Goal: Information Seeking & Learning: Learn about a topic

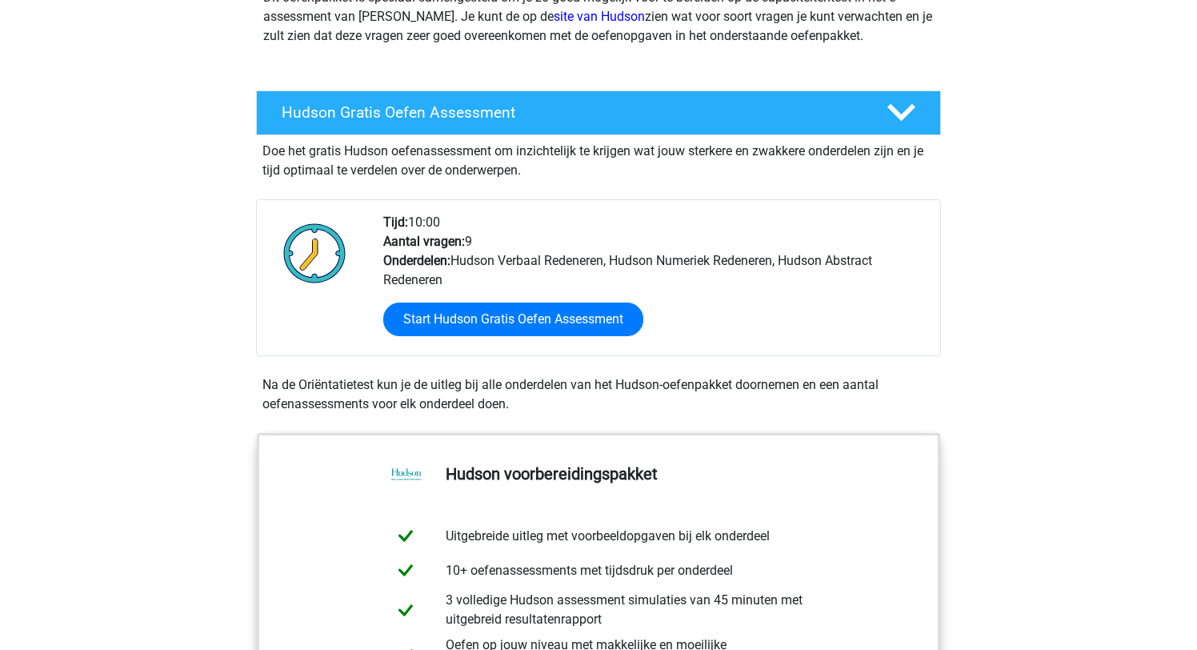
scroll to position [206, 0]
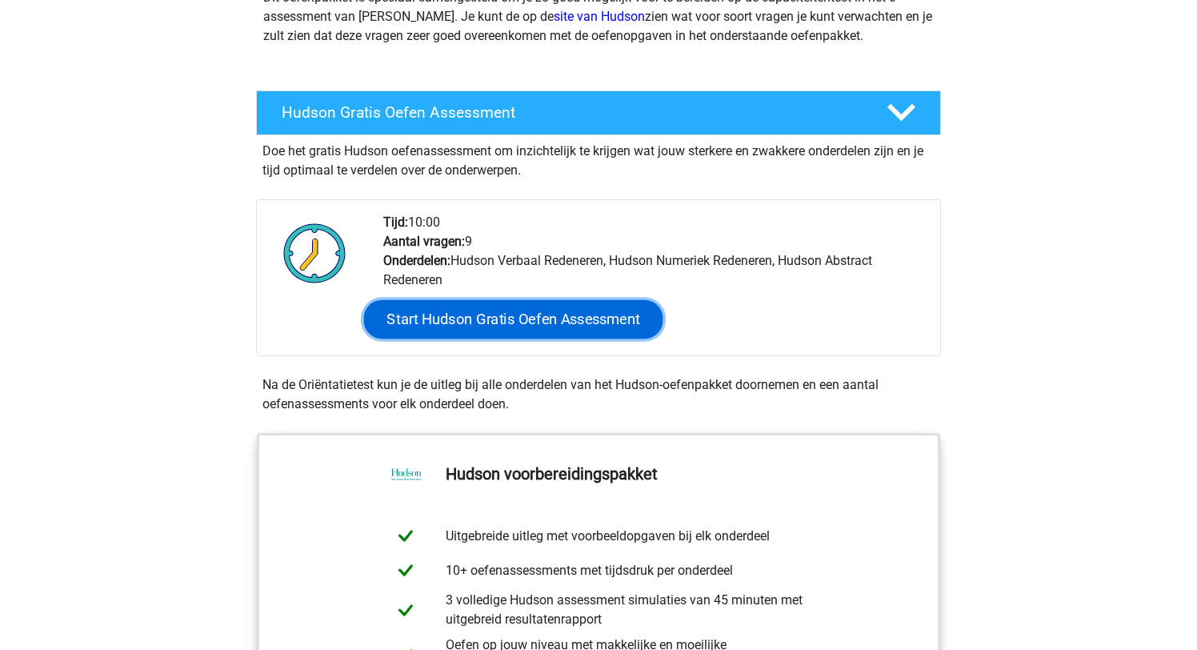
click at [492, 314] on link "Start Hudson Gratis Oefen Assessment" at bounding box center [513, 319] width 299 height 38
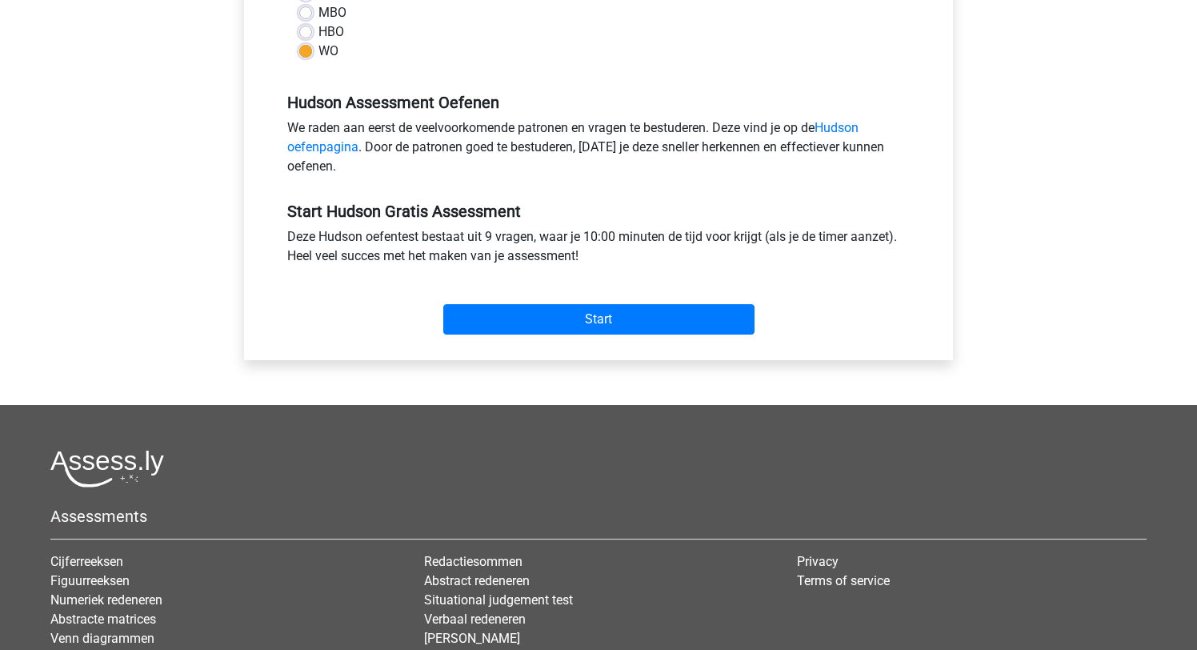
scroll to position [431, 0]
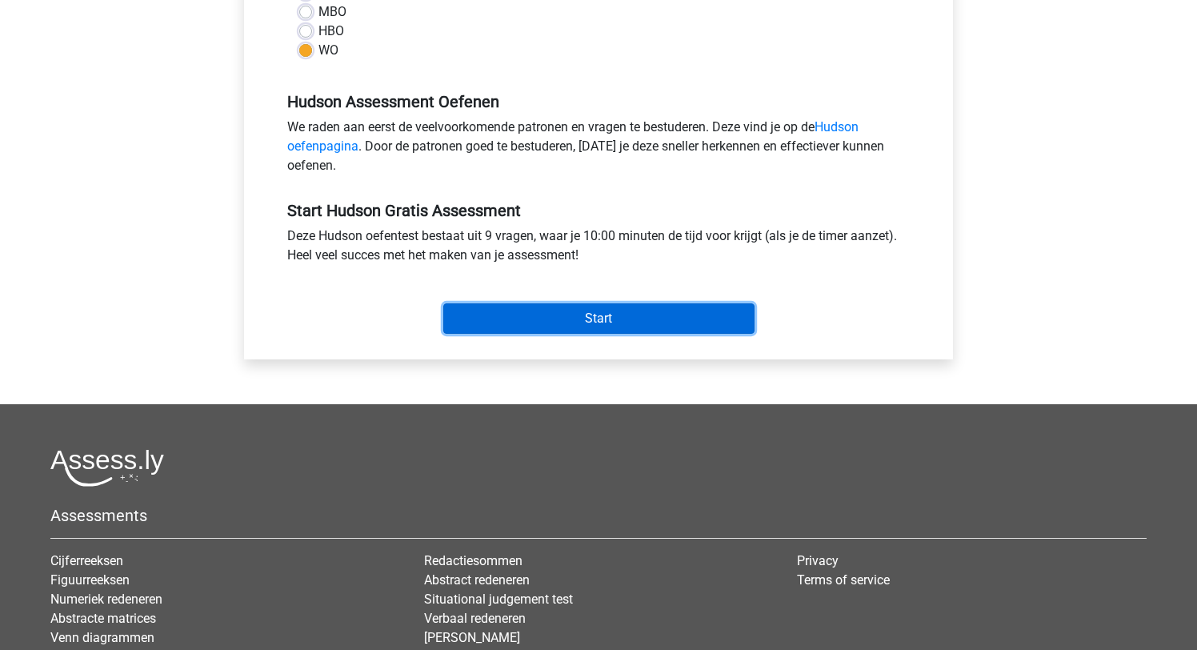
click at [590, 320] on input "Start" at bounding box center [598, 318] width 311 height 30
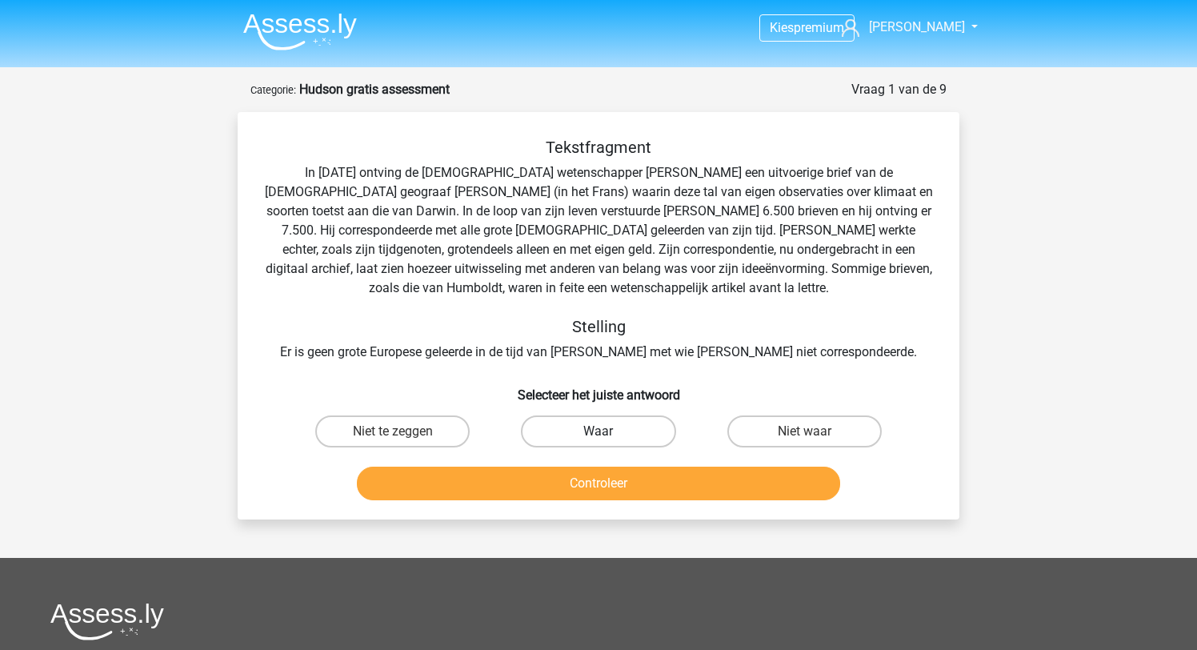
click at [611, 434] on label "Waar" at bounding box center [598, 431] width 154 height 32
click at [609, 434] on input "Waar" at bounding box center [603, 436] width 10 height 10
radio input "true"
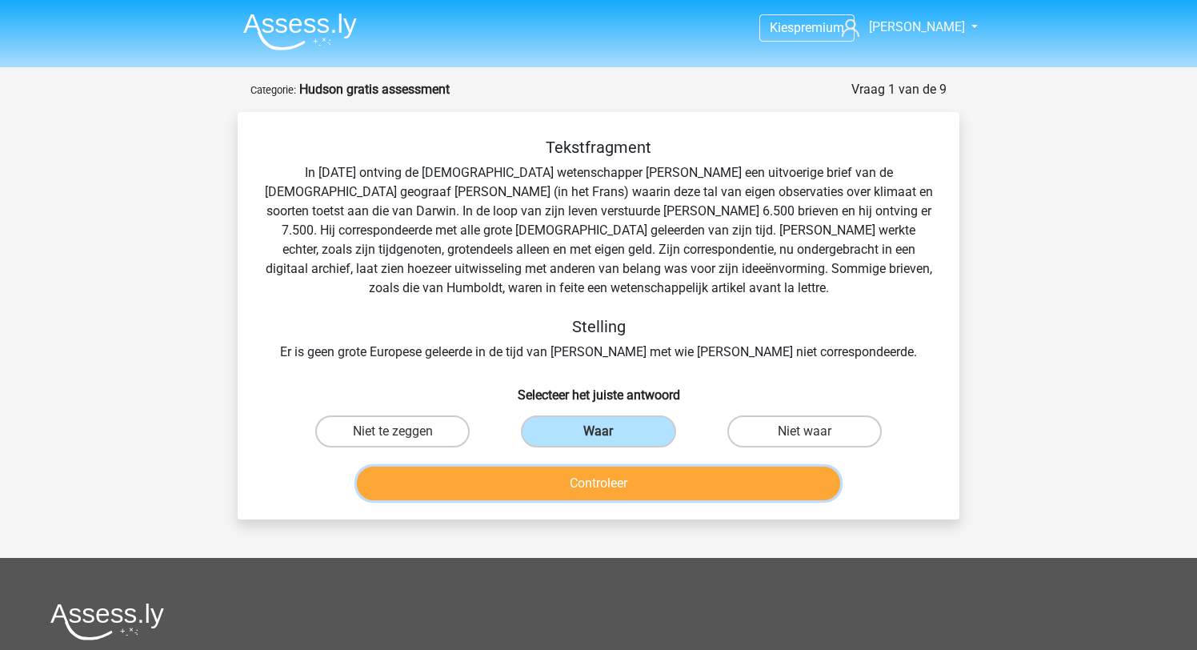
click at [619, 485] on button "Controleer" at bounding box center [599, 483] width 484 height 34
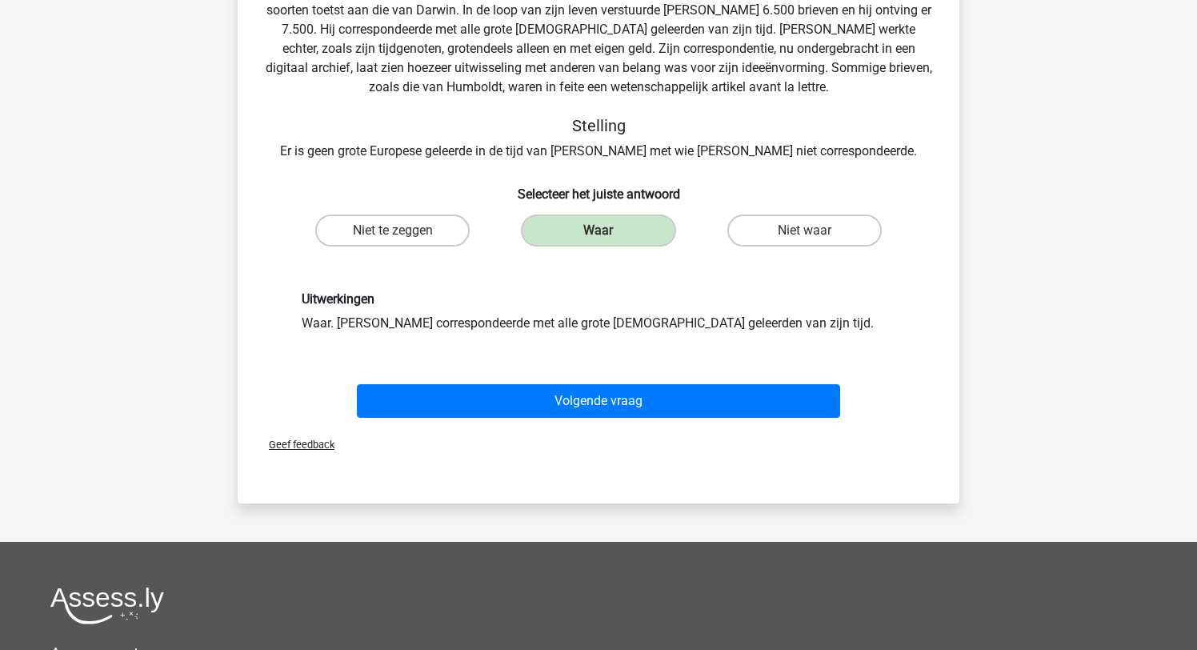
scroll to position [203, 0]
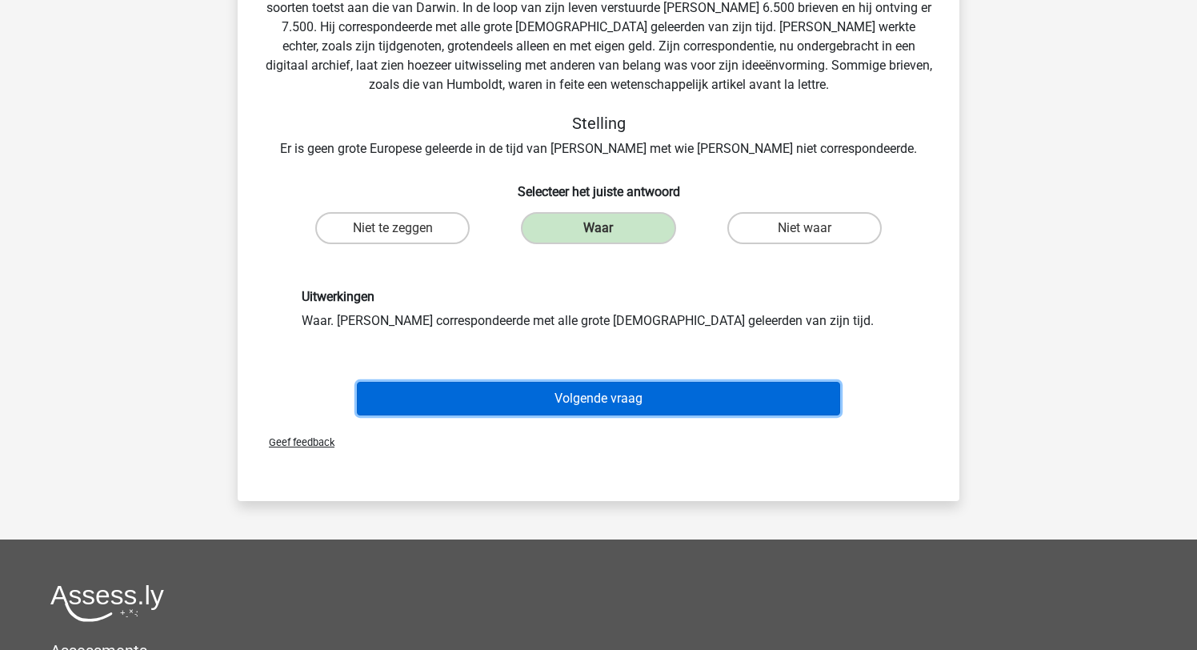
click at [606, 394] on button "Volgende vraag" at bounding box center [599, 399] width 484 height 34
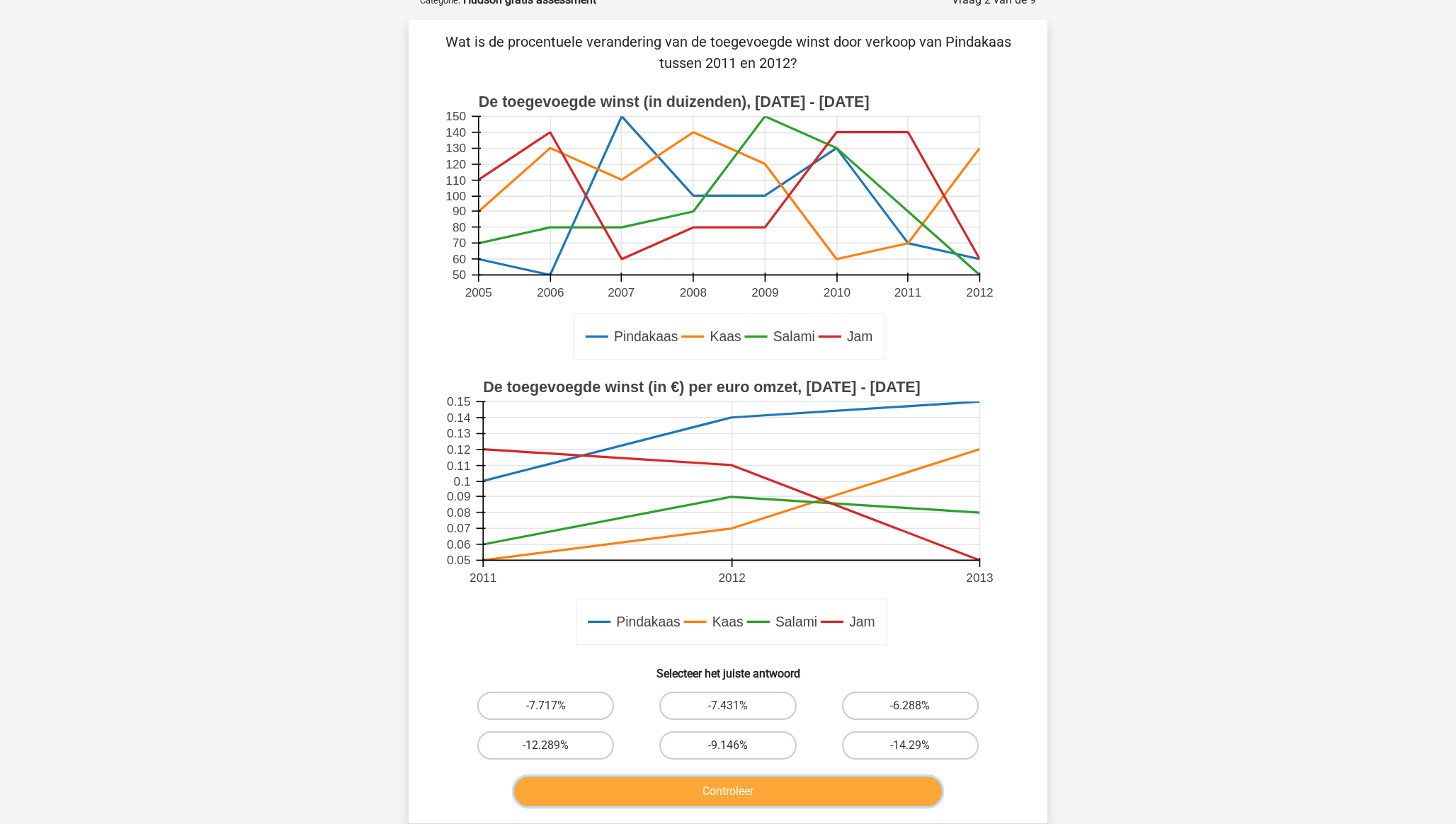
scroll to position [81, 0]
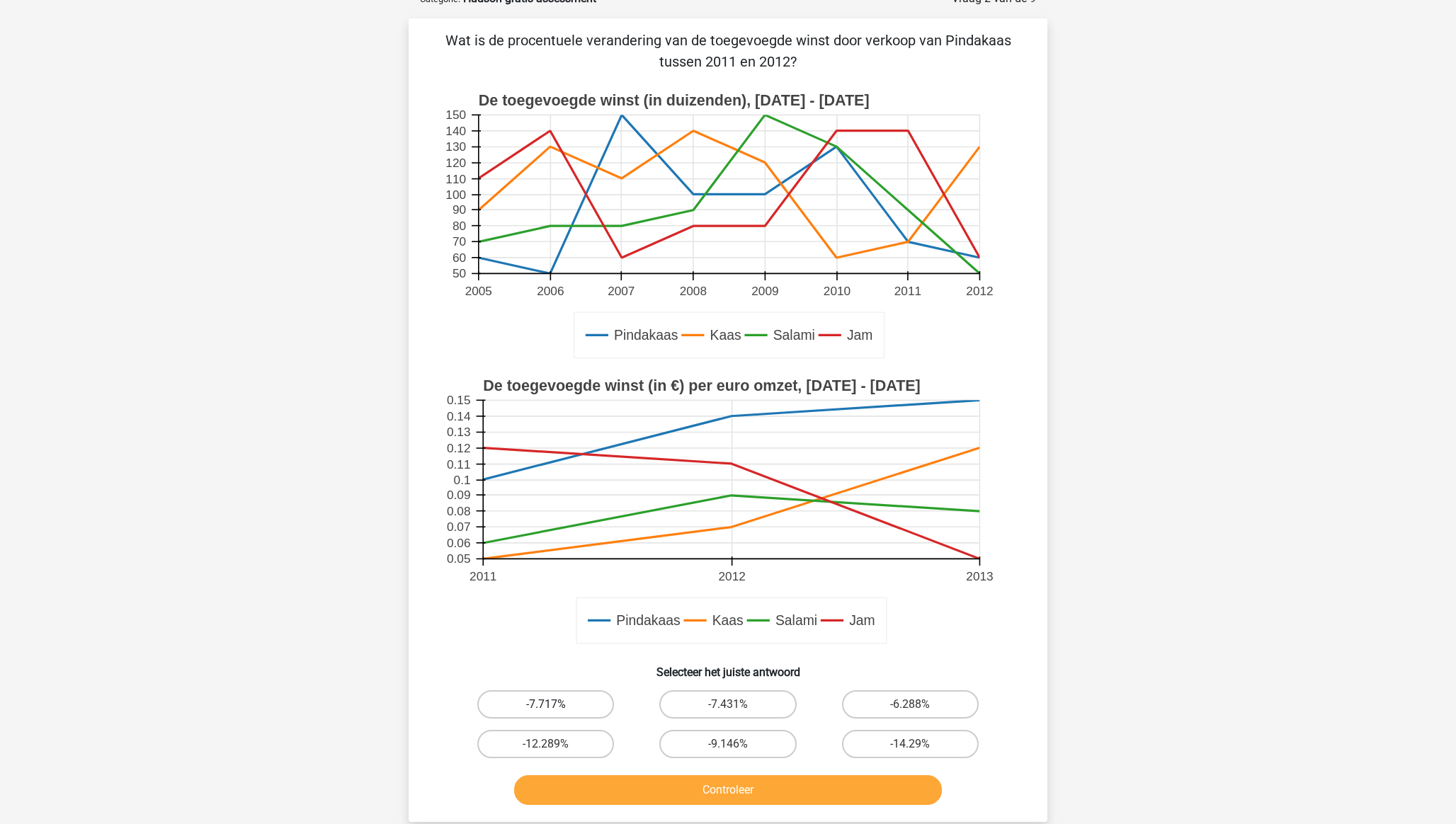
click at [550, 574] on label "-7.717%" at bounding box center [545, 705] width 136 height 28
click at [550, 574] on input "-7.717%" at bounding box center [551, 709] width 9 height 9
radio input "true"
click at [690, 574] on button "Controleer" at bounding box center [728, 790] width 428 height 30
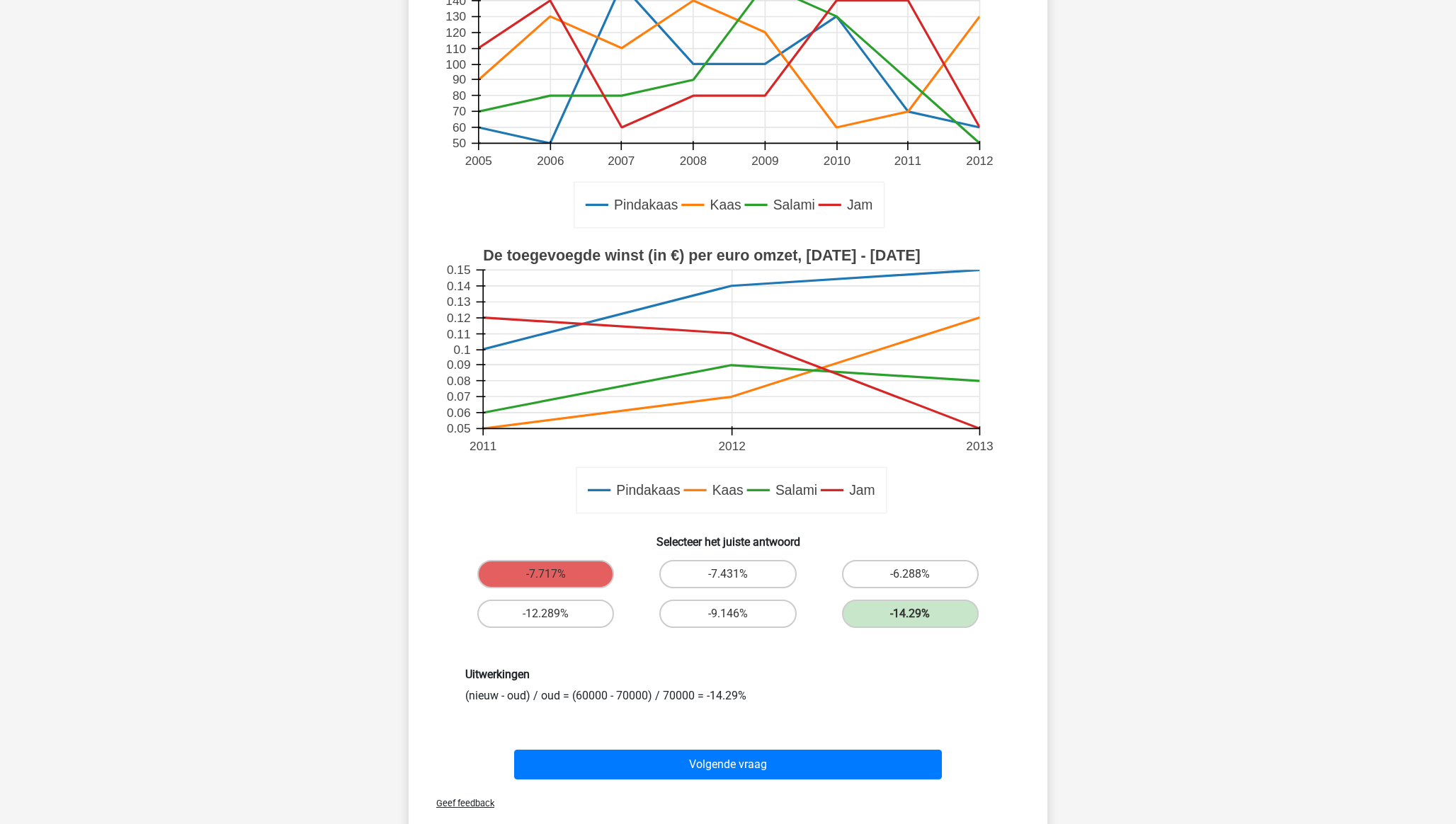
scroll to position [313, 0]
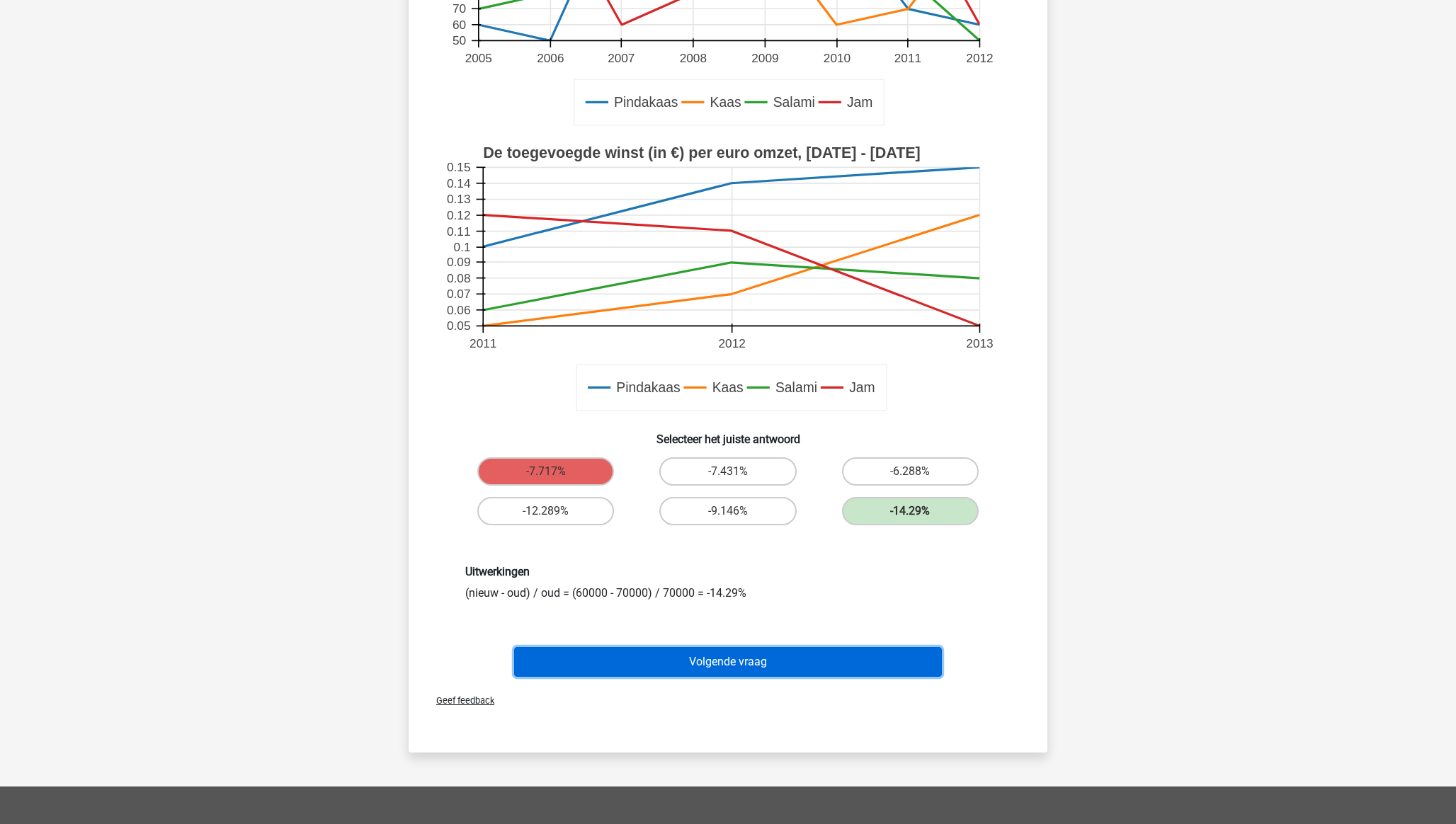
click at [700, 574] on button "Volgende vraag" at bounding box center [728, 662] width 428 height 30
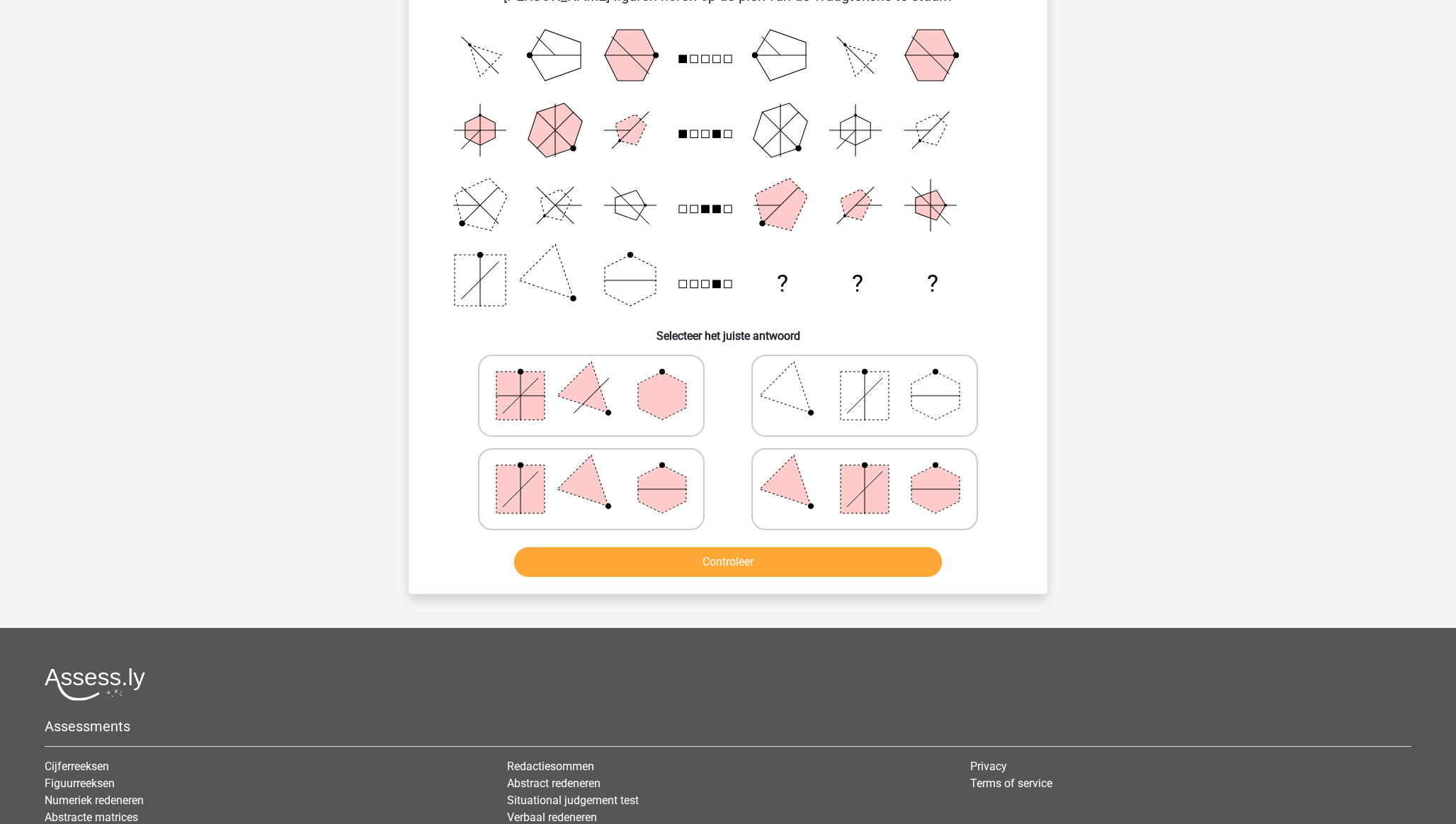
scroll to position [71, 0]
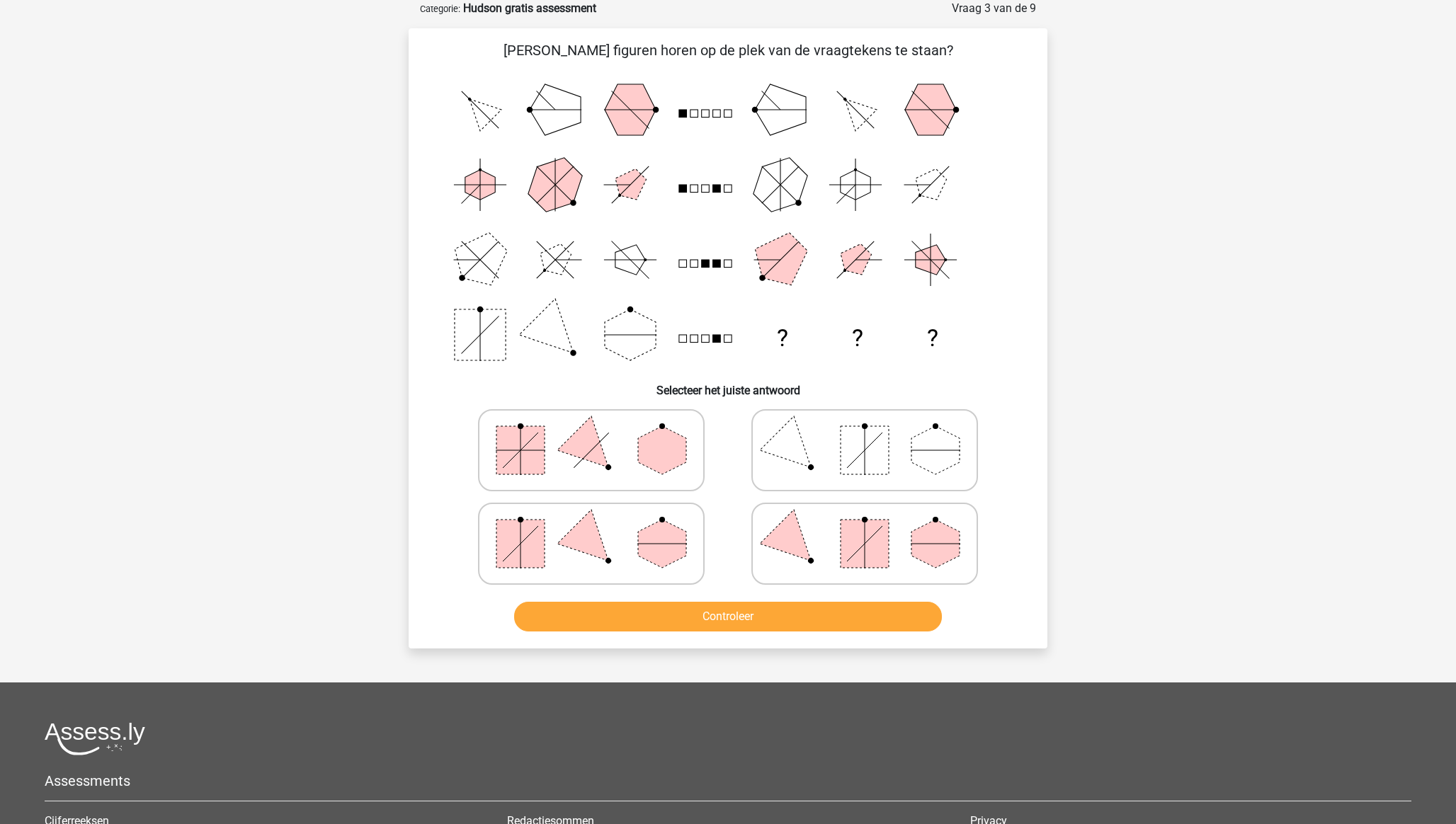
drag, startPoint x: 842, startPoint y: 553, endPoint x: 838, endPoint y: 563, distance: 10.8
click at [842, 553] on rect at bounding box center [865, 543] width 48 height 48
click at [865, 526] on input "radio" at bounding box center [869, 521] width 9 height 9
radio input "true"
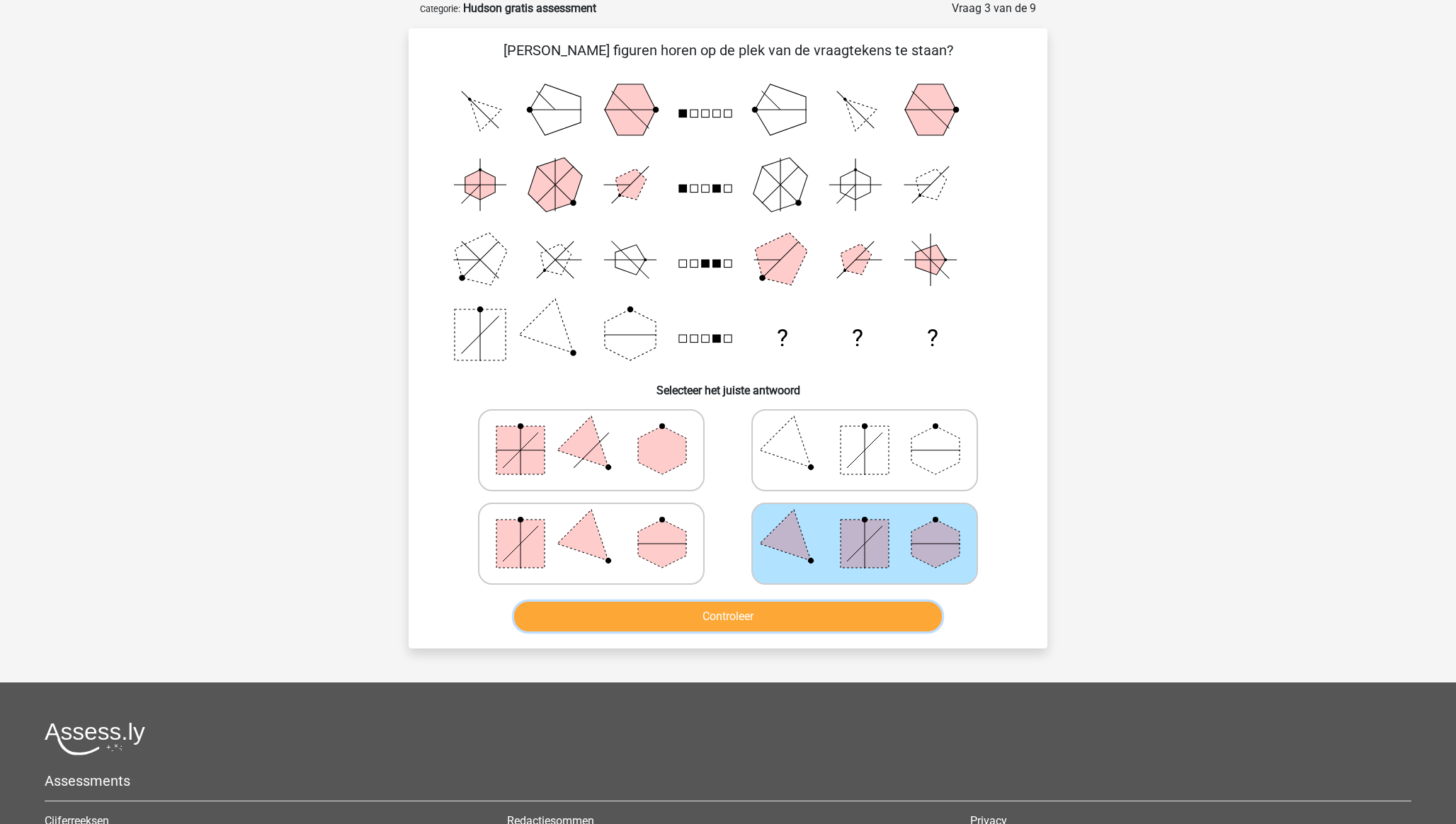
click at [844, 574] on button "Controleer" at bounding box center [728, 617] width 428 height 30
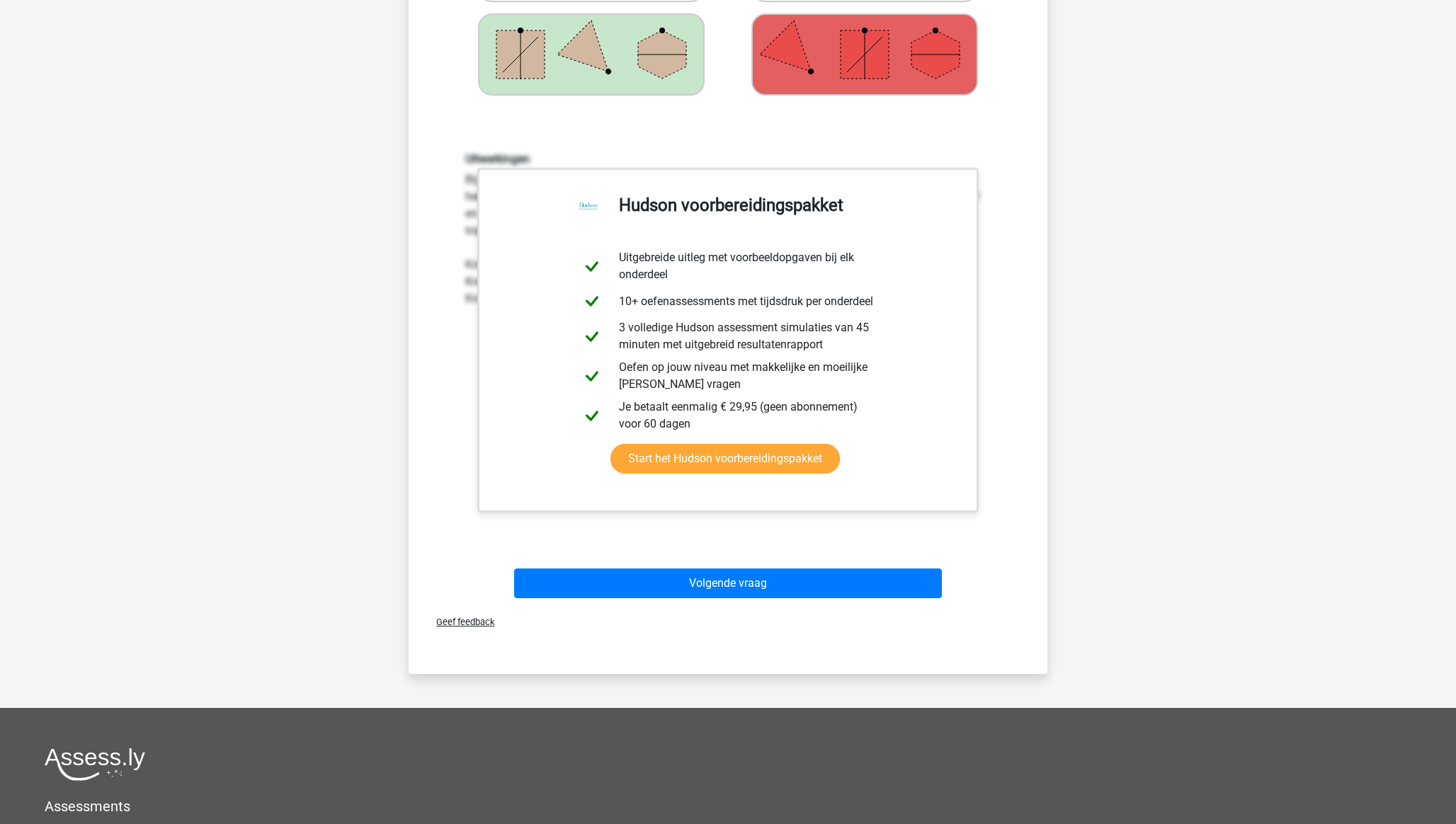
scroll to position [566, 0]
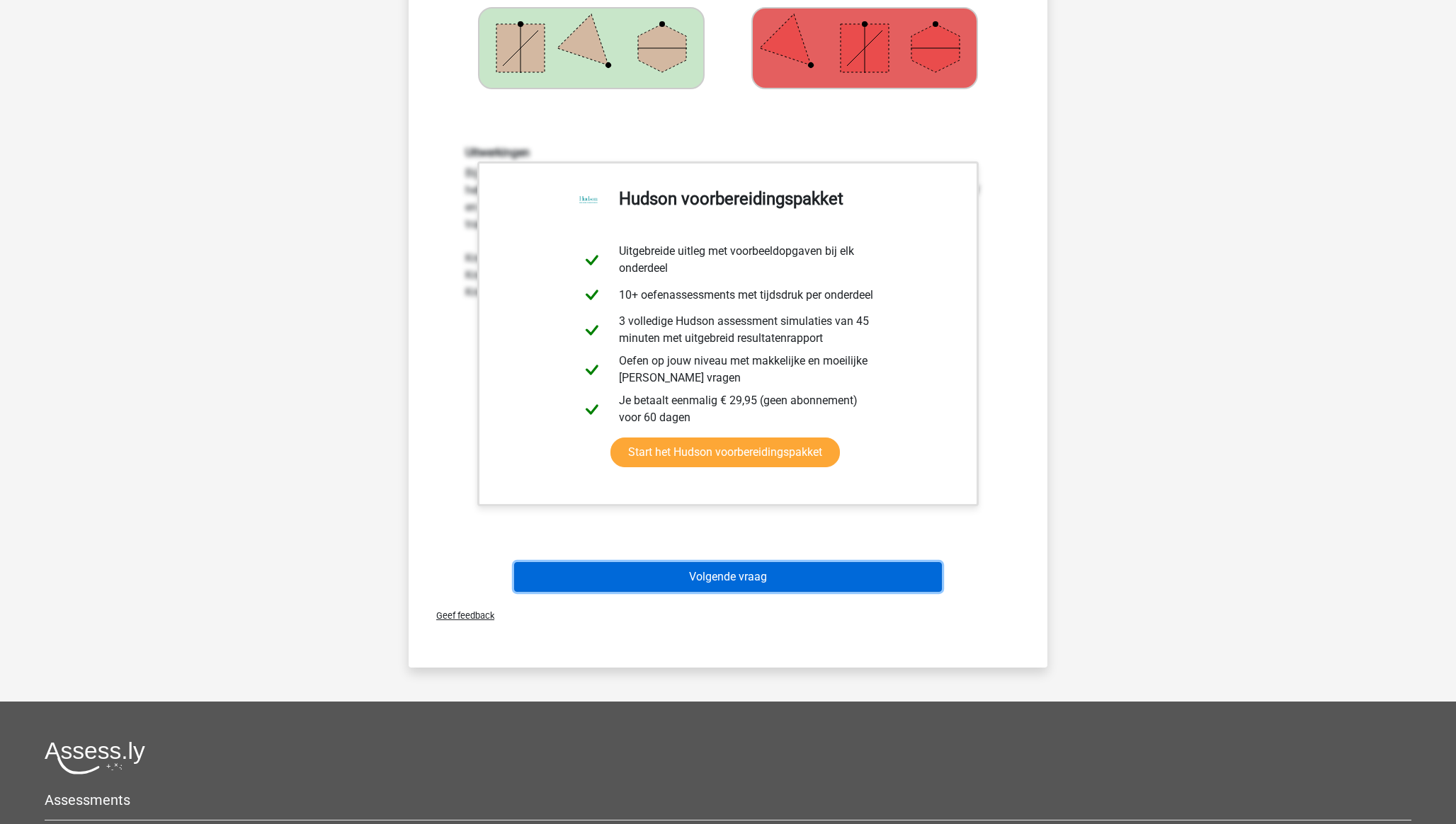
click at [736, 574] on button "Volgende vraag" at bounding box center [728, 577] width 428 height 30
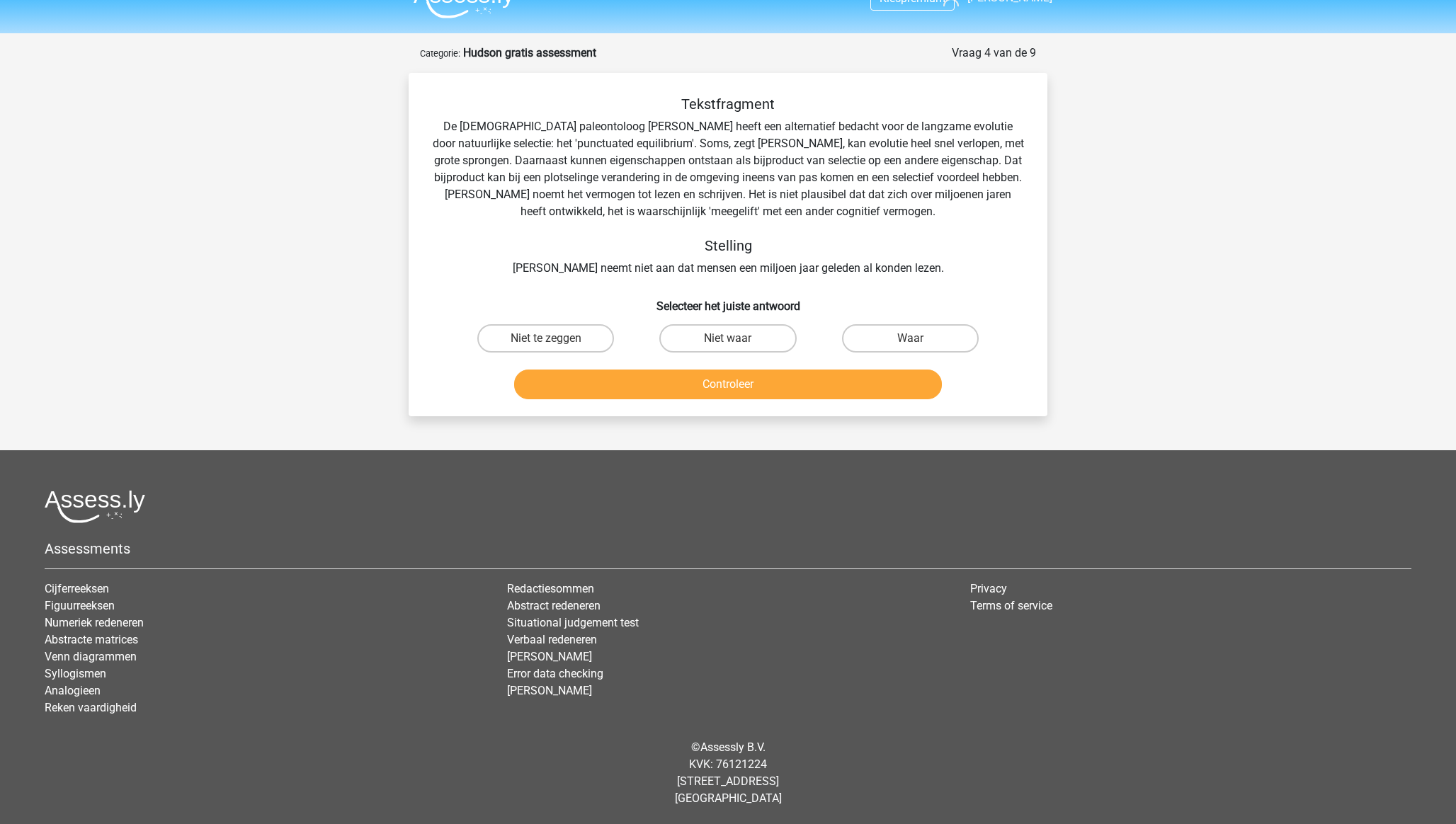
scroll to position [0, 0]
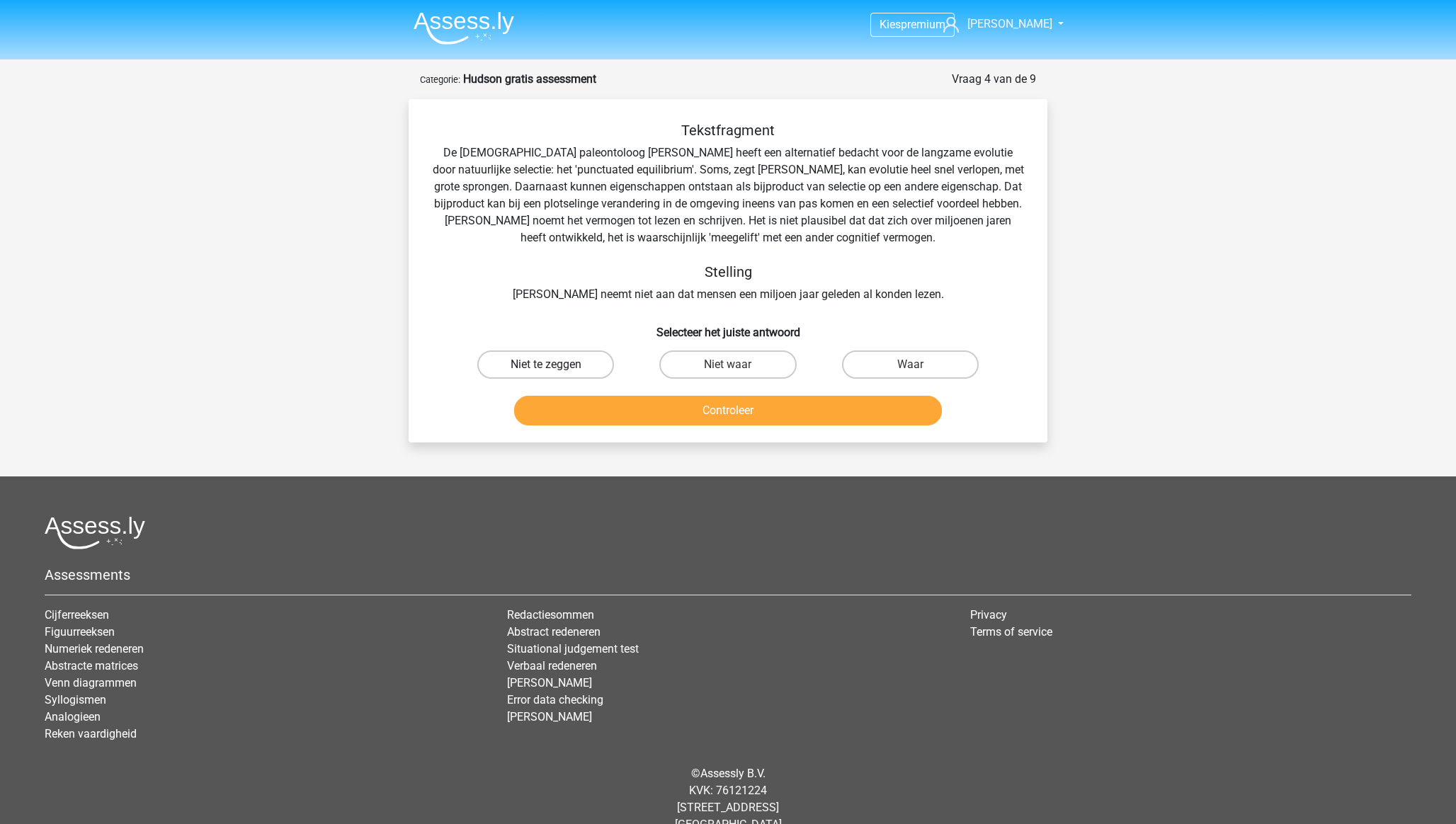
drag, startPoint x: 560, startPoint y: 359, endPoint x: 569, endPoint y: 366, distance: 11.4
click at [560, 360] on label "Niet te zeggen" at bounding box center [545, 365] width 136 height 28
click at [555, 365] on input "Niet te zeggen" at bounding box center [551, 369] width 9 height 9
radio input "true"
click at [612, 404] on button "Controleer" at bounding box center [728, 411] width 428 height 30
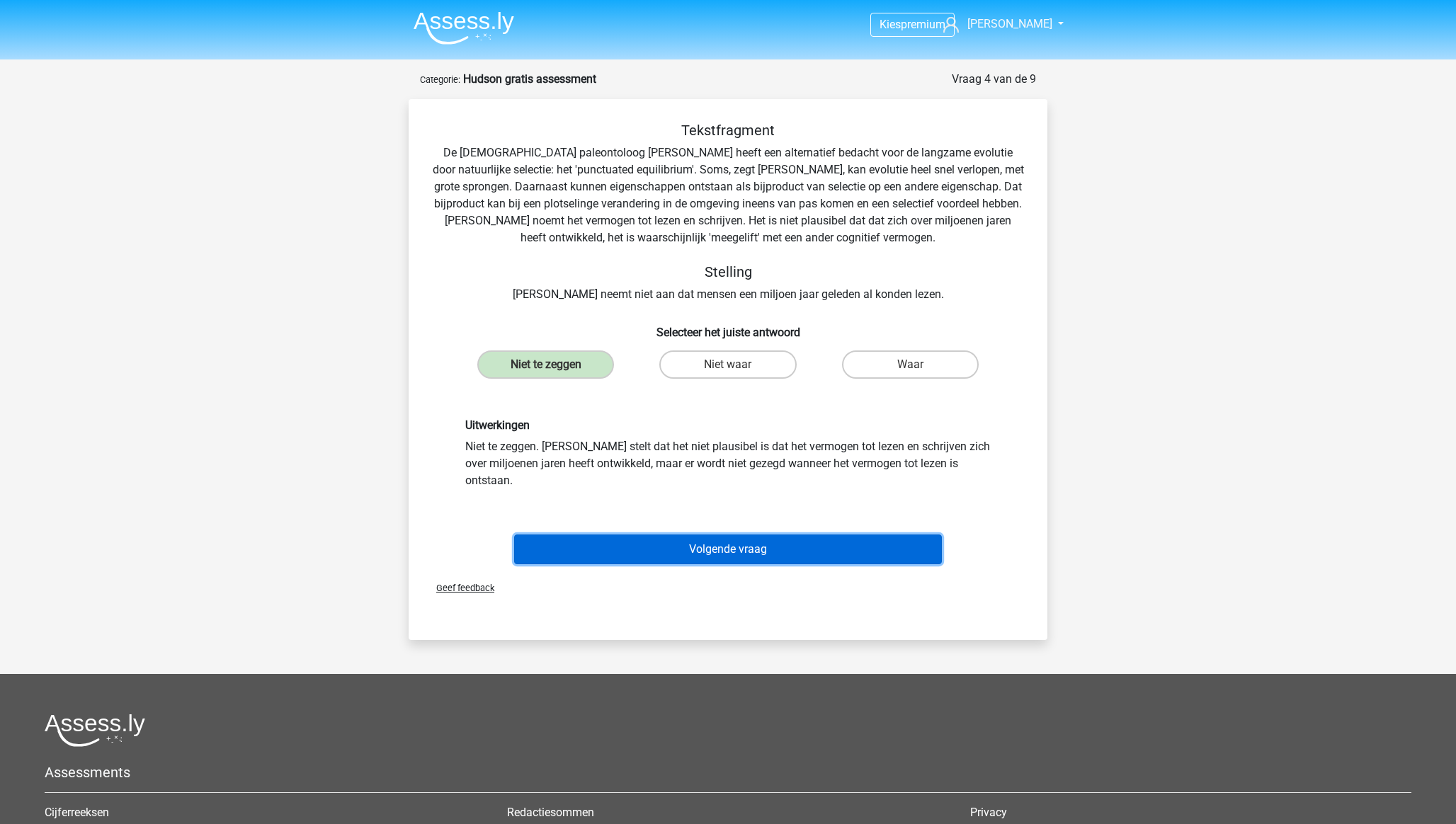
click at [759, 535] on button "Volgende vraag" at bounding box center [728, 550] width 428 height 30
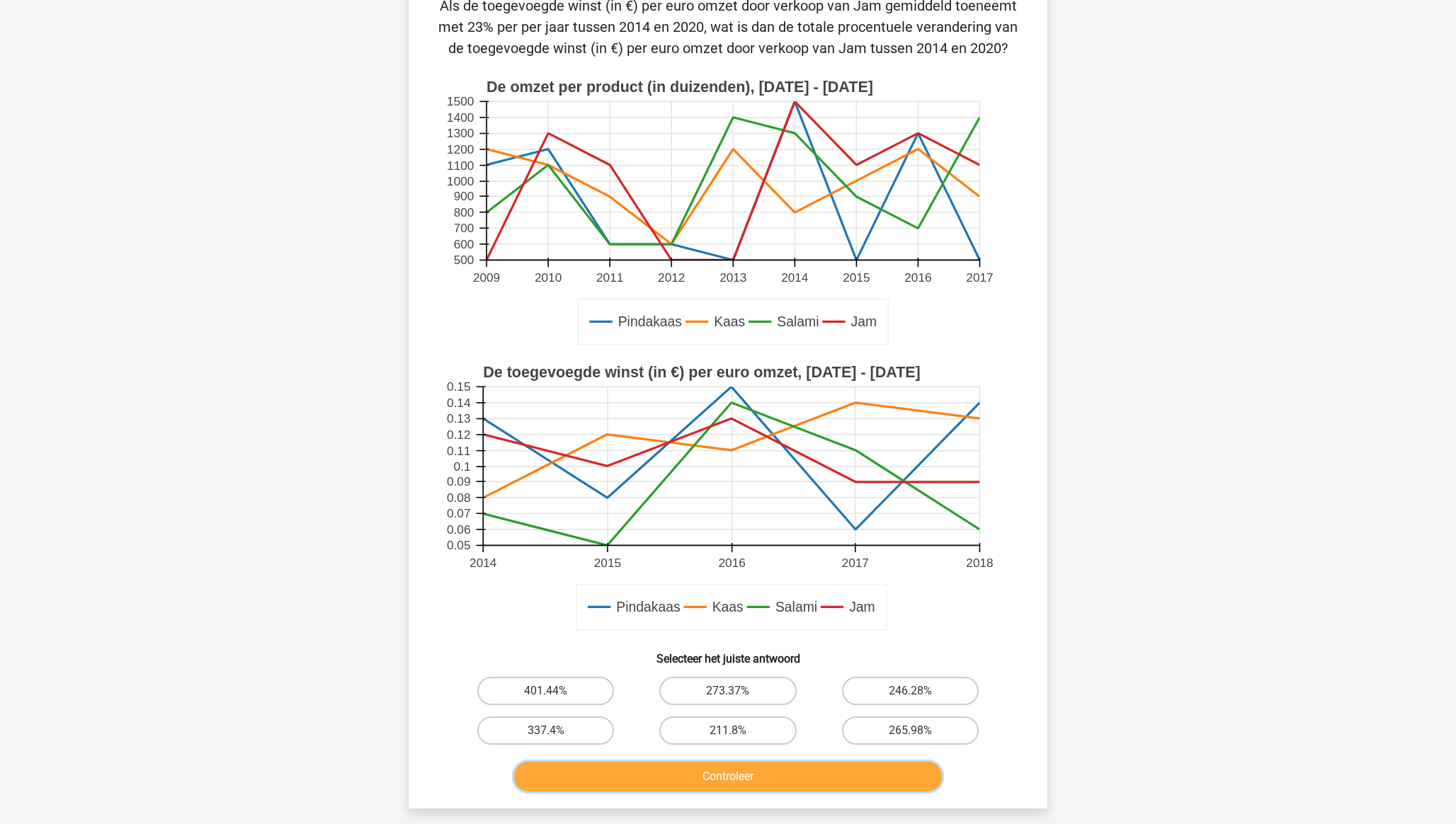
scroll to position [118, 0]
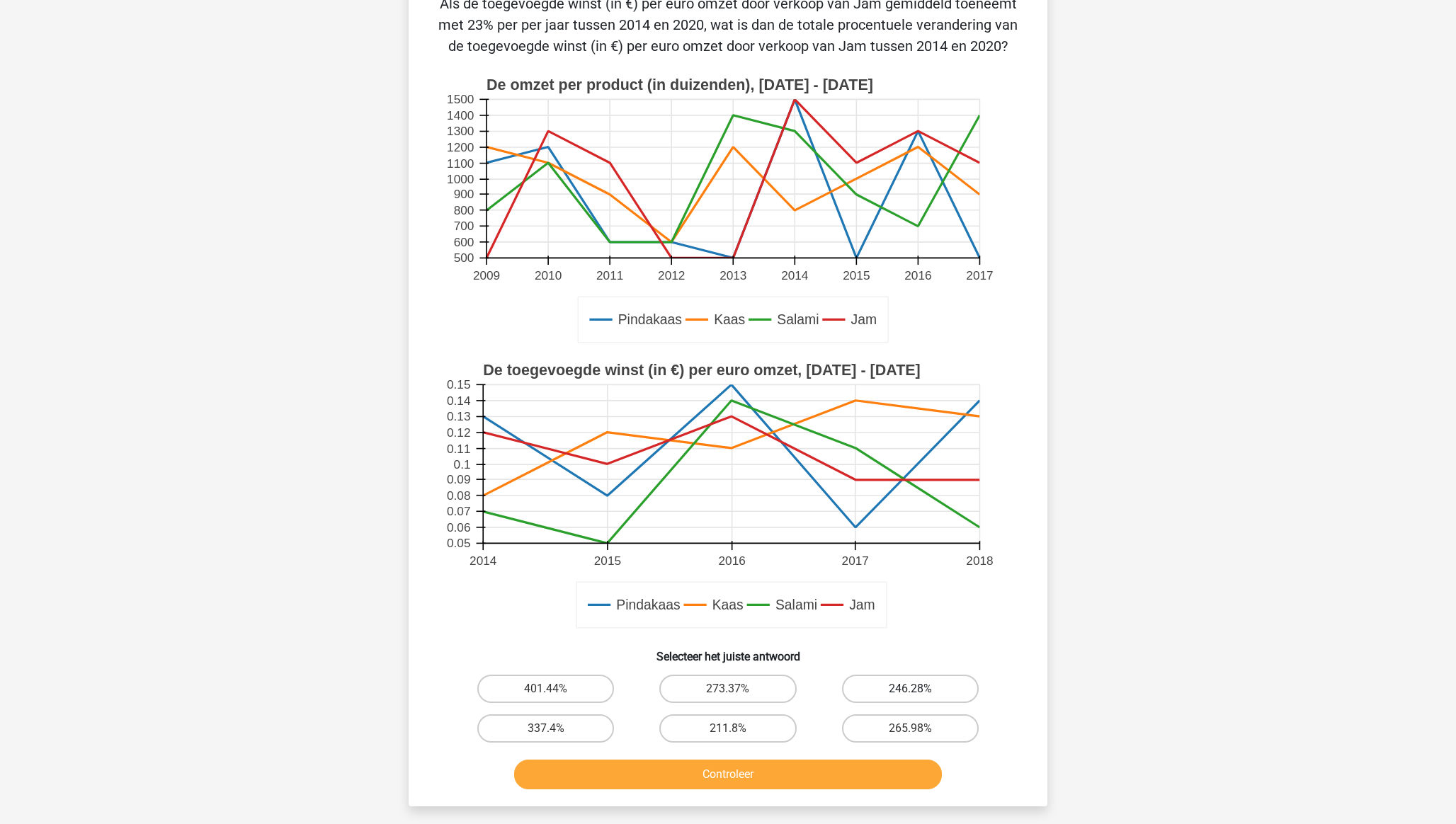
click at [915, 574] on label "246.28%" at bounding box center [910, 689] width 136 height 28
click at [915, 574] on input "246.28%" at bounding box center [914, 694] width 9 height 9
radio input "true"
click at [884, 574] on button "Controleer" at bounding box center [728, 775] width 428 height 30
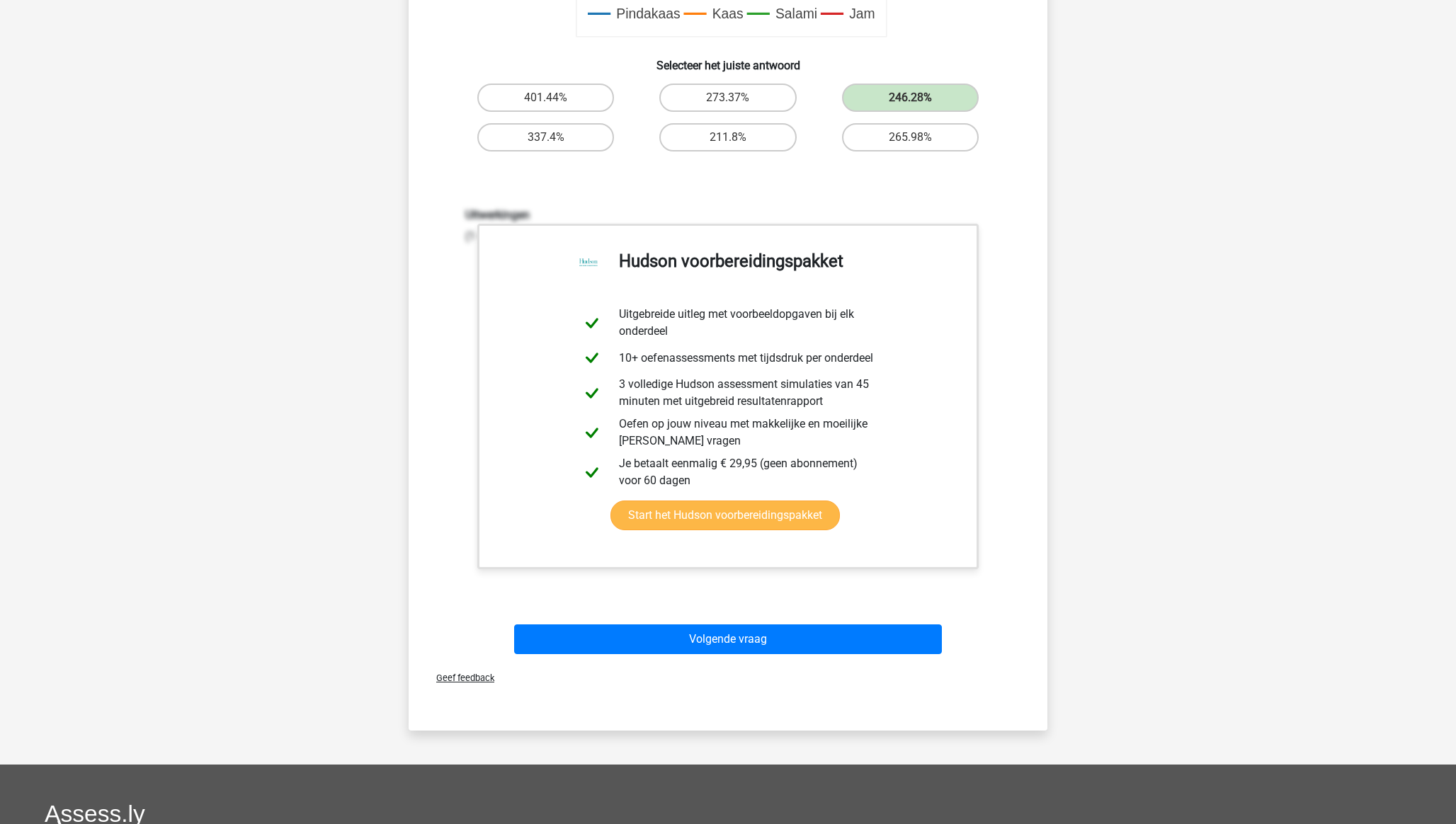
scroll to position [729, 0]
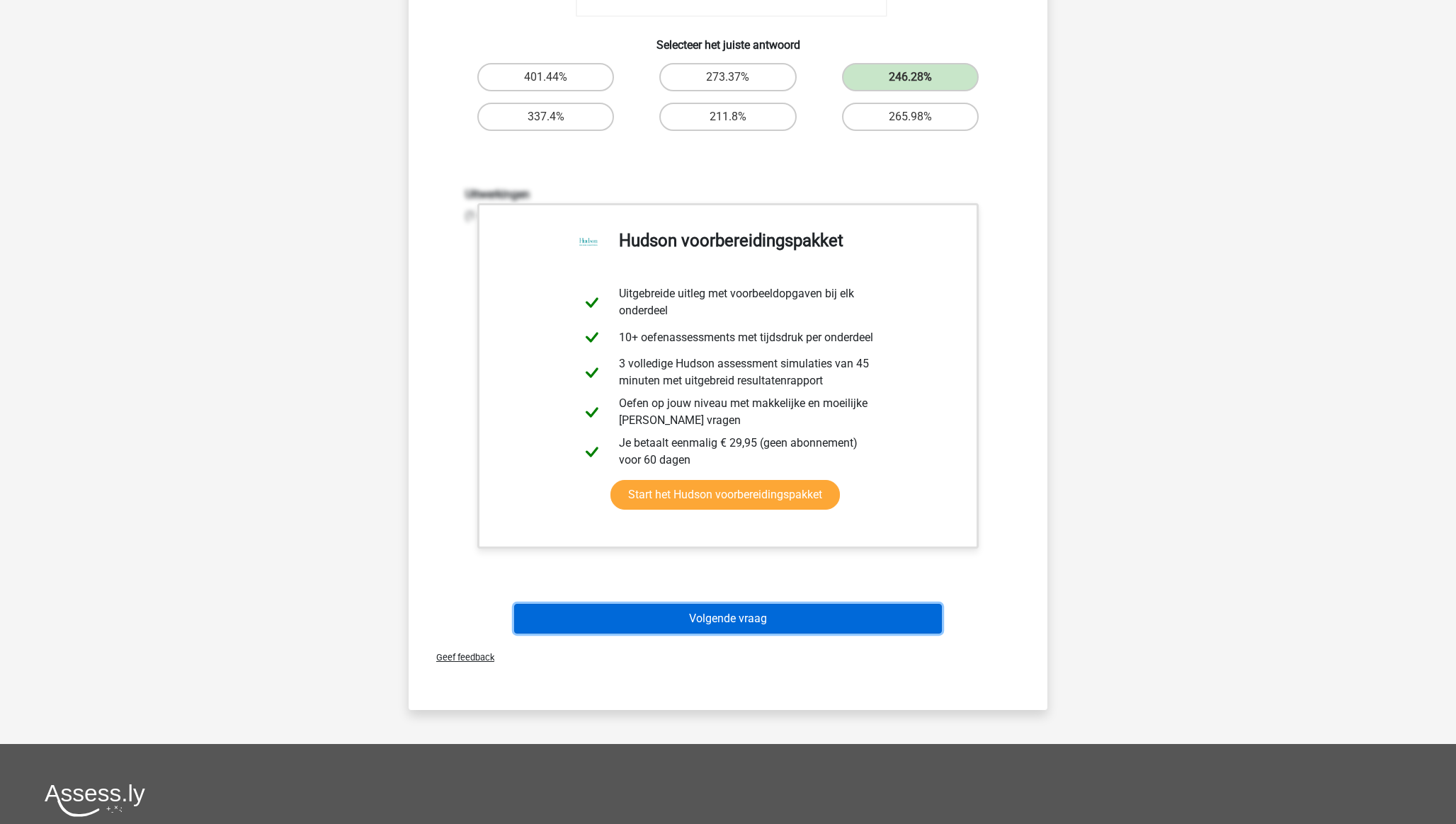
click at [714, 574] on button "Volgende vraag" at bounding box center [728, 620] width 428 height 30
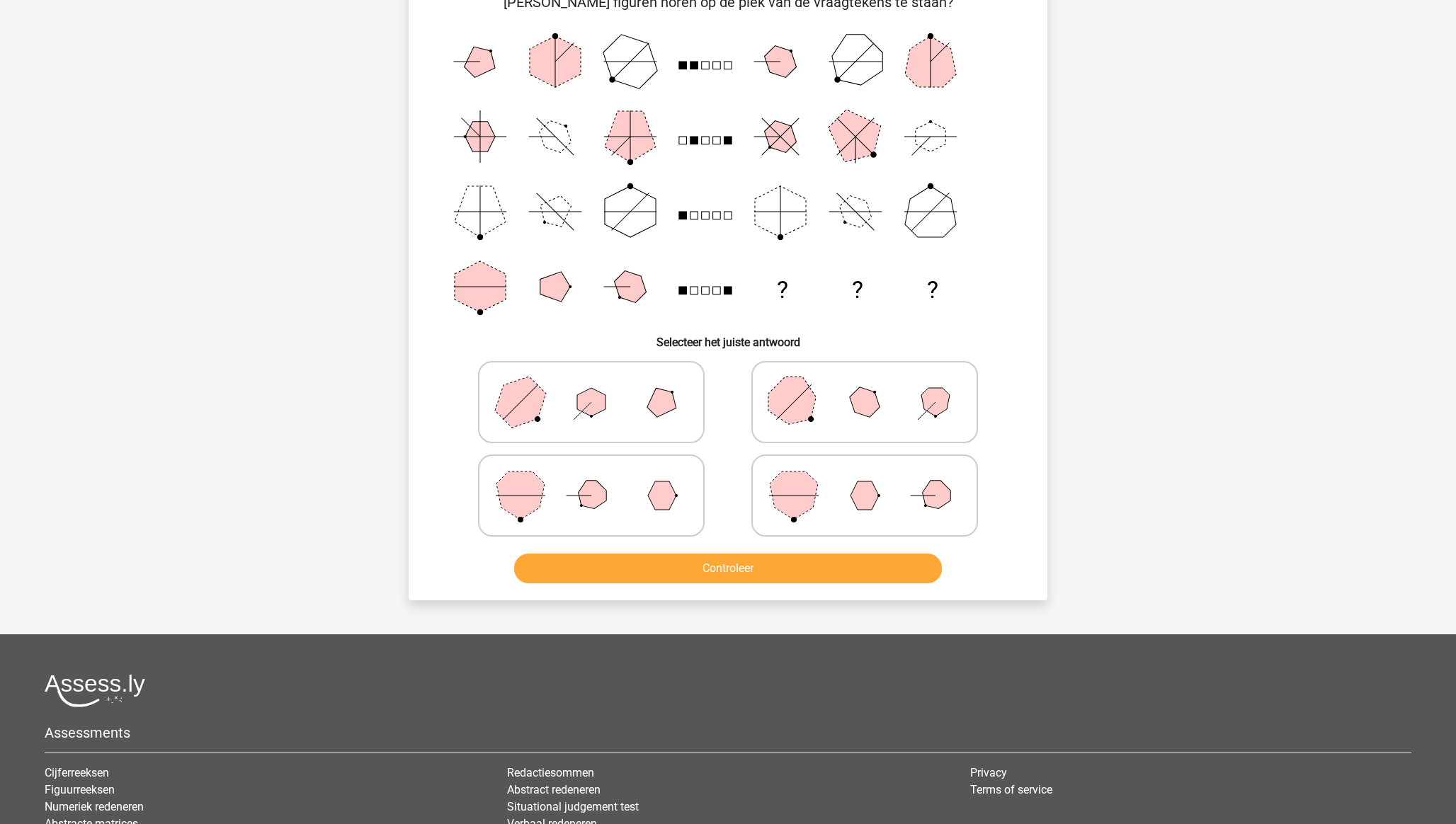
scroll to position [71, 0]
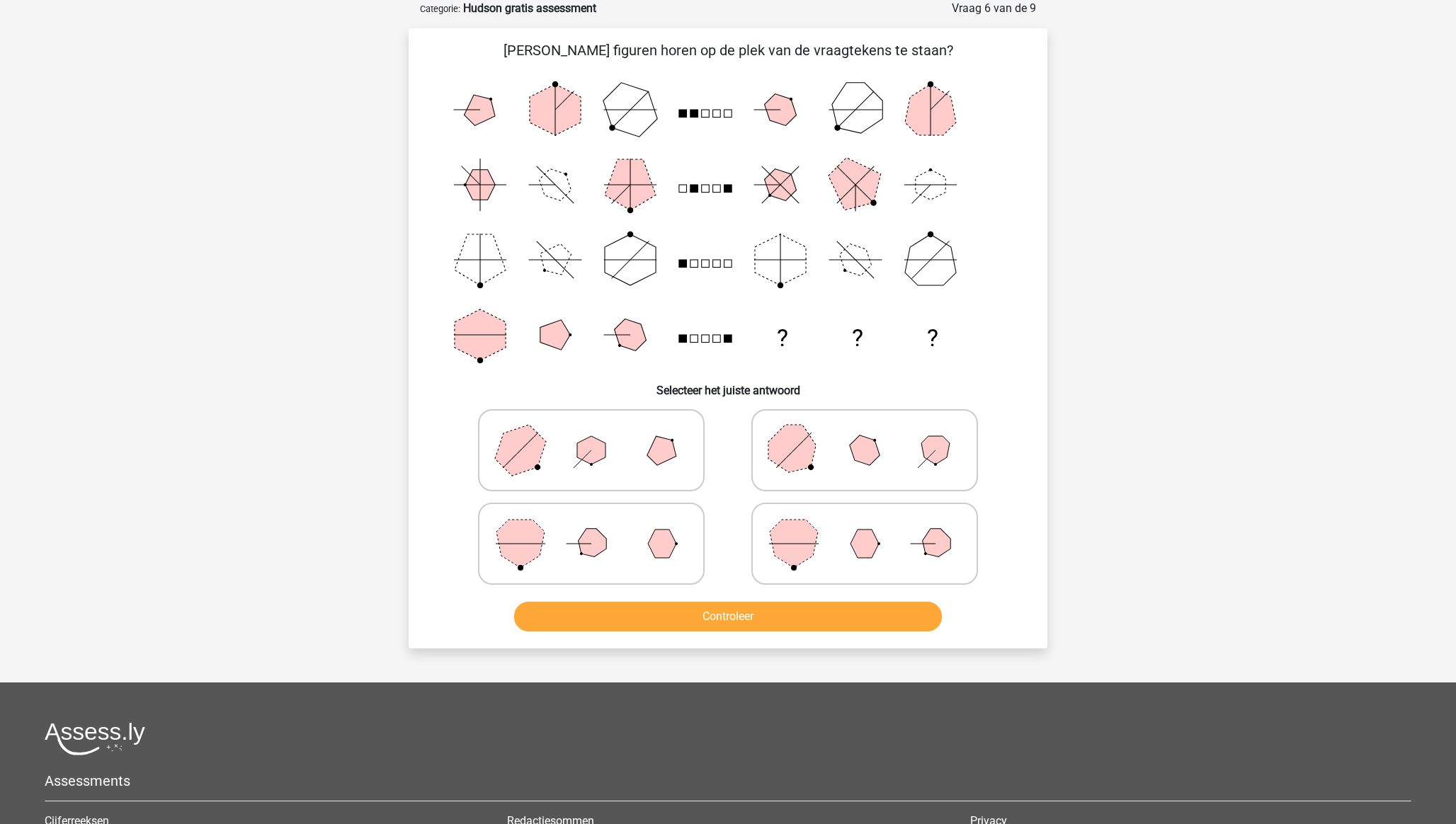
click at [568, 551] on icon at bounding box center [591, 543] width 212 height 71
click at [591, 526] on input "radio" at bounding box center [596, 521] width 9 height 9
radio input "true"
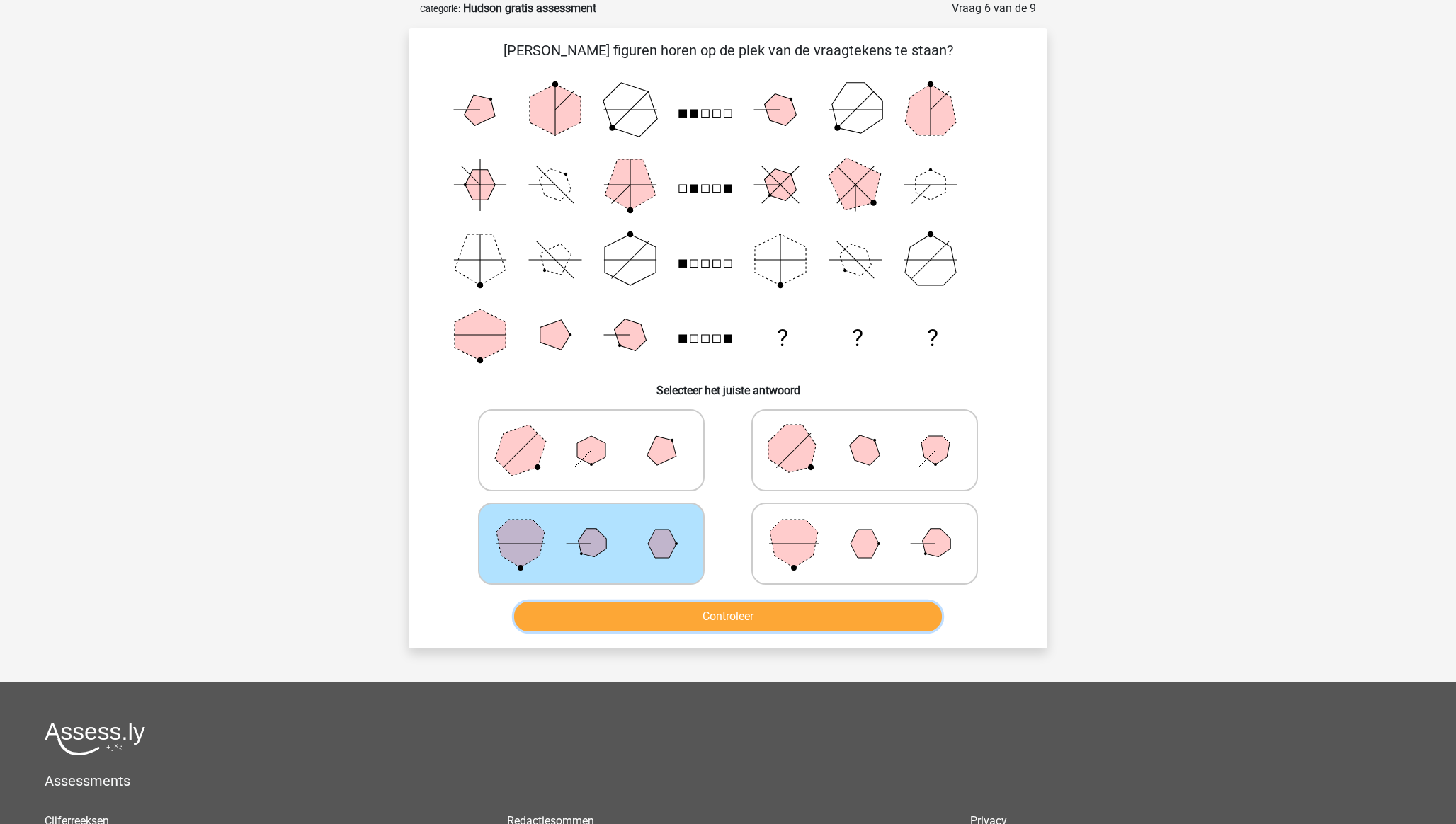
click at [635, 574] on button "Controleer" at bounding box center [728, 617] width 428 height 30
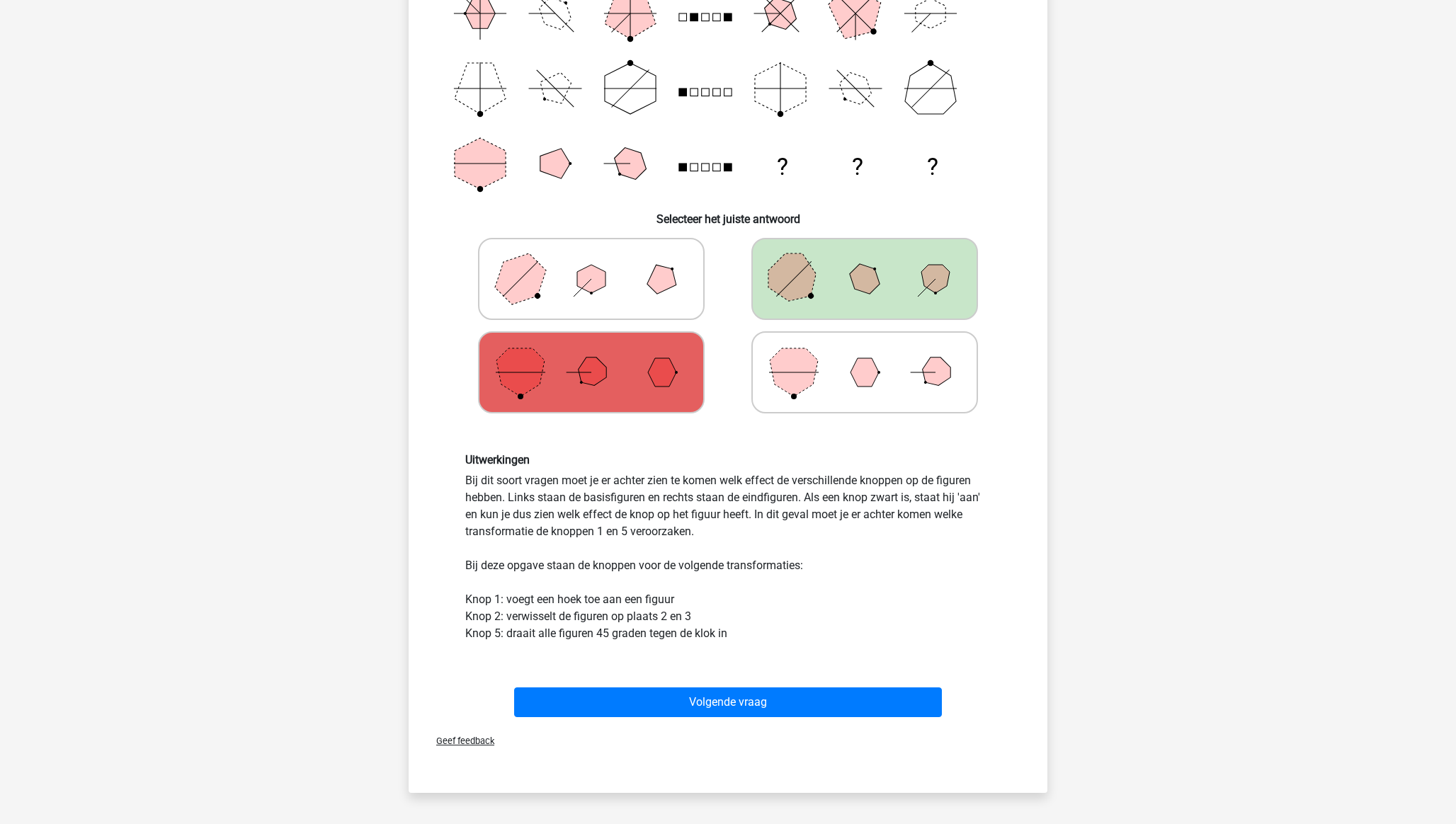
scroll to position [463, 0]
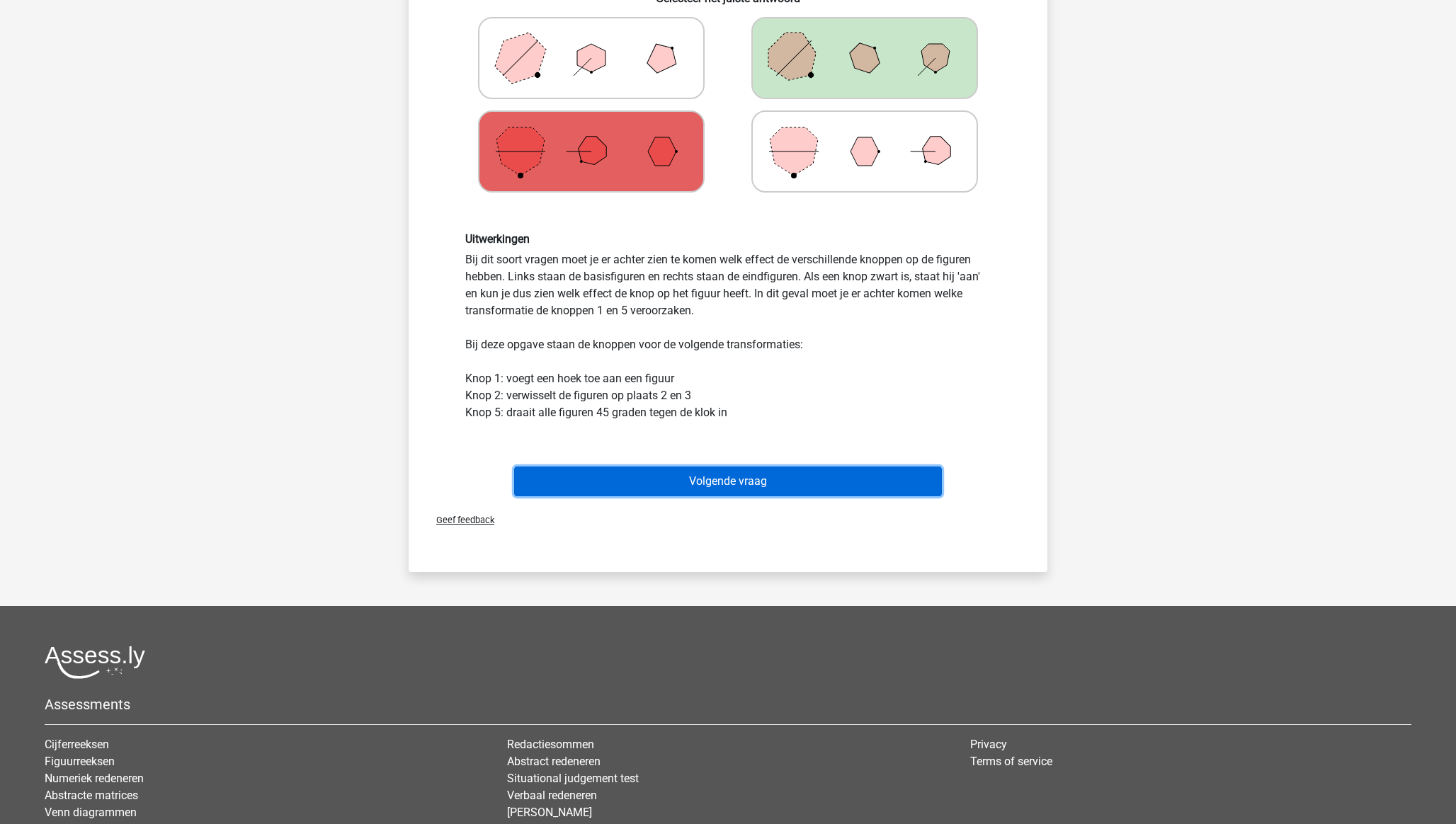
click at [760, 473] on button "Volgende vraag" at bounding box center [728, 481] width 428 height 30
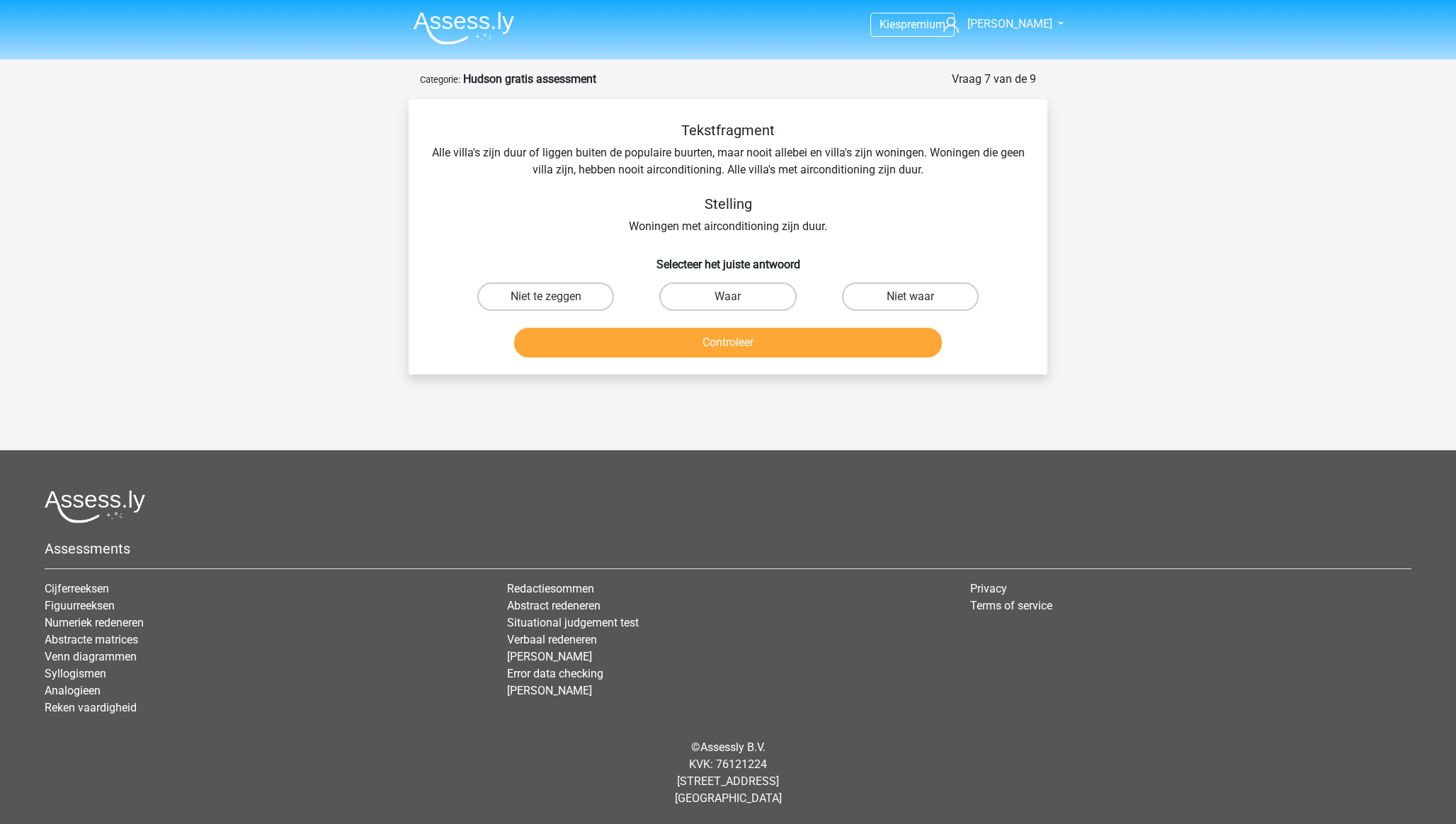
drag, startPoint x: 720, startPoint y: 303, endPoint x: 732, endPoint y: 335, distance: 34.2
click at [720, 303] on label "Waar" at bounding box center [728, 296] width 136 height 28
click at [728, 303] on input "Waar" at bounding box center [733, 301] width 9 height 9
radio input "true"
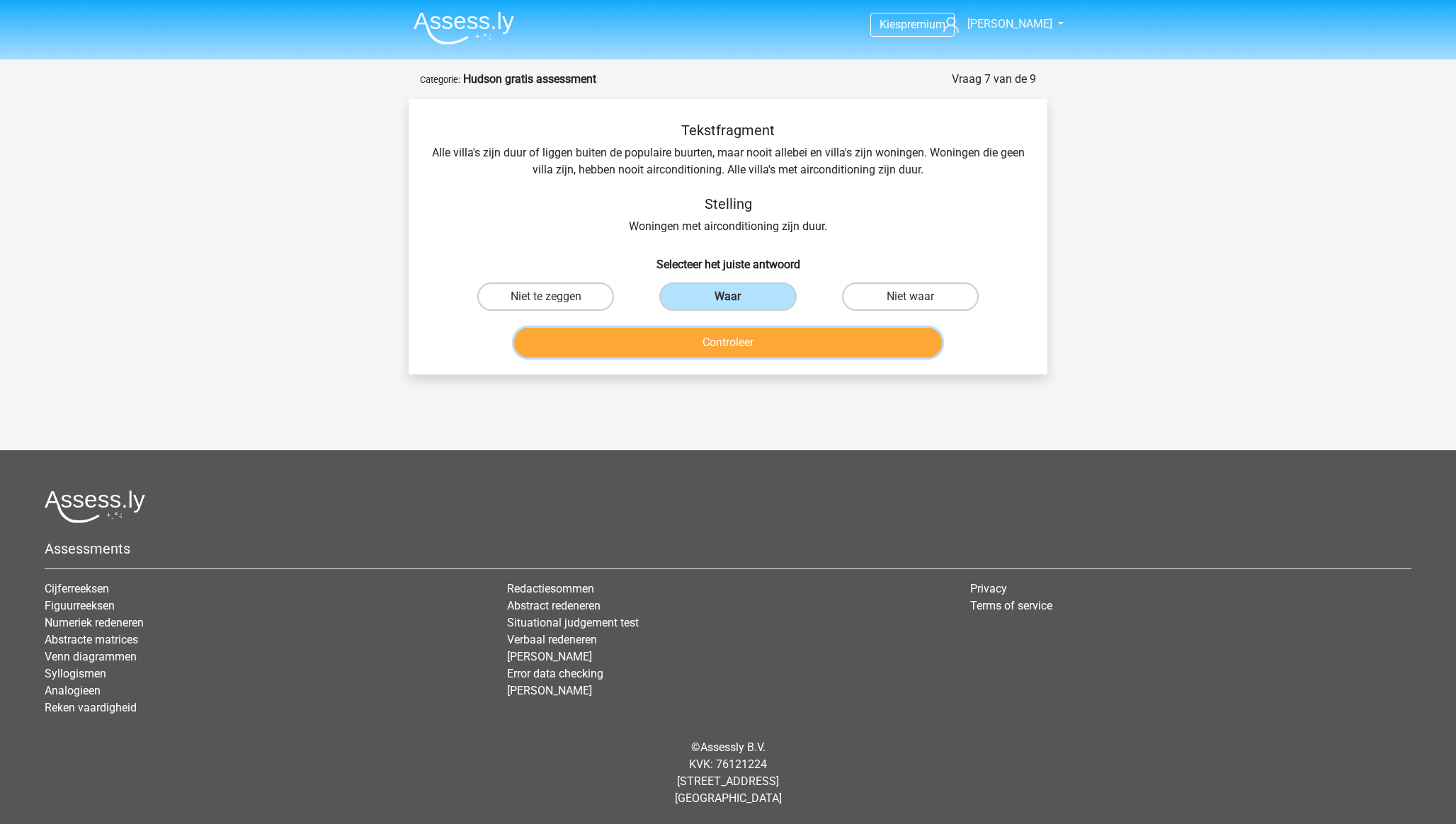
click at [732, 335] on button "Controleer" at bounding box center [728, 343] width 428 height 30
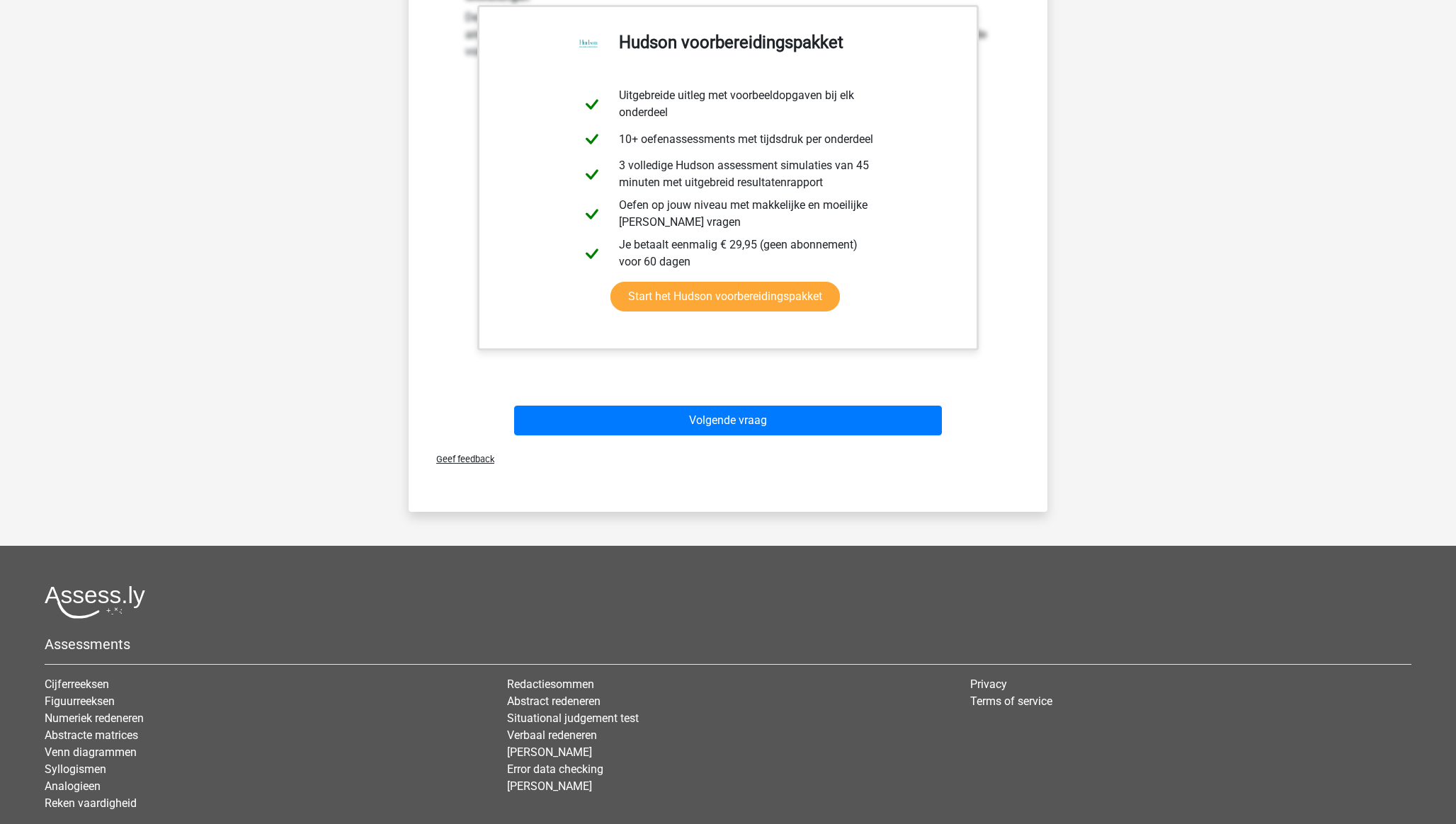
scroll to position [400, 0]
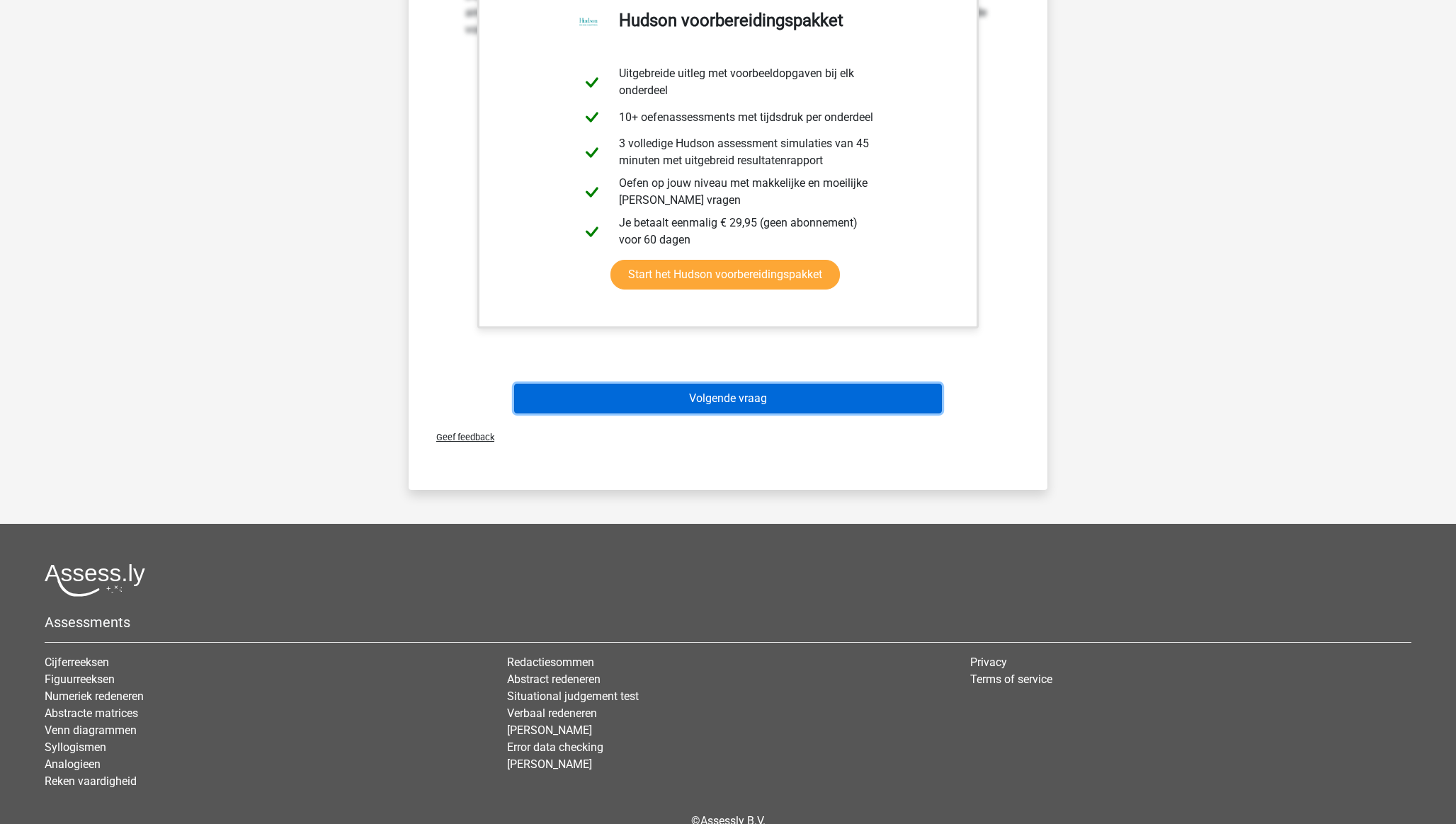
click at [763, 395] on button "Volgende vraag" at bounding box center [728, 399] width 428 height 30
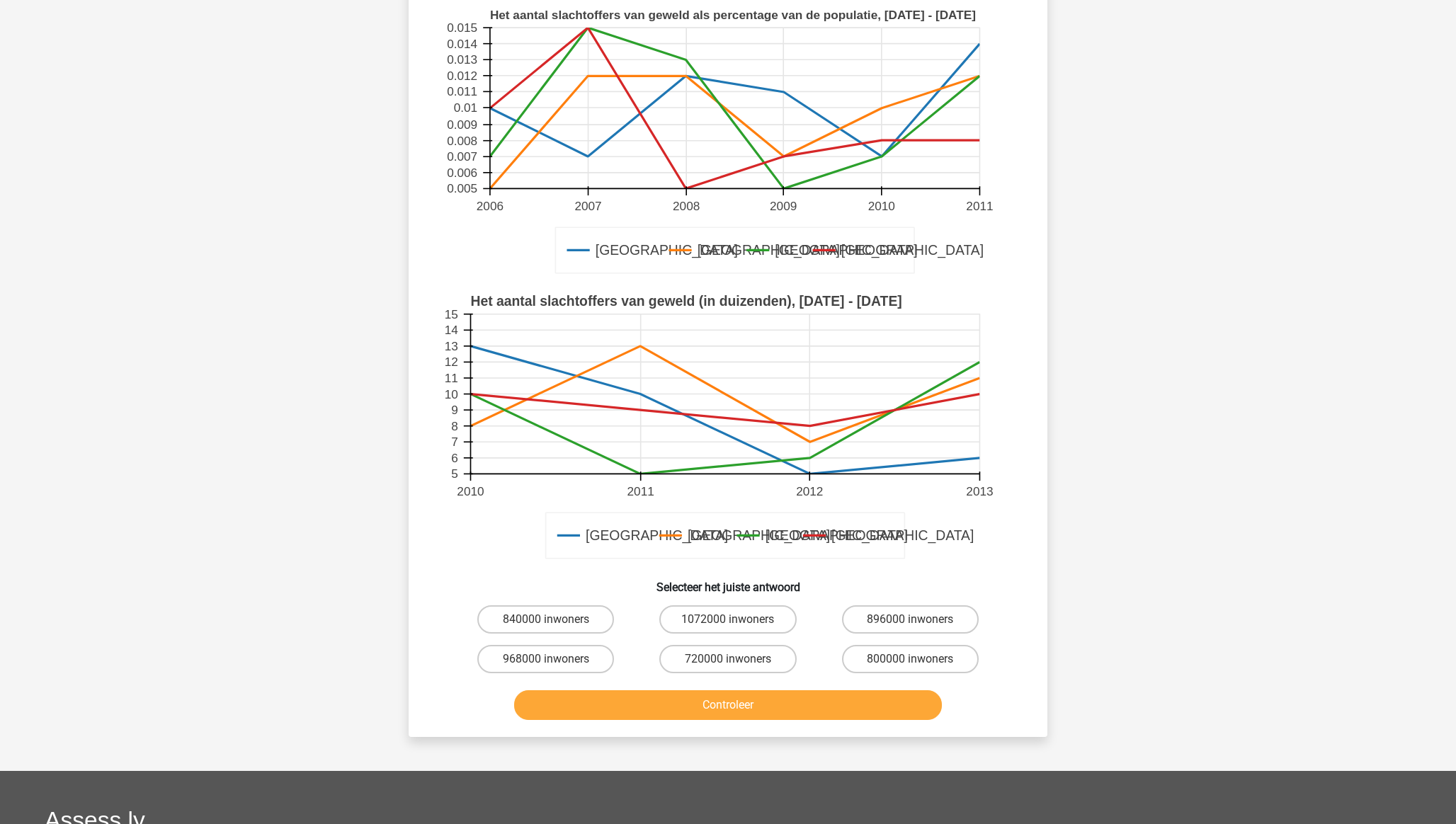
scroll to position [71, 0]
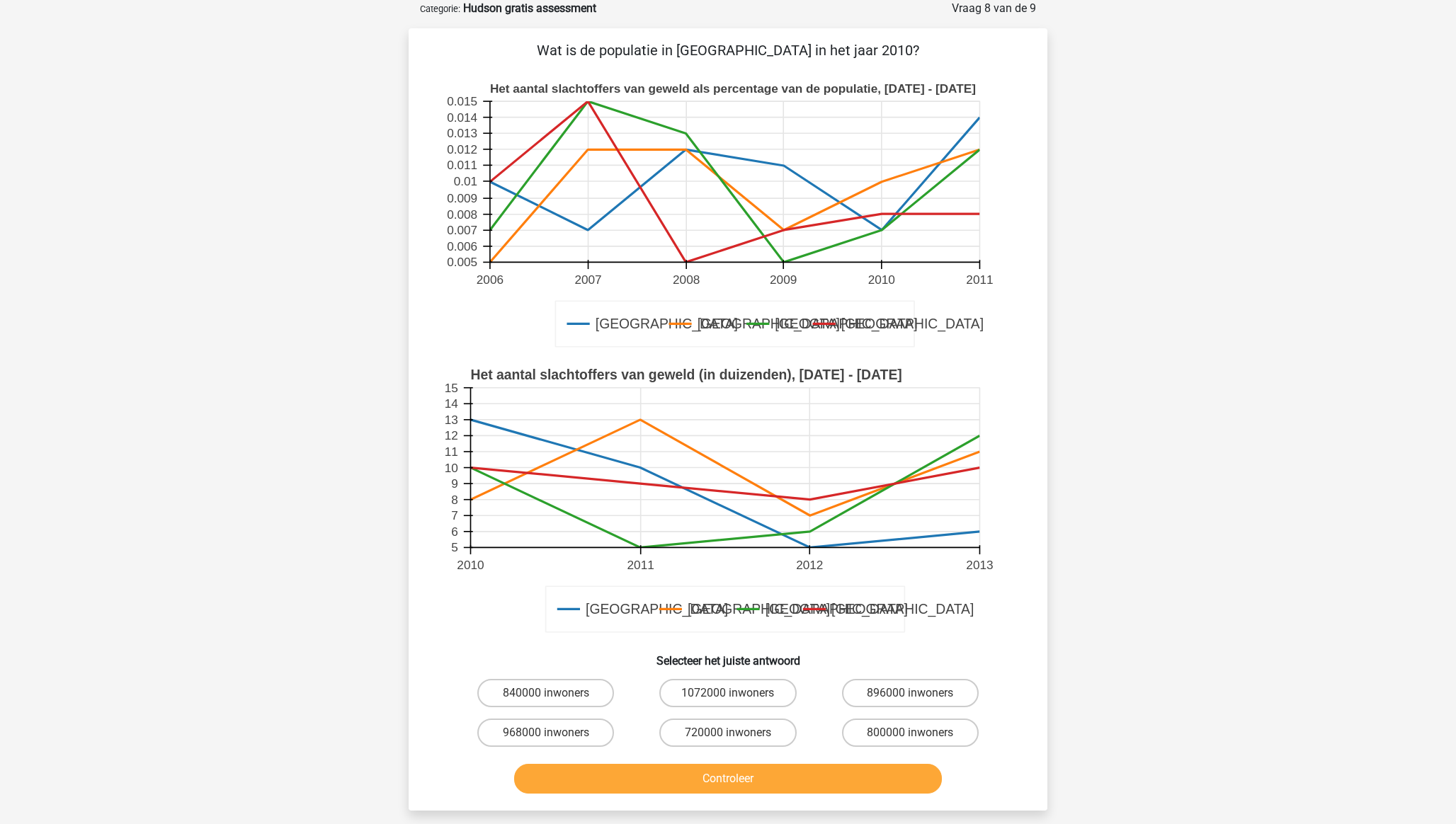
click at [785, 229] on icon at bounding box center [736, 181] width 490 height 161
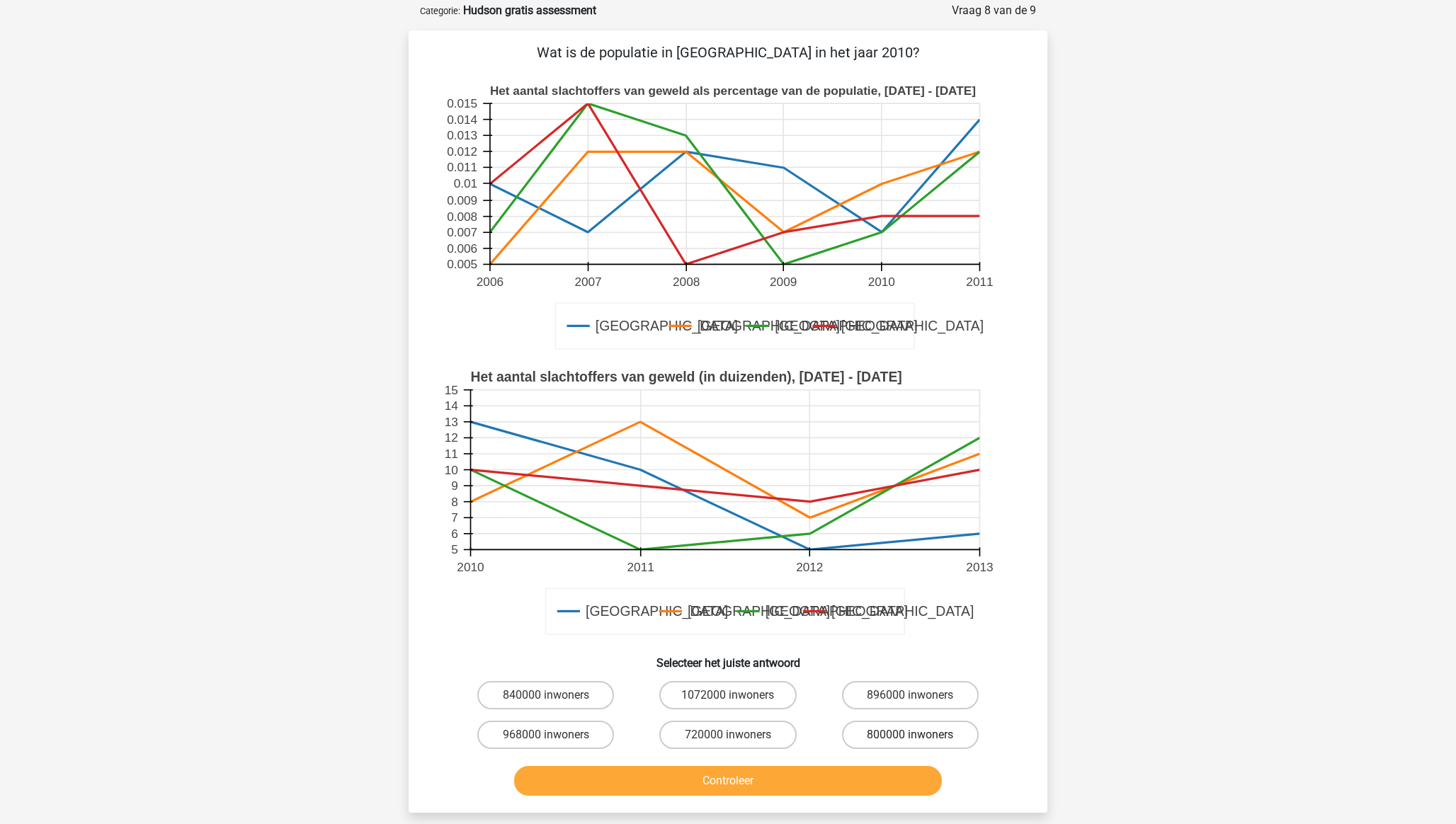
click at [887, 574] on label "800000 inwoners" at bounding box center [910, 735] width 136 height 28
click at [910, 574] on input "800000 inwoners" at bounding box center [914, 740] width 9 height 9
radio input "true"
click at [884, 574] on button "Controleer" at bounding box center [728, 782] width 428 height 30
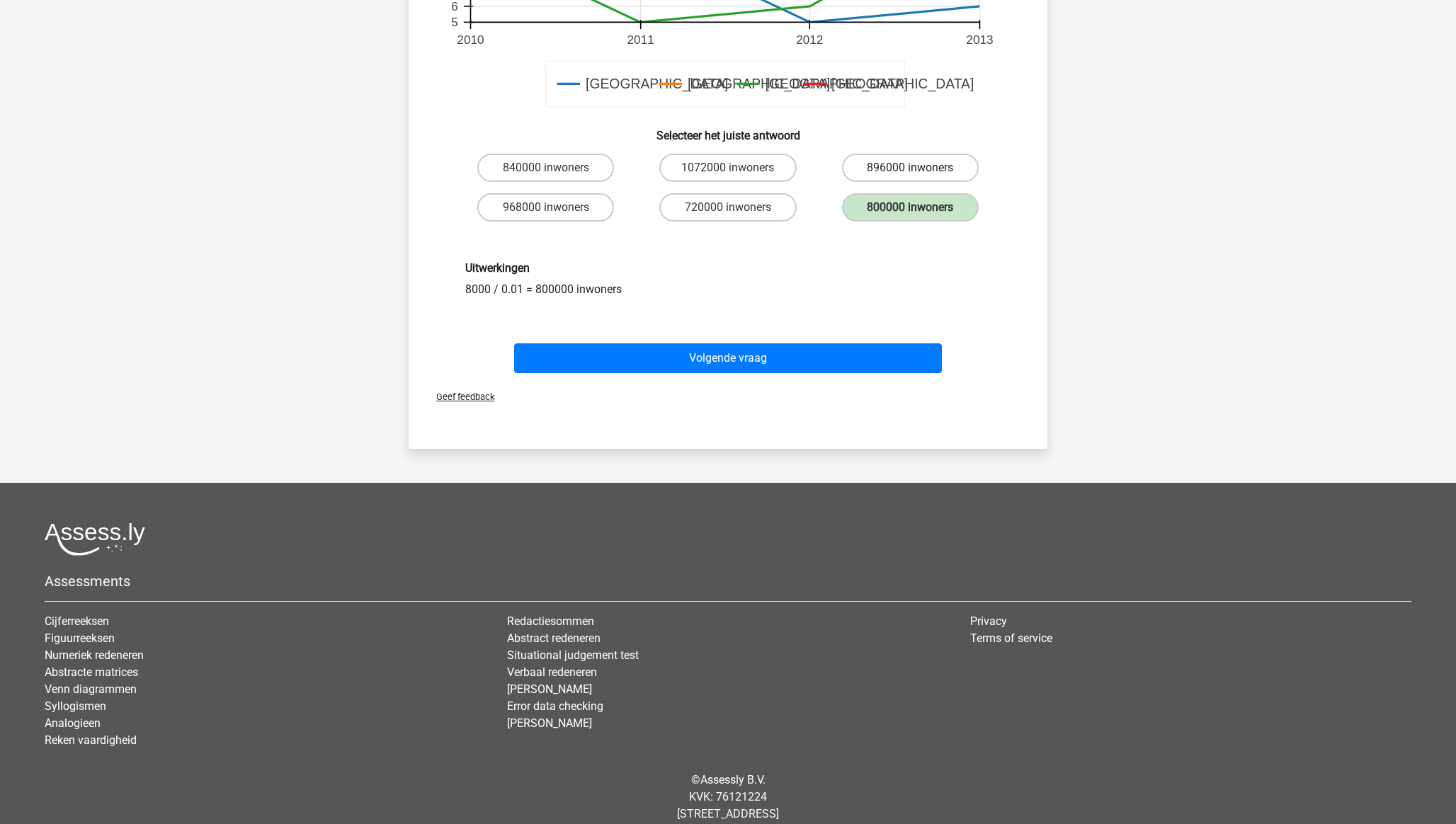
scroll to position [597, 0]
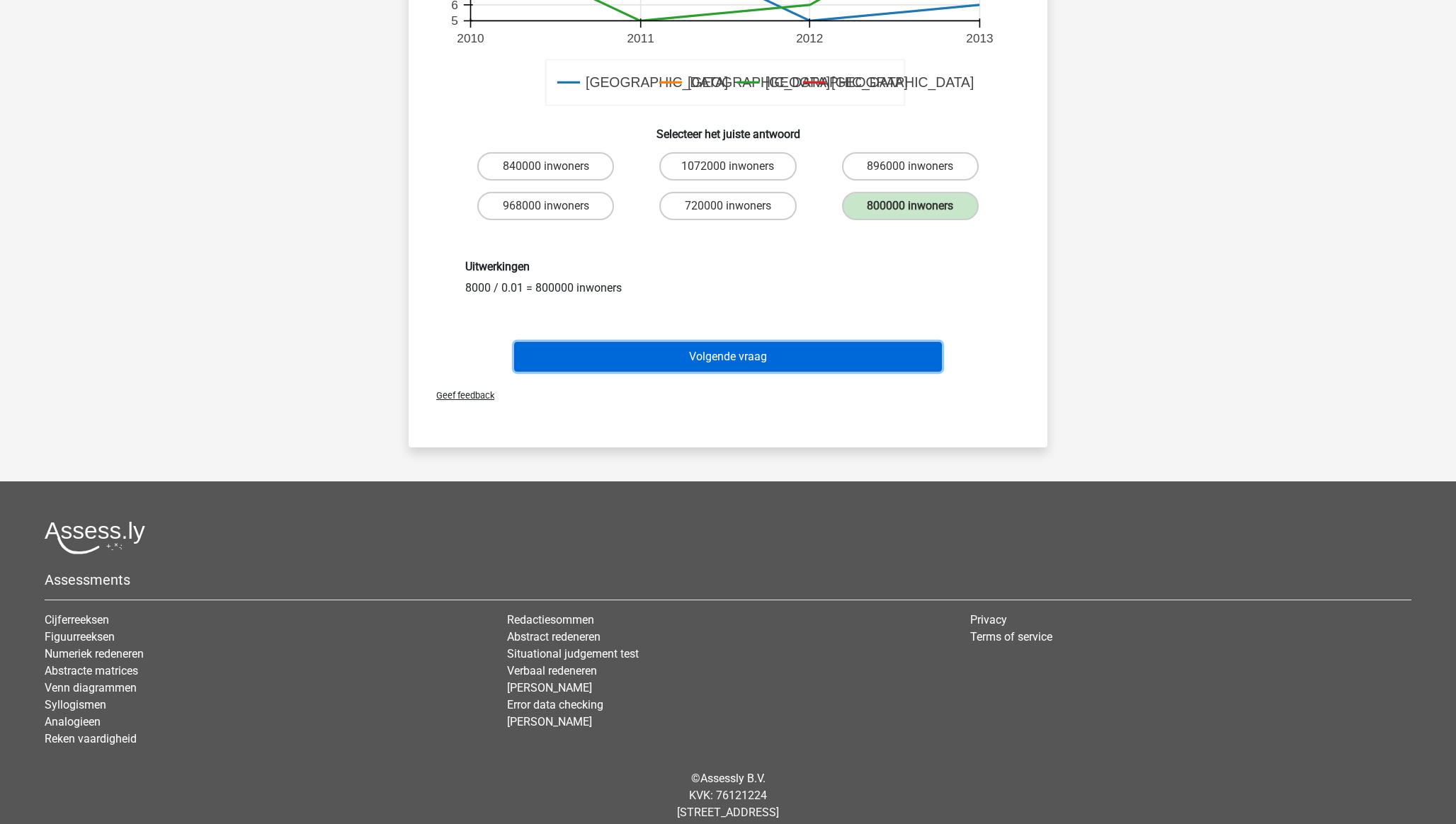
click at [732, 366] on button "Volgende vraag" at bounding box center [728, 357] width 428 height 30
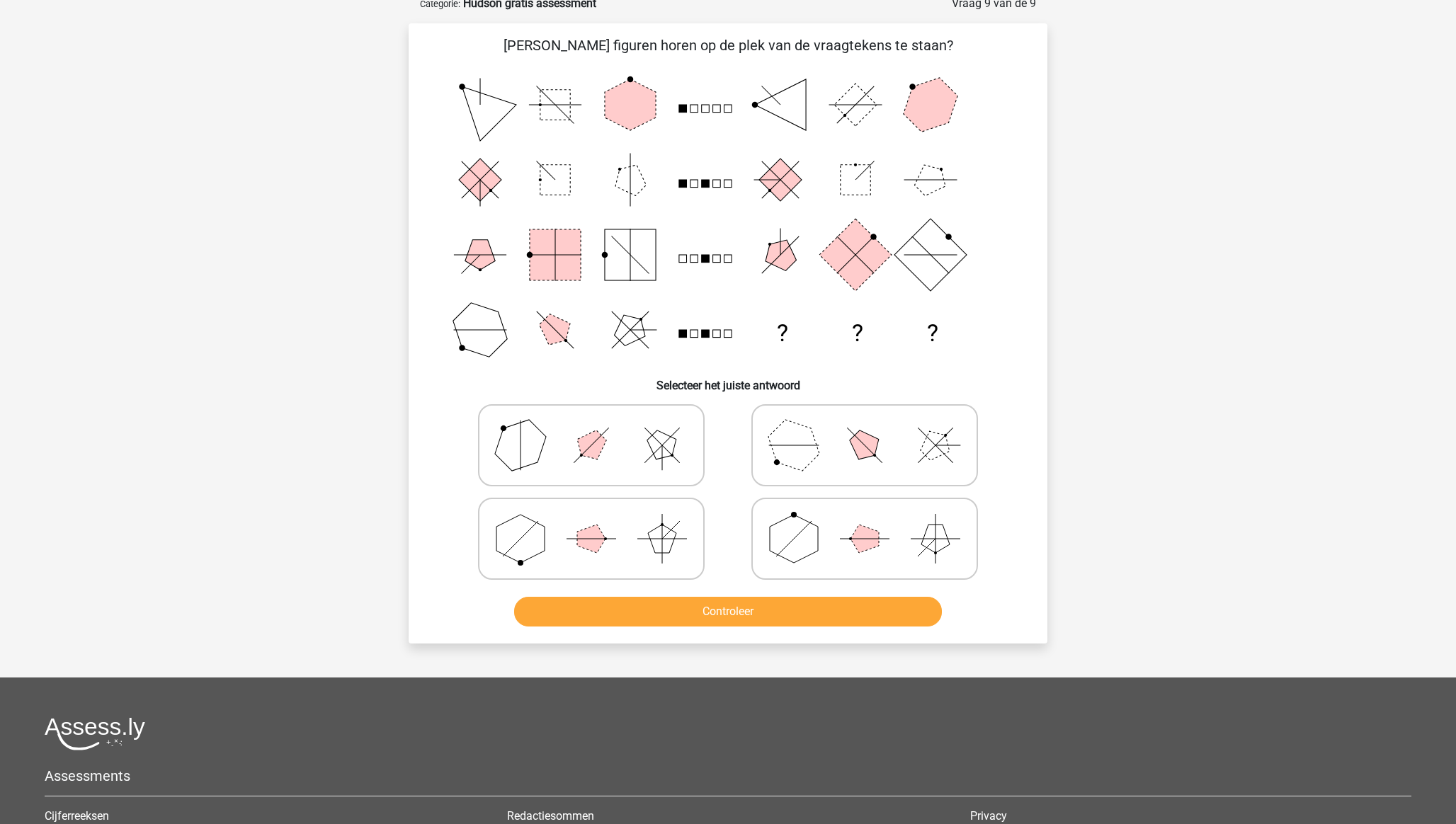
scroll to position [71, 0]
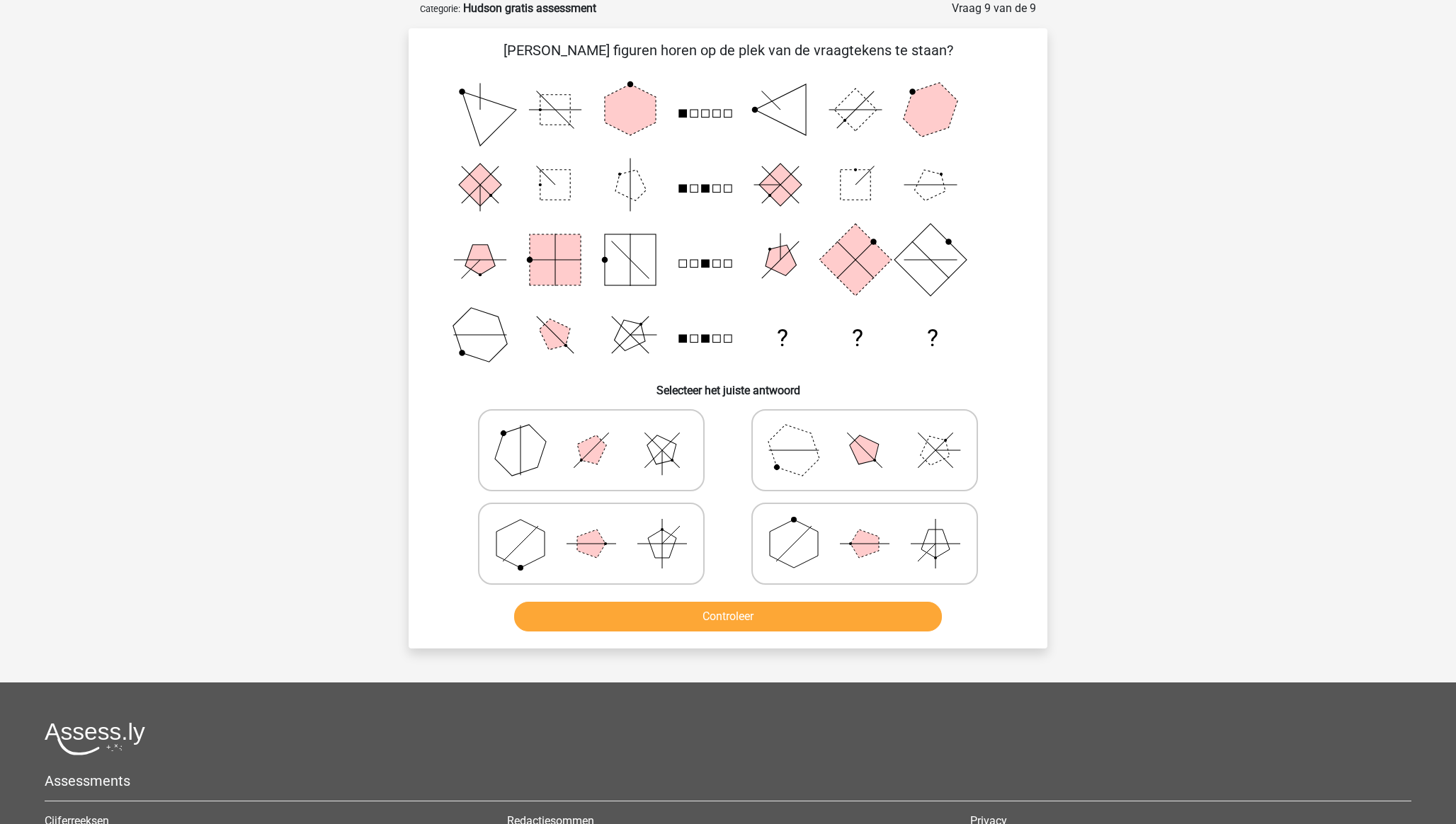
drag, startPoint x: 644, startPoint y: 533, endPoint x: 647, endPoint y: 542, distance: 9.5
click at [643, 533] on icon at bounding box center [591, 543] width 212 height 71
click at [601, 526] on input "radio" at bounding box center [596, 521] width 9 height 9
radio input "true"
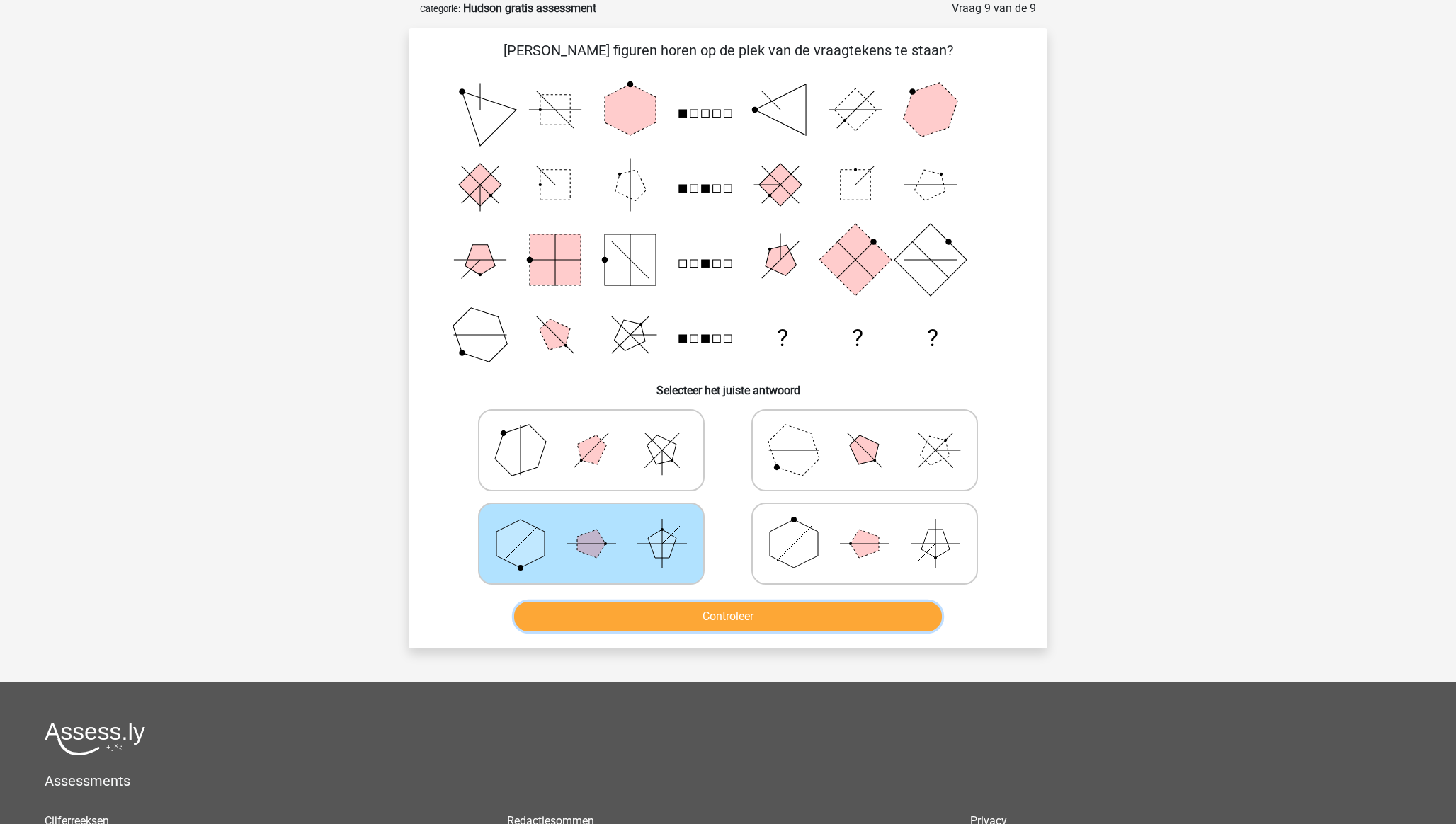
click at [690, 574] on button "Controleer" at bounding box center [728, 617] width 428 height 30
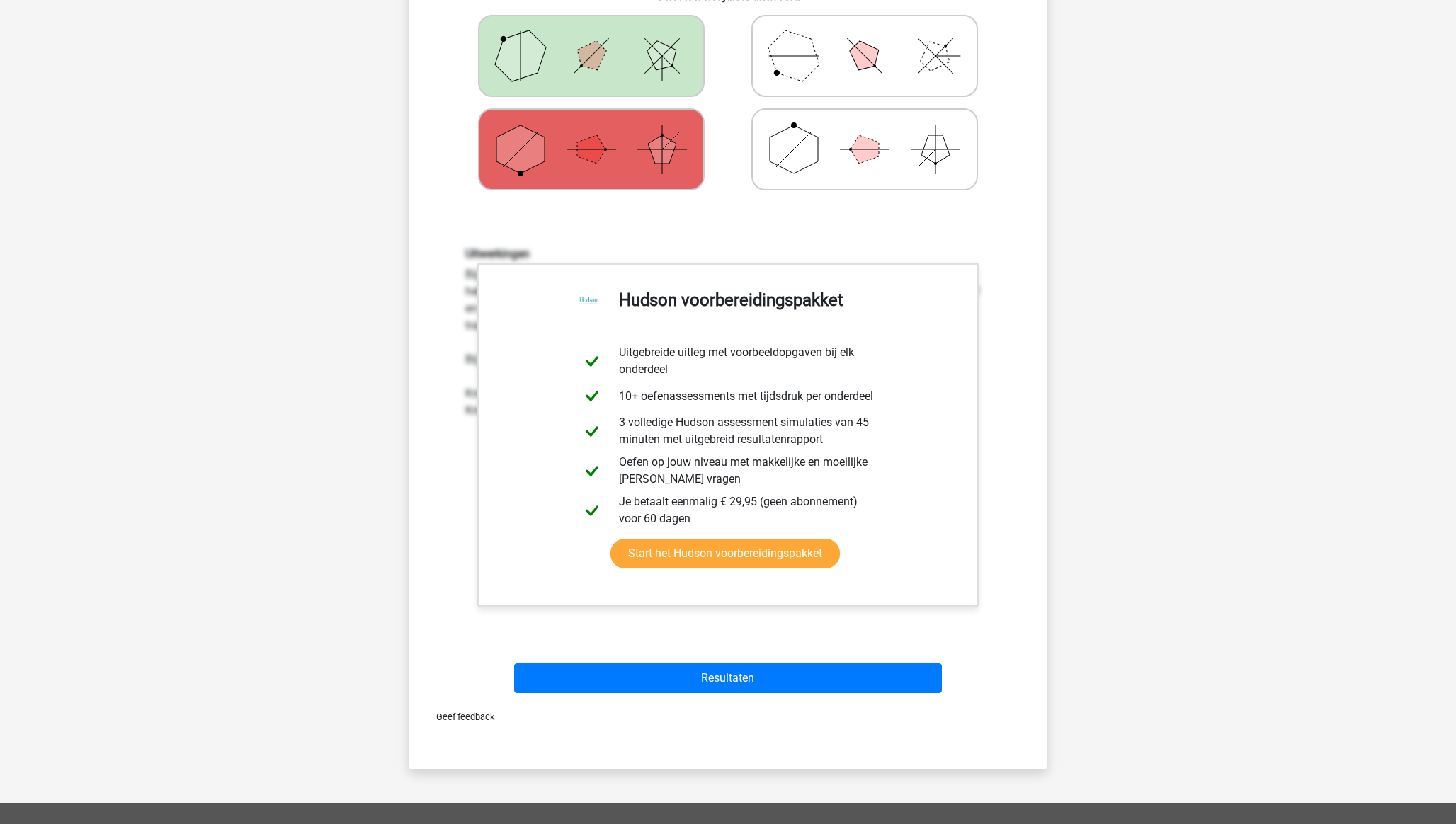
scroll to position [818, 0]
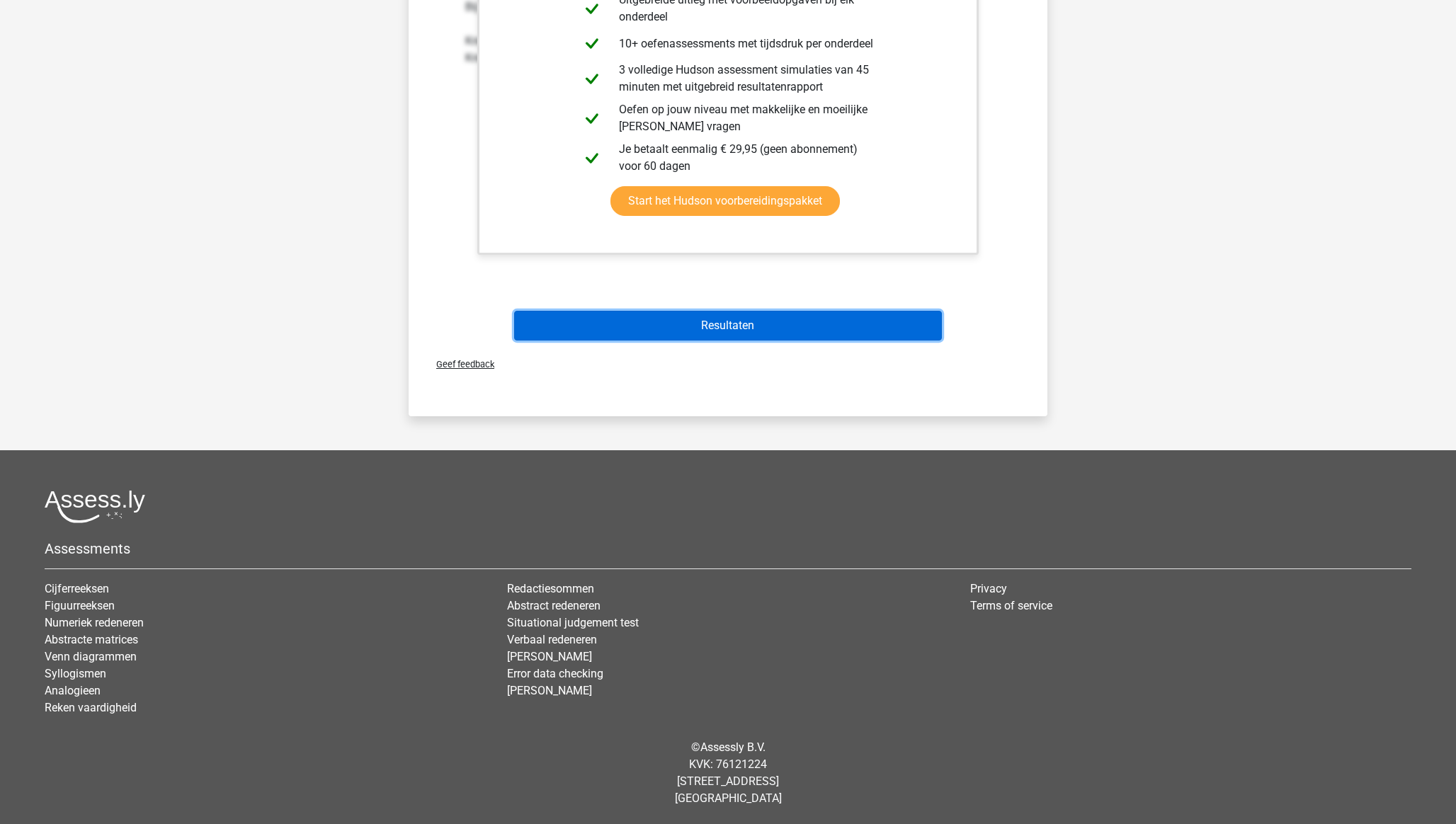
click at [716, 321] on button "Resultaten" at bounding box center [728, 326] width 428 height 30
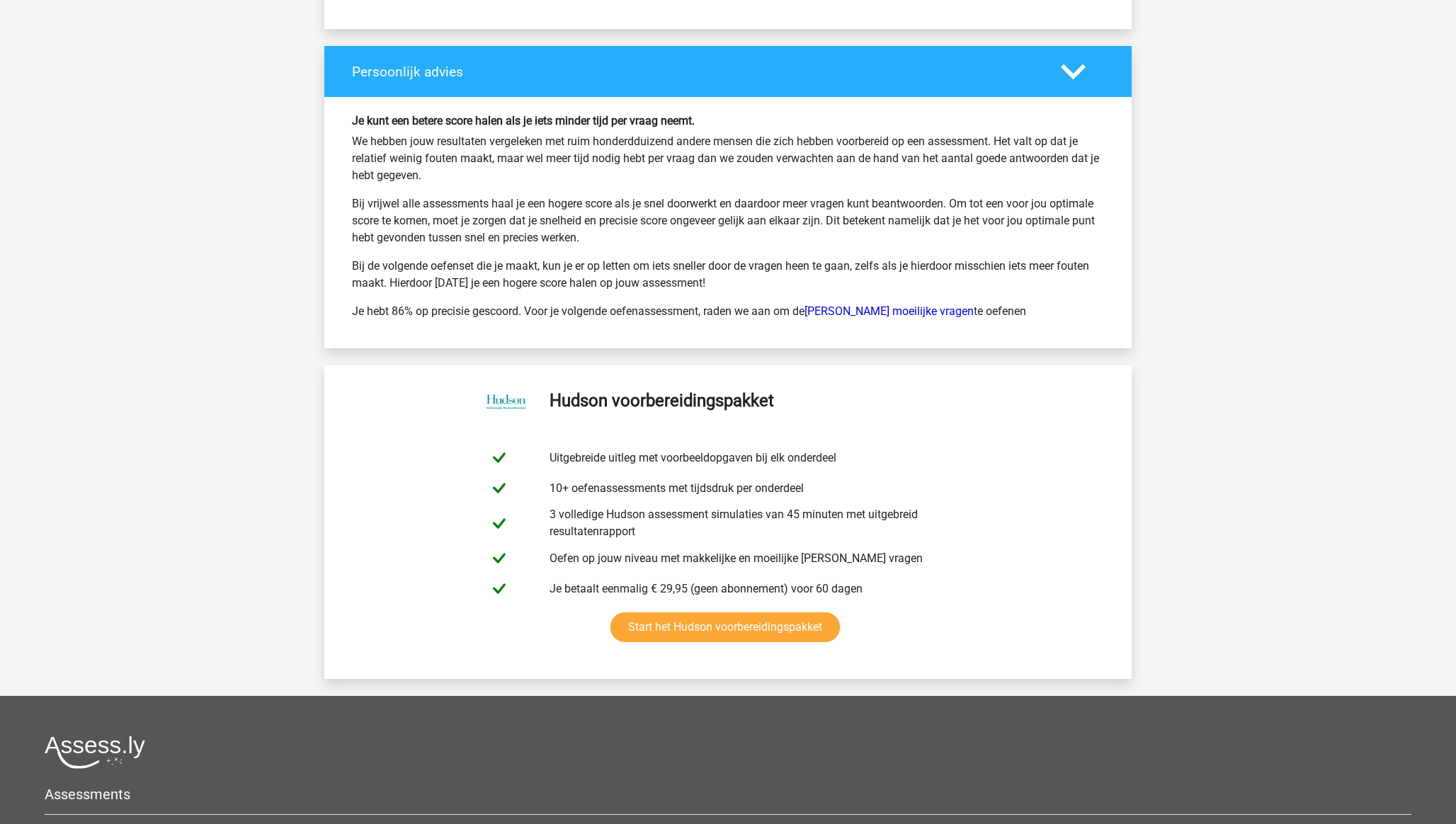
scroll to position [2641, 0]
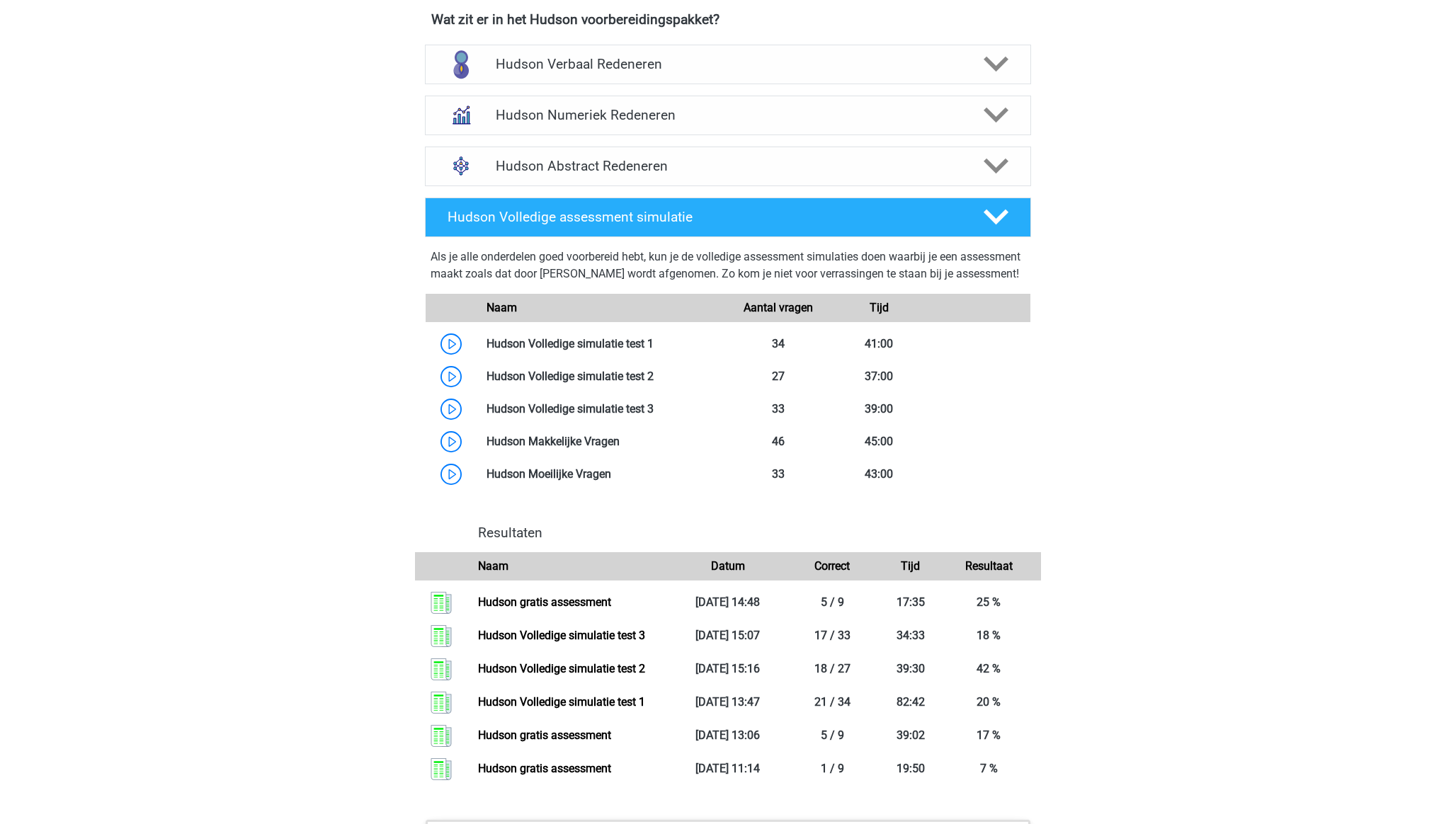
scroll to position [916, 0]
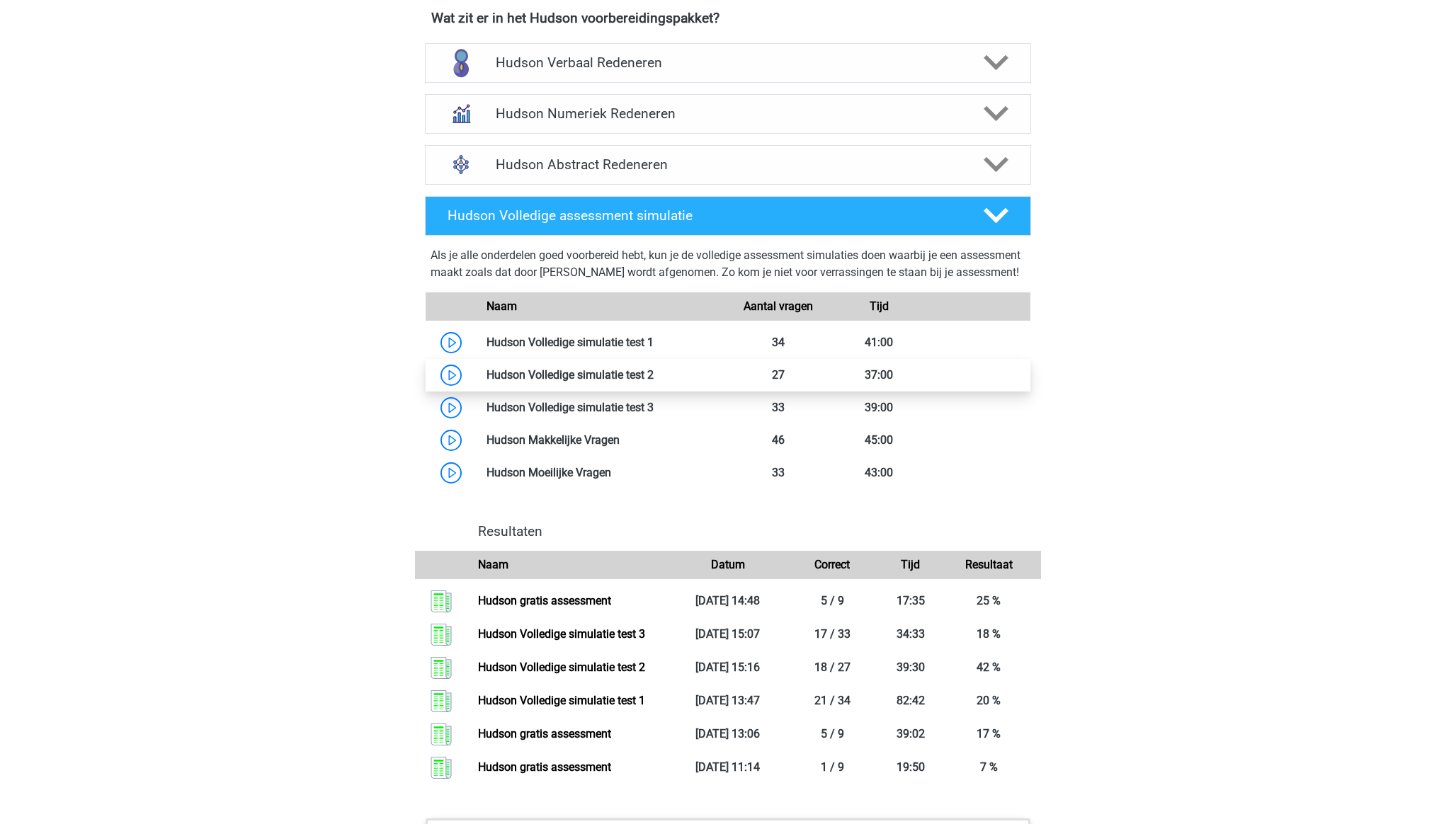
click at [654, 381] on link at bounding box center [654, 374] width 0 height 13
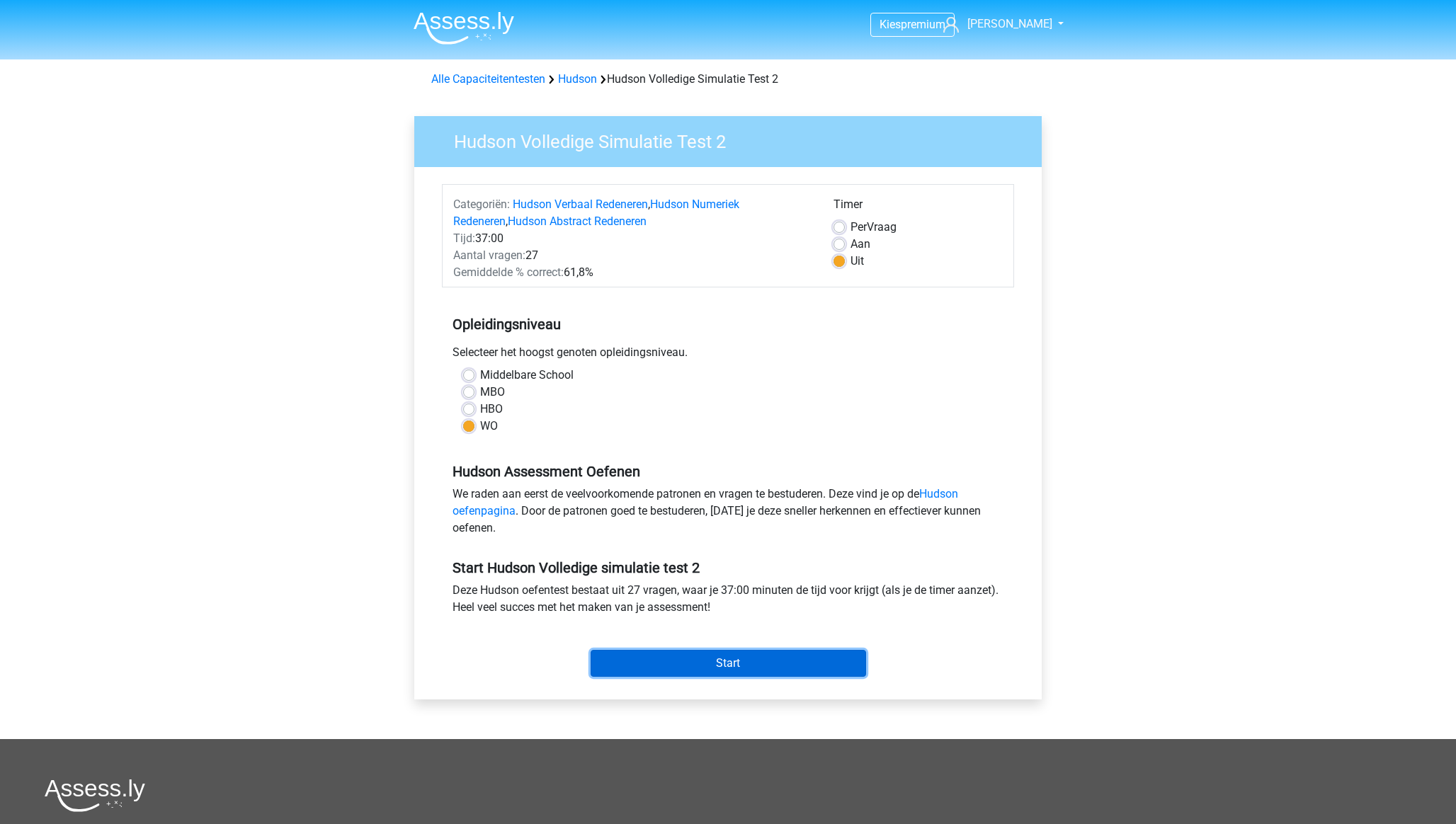
click at [715, 666] on input "Start" at bounding box center [728, 664] width 275 height 27
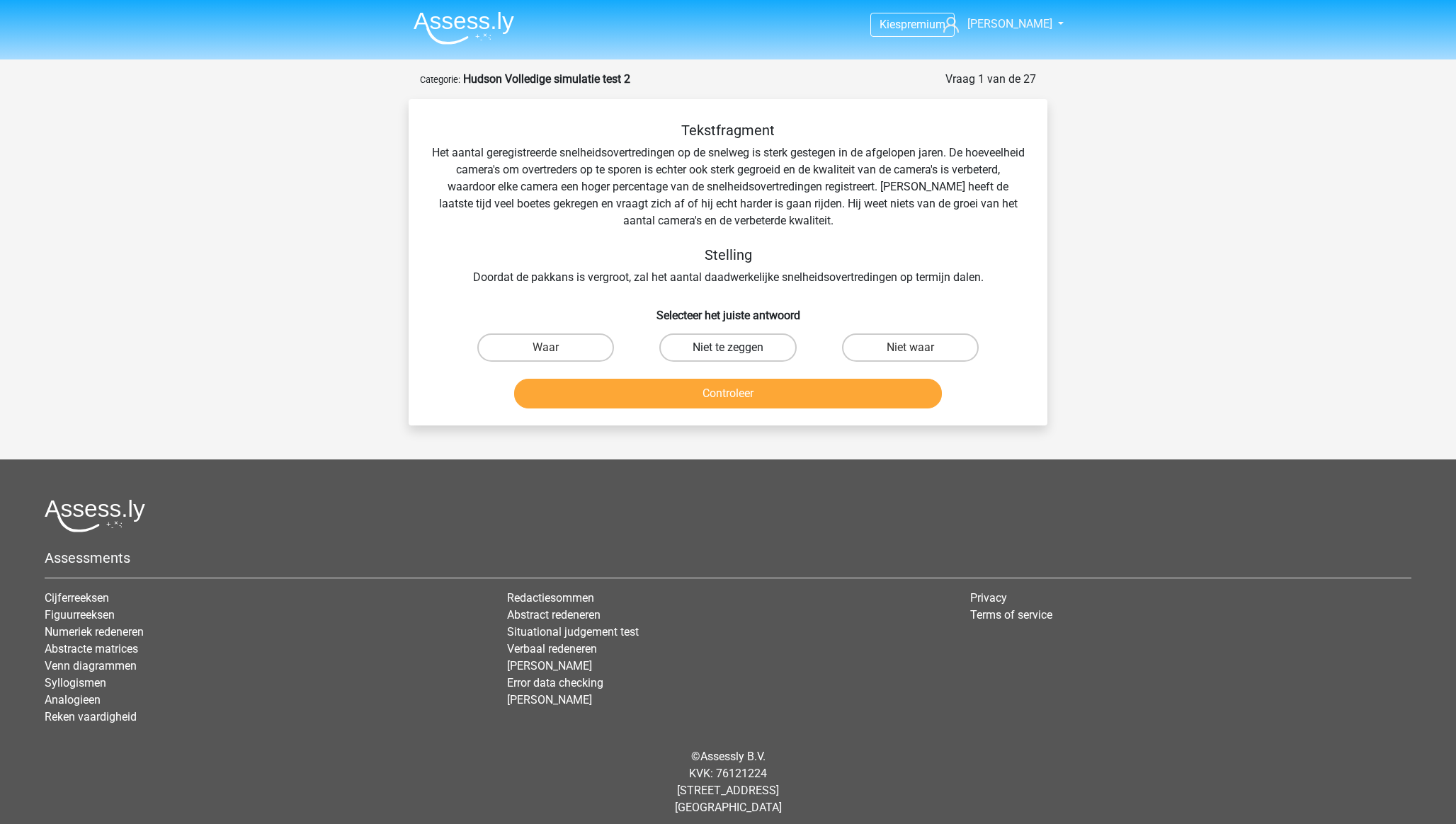
click at [756, 349] on label "Niet te zeggen" at bounding box center [728, 348] width 136 height 28
click at [737, 349] on input "Niet te zeggen" at bounding box center [733, 352] width 9 height 9
radio input "true"
click at [785, 396] on button "Controleer" at bounding box center [728, 394] width 428 height 30
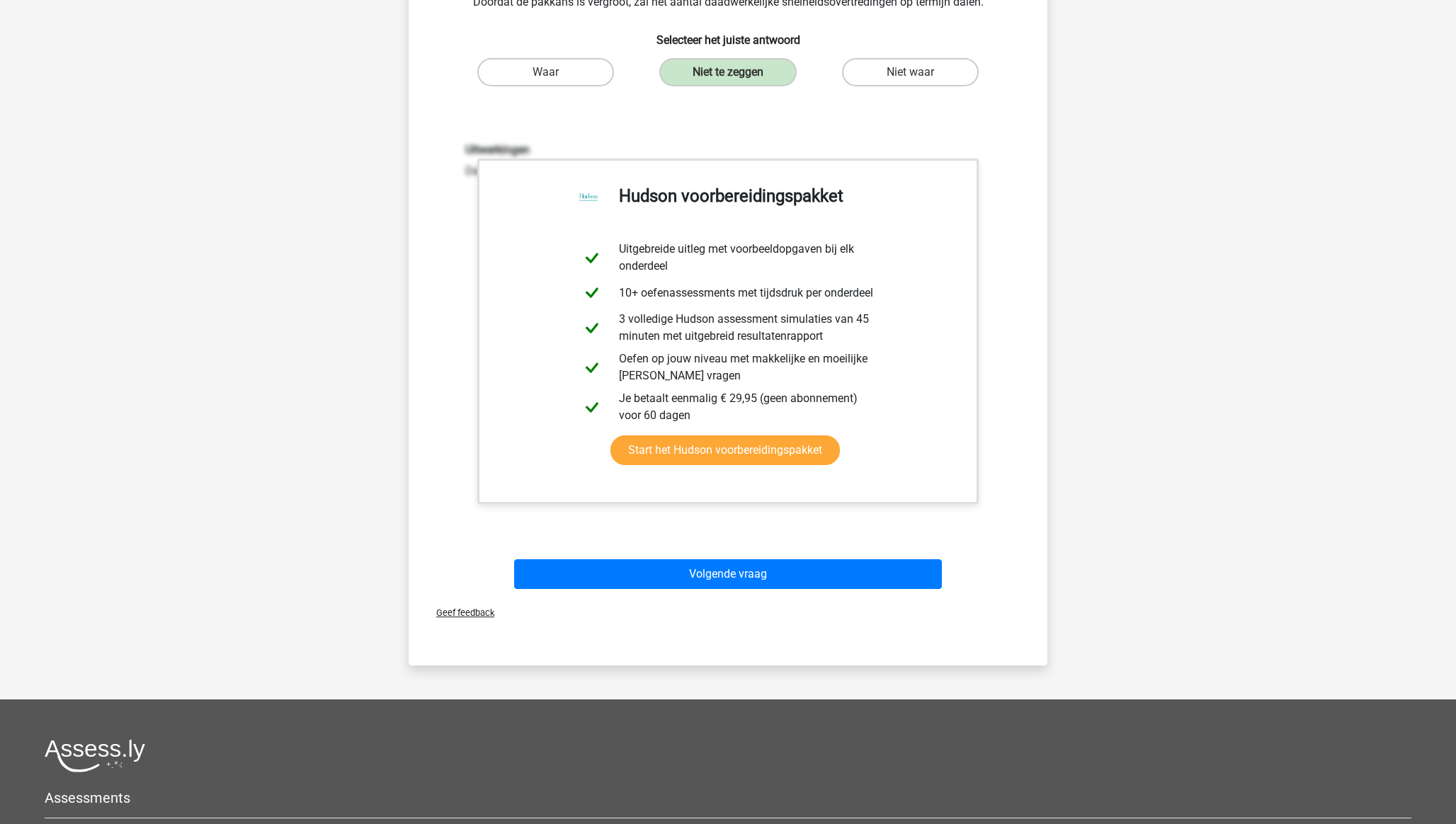
scroll to position [288, 0]
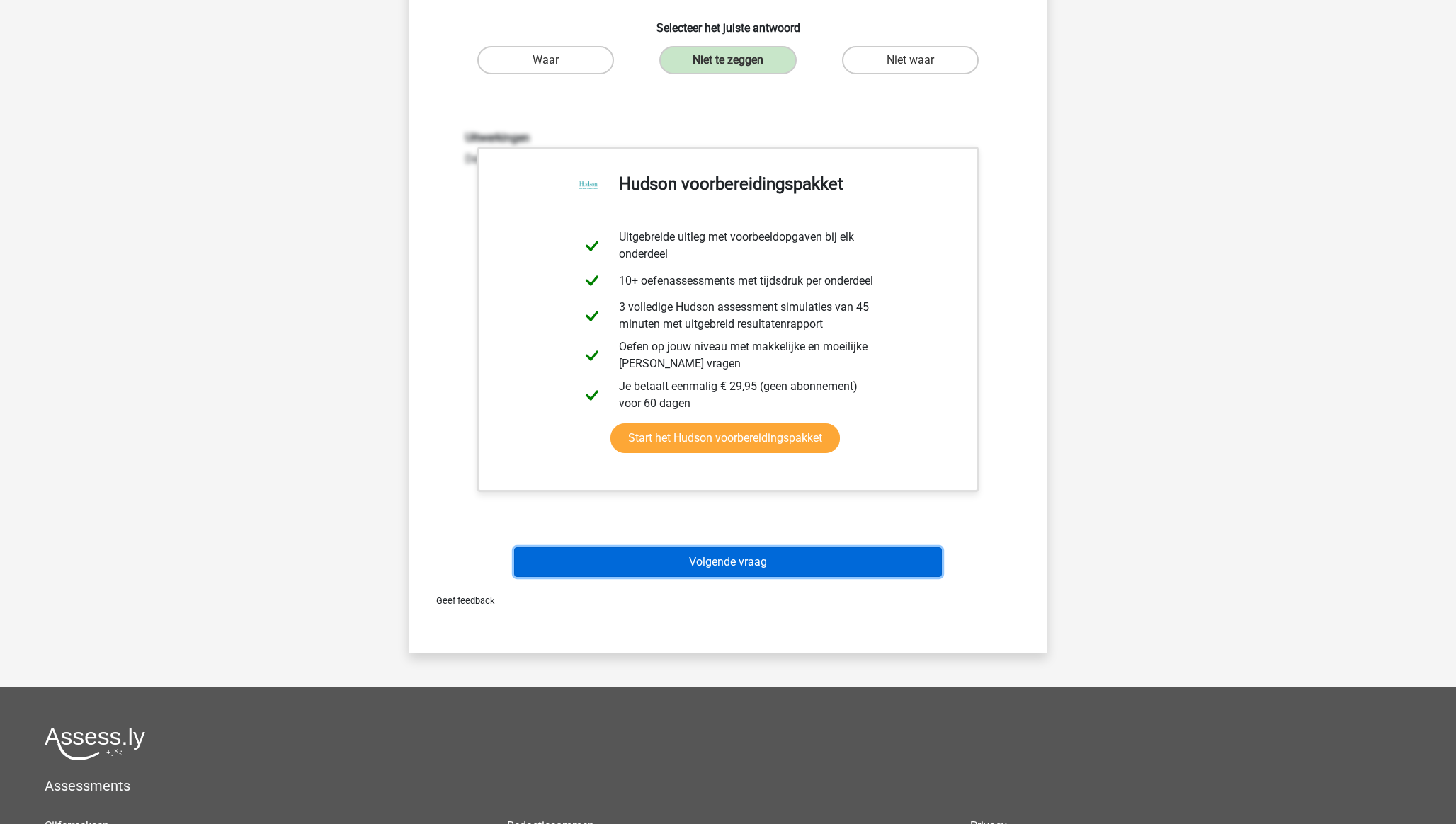
click at [810, 556] on button "Volgende vraag" at bounding box center [728, 563] width 428 height 30
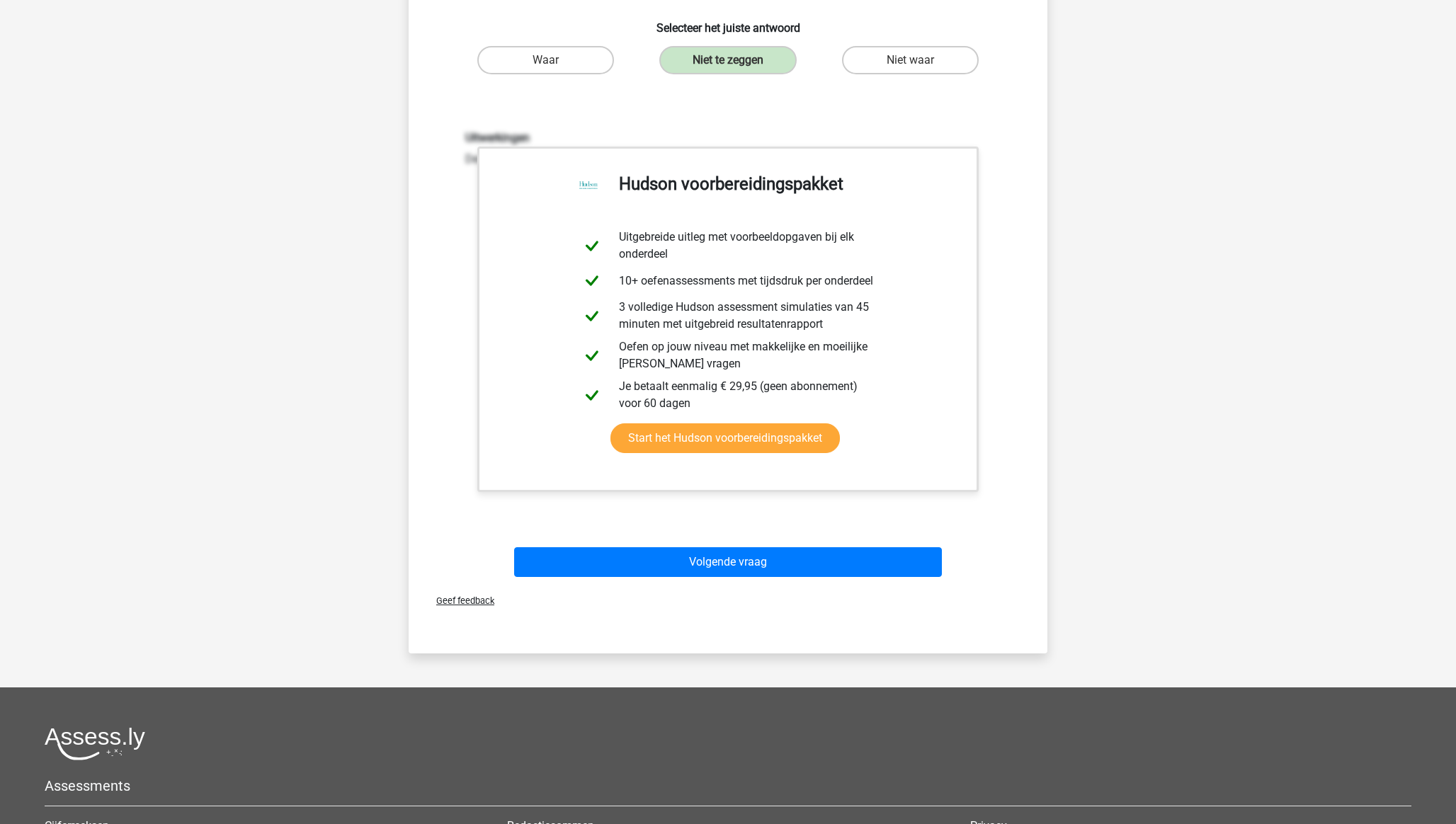
scroll to position [9, 0]
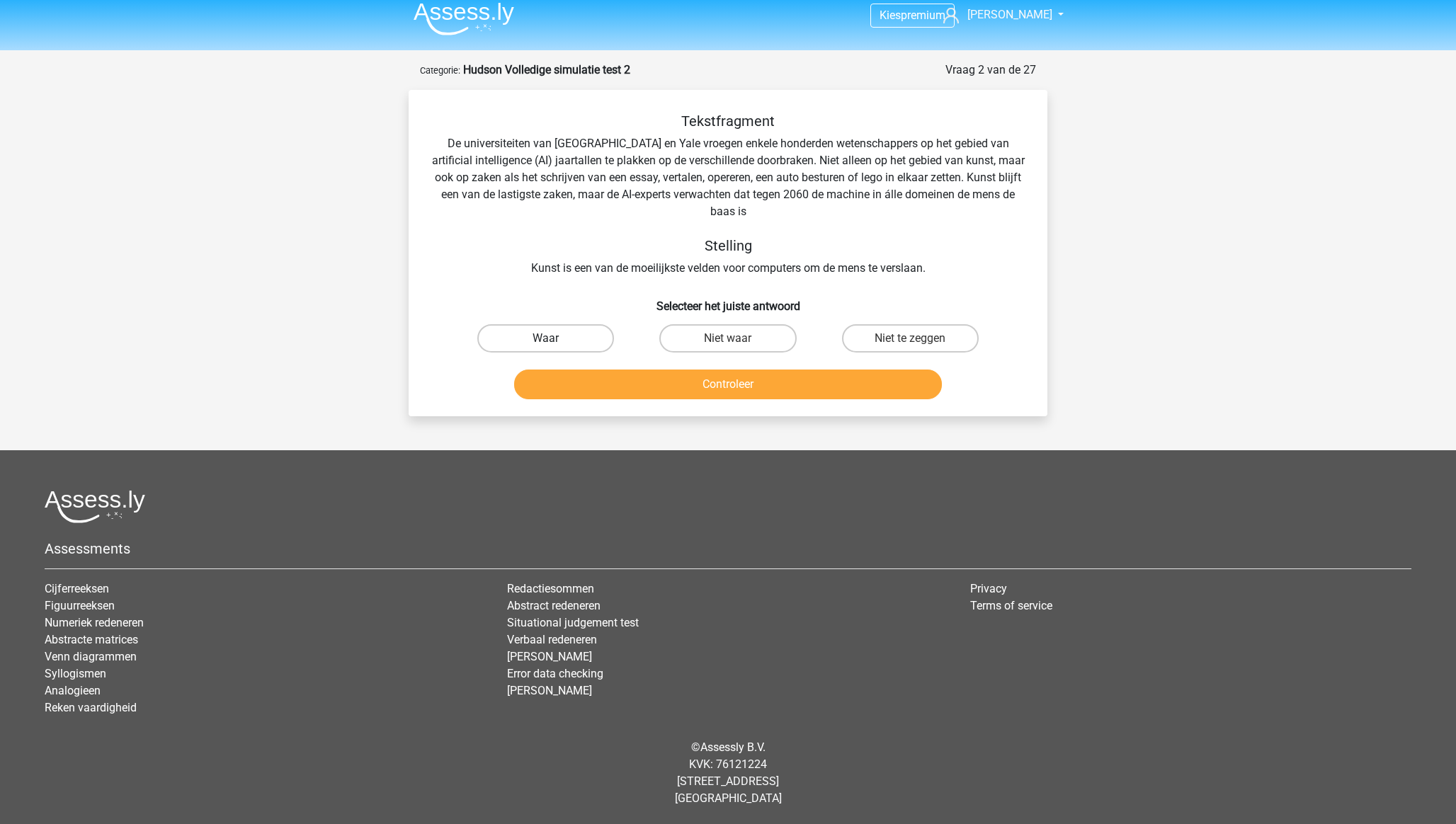
click at [580, 340] on label "Waar" at bounding box center [545, 338] width 136 height 28
click at [555, 340] on input "Waar" at bounding box center [551, 343] width 9 height 9
radio input "true"
click at [638, 385] on button "Controleer" at bounding box center [728, 385] width 428 height 30
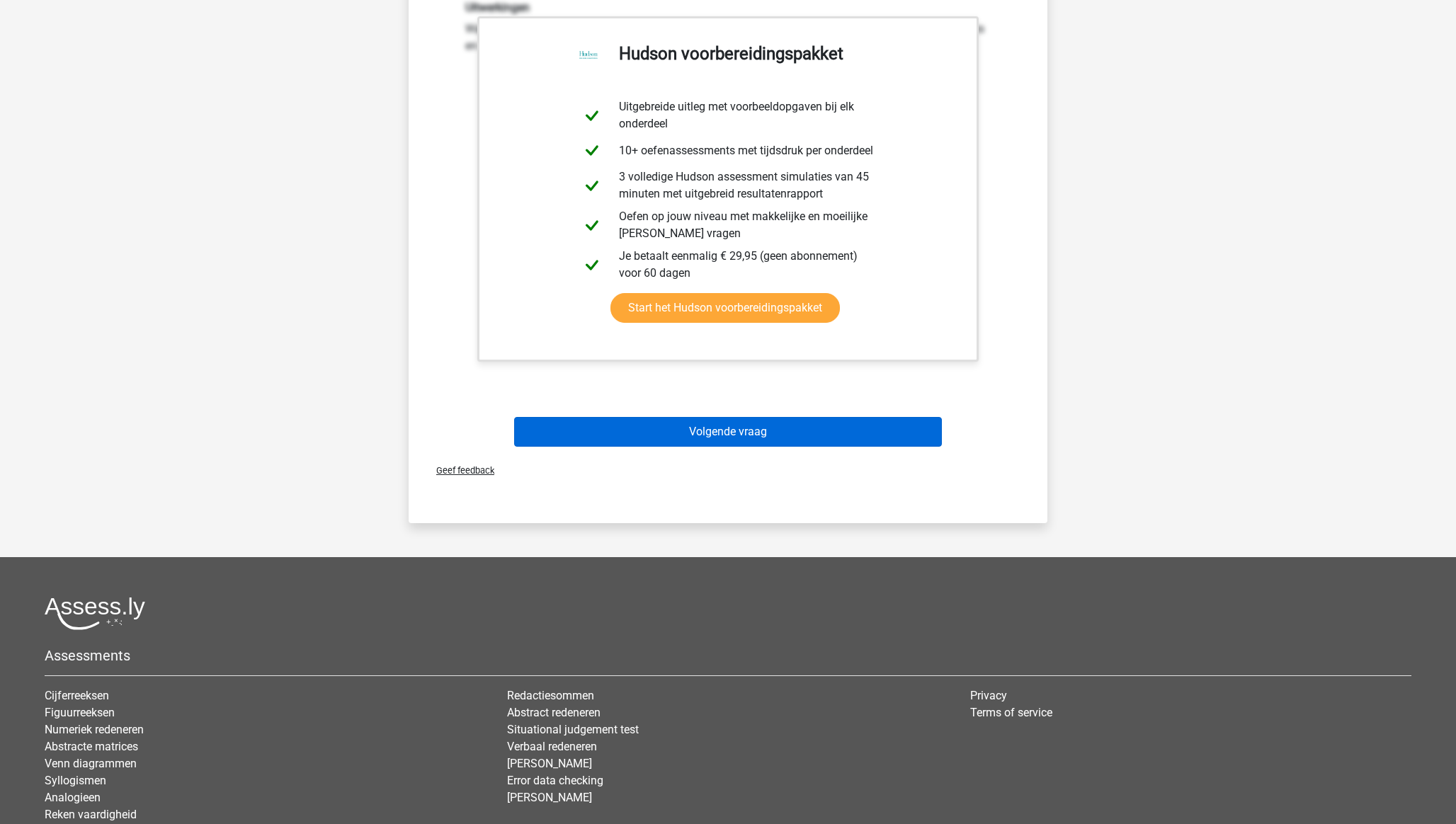
scroll to position [430, 0]
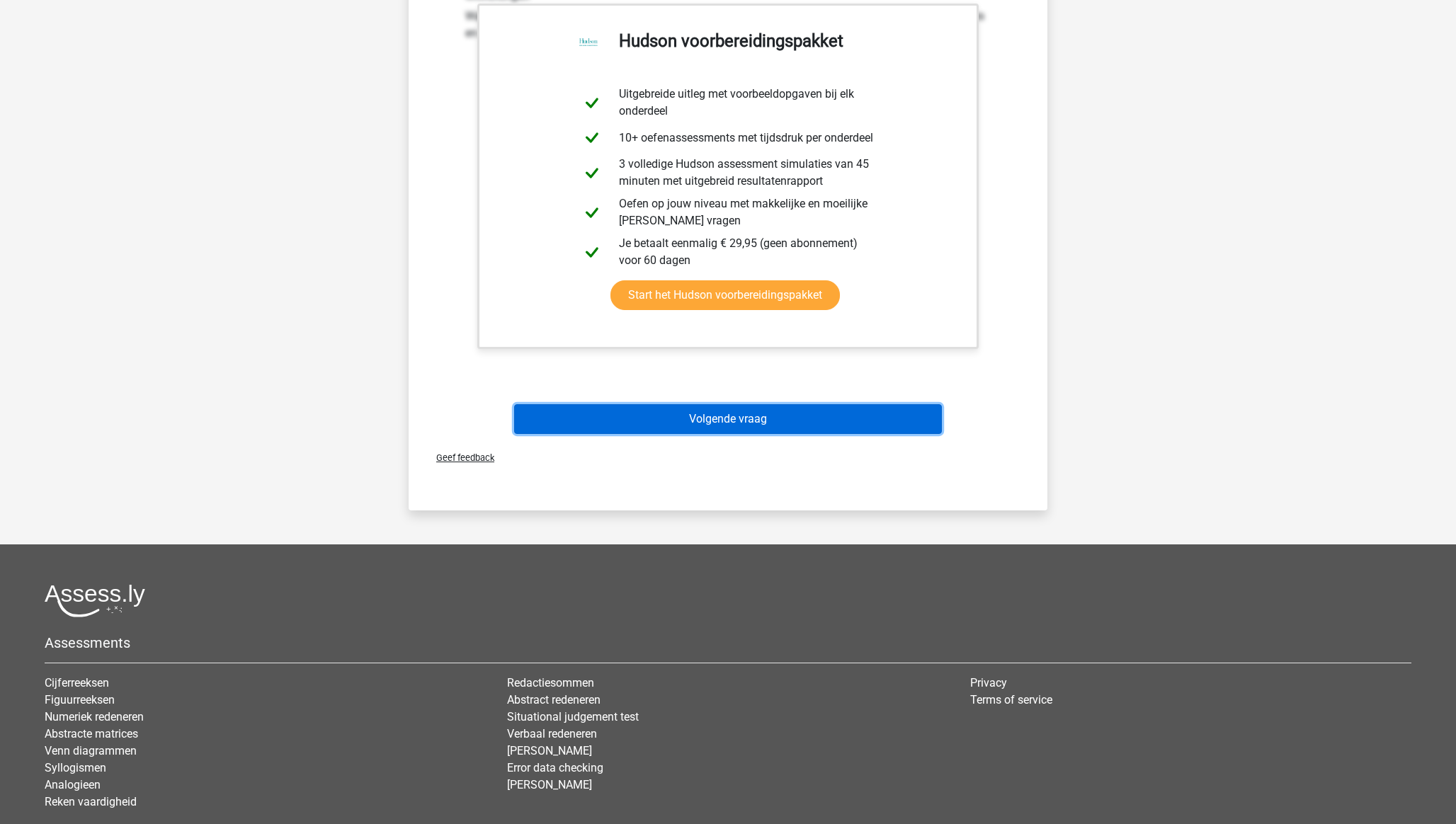
click at [720, 416] on button "Volgende vraag" at bounding box center [728, 420] width 428 height 30
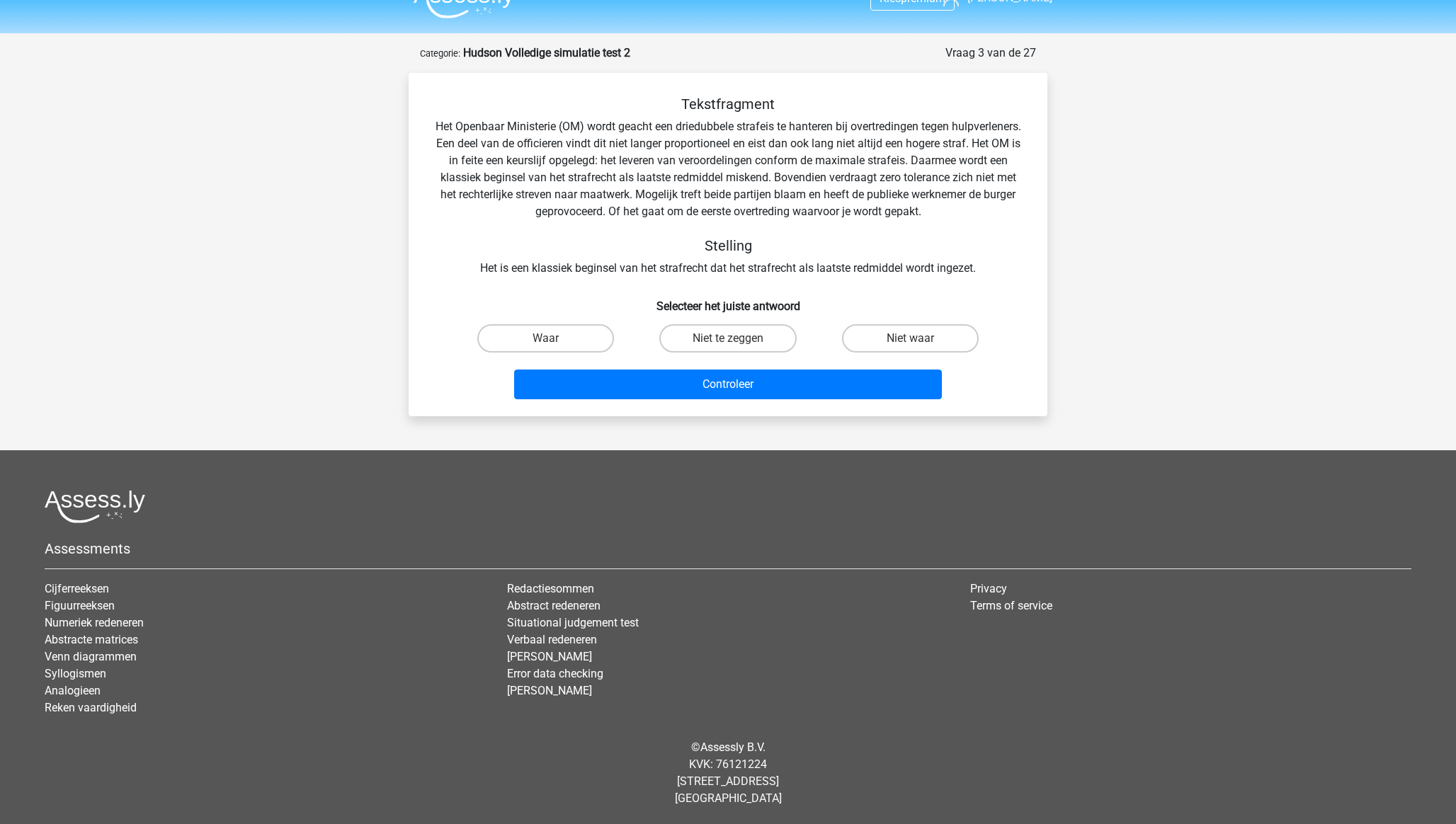
scroll to position [27, 0]
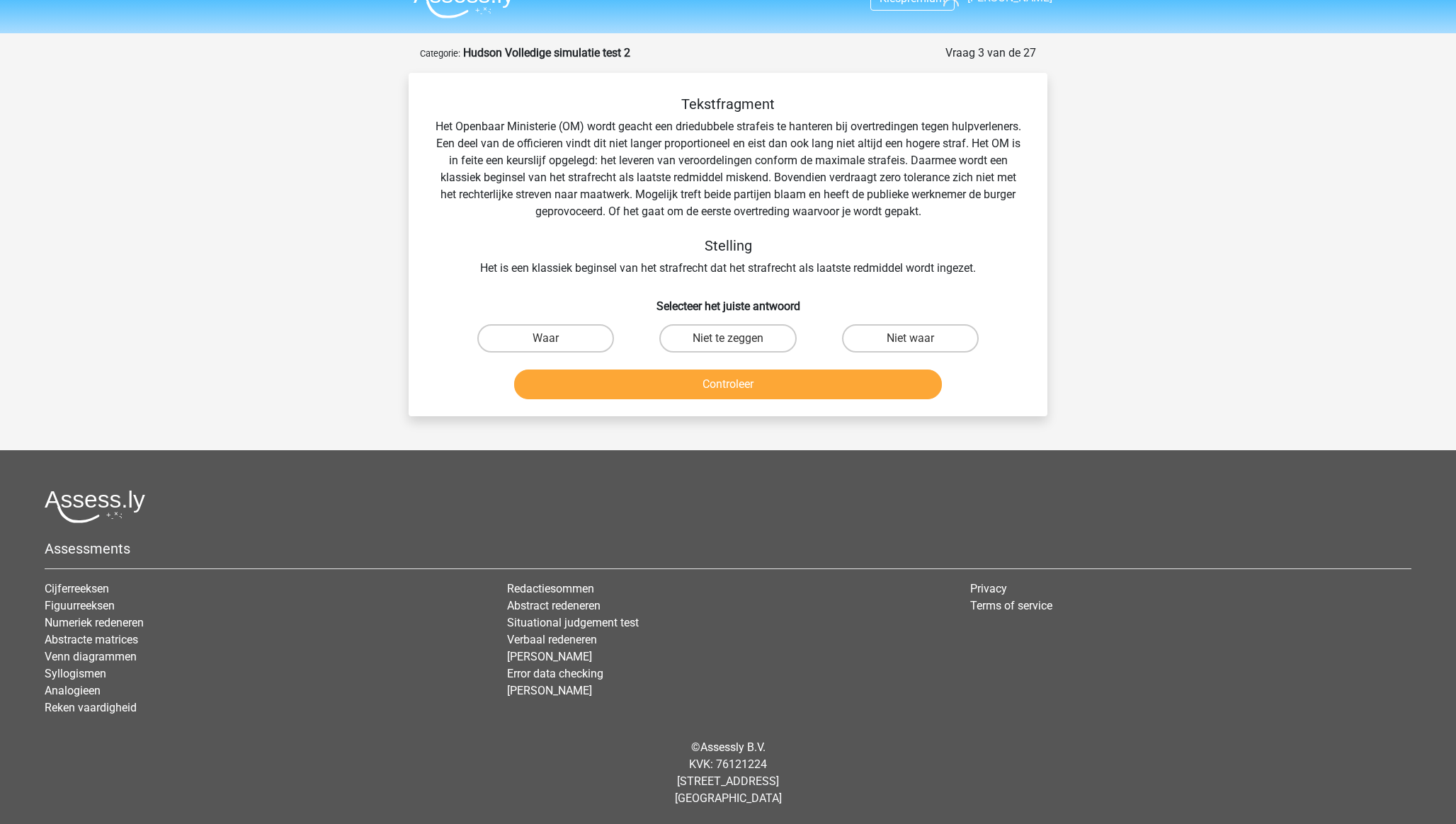
drag, startPoint x: 555, startPoint y: 337, endPoint x: 594, endPoint y: 362, distance: 46.3
click at [555, 337] on label "Waar" at bounding box center [545, 338] width 136 height 28
click at [555, 338] on input "Waar" at bounding box center [551, 343] width 9 height 9
radio input "true"
click at [625, 384] on button "Controleer" at bounding box center [728, 385] width 428 height 30
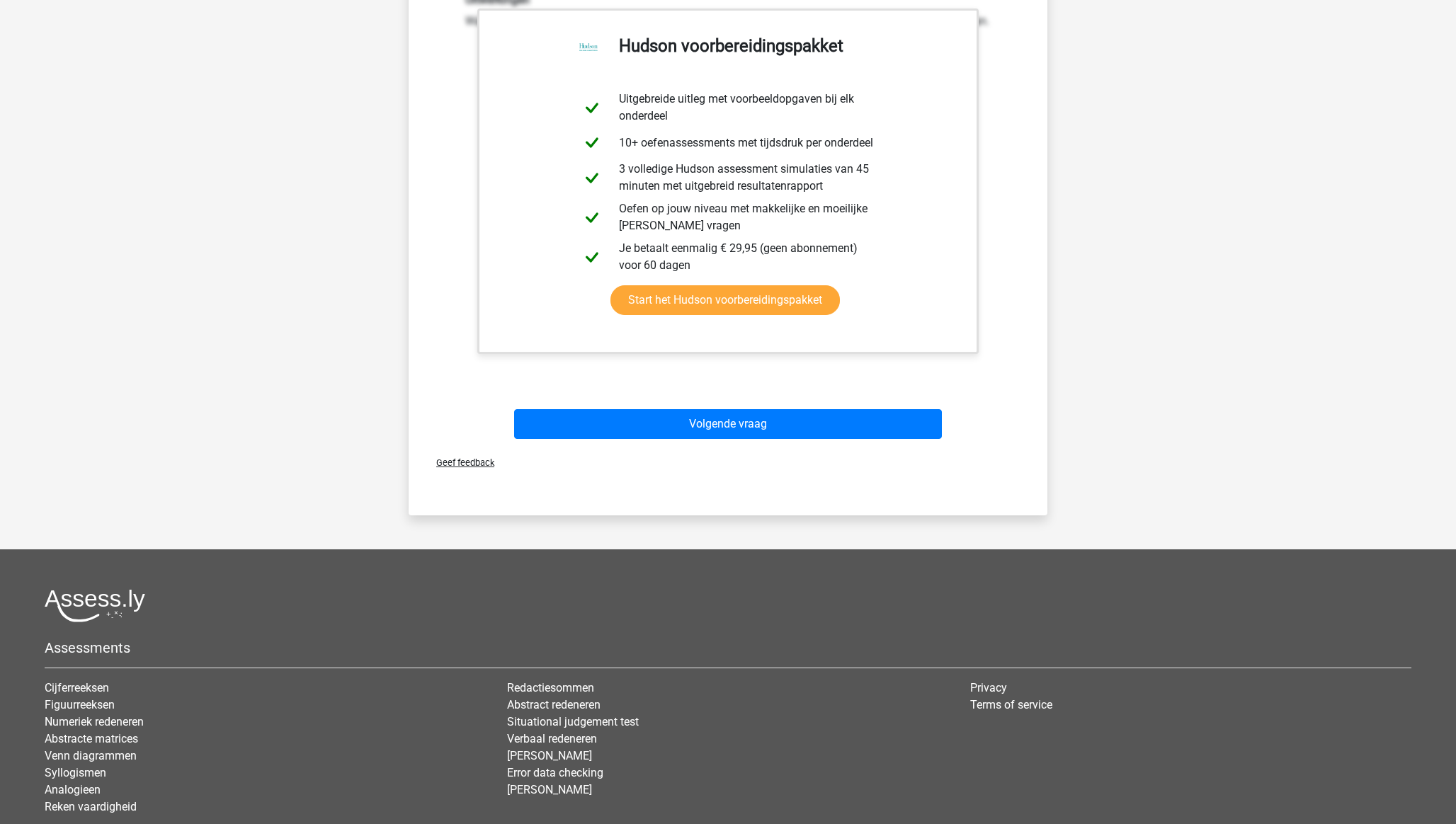
scroll to position [458, 0]
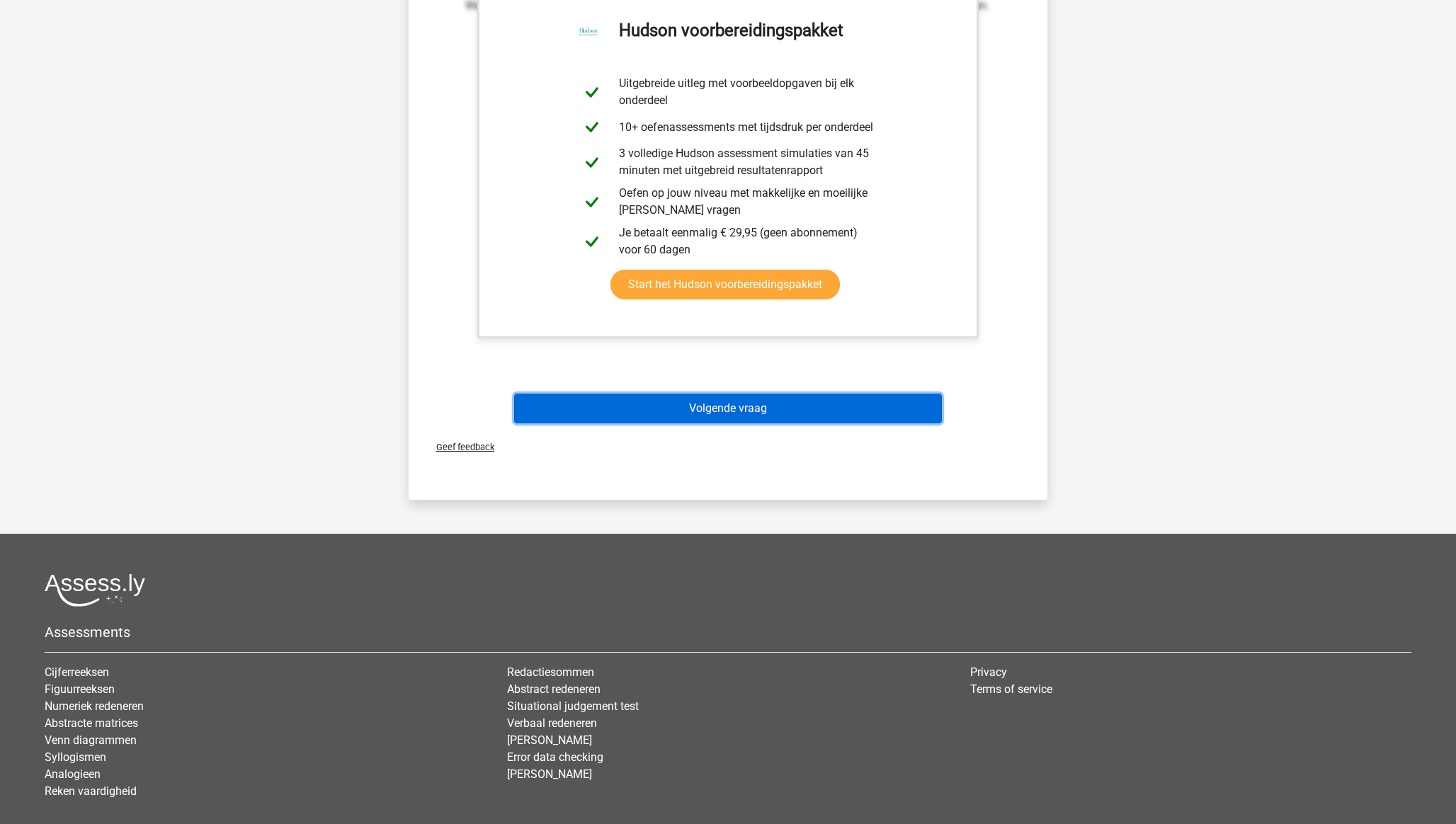
click at [674, 401] on button "Volgende vraag" at bounding box center [728, 409] width 428 height 30
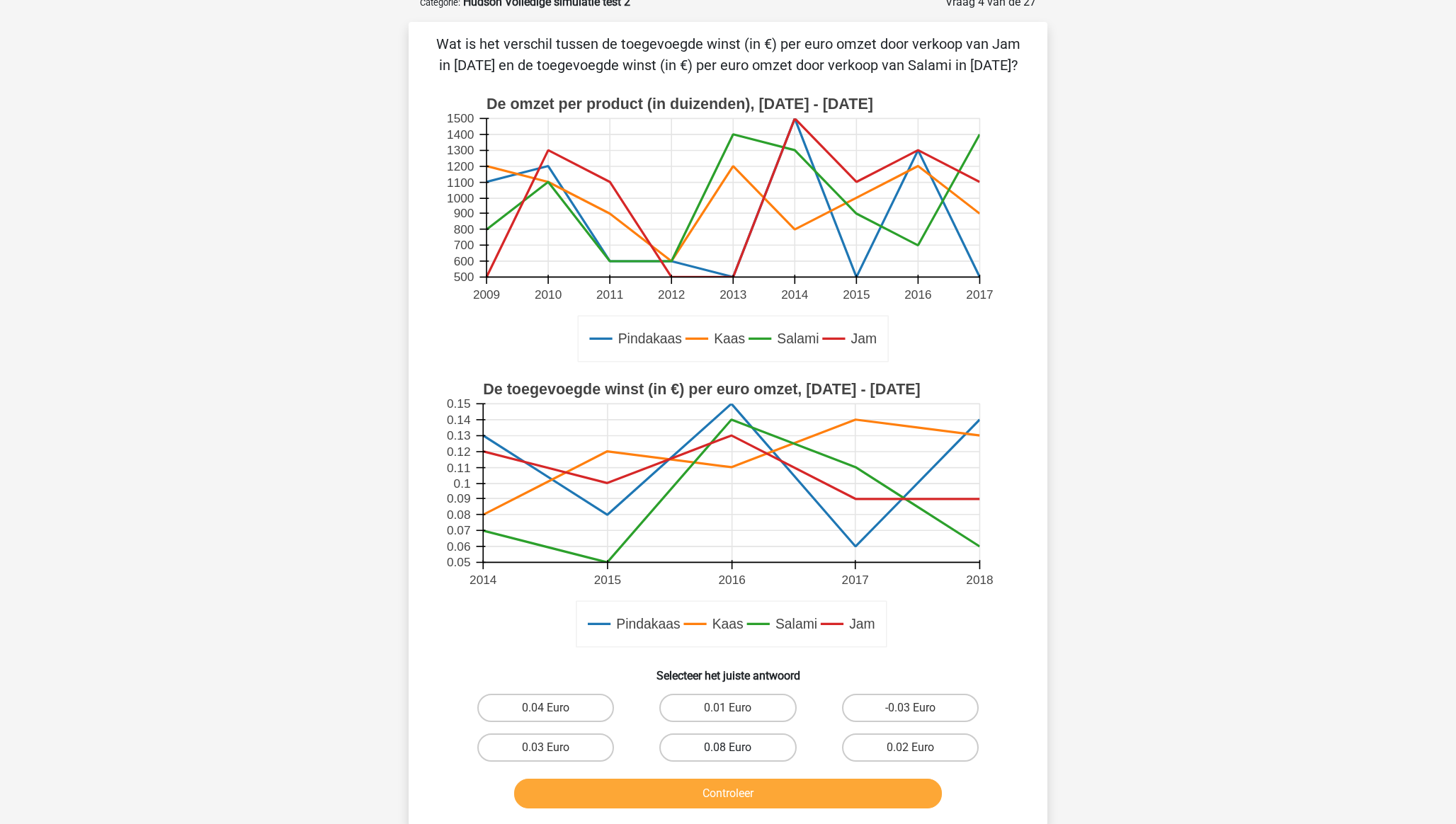
scroll to position [71, 0]
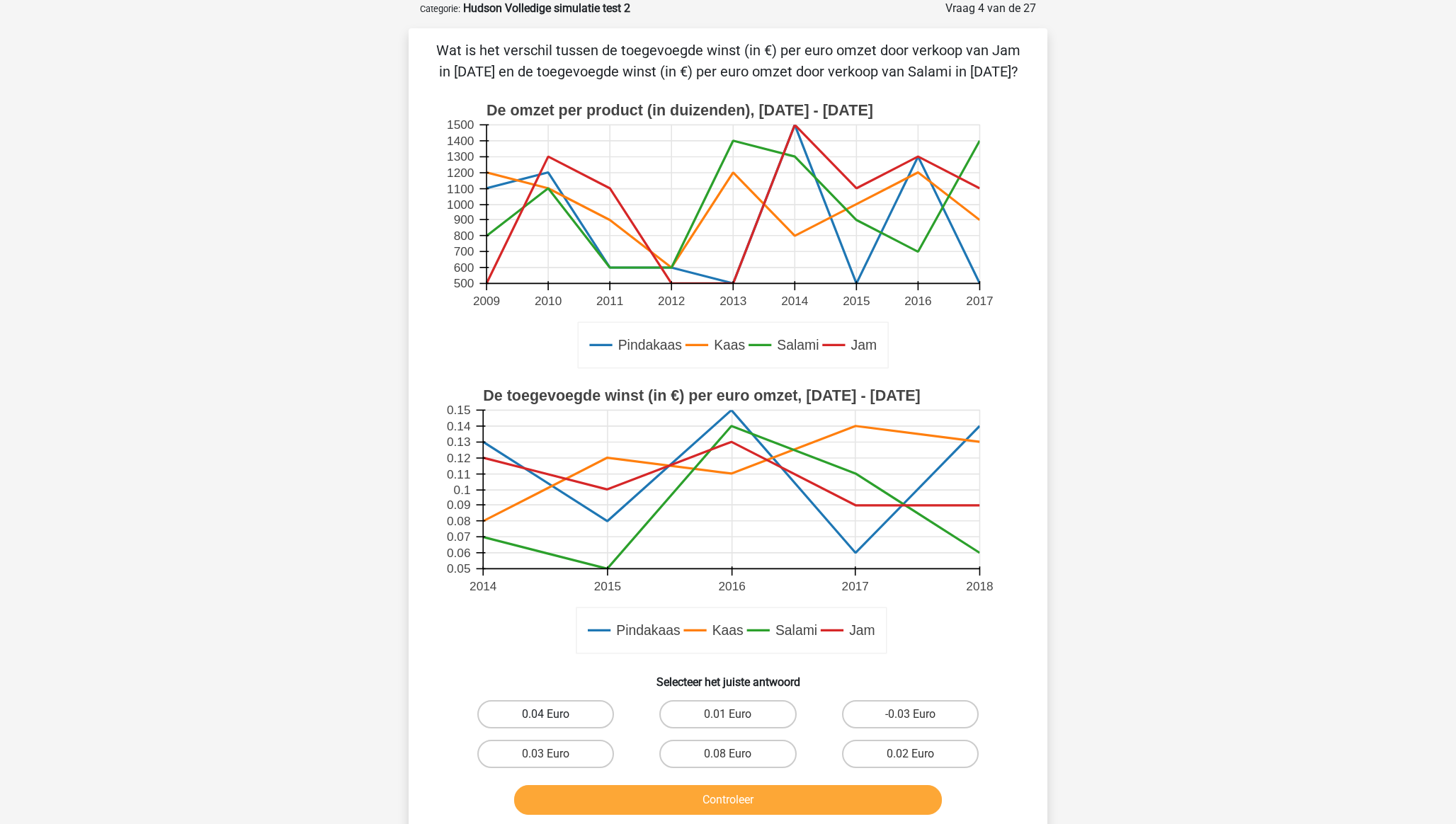
drag, startPoint x: 566, startPoint y: 725, endPoint x: 598, endPoint y: 760, distance: 47.4
click at [566, 725] on label "0.04 Euro" at bounding box center [545, 714] width 136 height 28
click at [555, 724] on input "0.04 Euro" at bounding box center [551, 719] width 9 height 9
radio input "true"
click at [628, 799] on button "Controleer" at bounding box center [728, 800] width 428 height 30
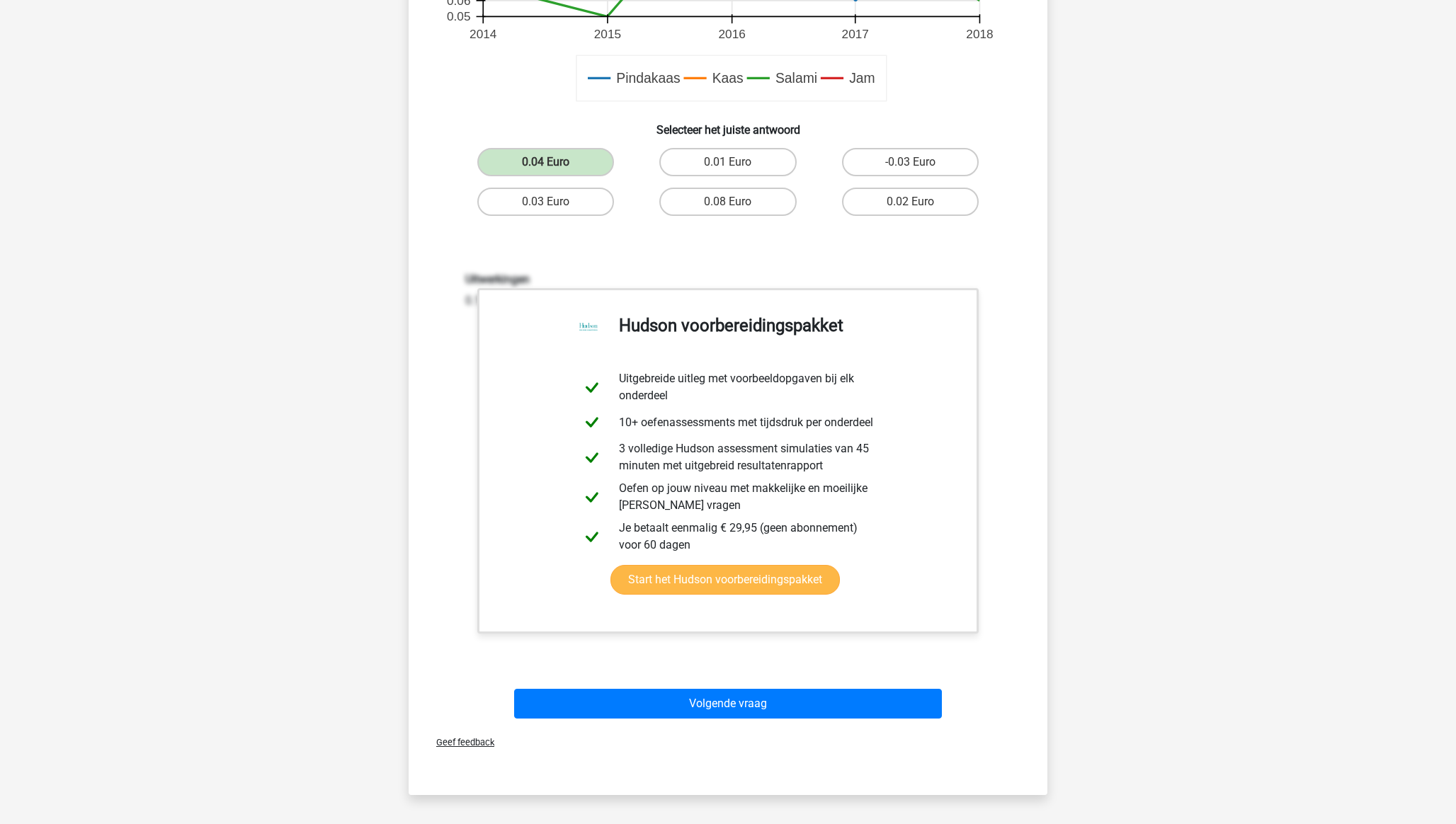
scroll to position [624, 0]
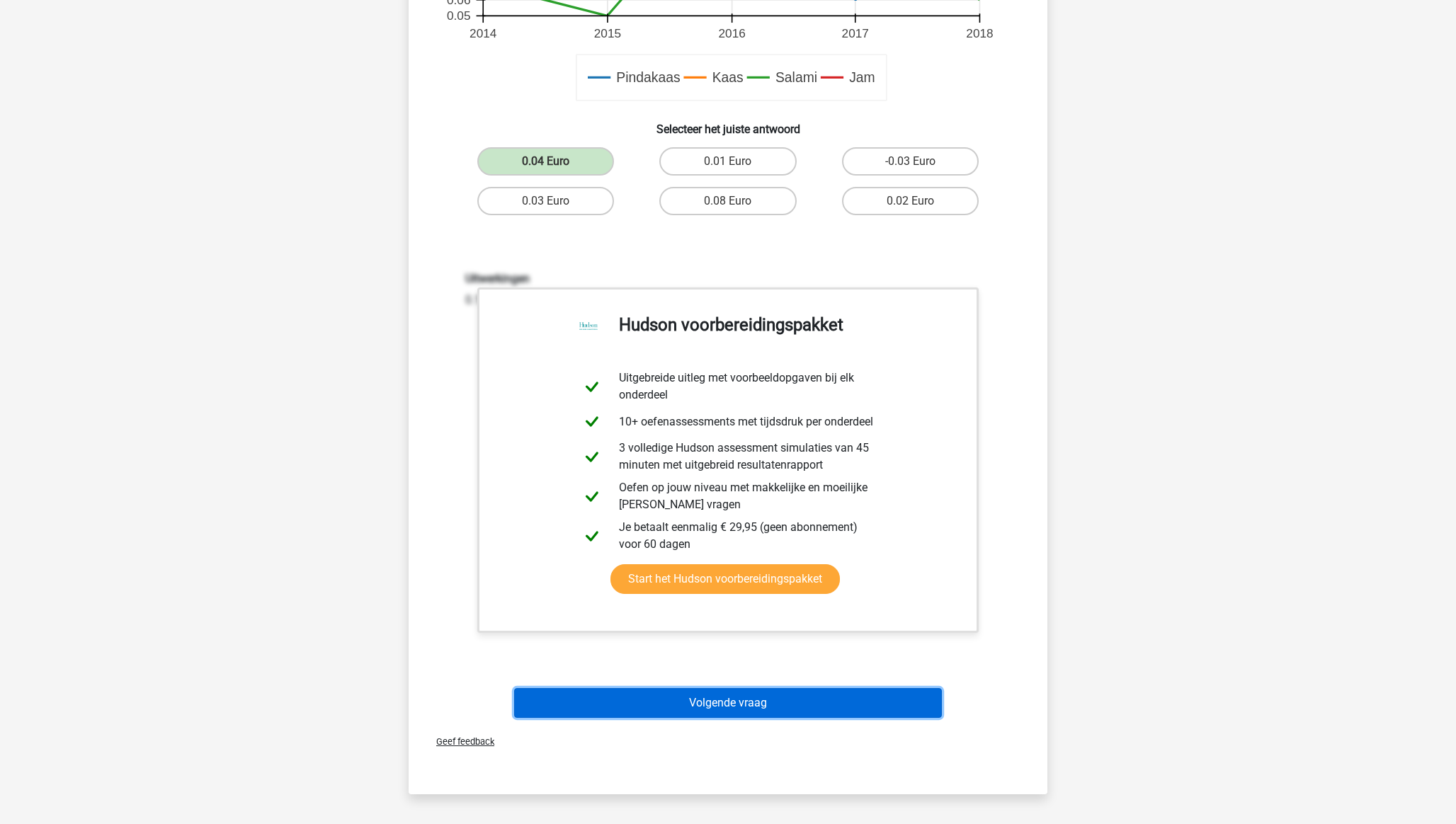
click at [751, 703] on button "Volgende vraag" at bounding box center [728, 704] width 428 height 30
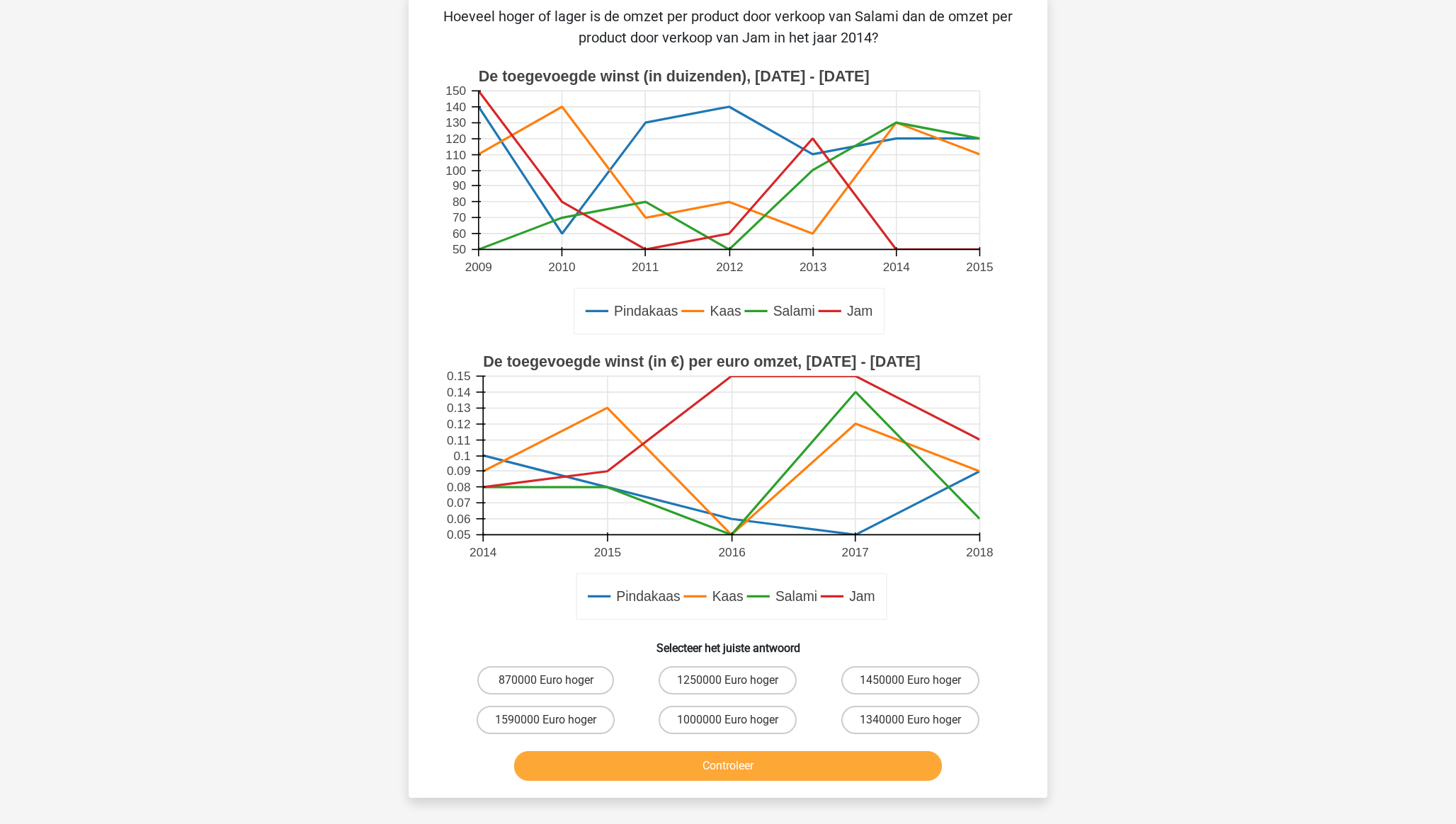
scroll to position [71, 0]
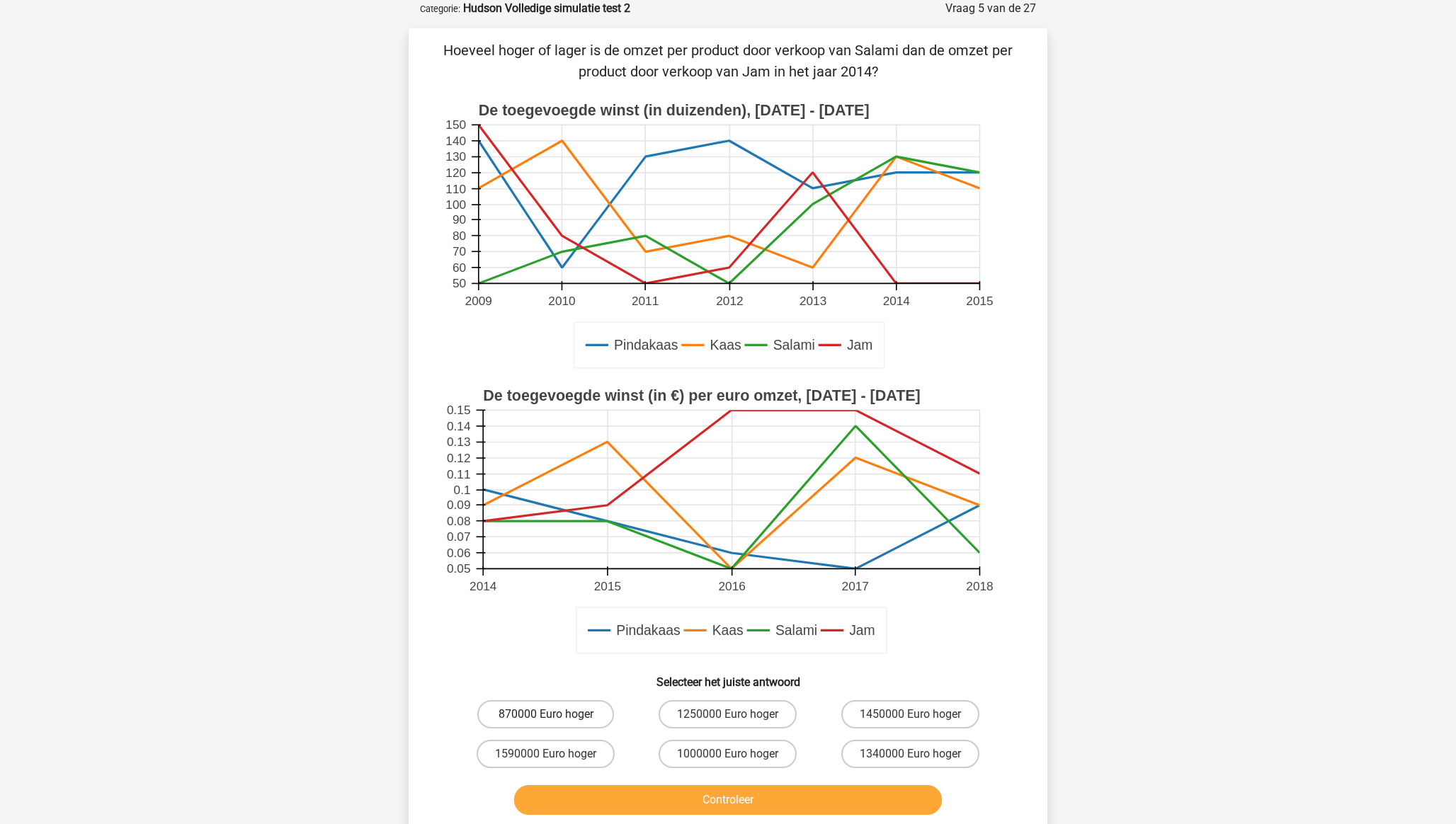
click at [556, 711] on label "870000 Euro hoger" at bounding box center [545, 714] width 136 height 28
click at [555, 714] on input "870000 Euro hoger" at bounding box center [551, 719] width 9 height 9
radio input "true"
click at [672, 806] on button "Controleer" at bounding box center [728, 800] width 428 height 30
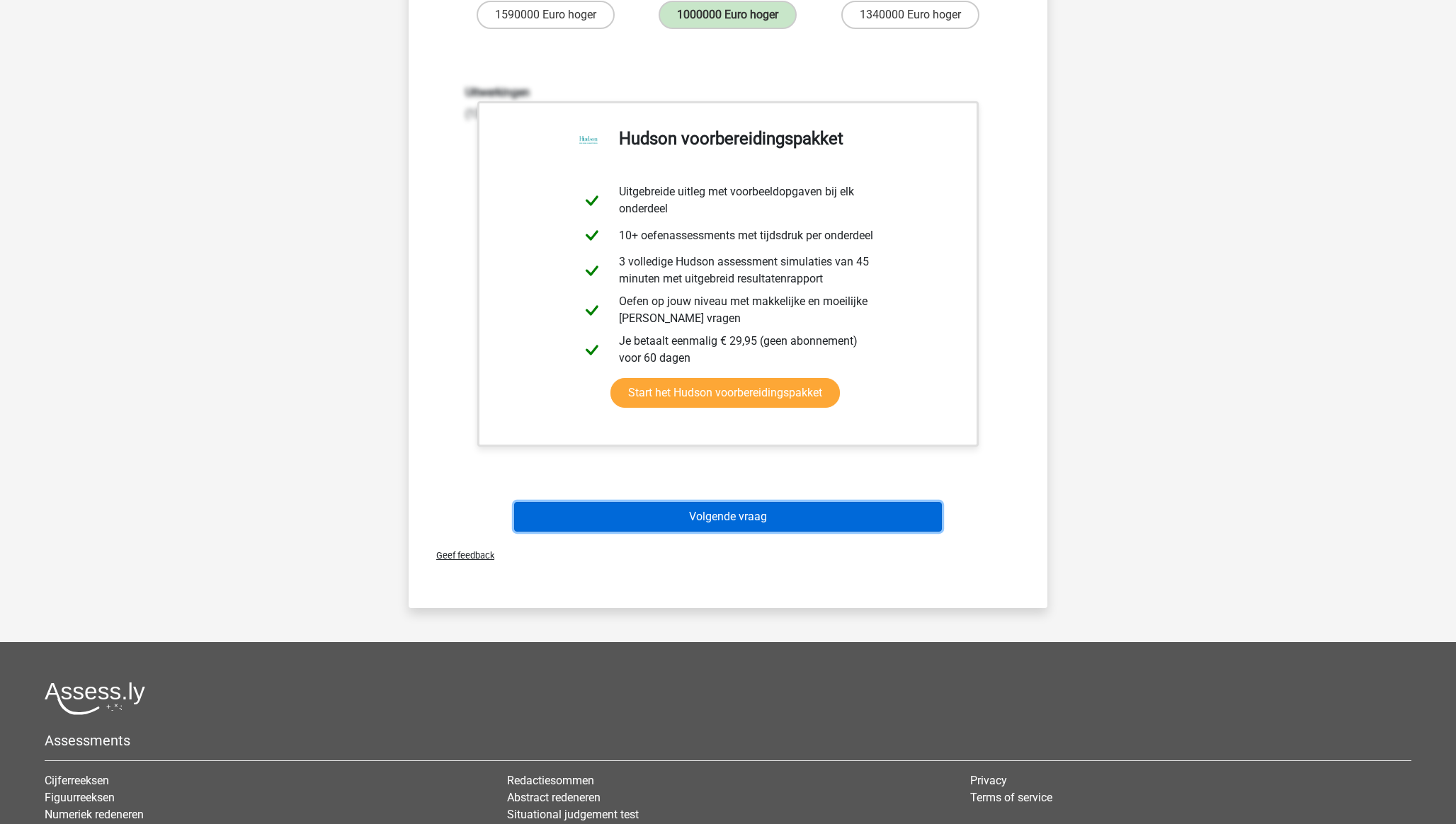
click at [670, 519] on button "Volgende vraag" at bounding box center [728, 517] width 428 height 30
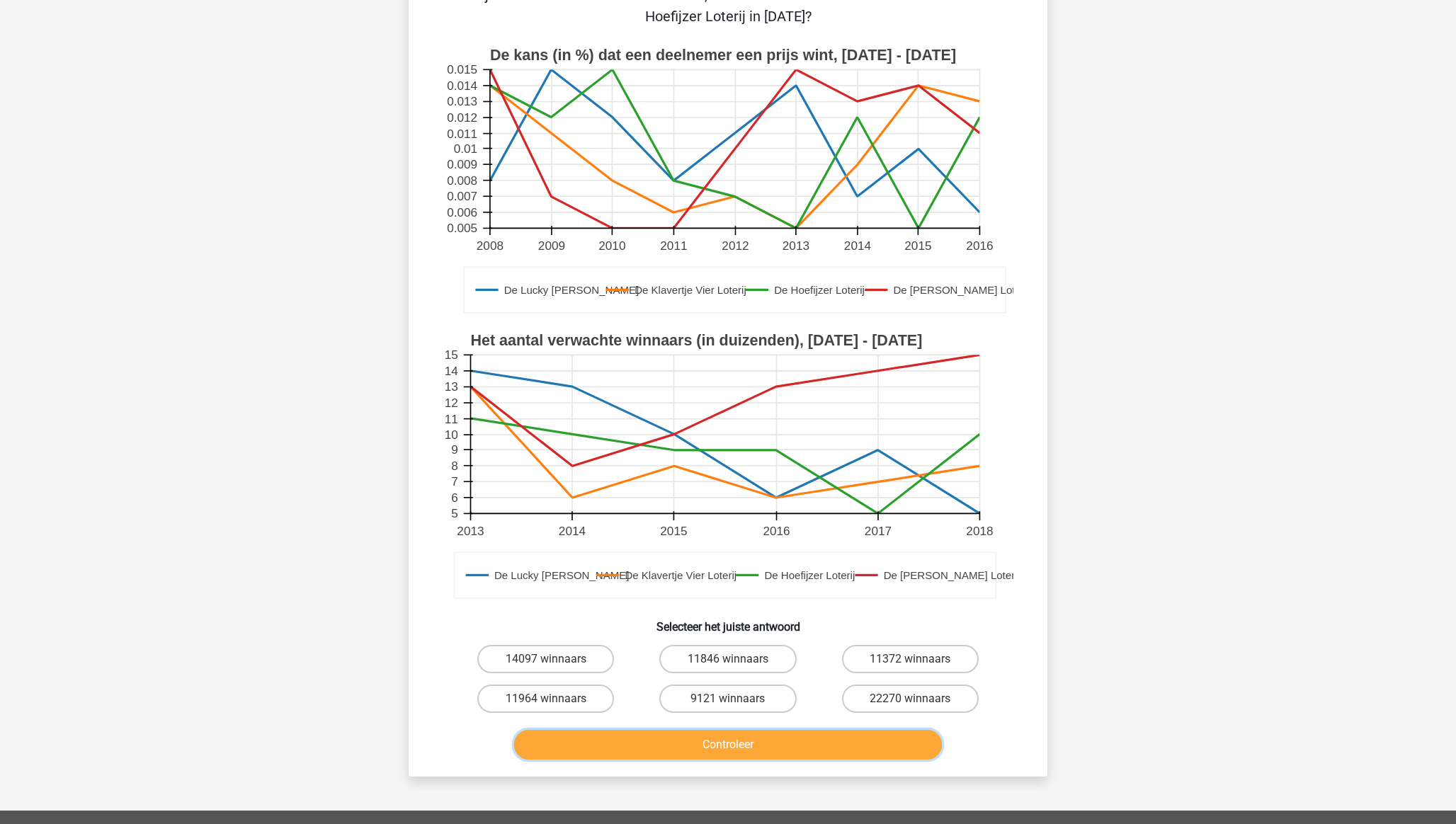
scroll to position [196, 0]
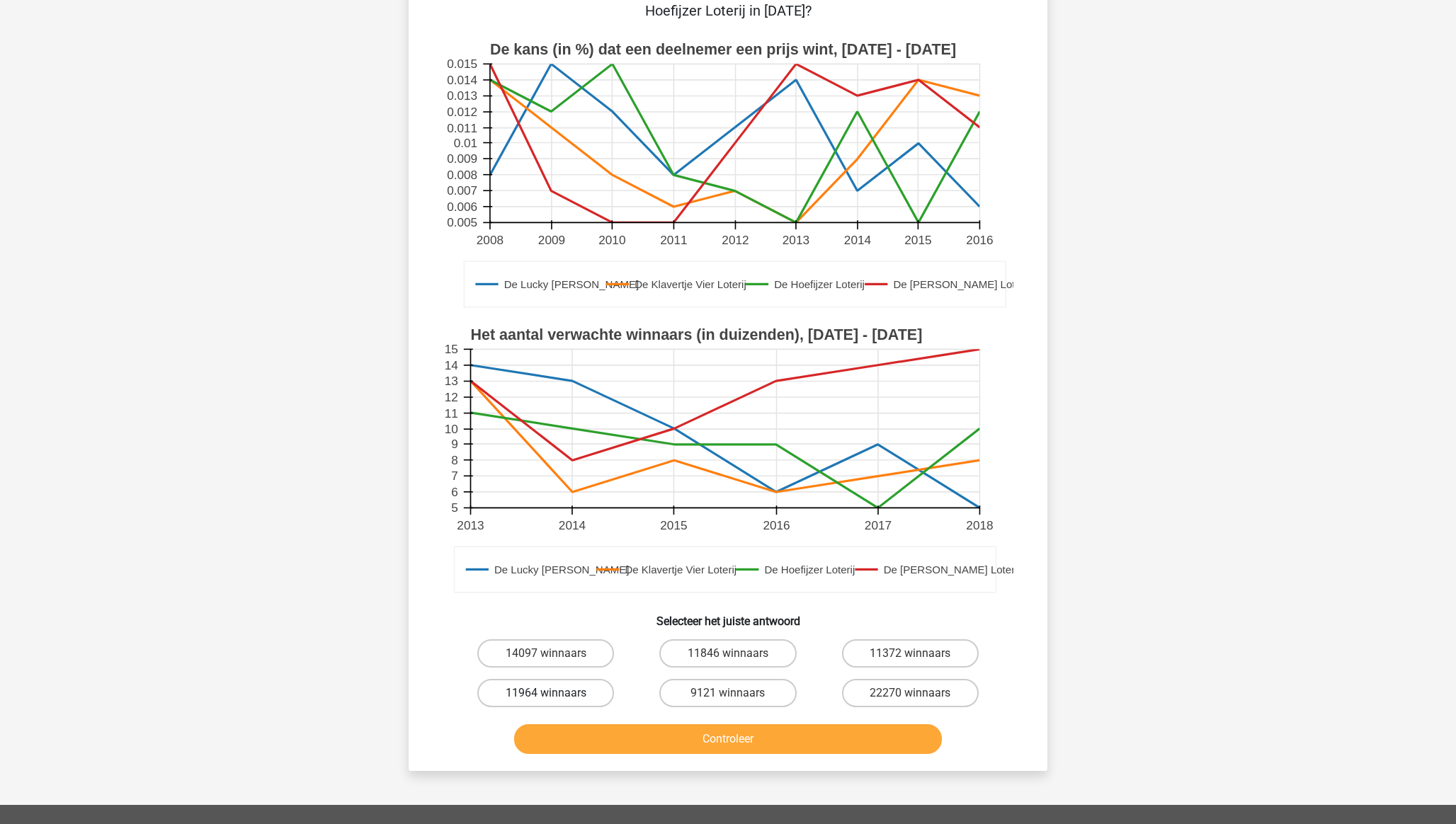
click at [563, 679] on label "11964 winnaars" at bounding box center [545, 693] width 136 height 28
click at [555, 693] on input "11964 winnaars" at bounding box center [551, 697] width 9 height 9
radio input "true"
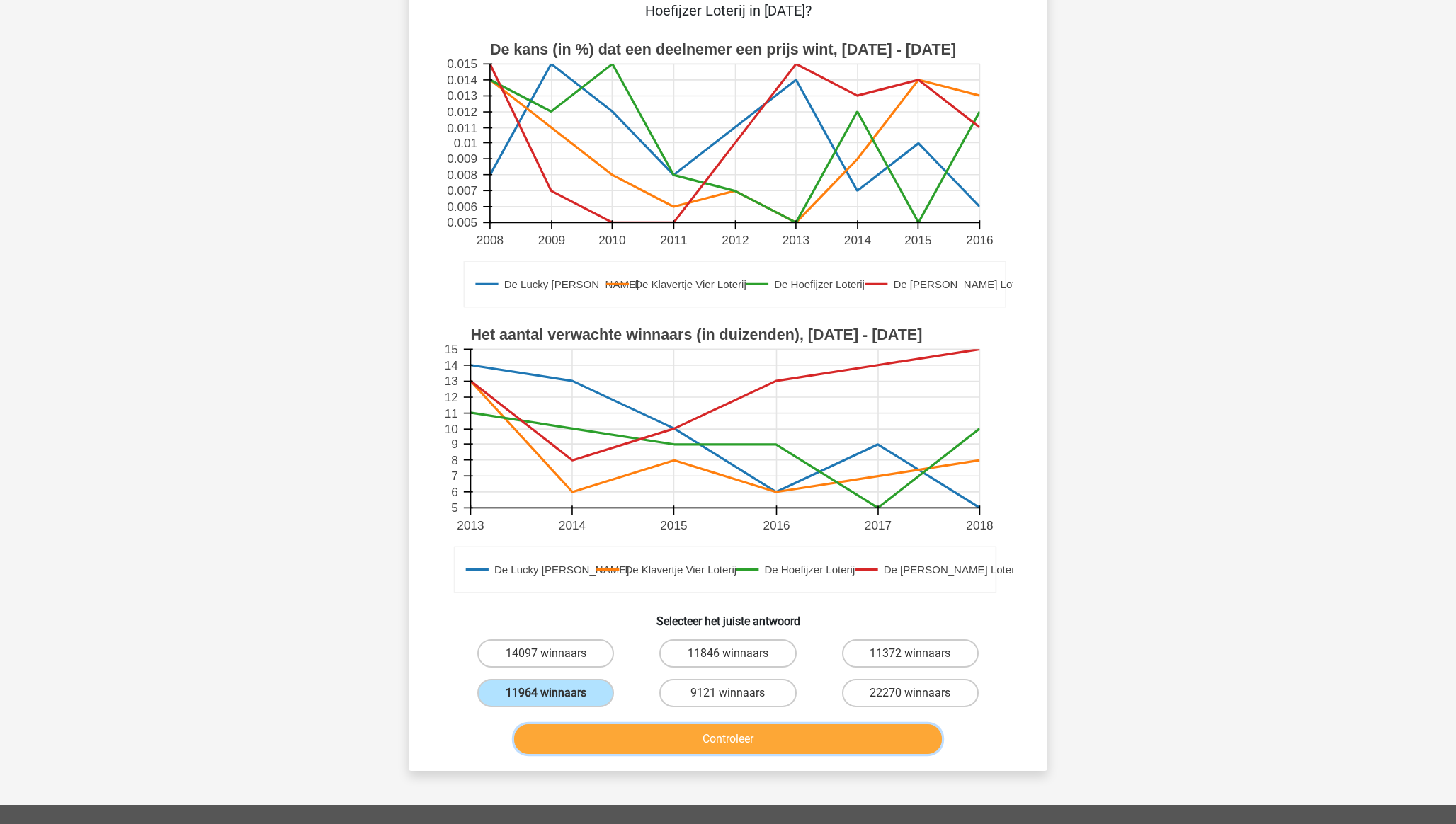
click at [671, 725] on button "Controleer" at bounding box center [728, 740] width 428 height 30
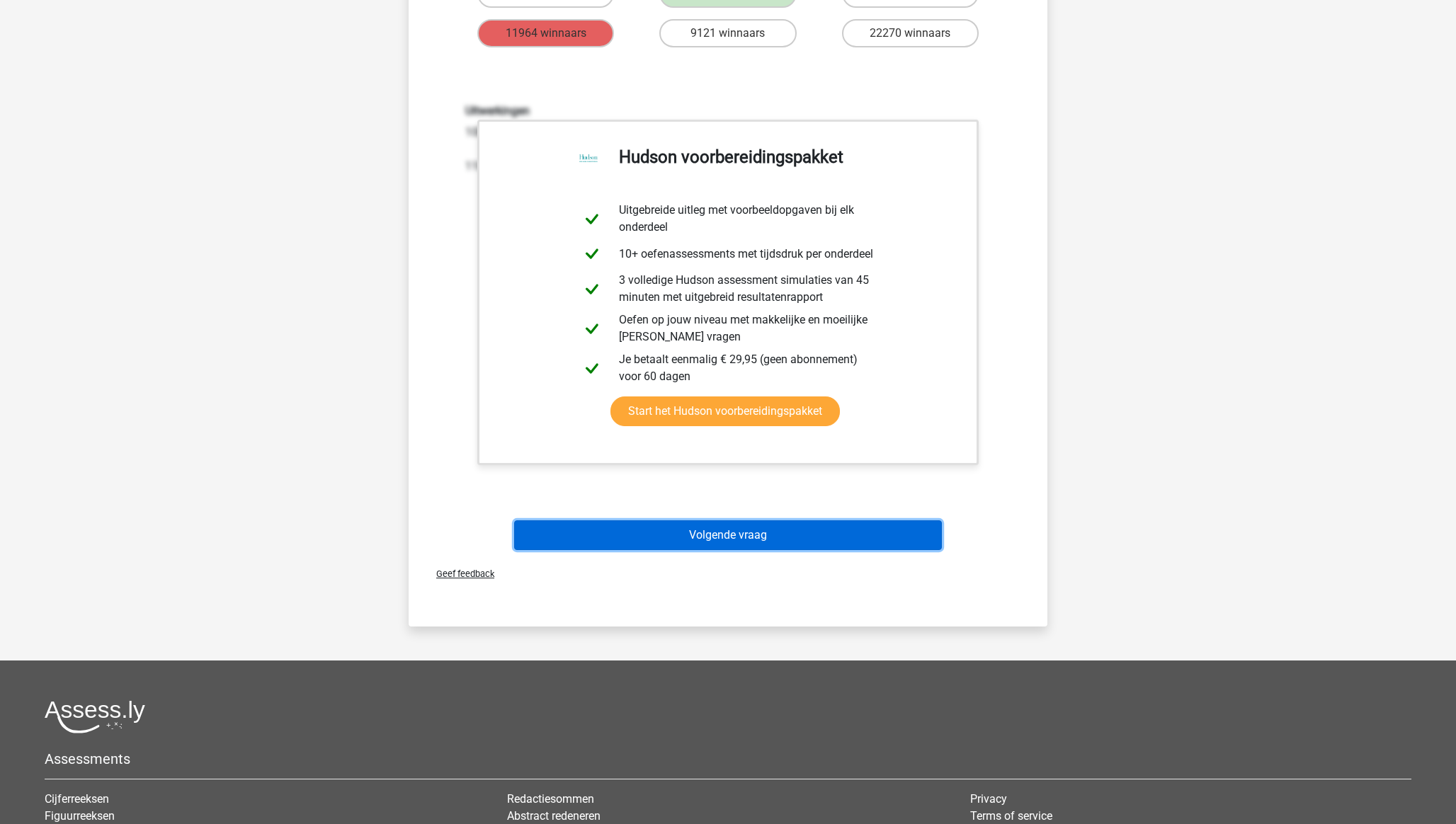
click at [757, 520] on button "Volgende vraag" at bounding box center [728, 535] width 428 height 30
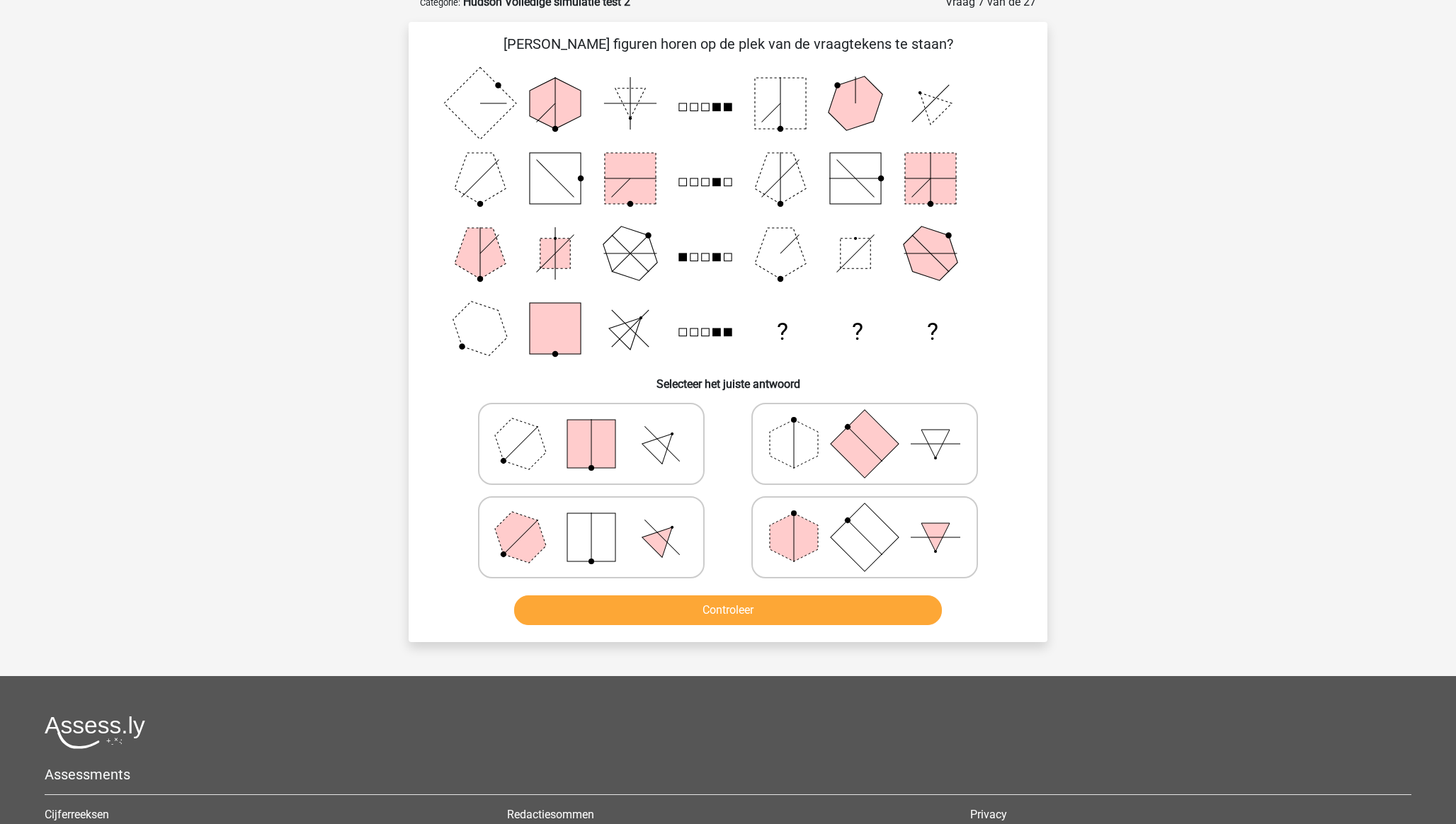
scroll to position [71, 0]
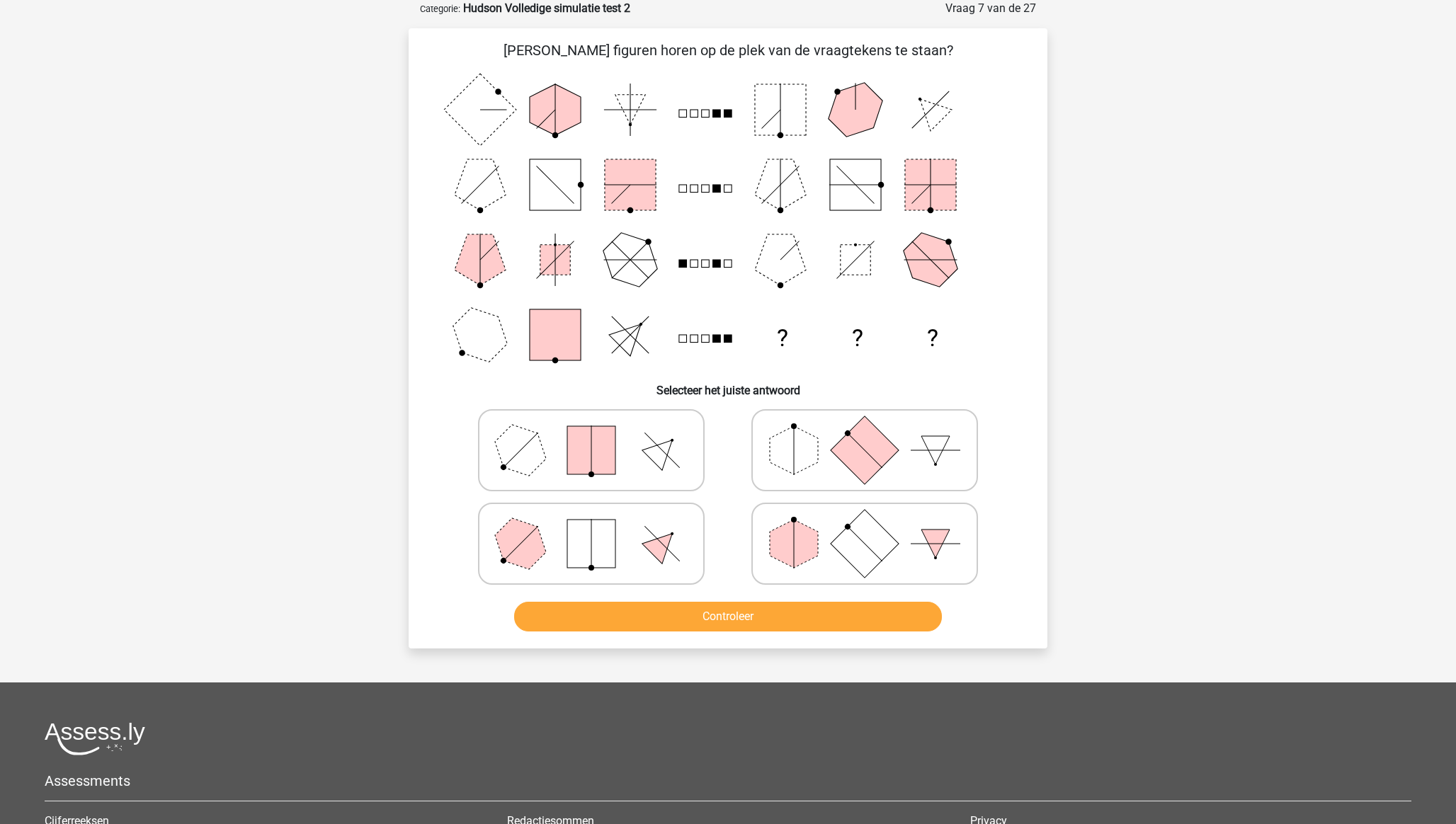
click at [787, 451] on polygon at bounding box center [794, 451] width 48 height 48
click at [865, 433] on input "radio" at bounding box center [869, 427] width 9 height 9
radio input "true"
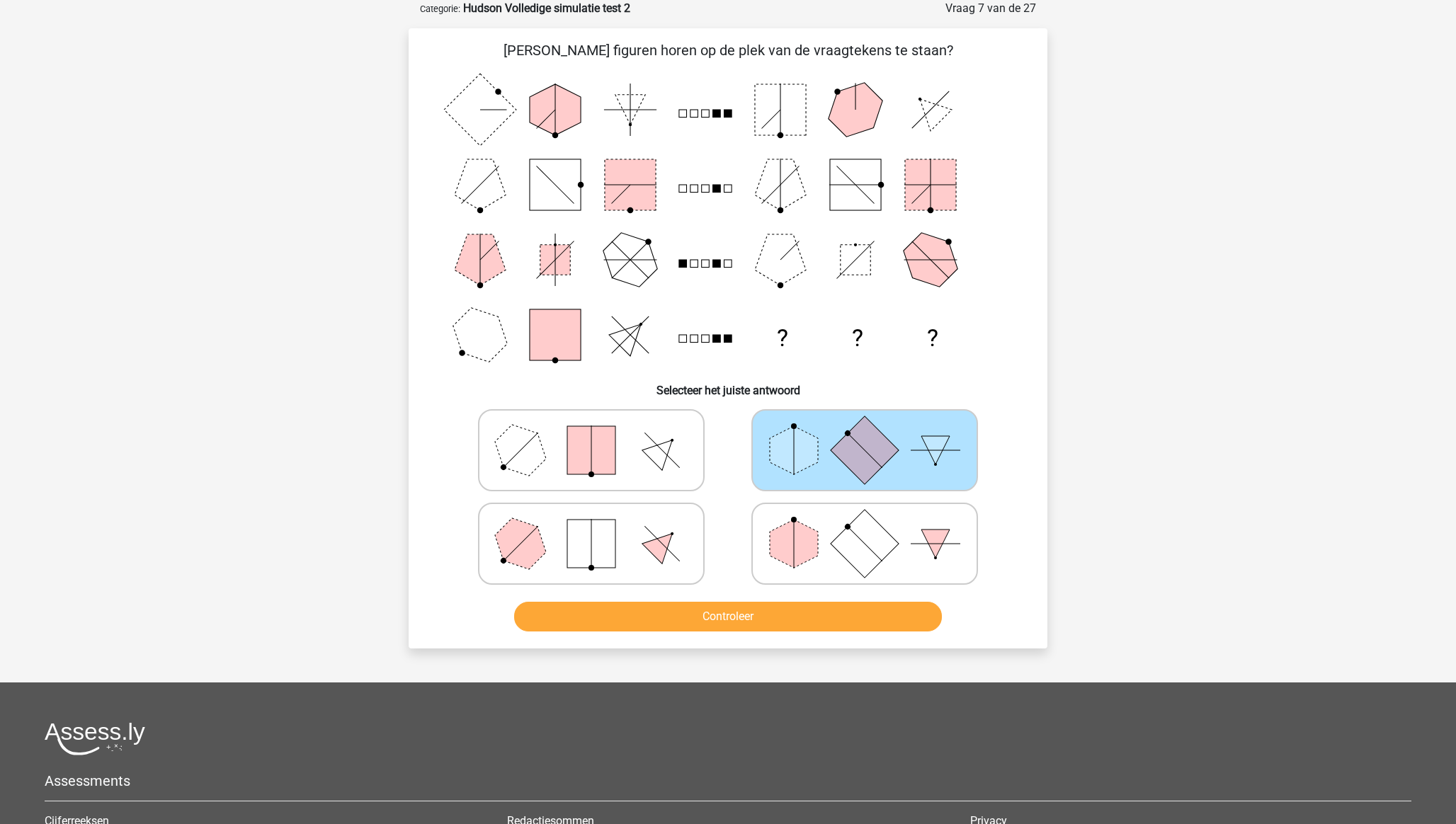
click at [543, 466] on icon at bounding box center [591, 451] width 212 height 71
click at [591, 433] on input "radio" at bounding box center [596, 427] width 9 height 9
radio input "true"
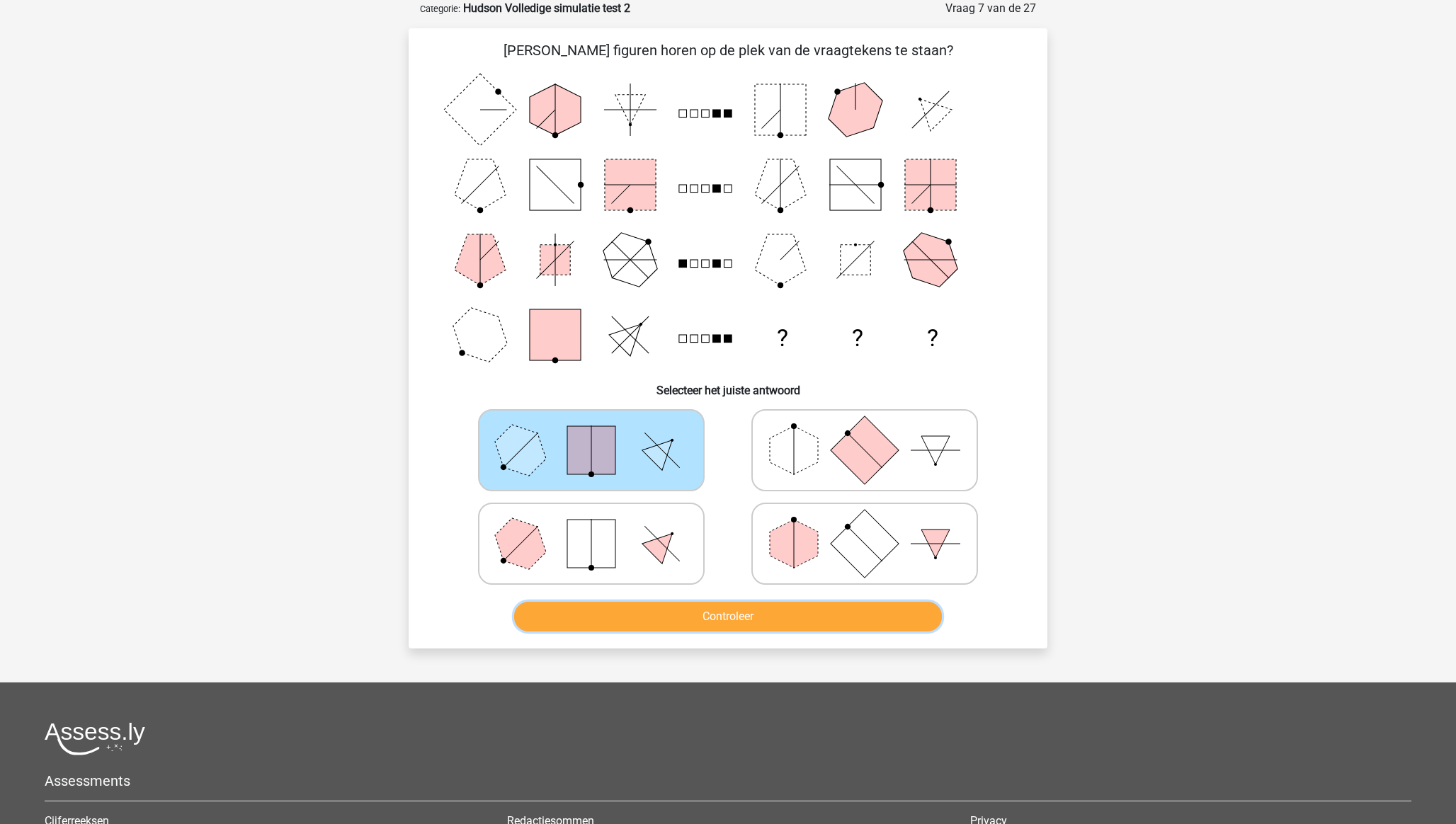
click at [670, 620] on button "Controleer" at bounding box center [728, 617] width 428 height 30
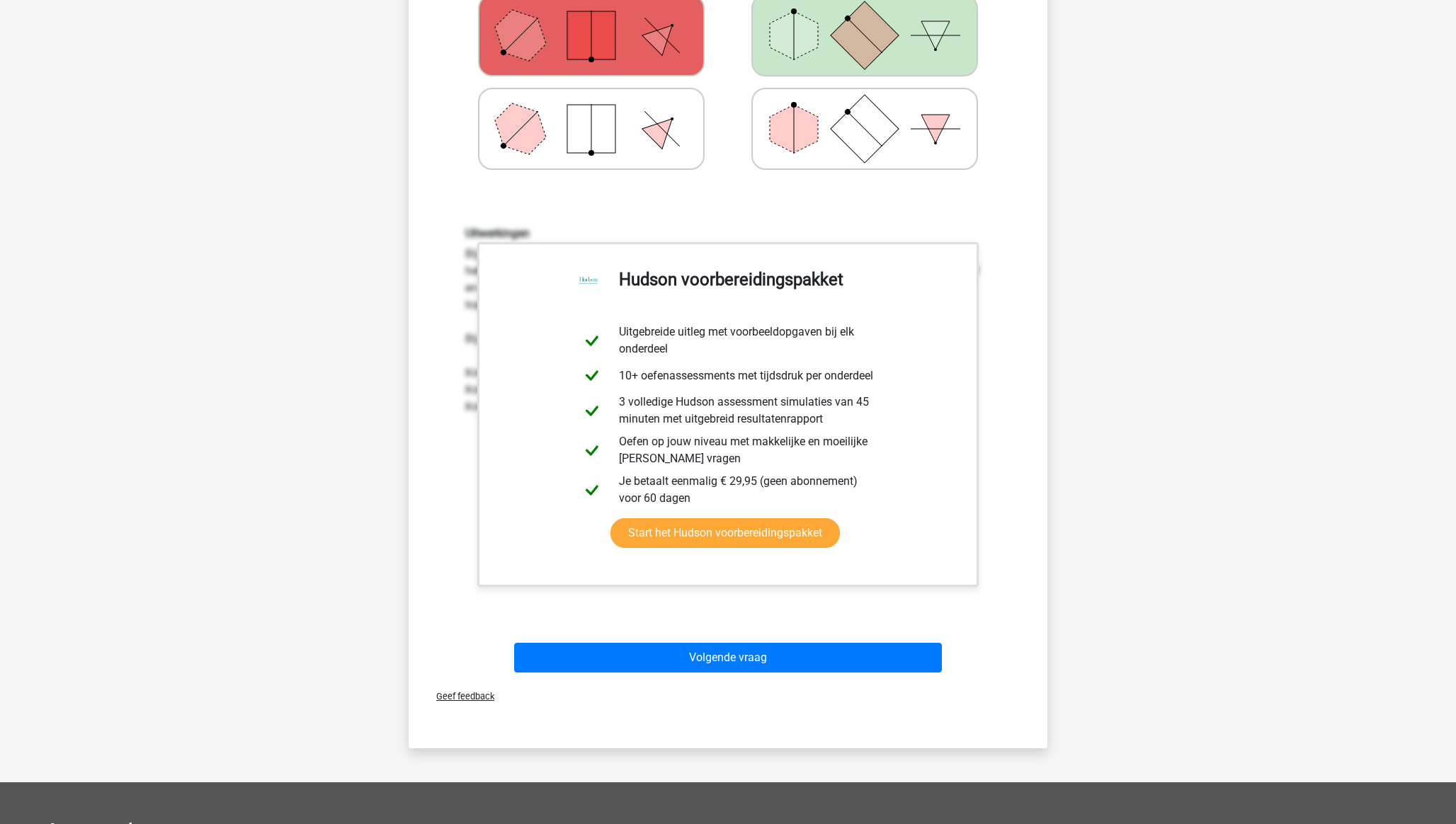
scroll to position [818, 0]
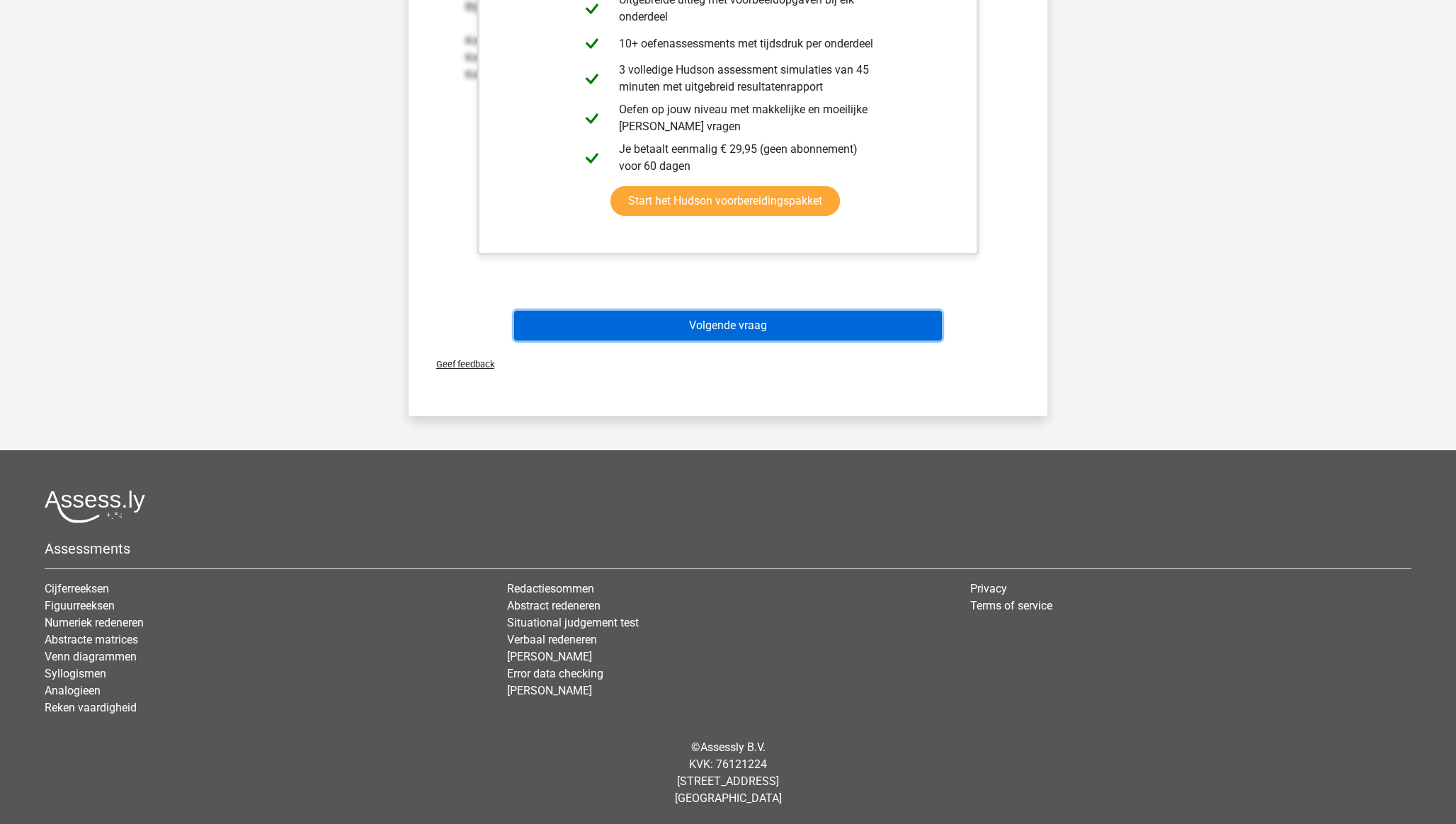
click at [721, 321] on button "Volgende vraag" at bounding box center [728, 326] width 428 height 30
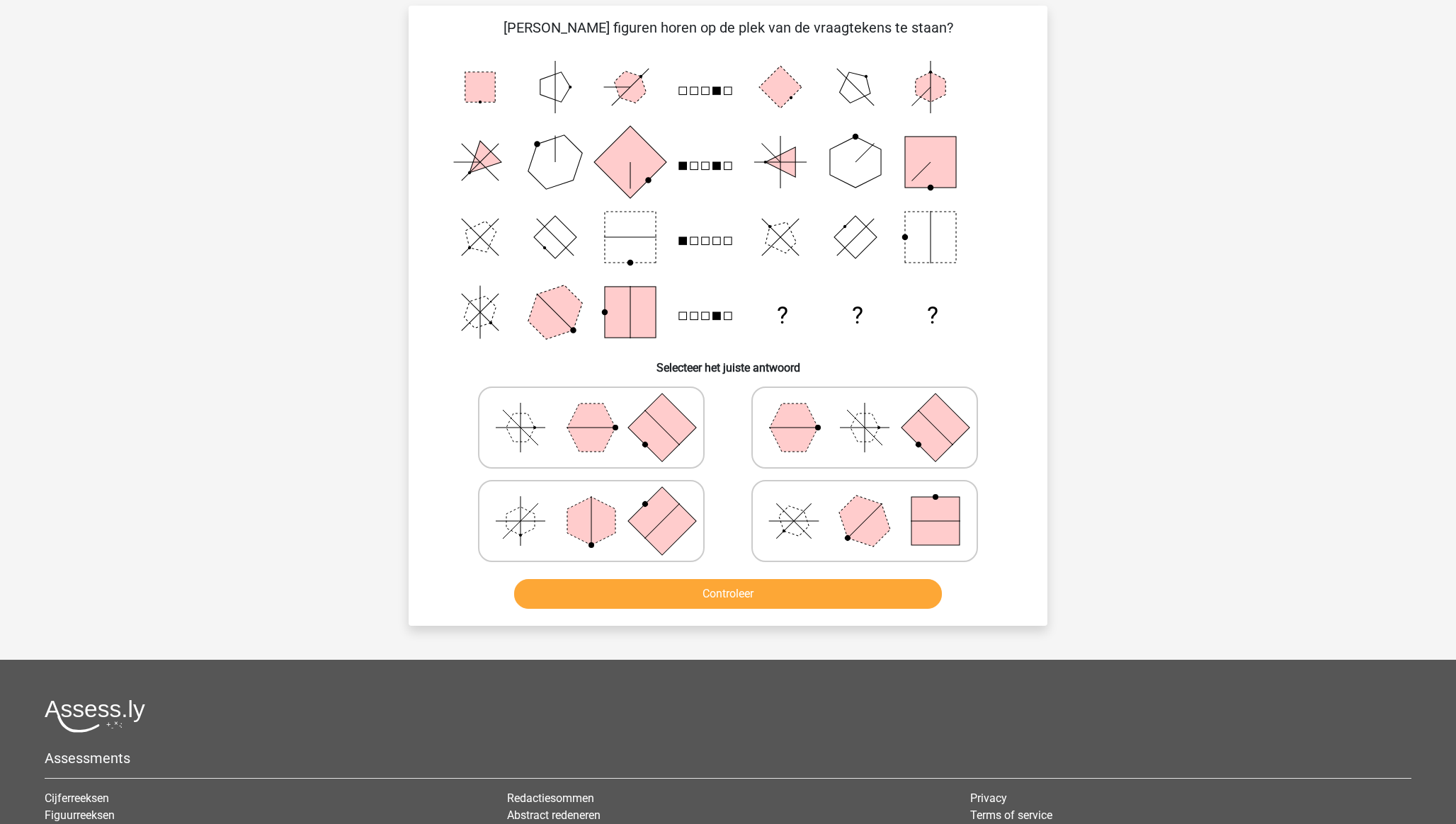
scroll to position [71, 0]
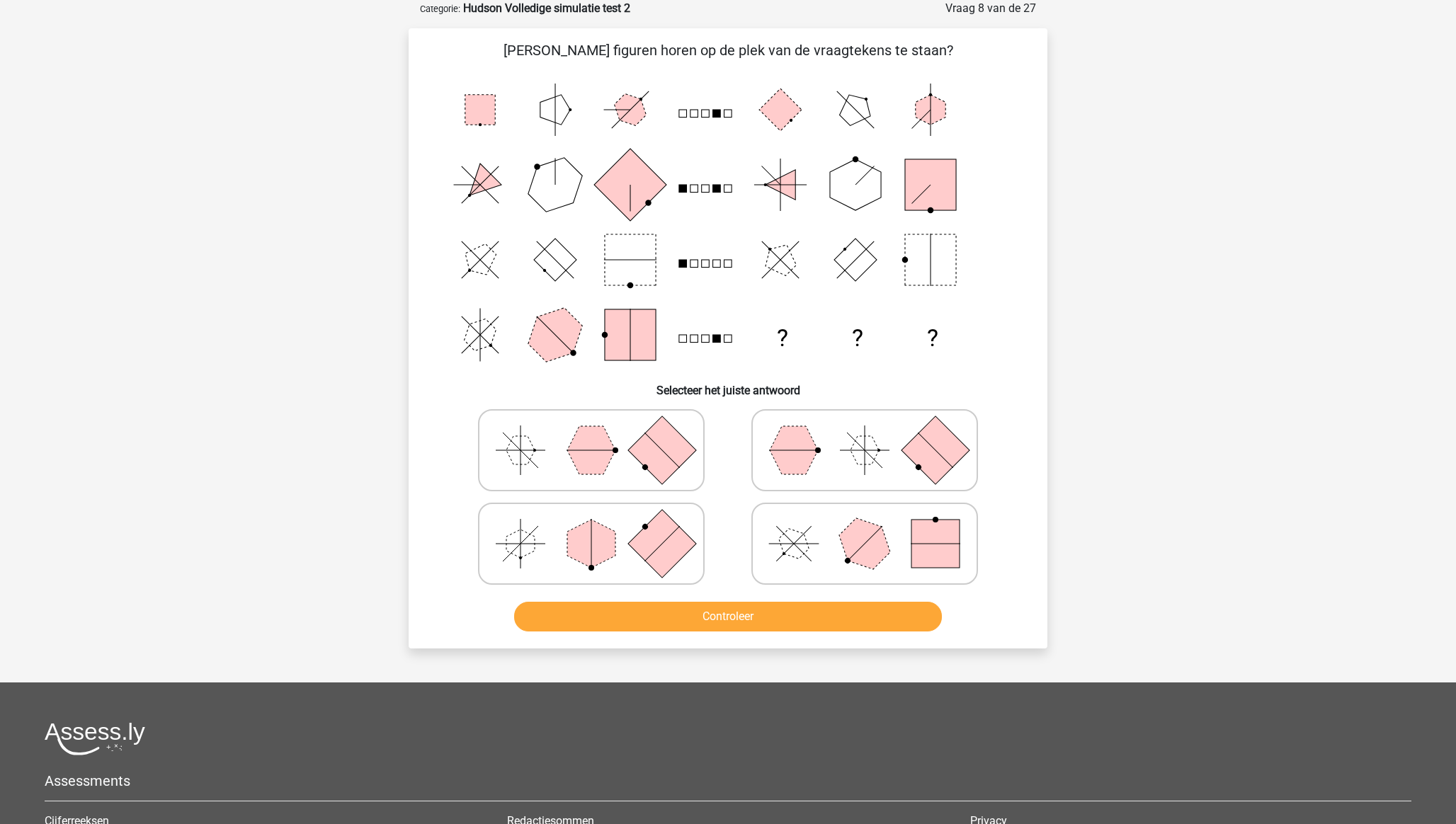
click at [593, 448] on polygon at bounding box center [591, 451] width 48 height 48
click at [593, 433] on input "radio" at bounding box center [596, 427] width 9 height 9
radio input "true"
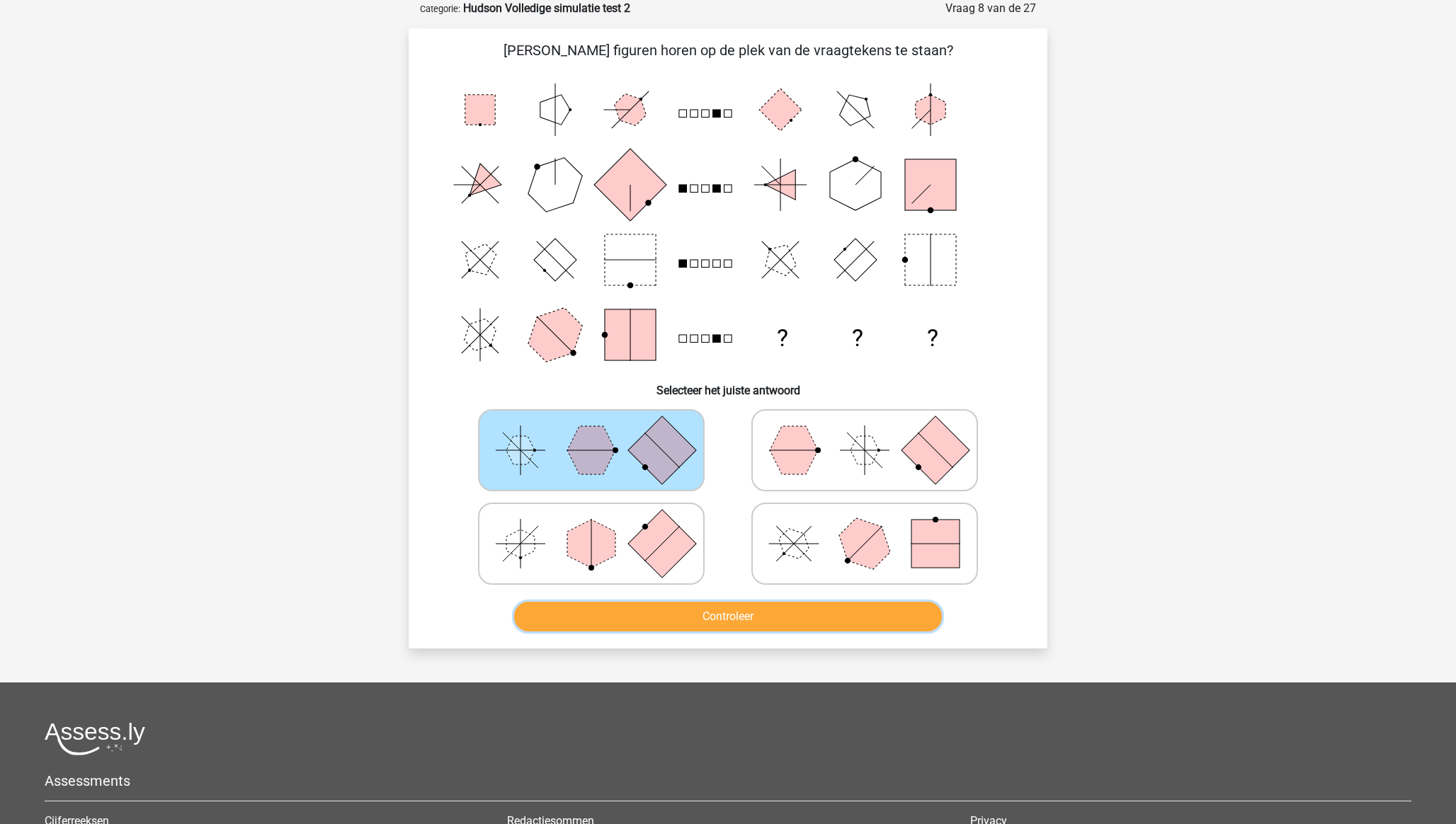
click at [682, 608] on button "Controleer" at bounding box center [728, 617] width 428 height 30
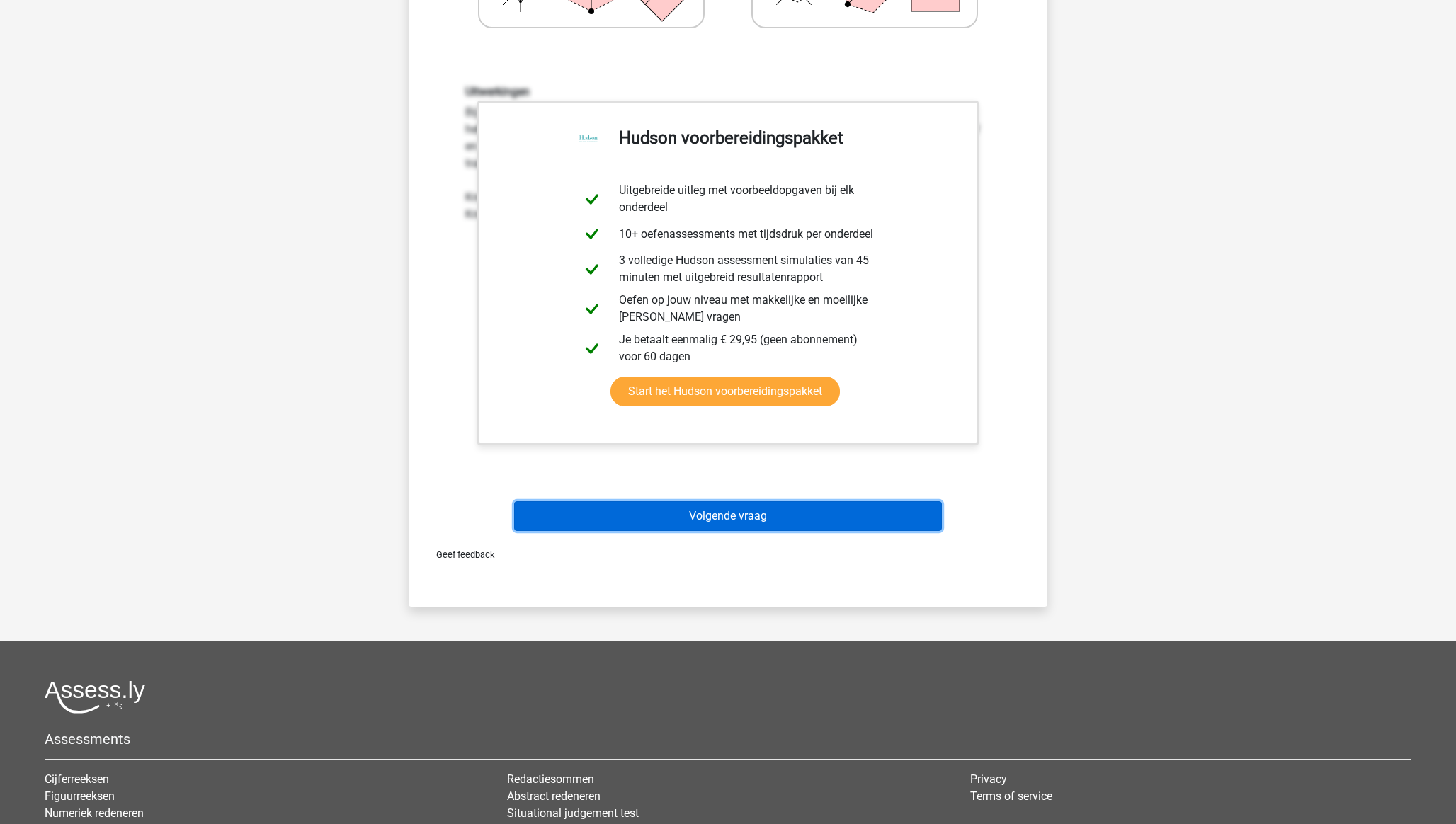
click at [765, 520] on button "Volgende vraag" at bounding box center [728, 516] width 428 height 30
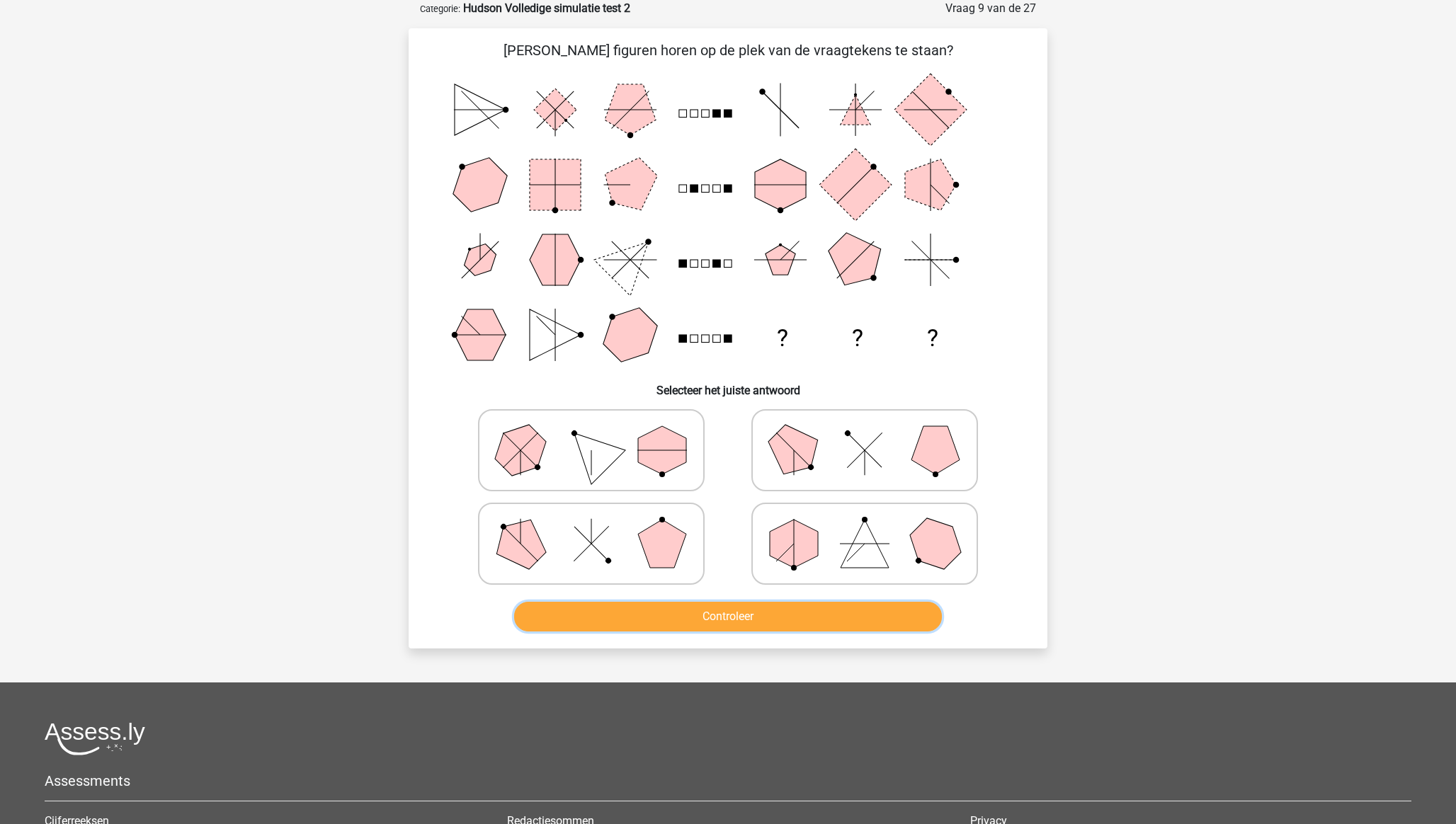
scroll to position [68, 0]
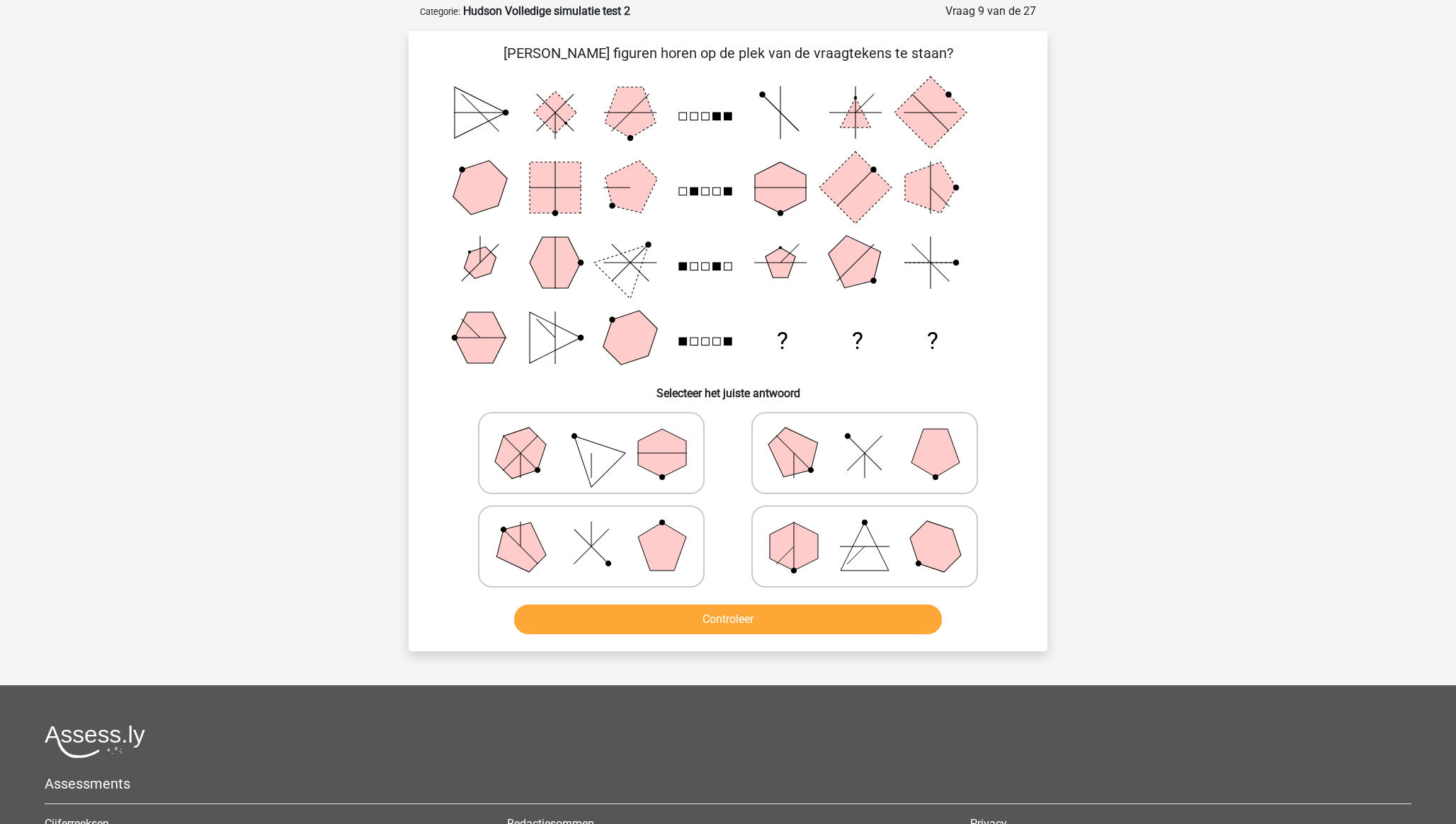
click at [824, 537] on icon at bounding box center [865, 547] width 212 height 71
click at [865, 529] on input "radio" at bounding box center [869, 524] width 9 height 9
radio input "true"
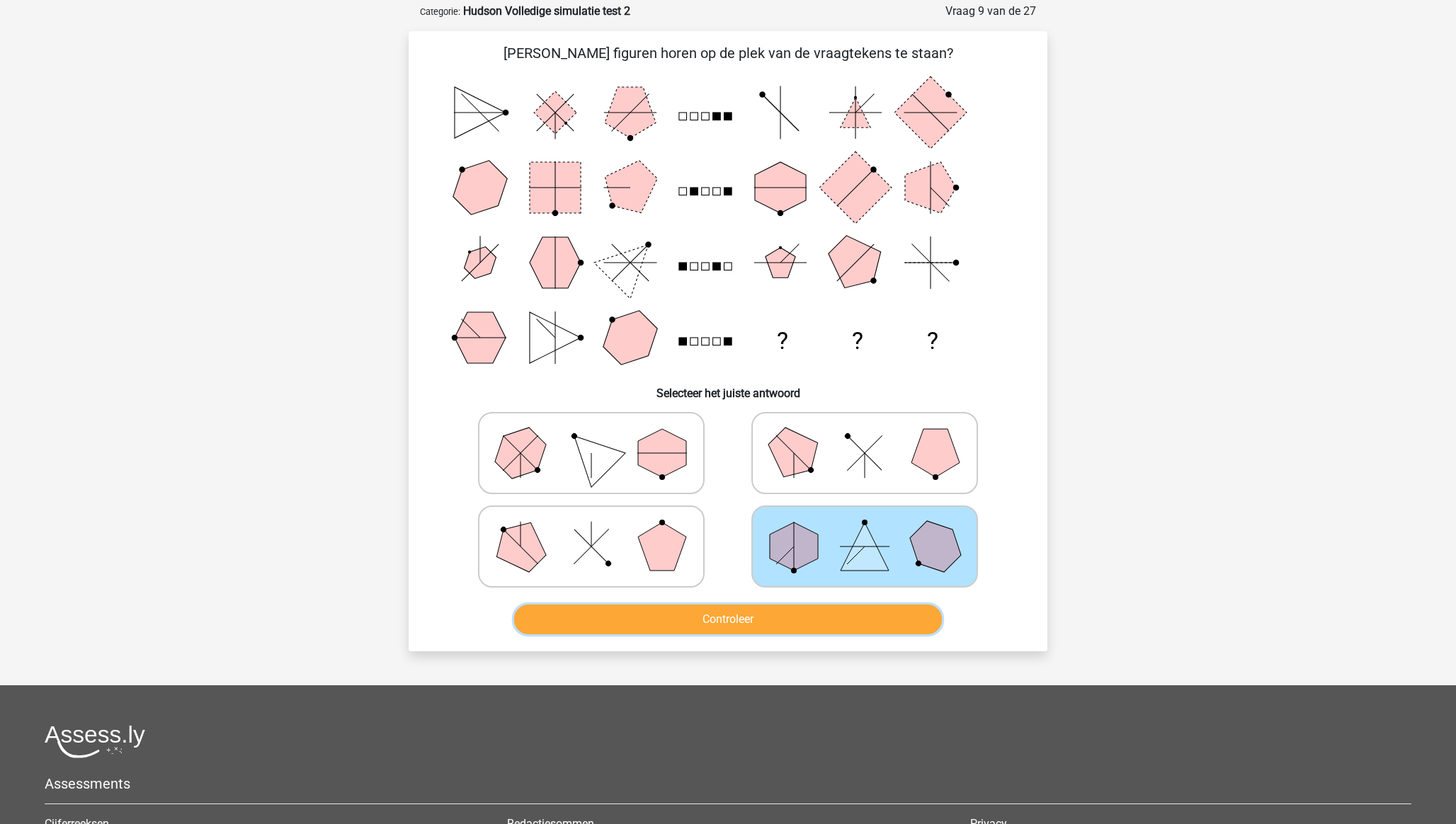
click at [859, 624] on button "Controleer" at bounding box center [728, 620] width 428 height 30
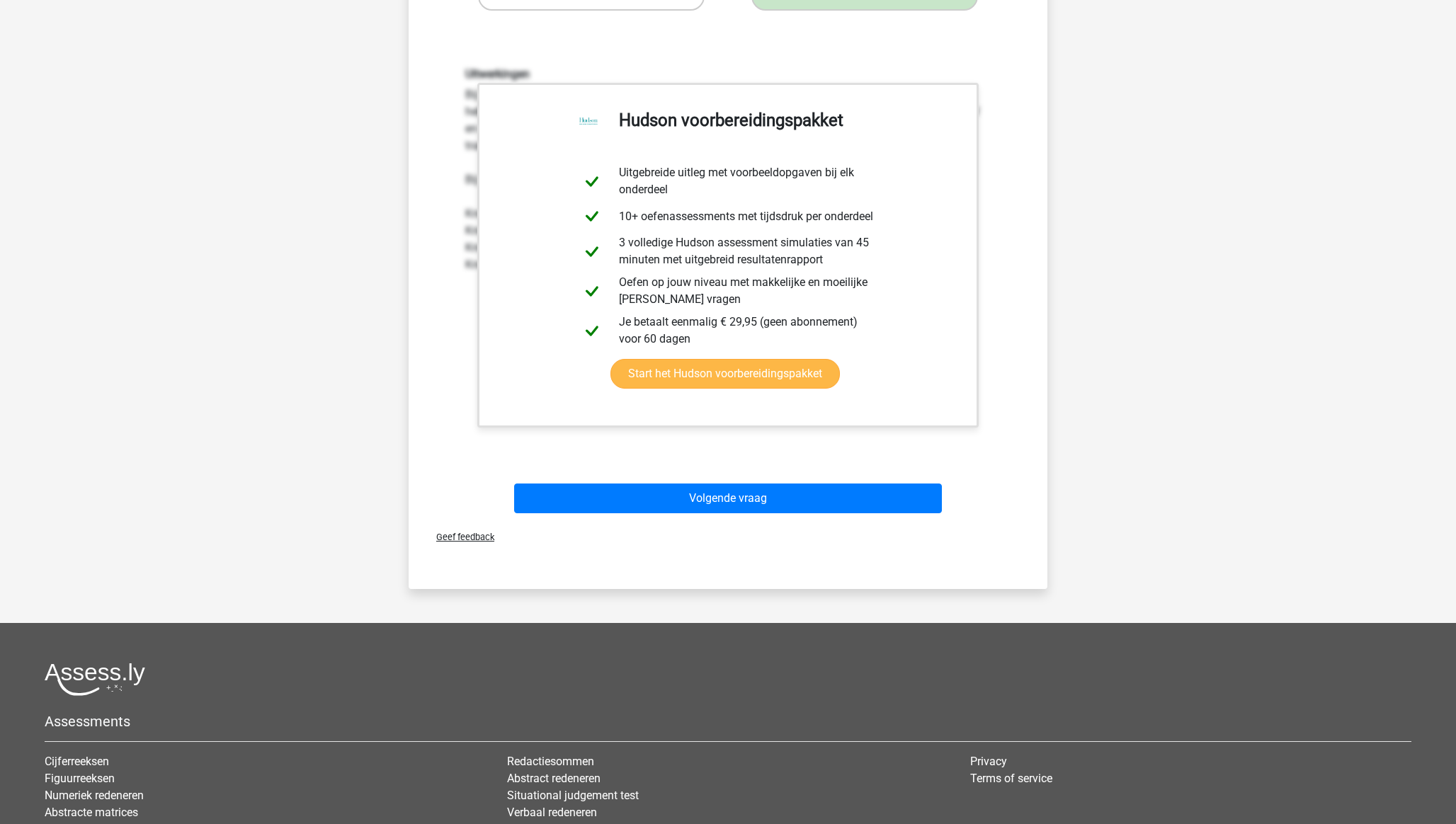
scroll to position [818, 0]
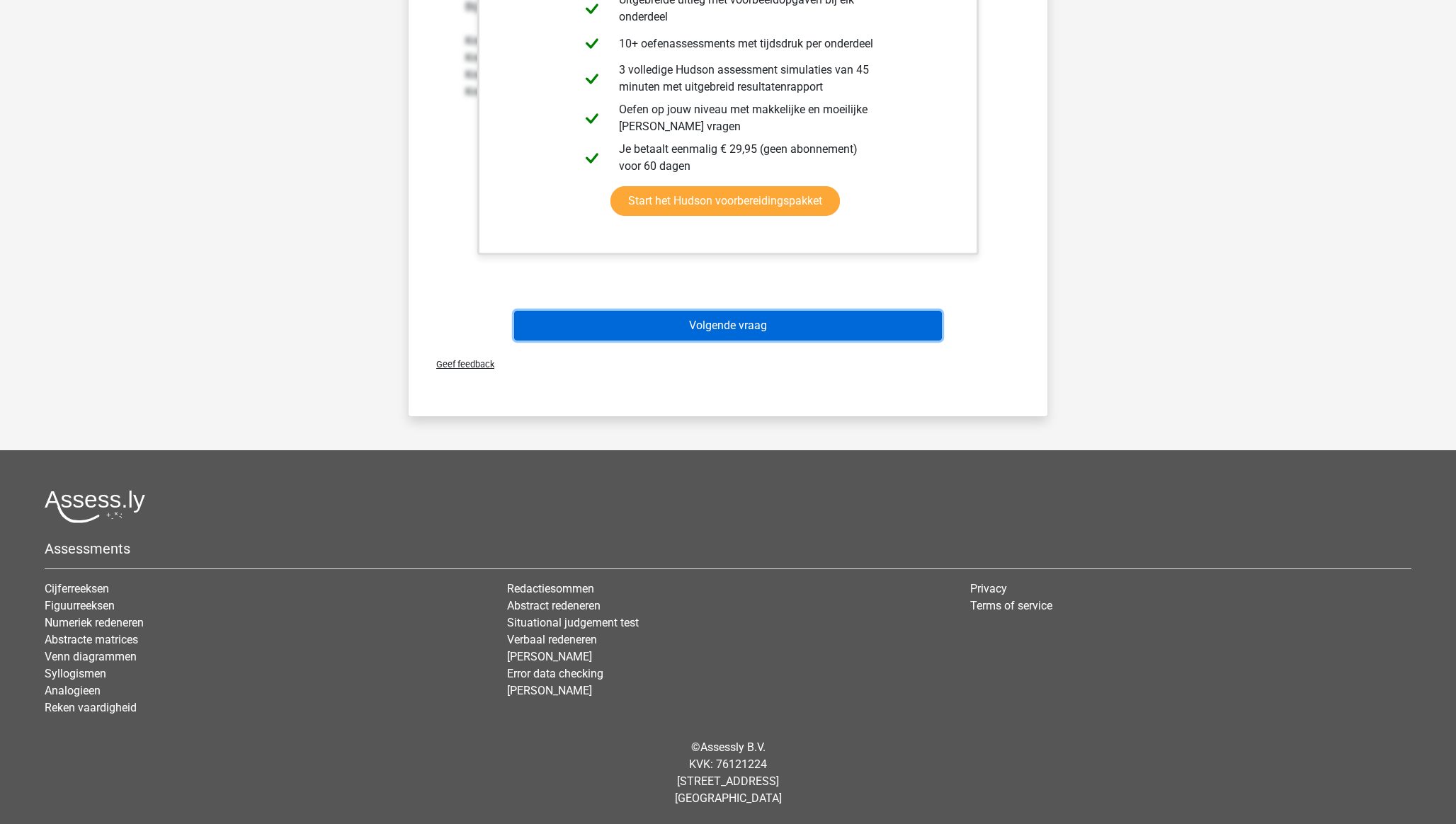
click at [744, 323] on button "Volgende vraag" at bounding box center [728, 326] width 428 height 30
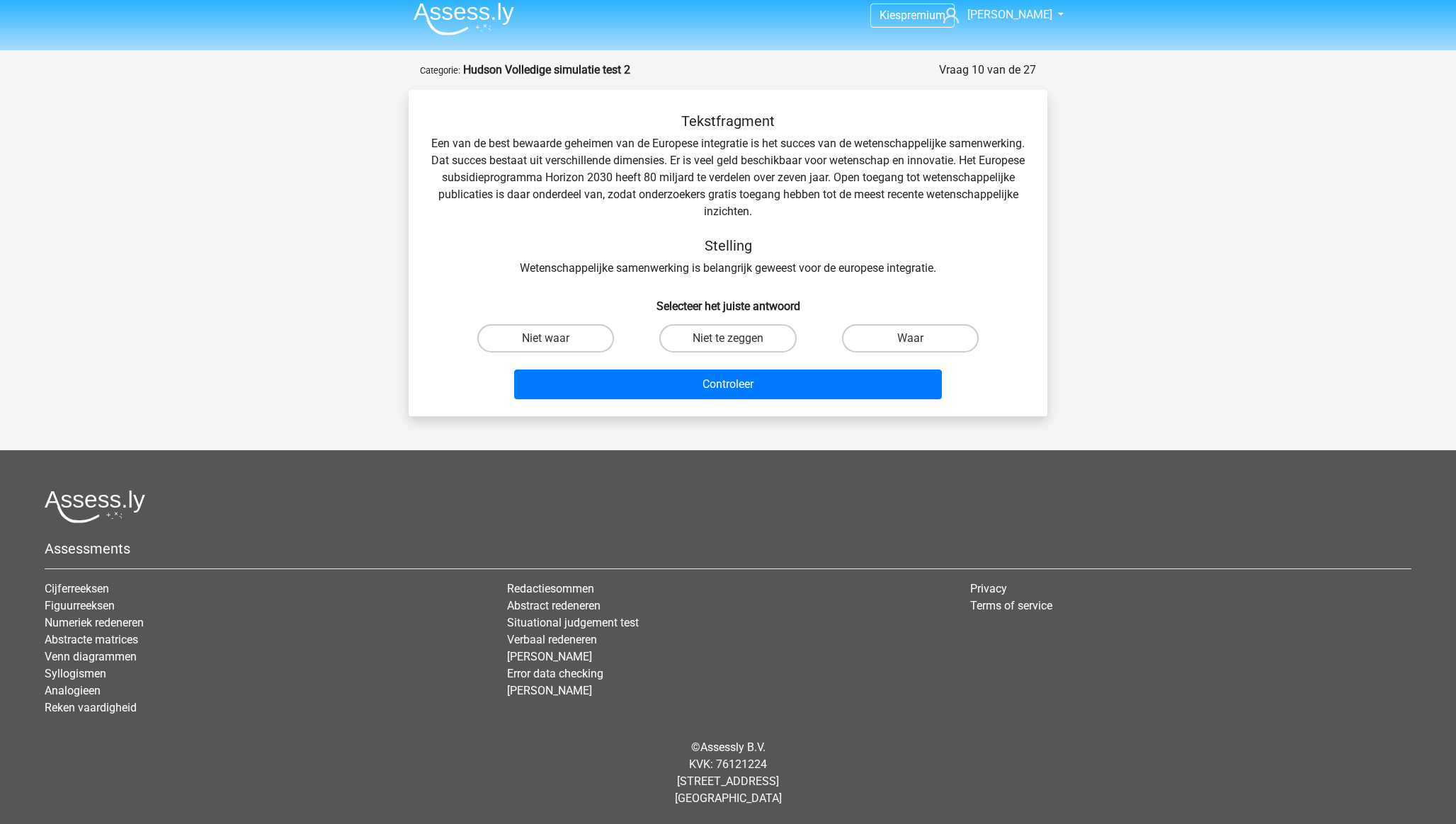
scroll to position [9, 0]
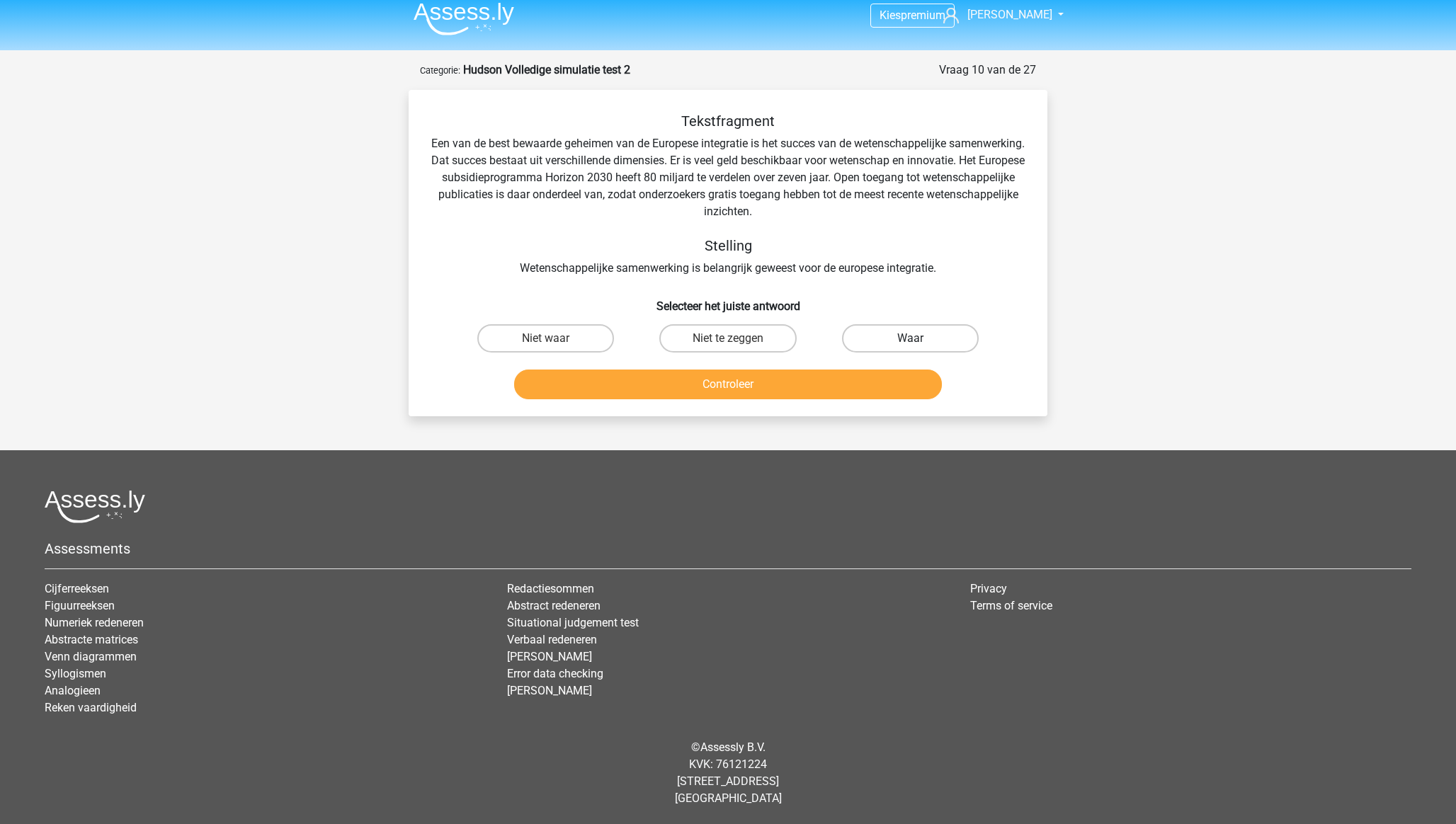
click at [896, 336] on label "Waar" at bounding box center [910, 338] width 136 height 28
click at [910, 338] on input "Waar" at bounding box center [914, 343] width 9 height 9
radio input "true"
click at [848, 393] on button "Controleer" at bounding box center [728, 385] width 428 height 30
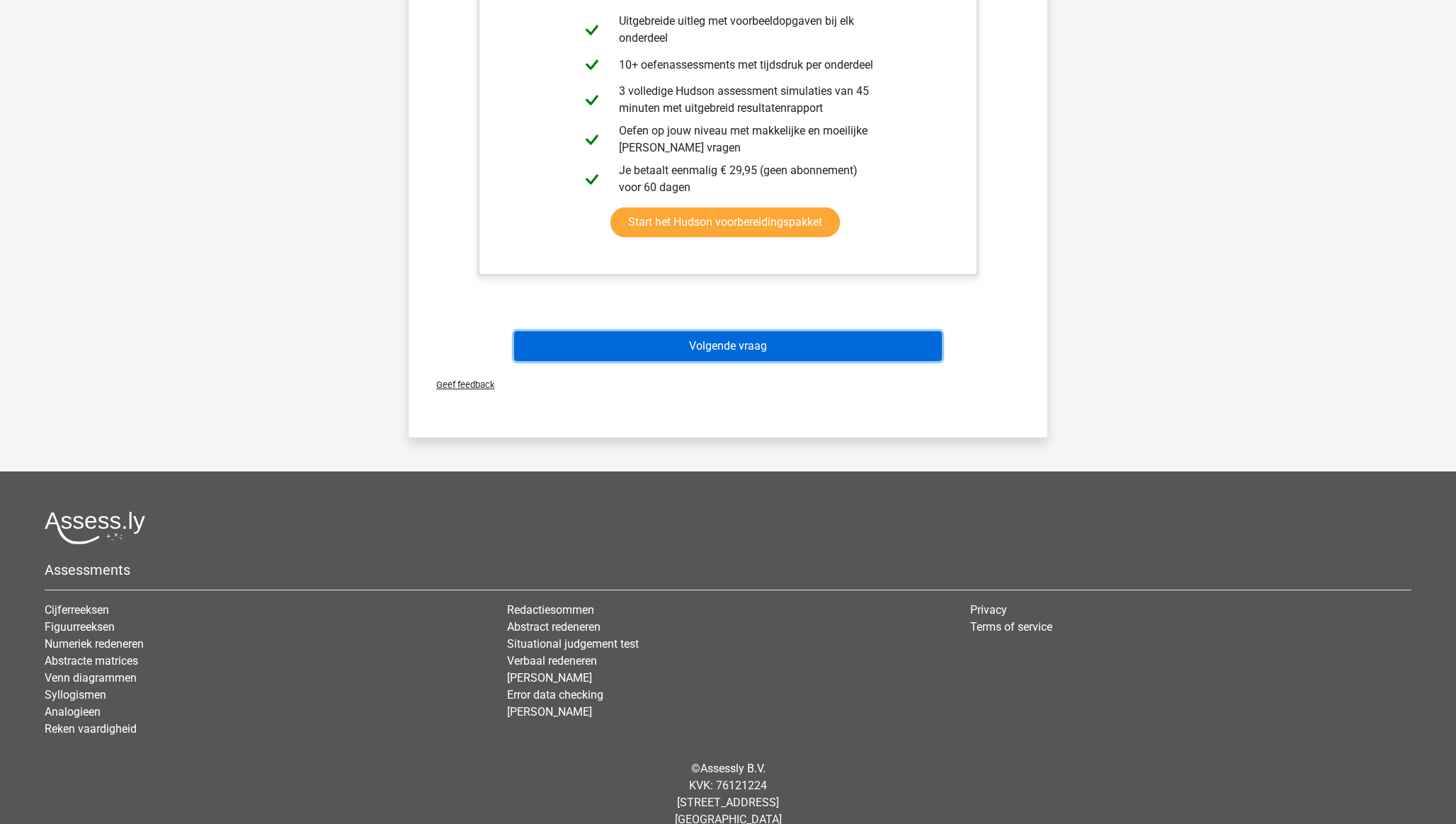
click at [736, 352] on button "Volgende vraag" at bounding box center [728, 346] width 428 height 30
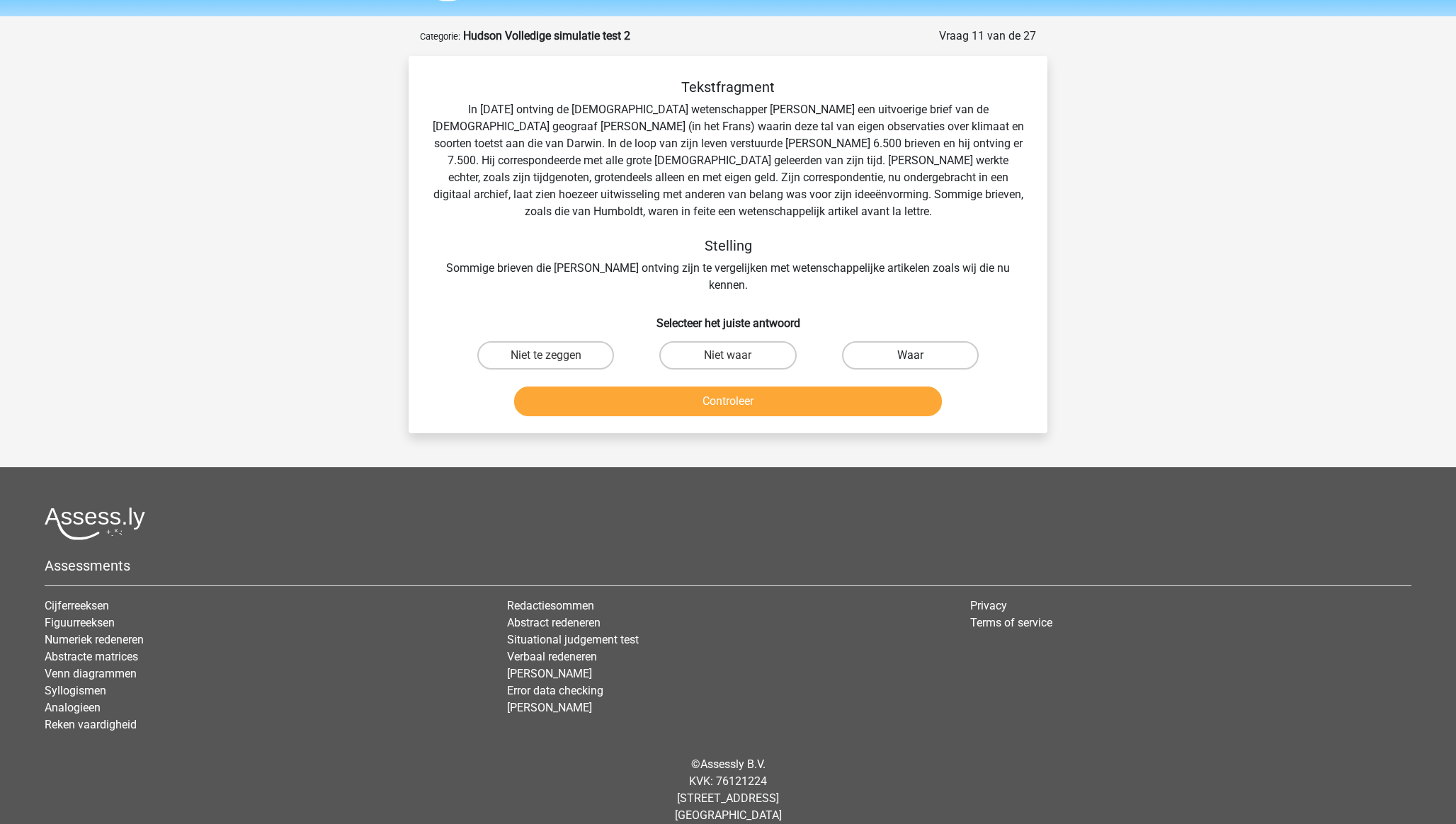
click at [882, 343] on label "Waar" at bounding box center [910, 356] width 136 height 28
click at [910, 356] on input "Waar" at bounding box center [914, 360] width 9 height 9
radio input "true"
click at [874, 387] on button "Controleer" at bounding box center [728, 402] width 428 height 30
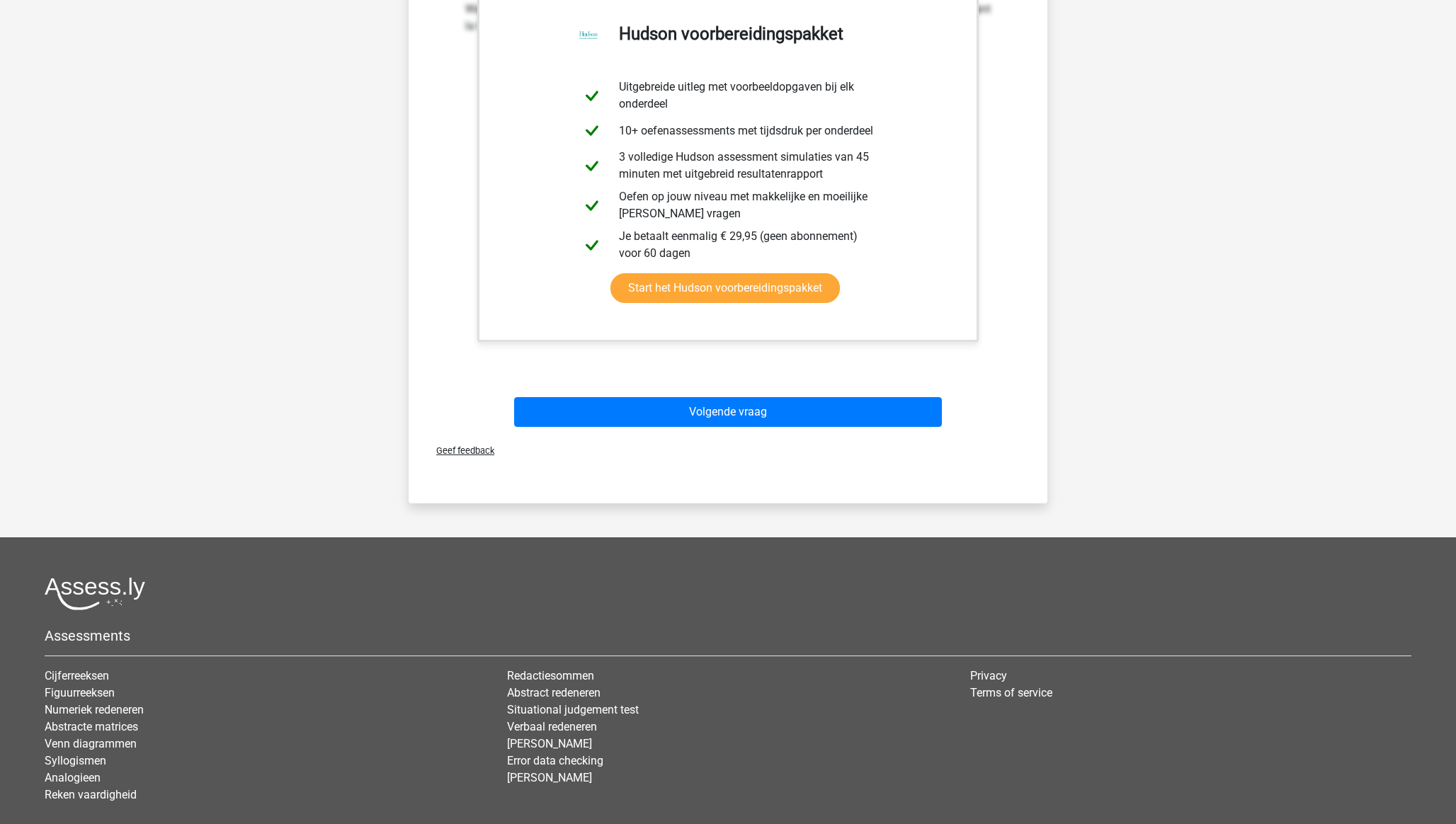
scroll to position [494, 0]
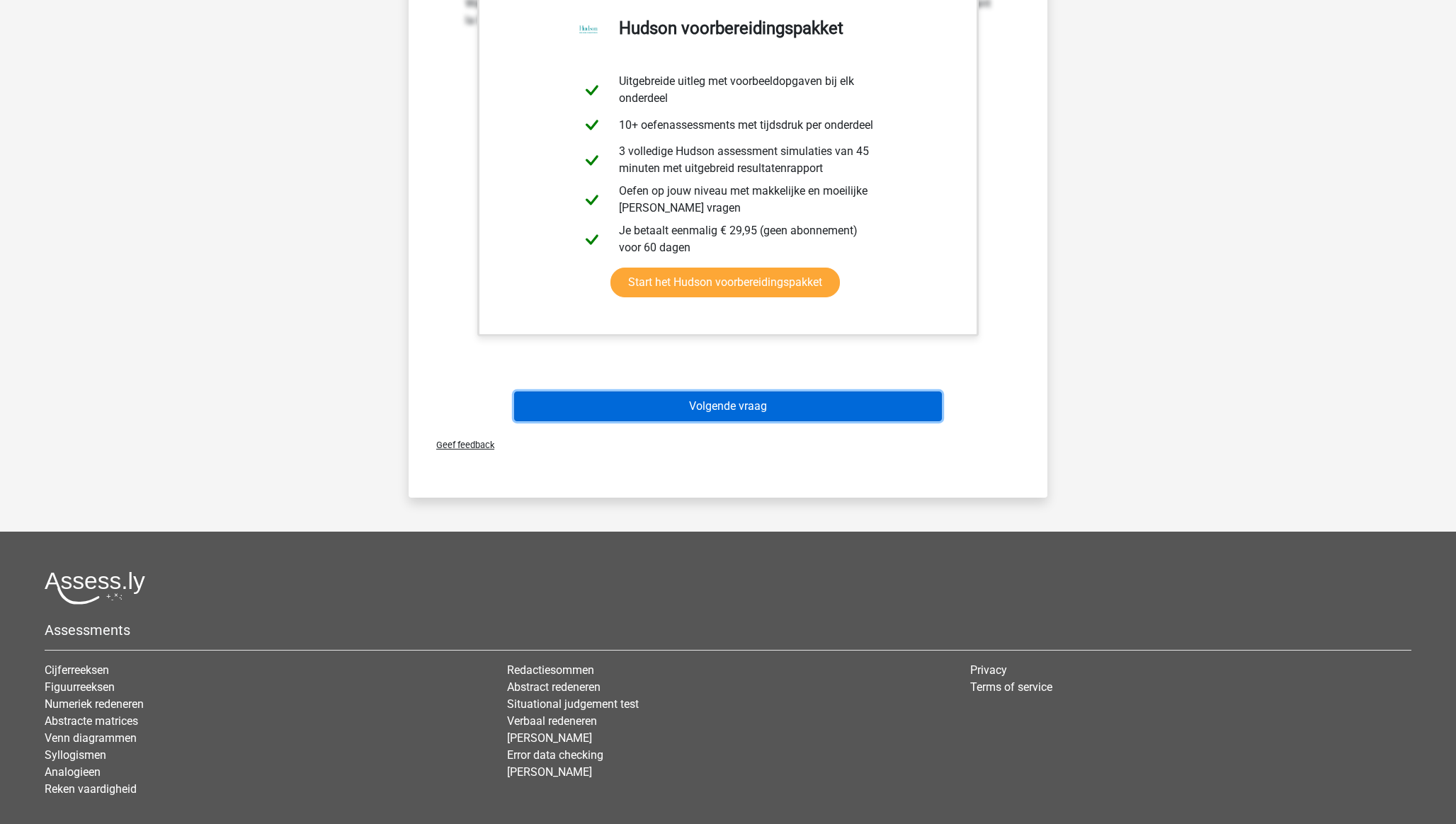
click at [743, 395] on button "Volgende vraag" at bounding box center [728, 406] width 428 height 30
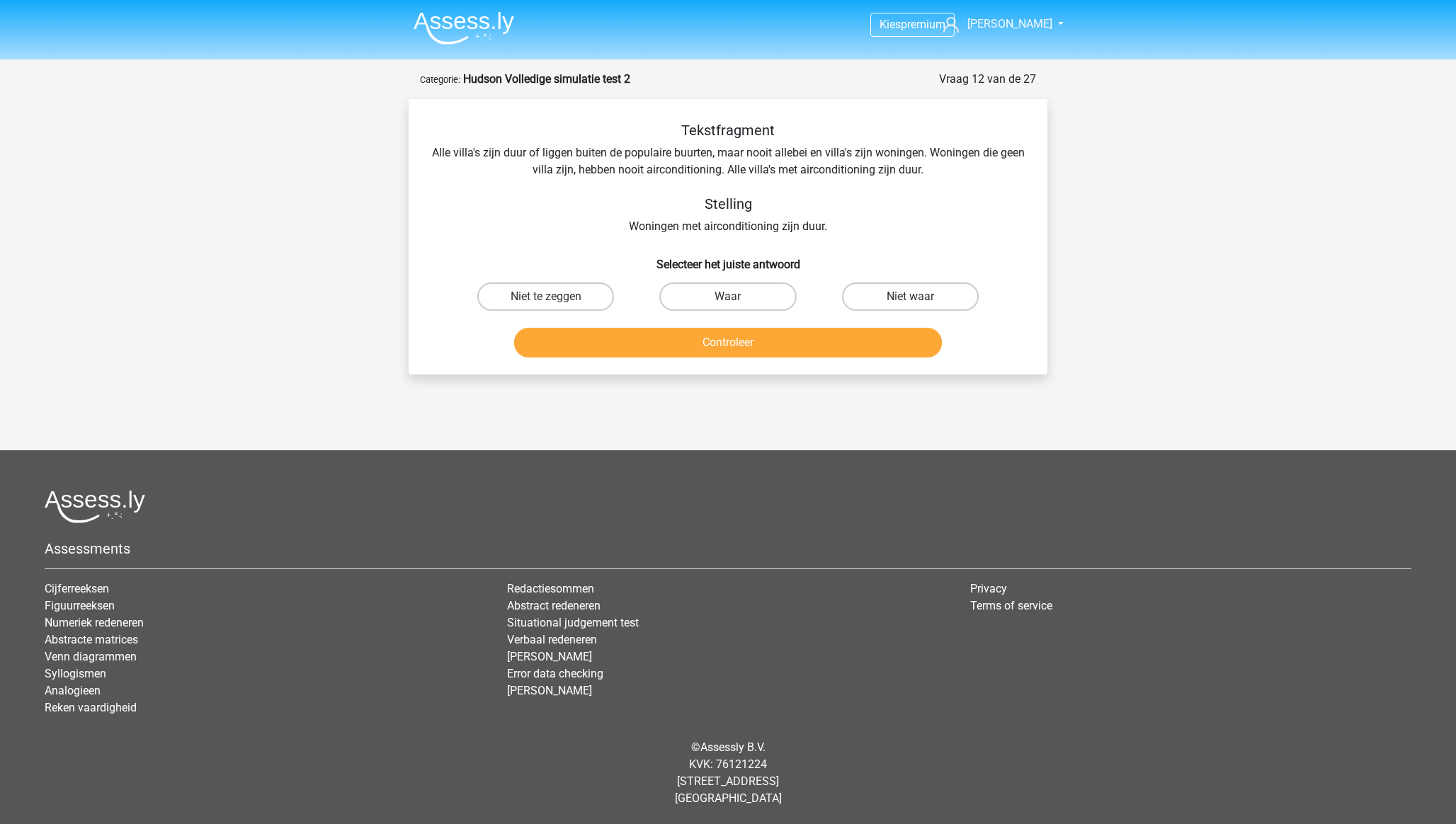
scroll to position [0, 0]
click at [935, 302] on label "Niet waar" at bounding box center [910, 296] width 136 height 28
click at [920, 302] on input "Niet waar" at bounding box center [914, 301] width 9 height 9
radio input "true"
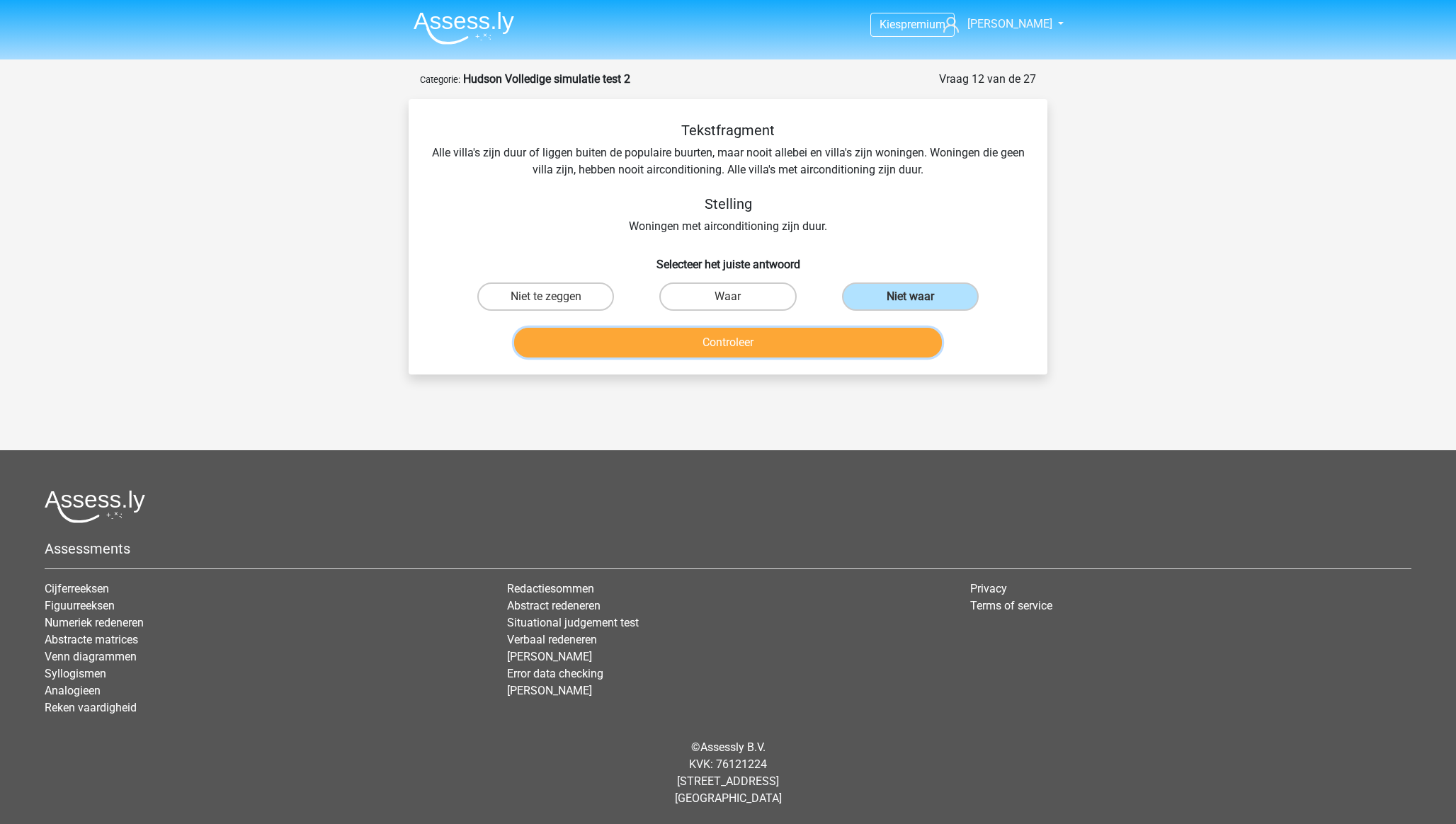
click at [851, 343] on button "Controleer" at bounding box center [728, 343] width 428 height 30
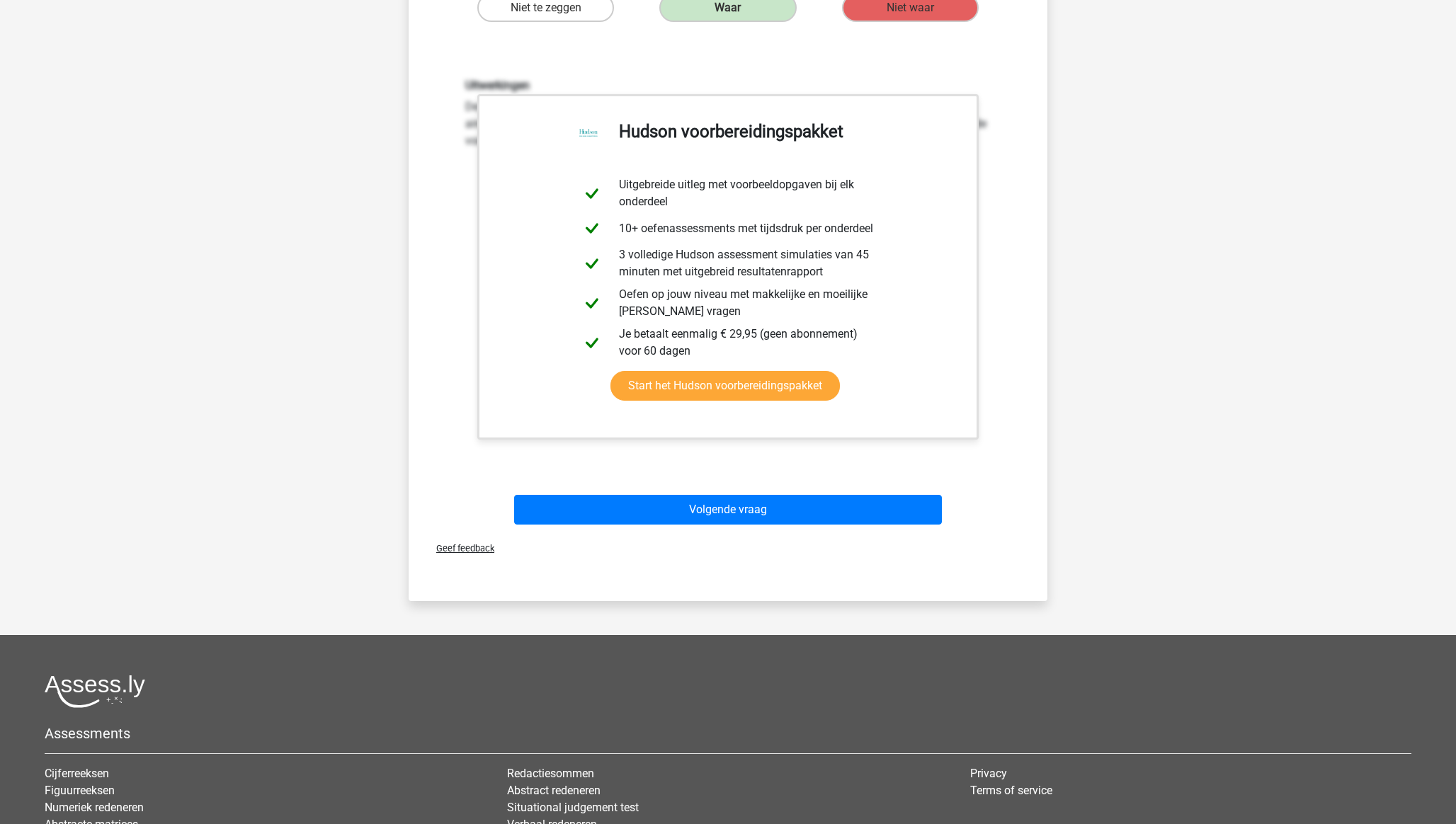
scroll to position [313, 0]
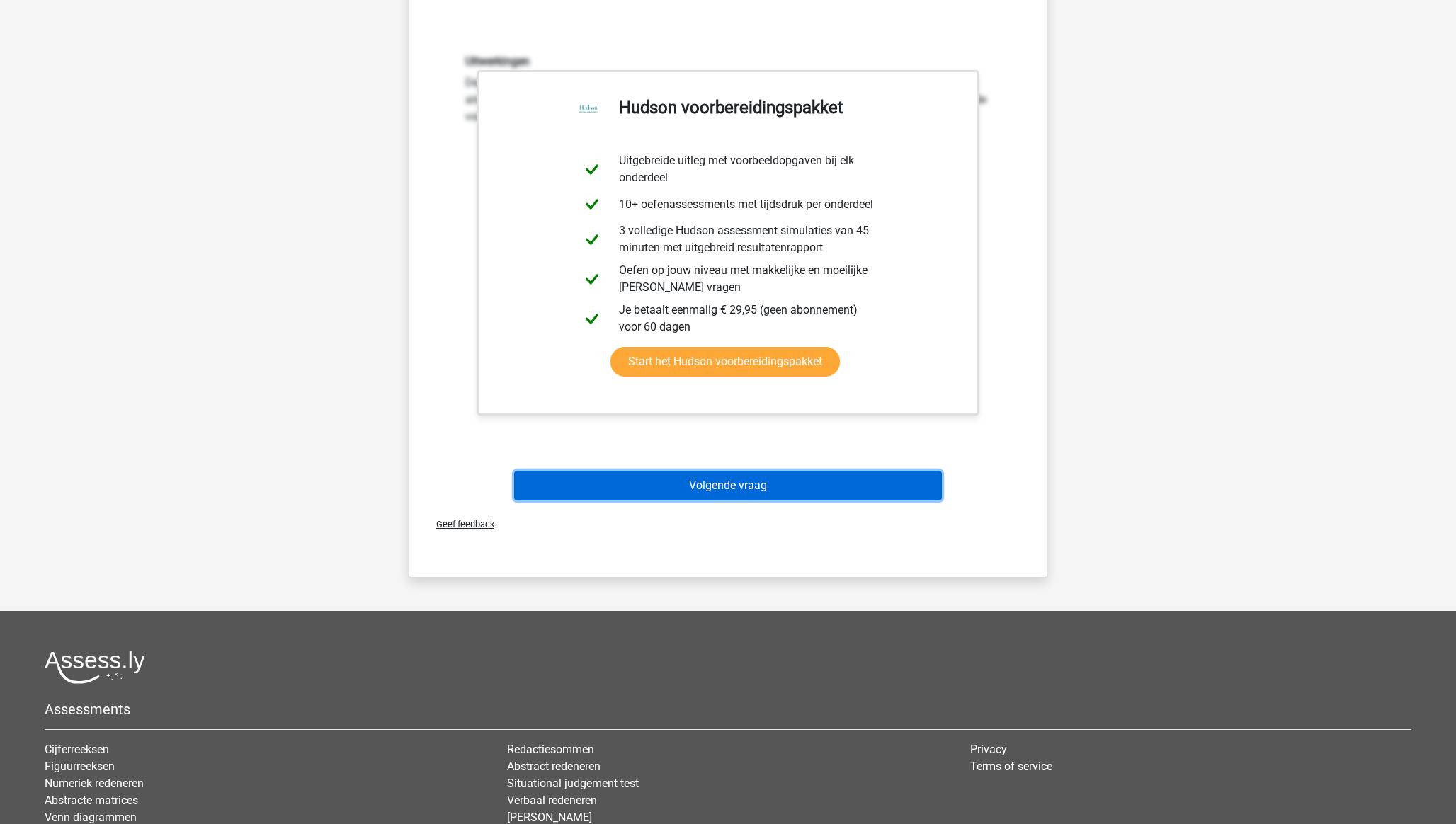
click at [766, 487] on button "Volgende vraag" at bounding box center [728, 486] width 428 height 30
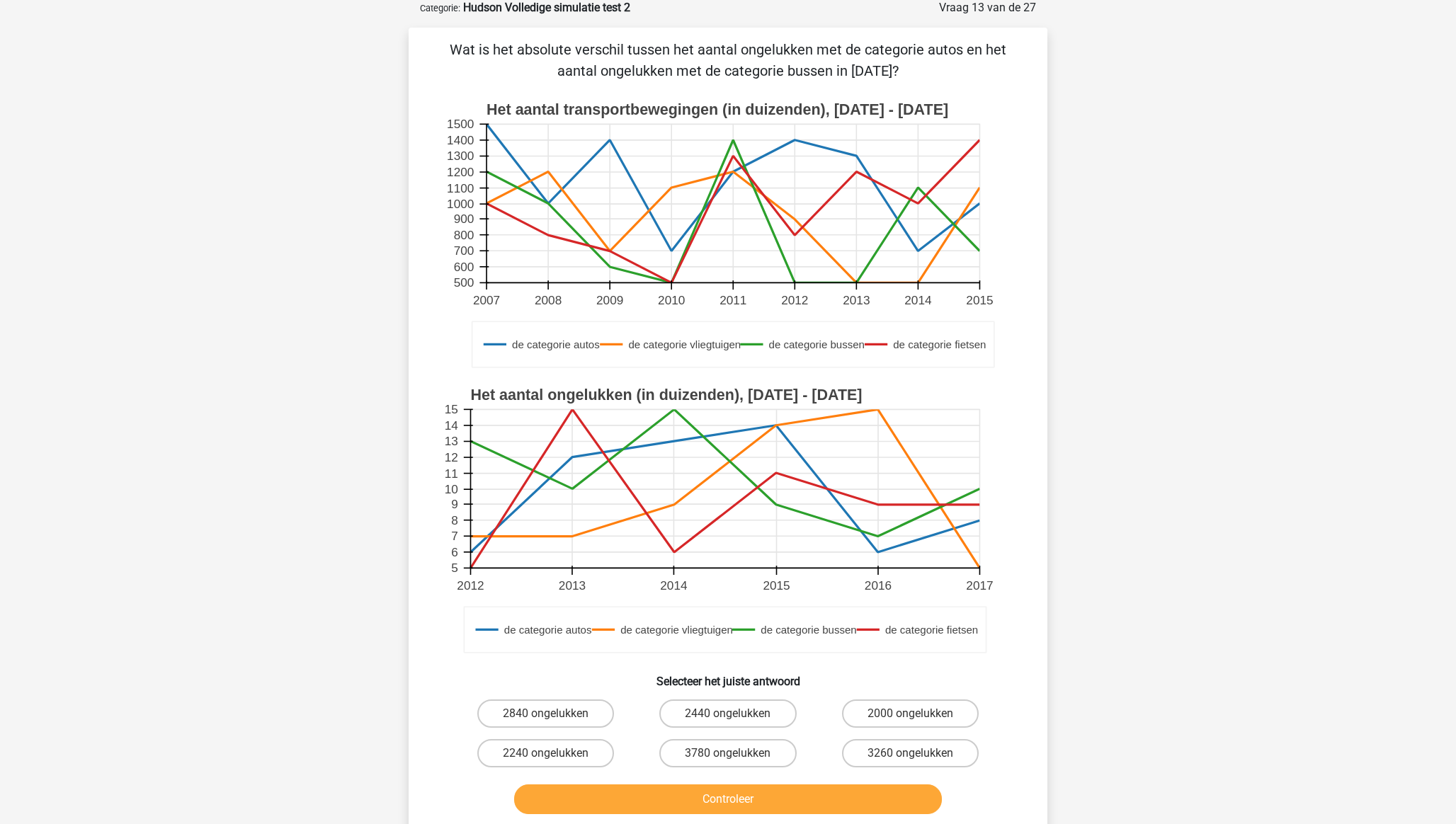
scroll to position [71, 0]
click at [937, 753] on label "3260 ongelukken" at bounding box center [910, 754] width 136 height 28
click at [920, 754] on input "3260 ongelukken" at bounding box center [914, 759] width 9 height 9
radio input "true"
click at [906, 796] on button "Controleer" at bounding box center [728, 800] width 428 height 30
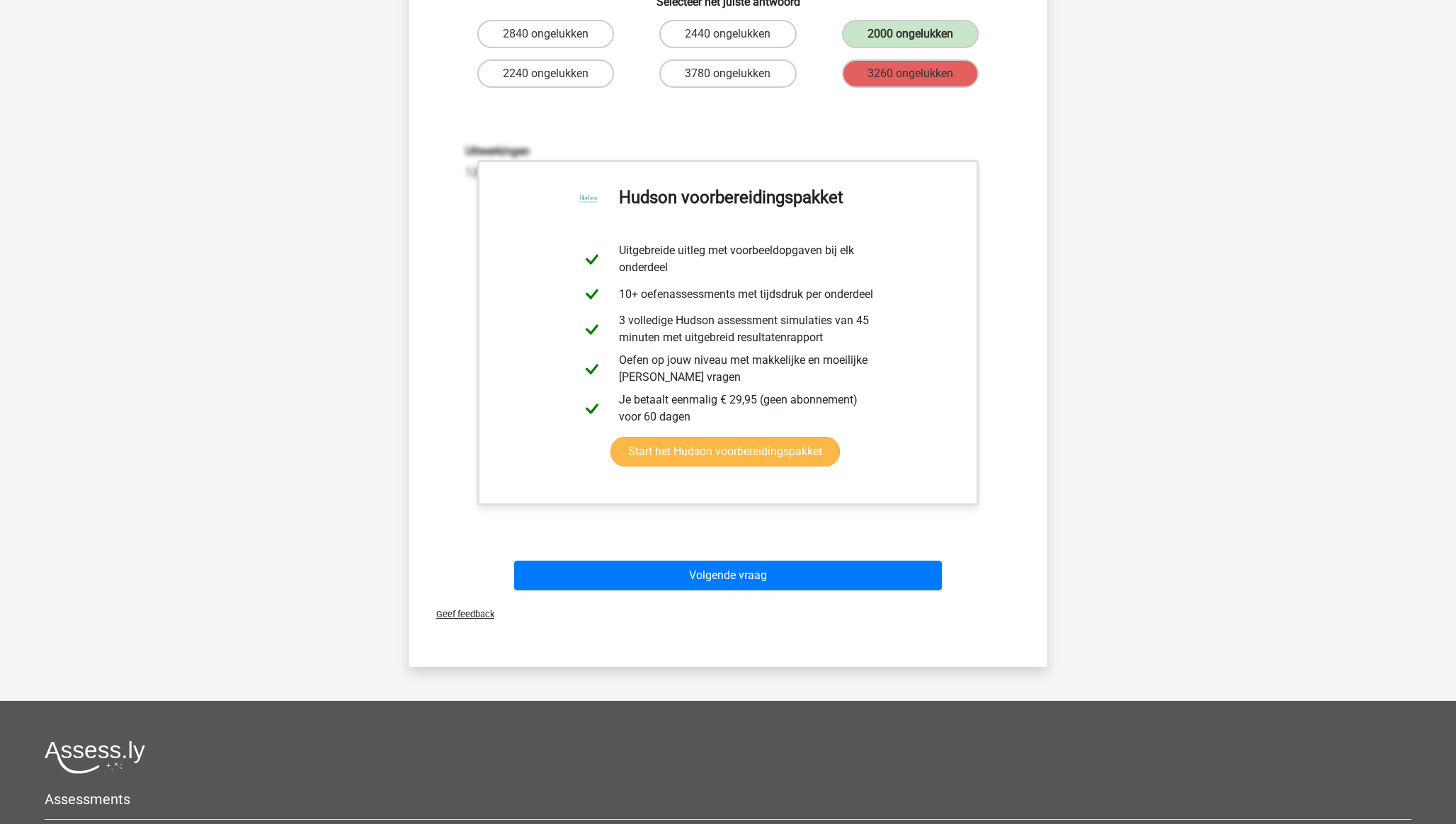
scroll to position [786, 0]
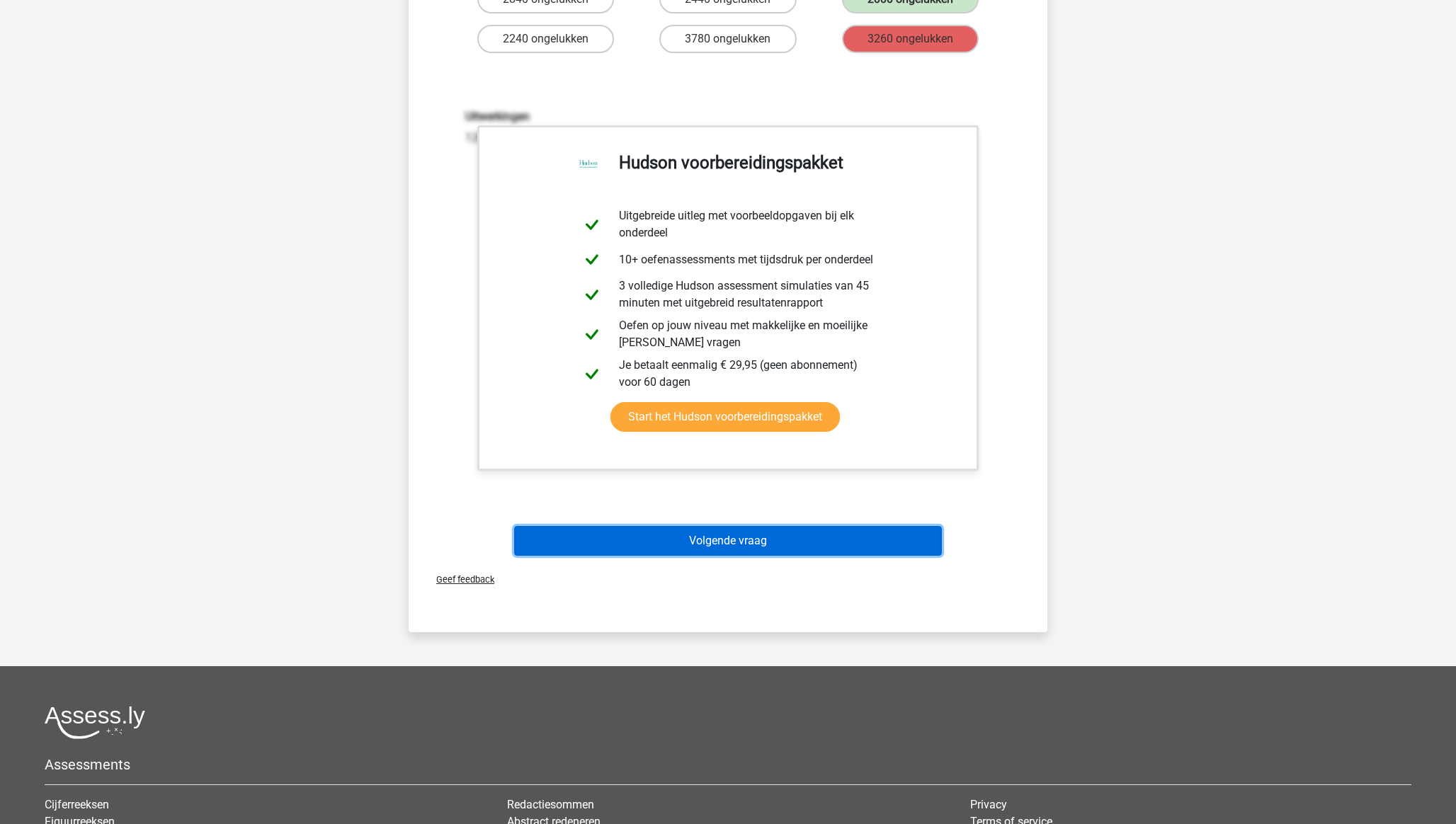
click at [714, 539] on button "Volgende vraag" at bounding box center [728, 541] width 428 height 30
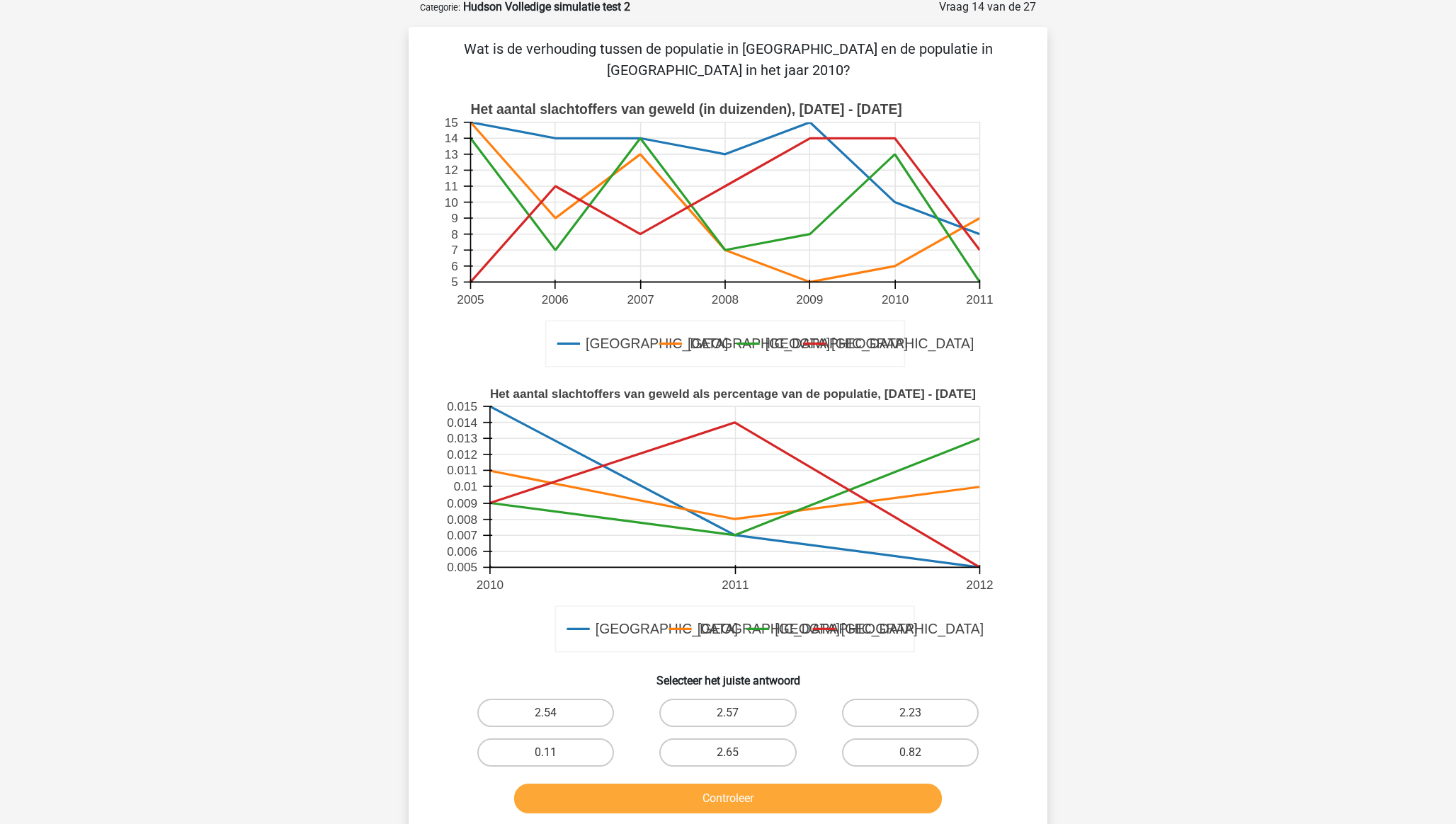
scroll to position [71, 0]
click at [738, 740] on label "2.65" at bounding box center [728, 754] width 136 height 28
click at [737, 754] on input "2.65" at bounding box center [733, 759] width 9 height 9
radio input "true"
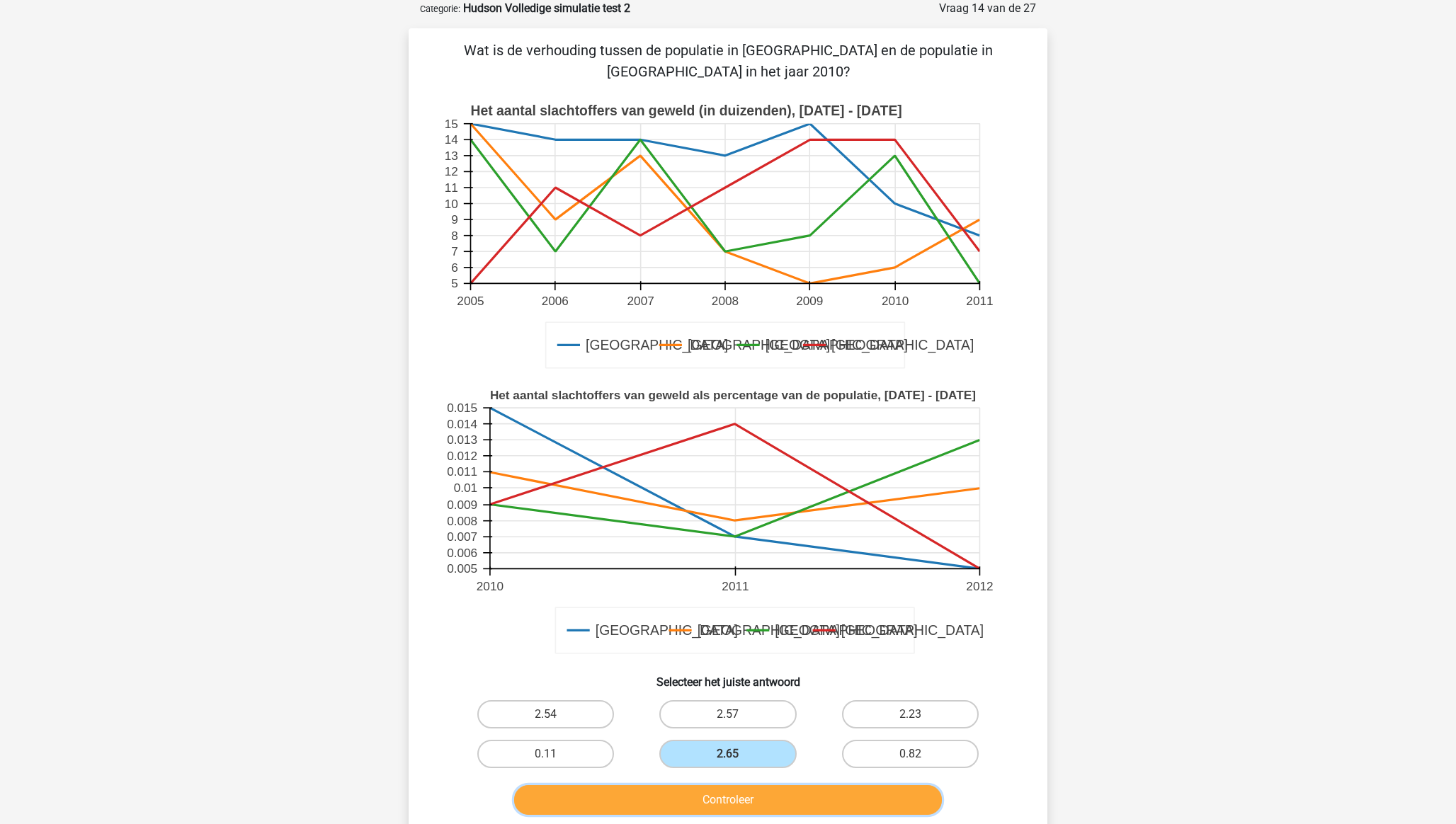
click at [750, 785] on button "Controleer" at bounding box center [728, 800] width 428 height 30
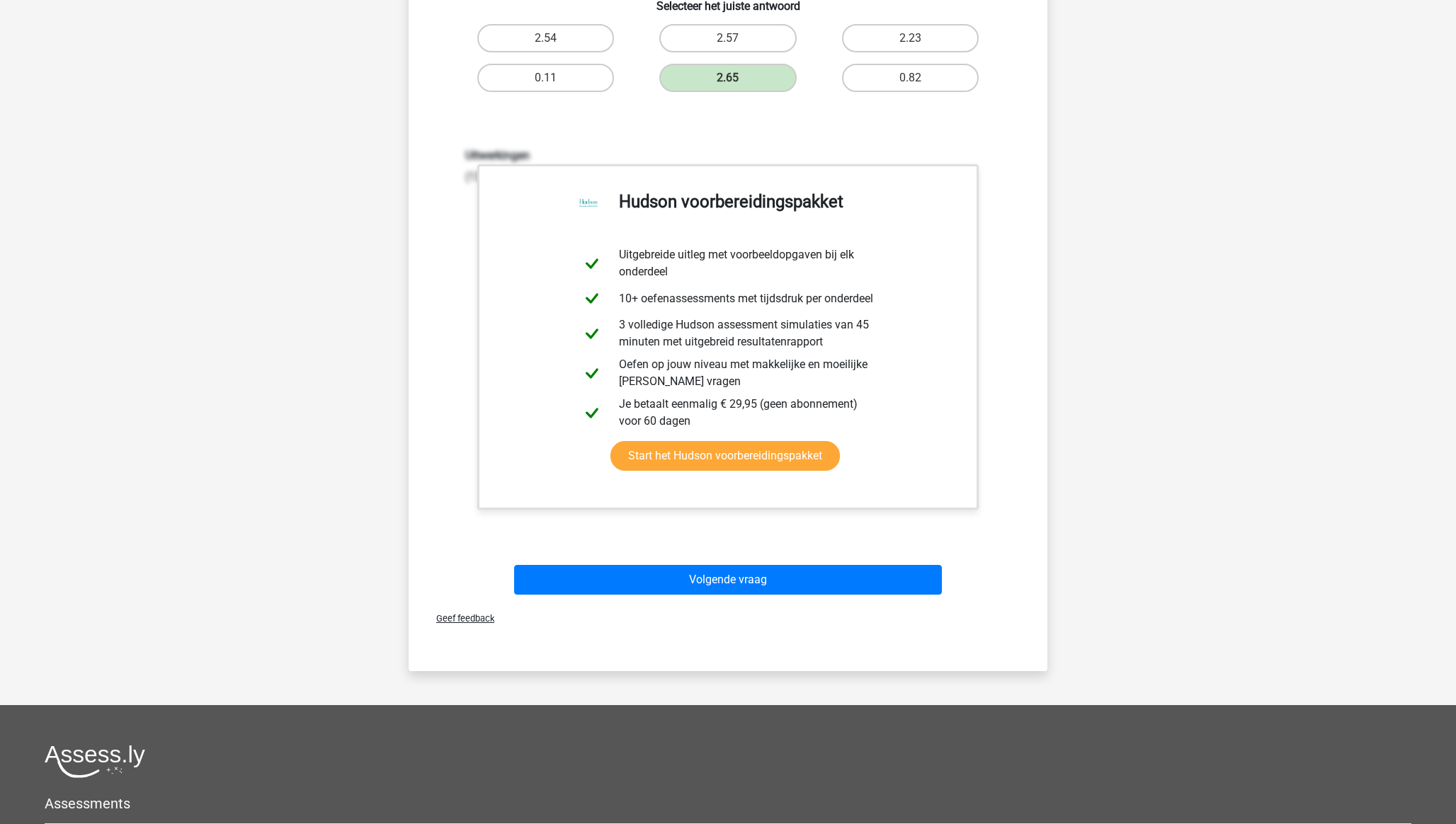
scroll to position [800, 0]
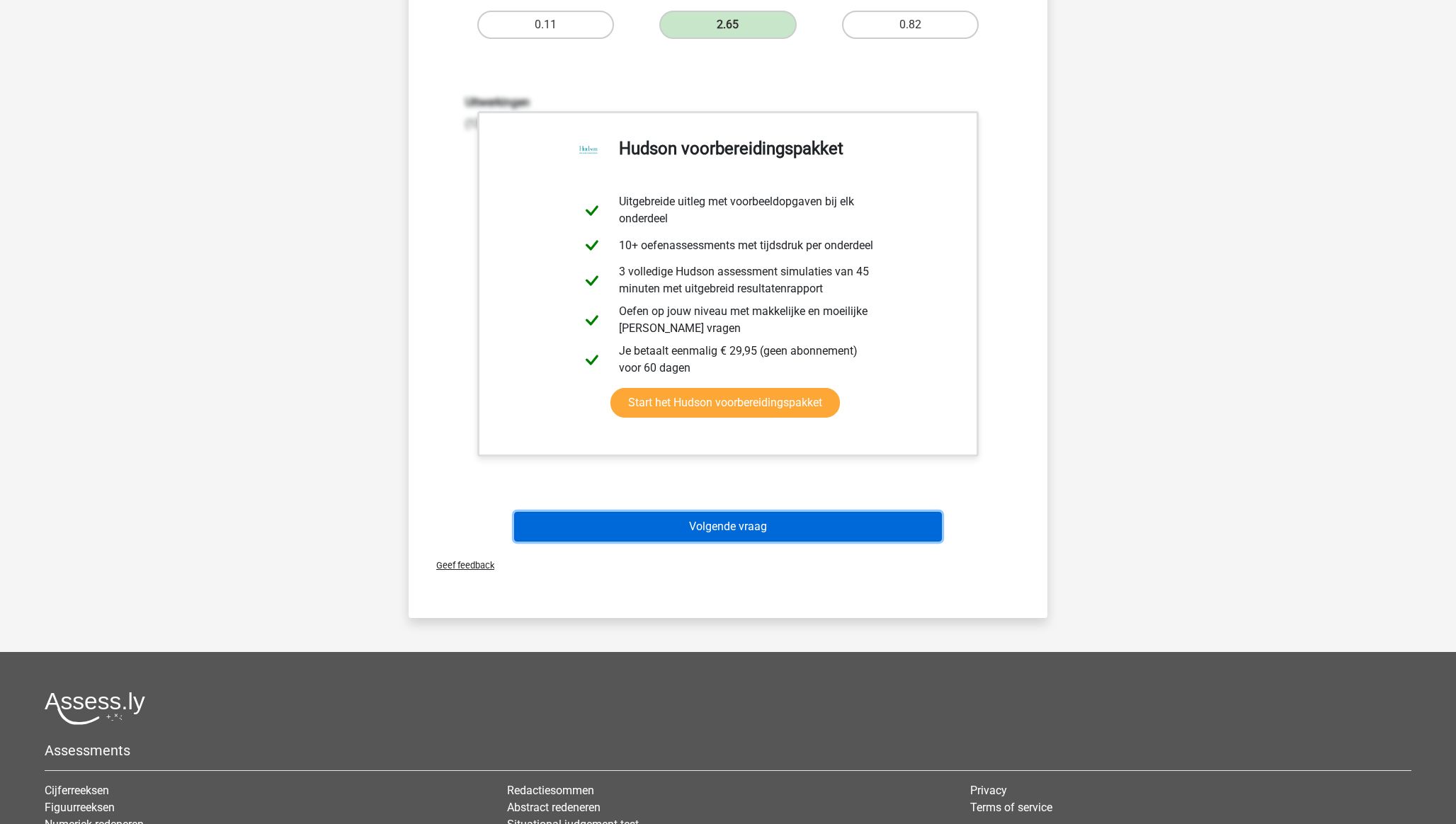
click at [736, 512] on button "Volgende vraag" at bounding box center [728, 527] width 428 height 30
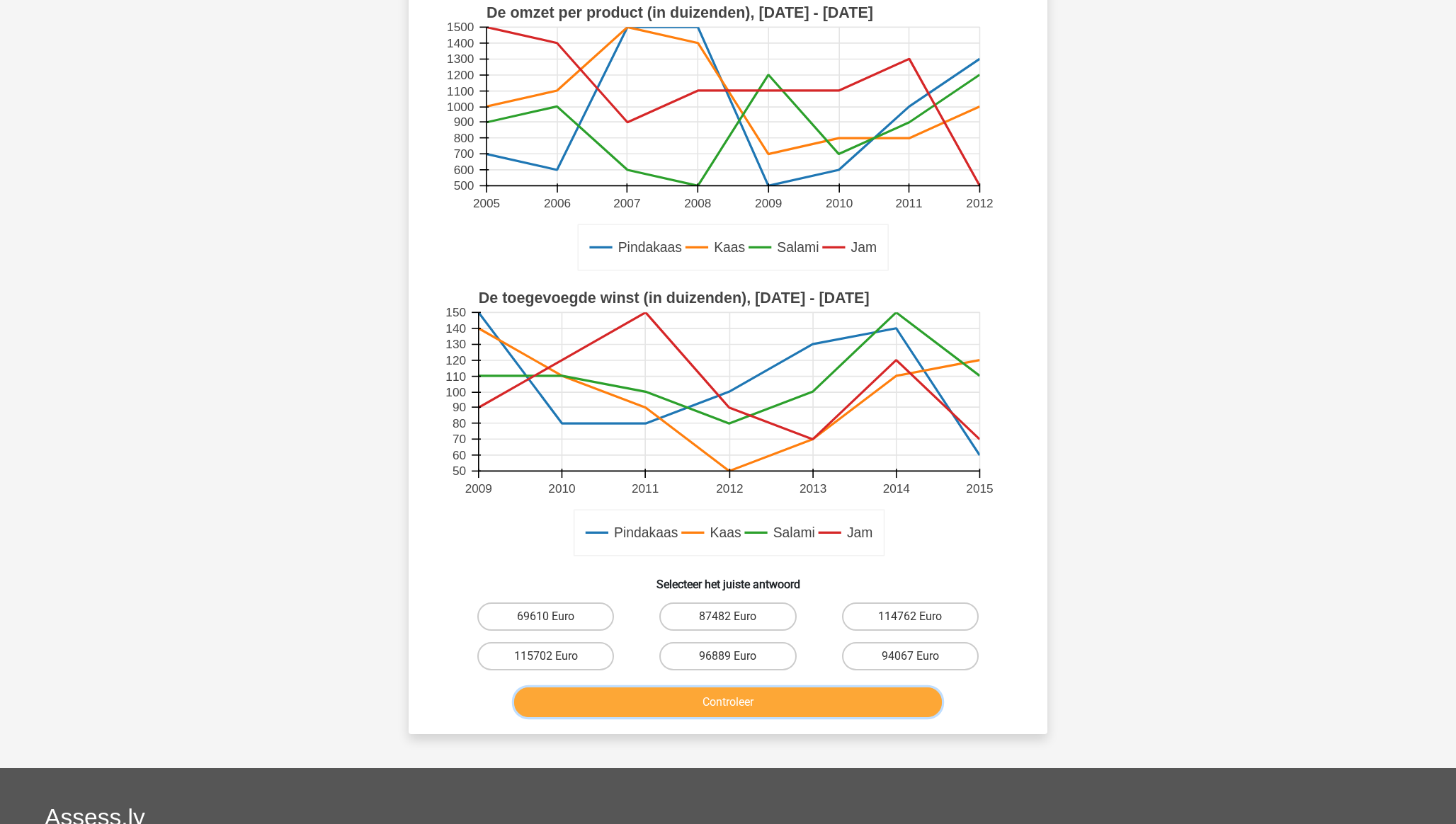
scroll to position [246, 0]
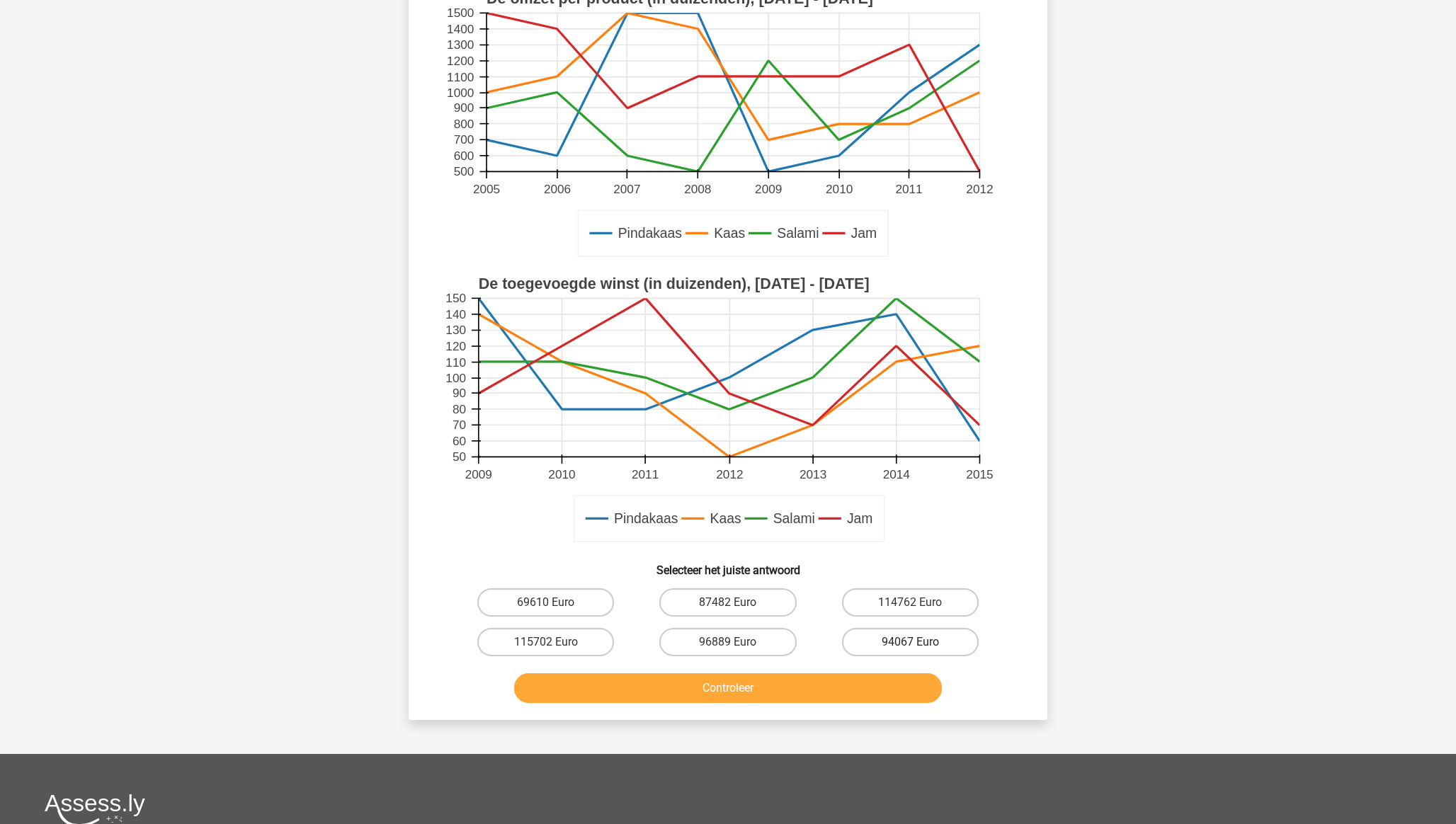
click at [919, 640] on label "94067 Euro" at bounding box center [910, 643] width 136 height 28
click at [919, 643] on input "94067 Euro" at bounding box center [914, 647] width 9 height 9
radio input "true"
click at [902, 682] on button "Controleer" at bounding box center [728, 689] width 428 height 30
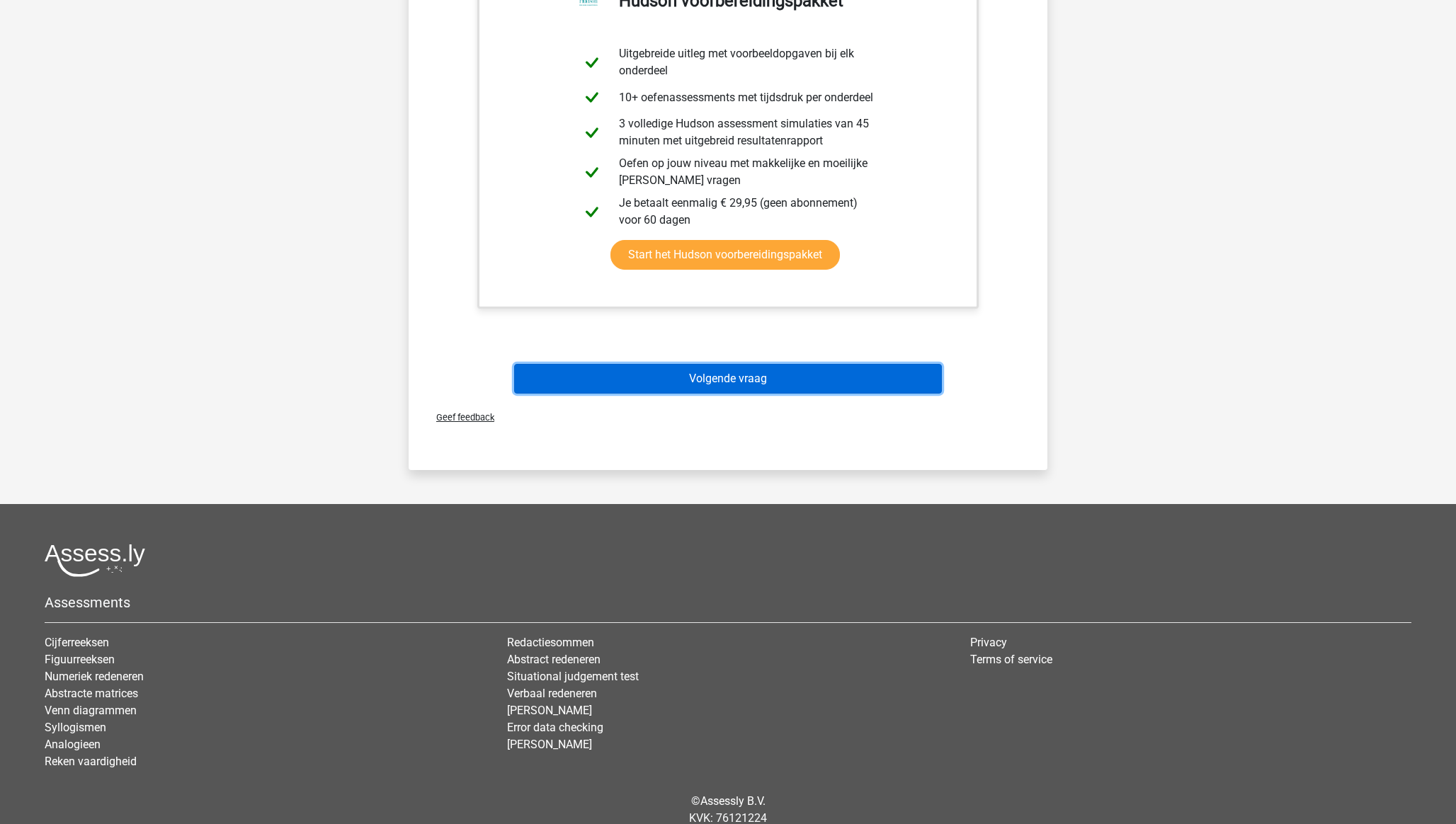
click at [746, 377] on button "Volgende vraag" at bounding box center [728, 379] width 428 height 30
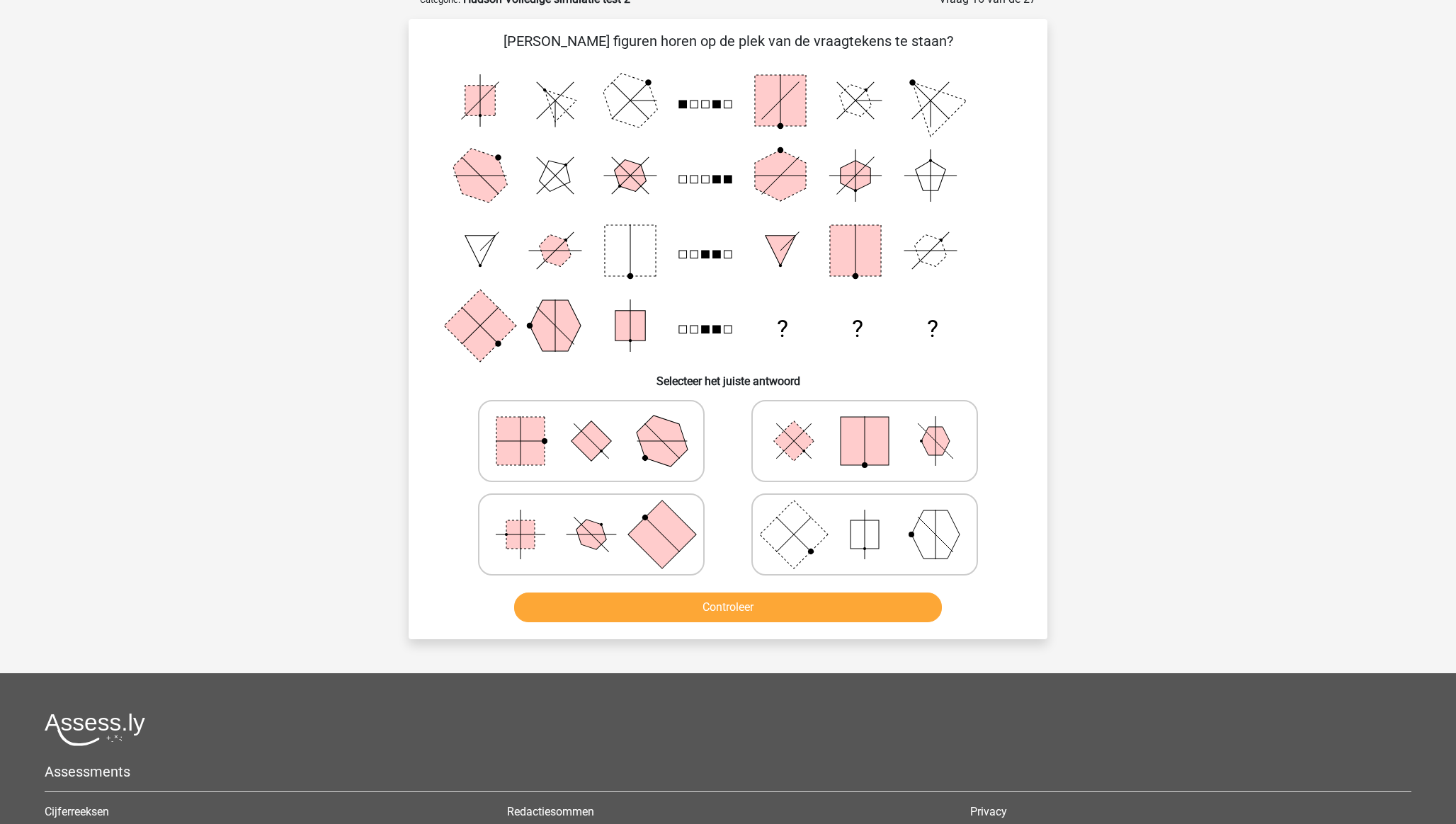
scroll to position [71, 0]
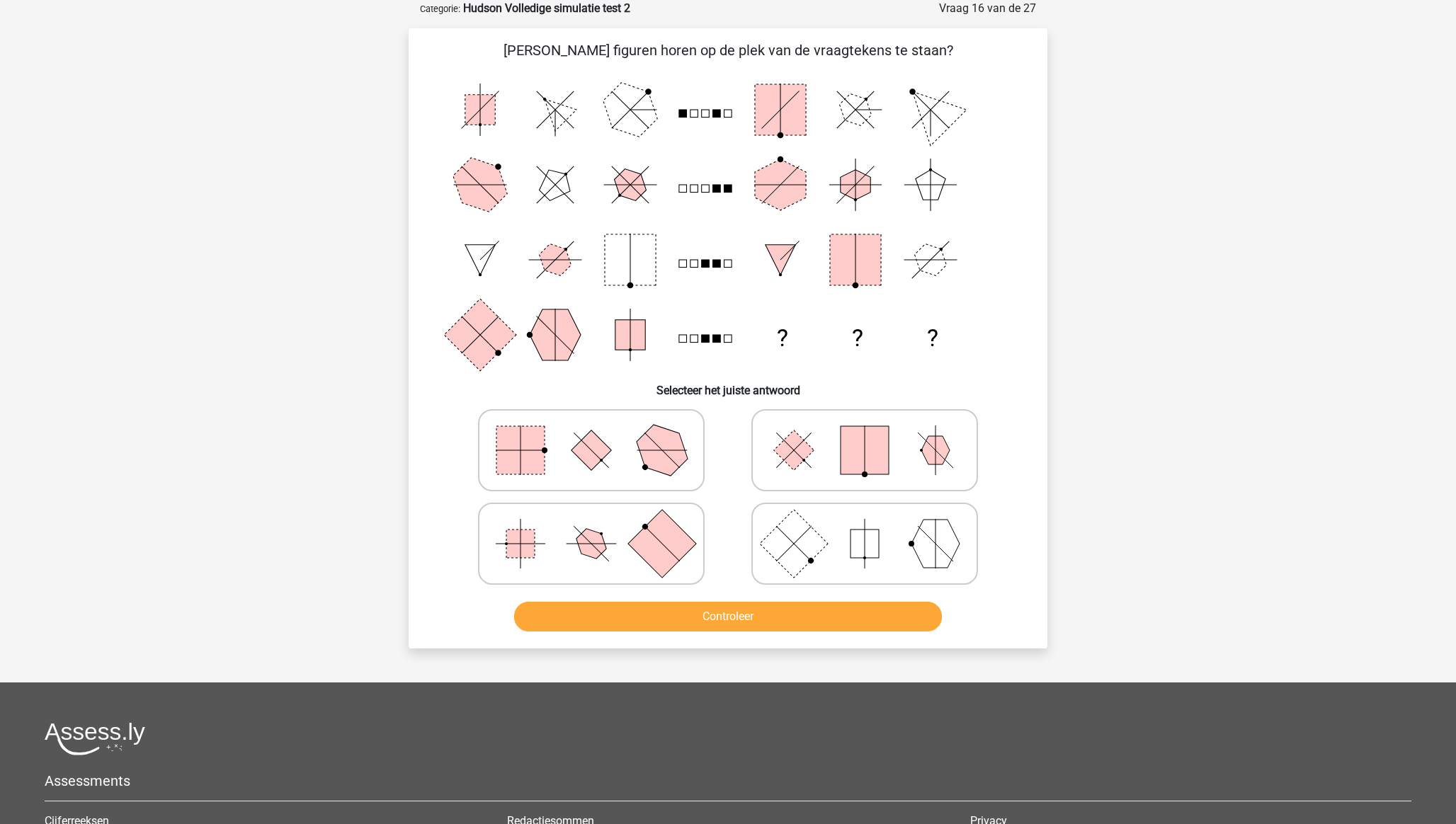
click at [842, 542] on icon at bounding box center [865, 543] width 212 height 71
click at [865, 526] on input "radio" at bounding box center [869, 521] width 9 height 9
radio input "true"
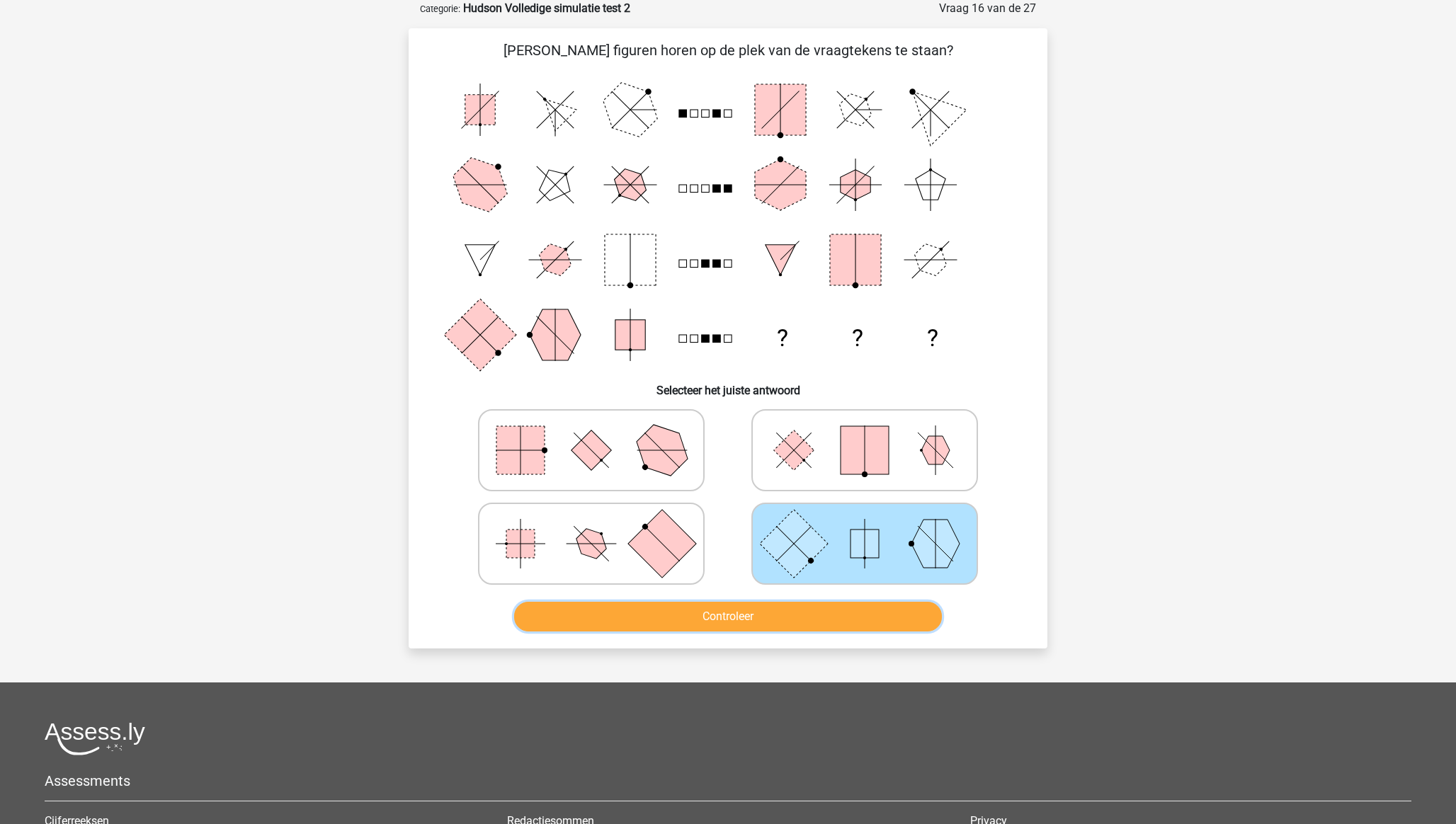
click at [836, 612] on button "Controleer" at bounding box center [728, 617] width 428 height 30
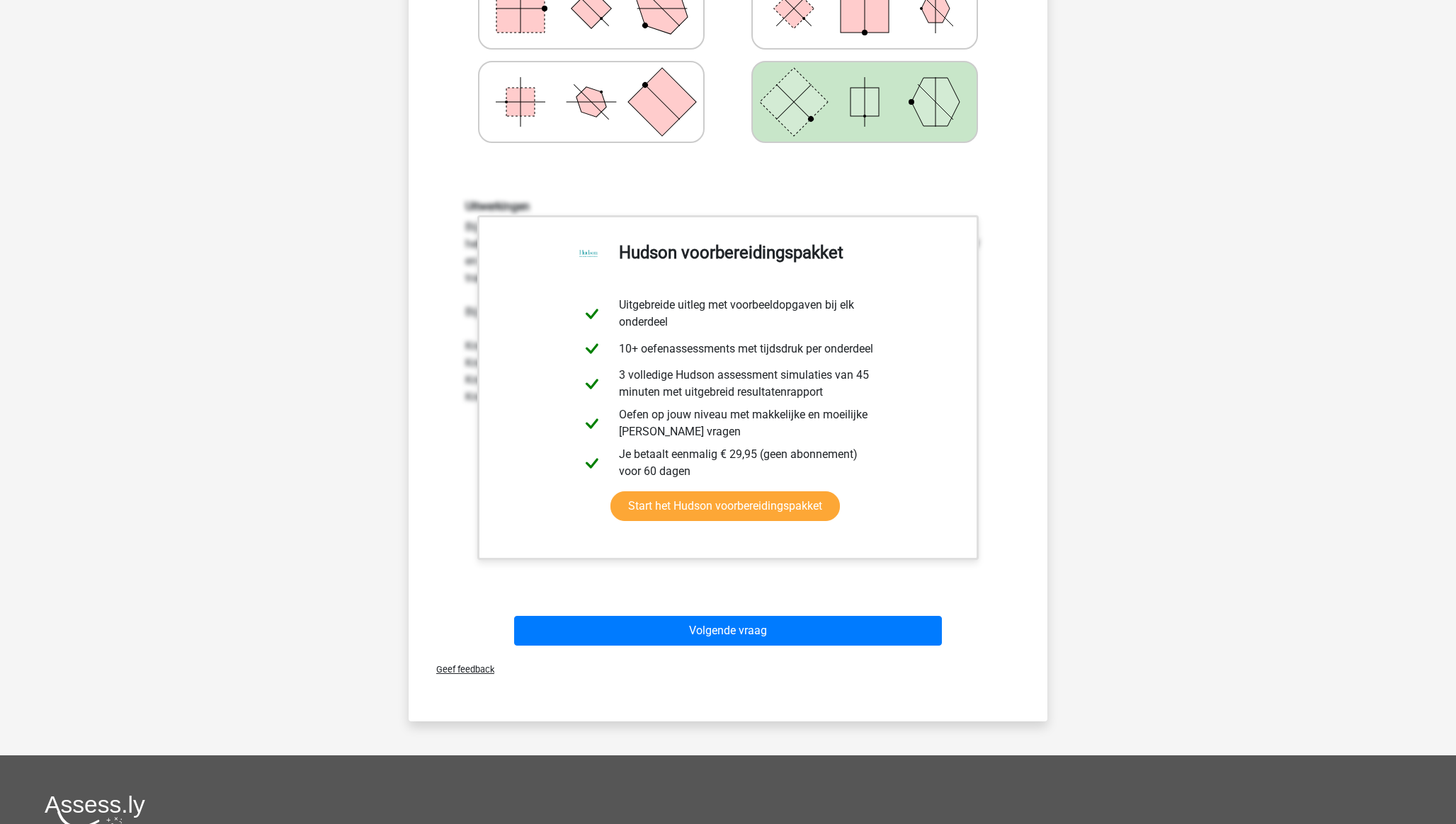
scroll to position [818, 0]
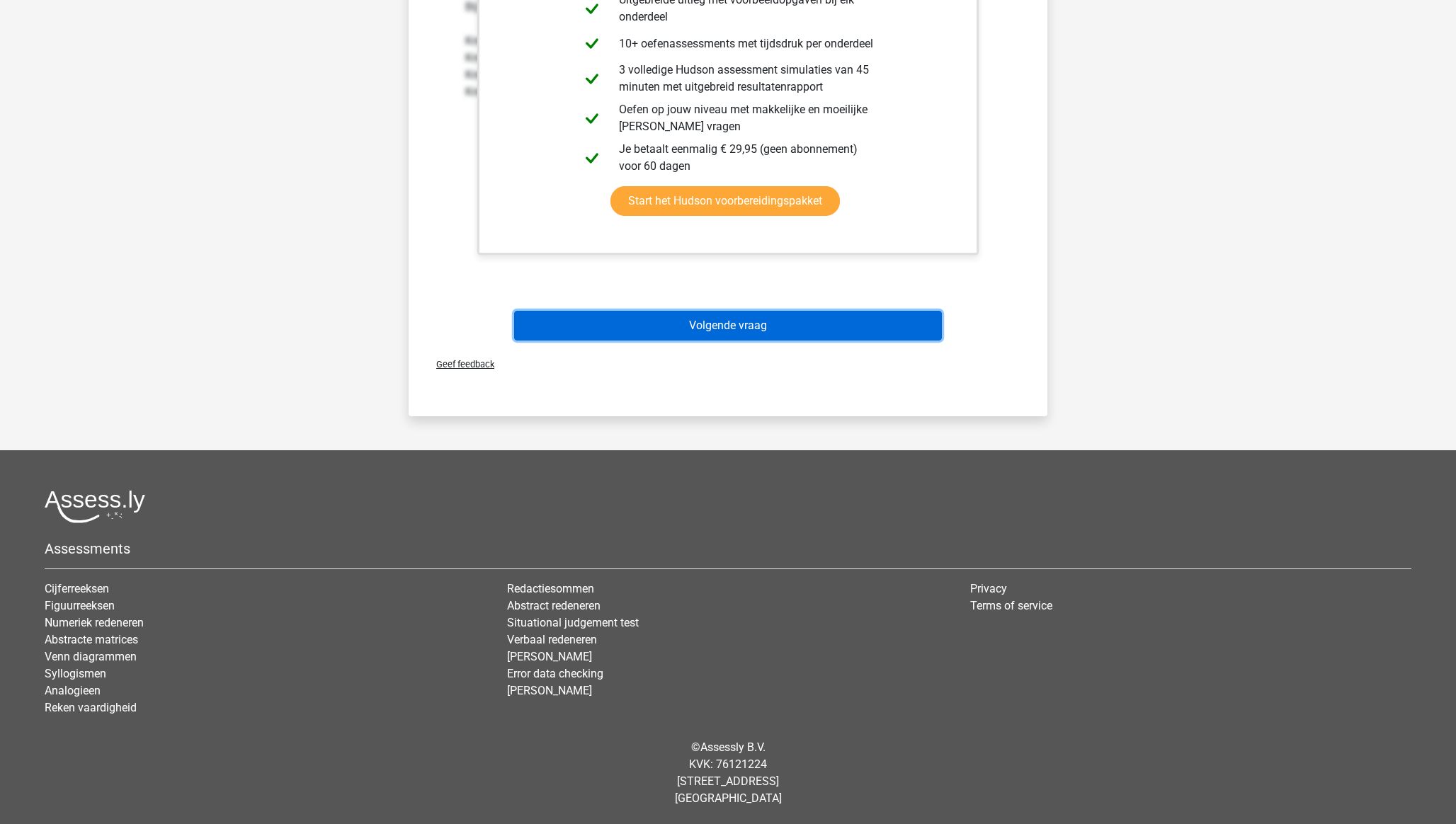
click at [721, 328] on button "Volgende vraag" at bounding box center [728, 326] width 428 height 30
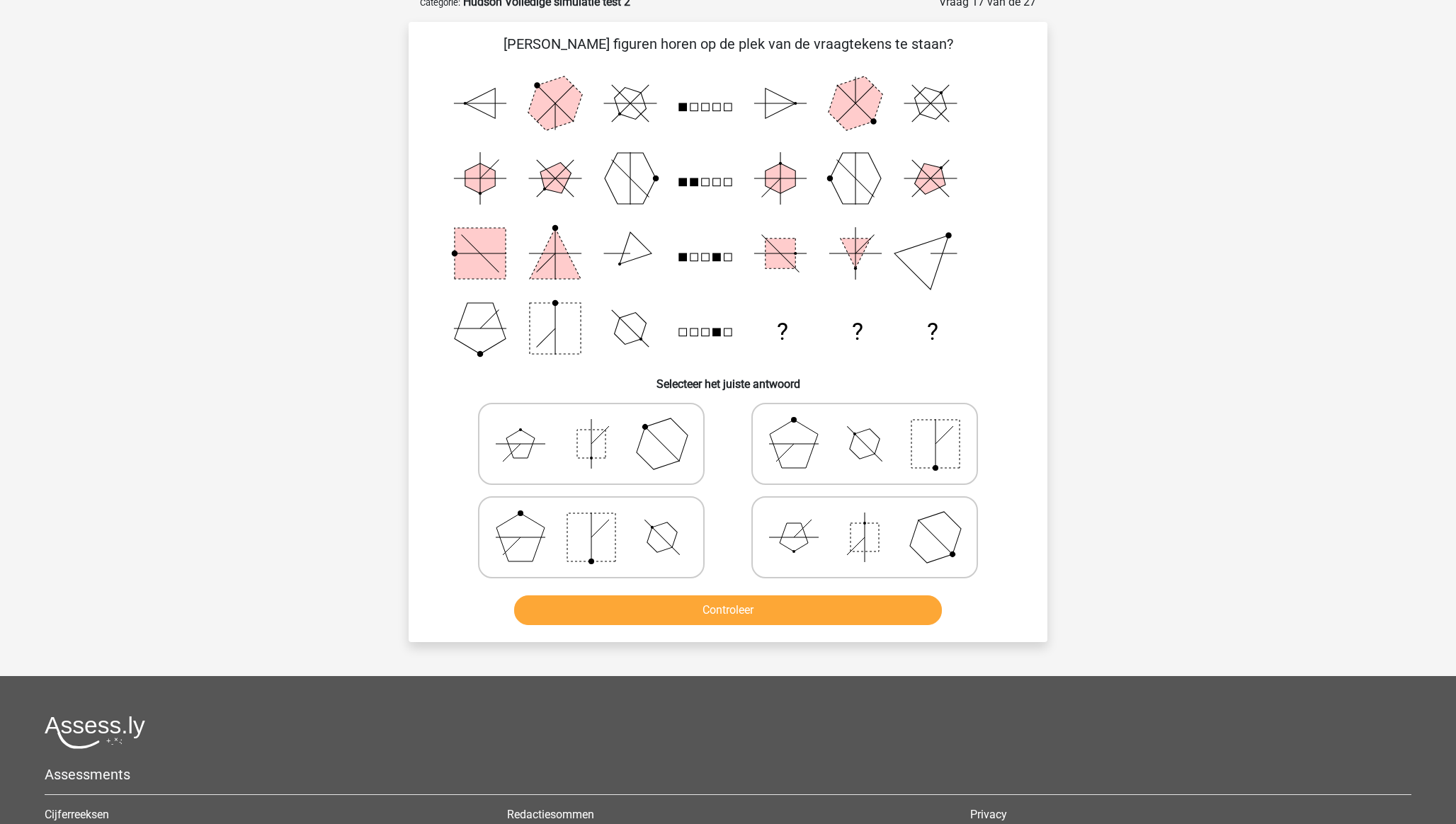
scroll to position [71, 0]
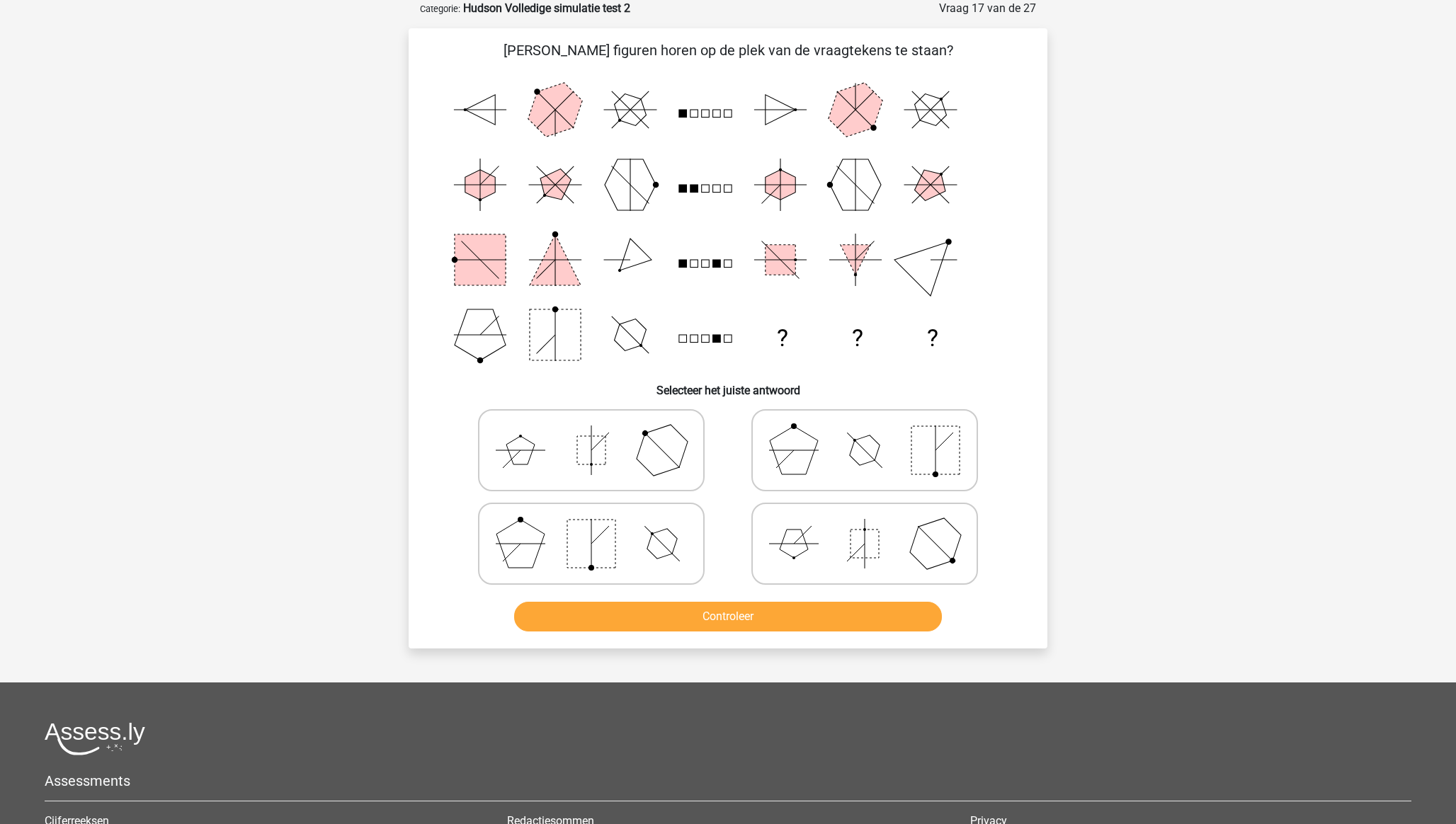
click at [827, 539] on icon at bounding box center [865, 543] width 212 height 71
click at [865, 526] on input "radio" at bounding box center [869, 521] width 9 height 9
radio input "true"
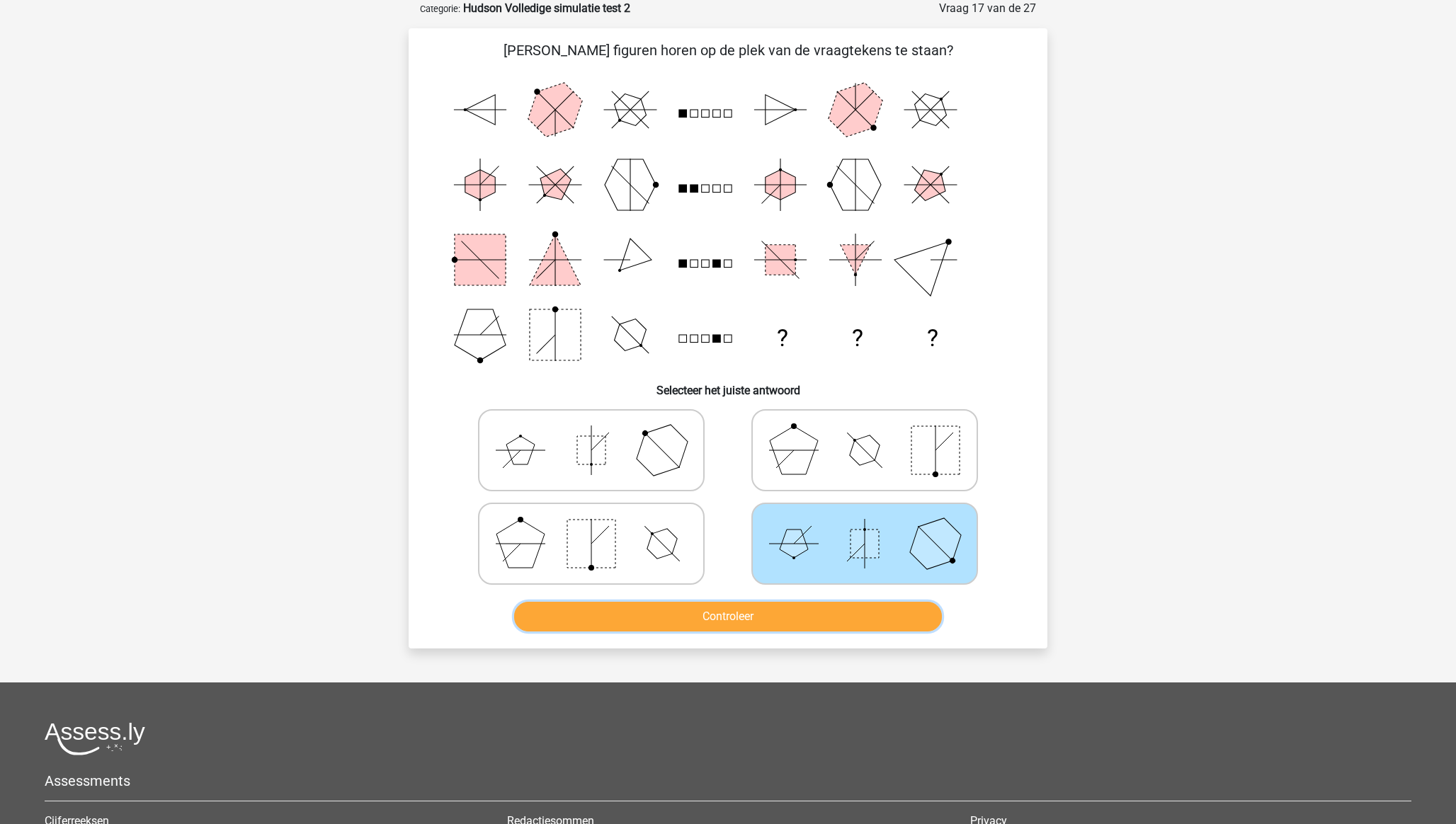
click at [834, 619] on button "Controleer" at bounding box center [728, 617] width 428 height 30
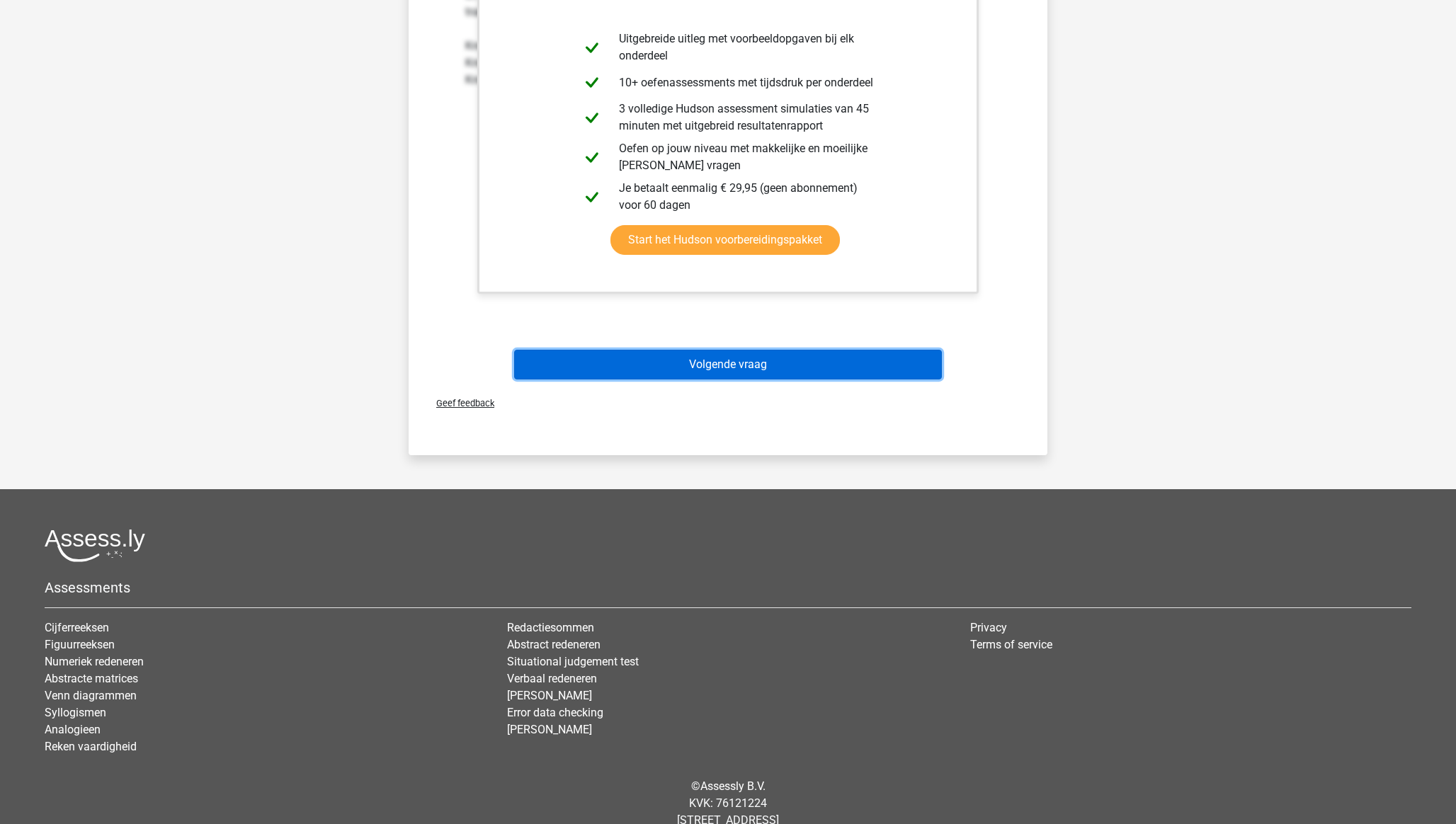
click at [689, 377] on button "Volgende vraag" at bounding box center [728, 365] width 428 height 30
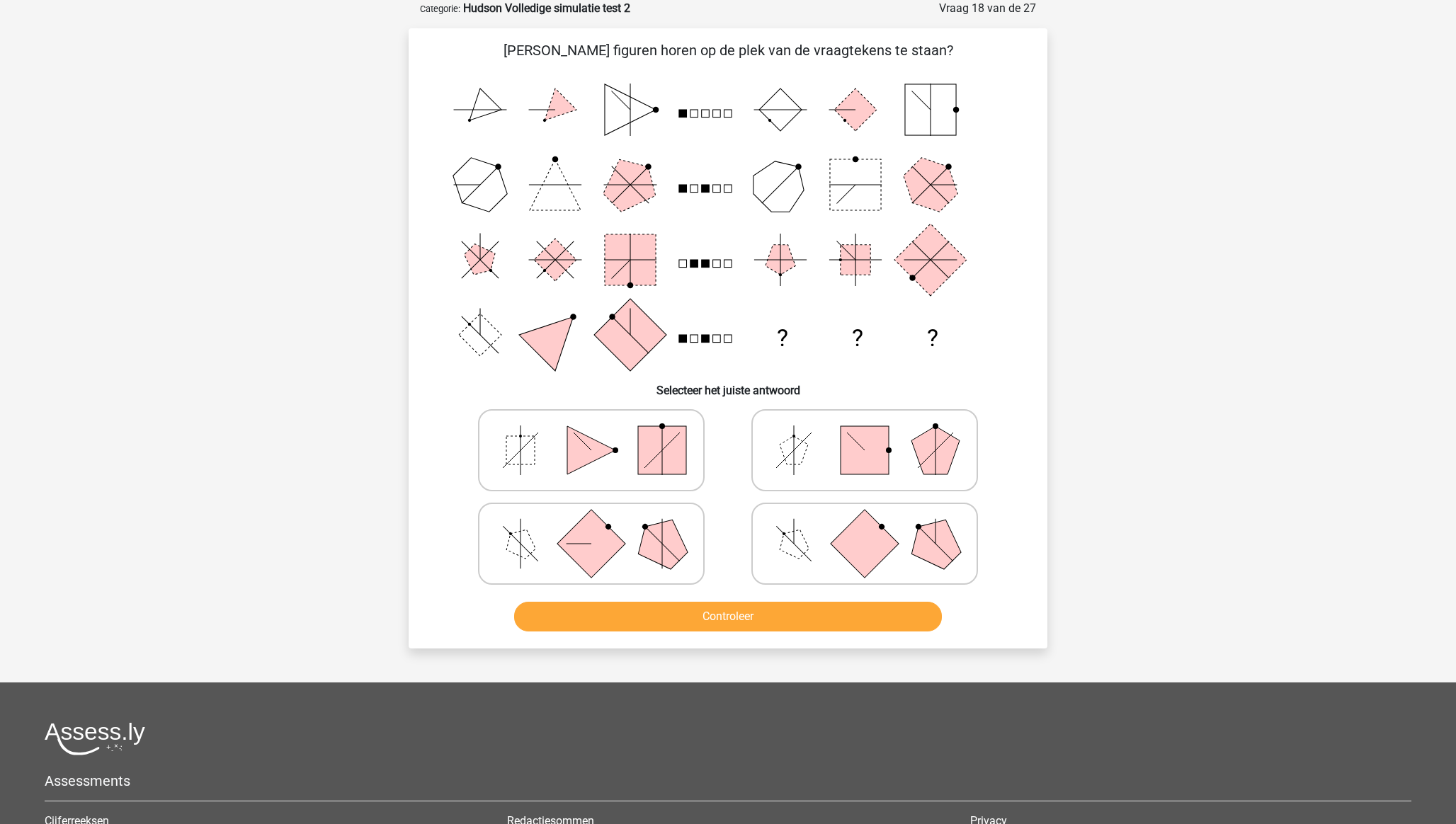
drag, startPoint x: 824, startPoint y: 522, endPoint x: 818, endPoint y: 538, distance: 17.1
click at [824, 522] on icon at bounding box center [865, 543] width 212 height 71
click at [865, 522] on input "radio" at bounding box center [869, 521] width 9 height 9
radio input "true"
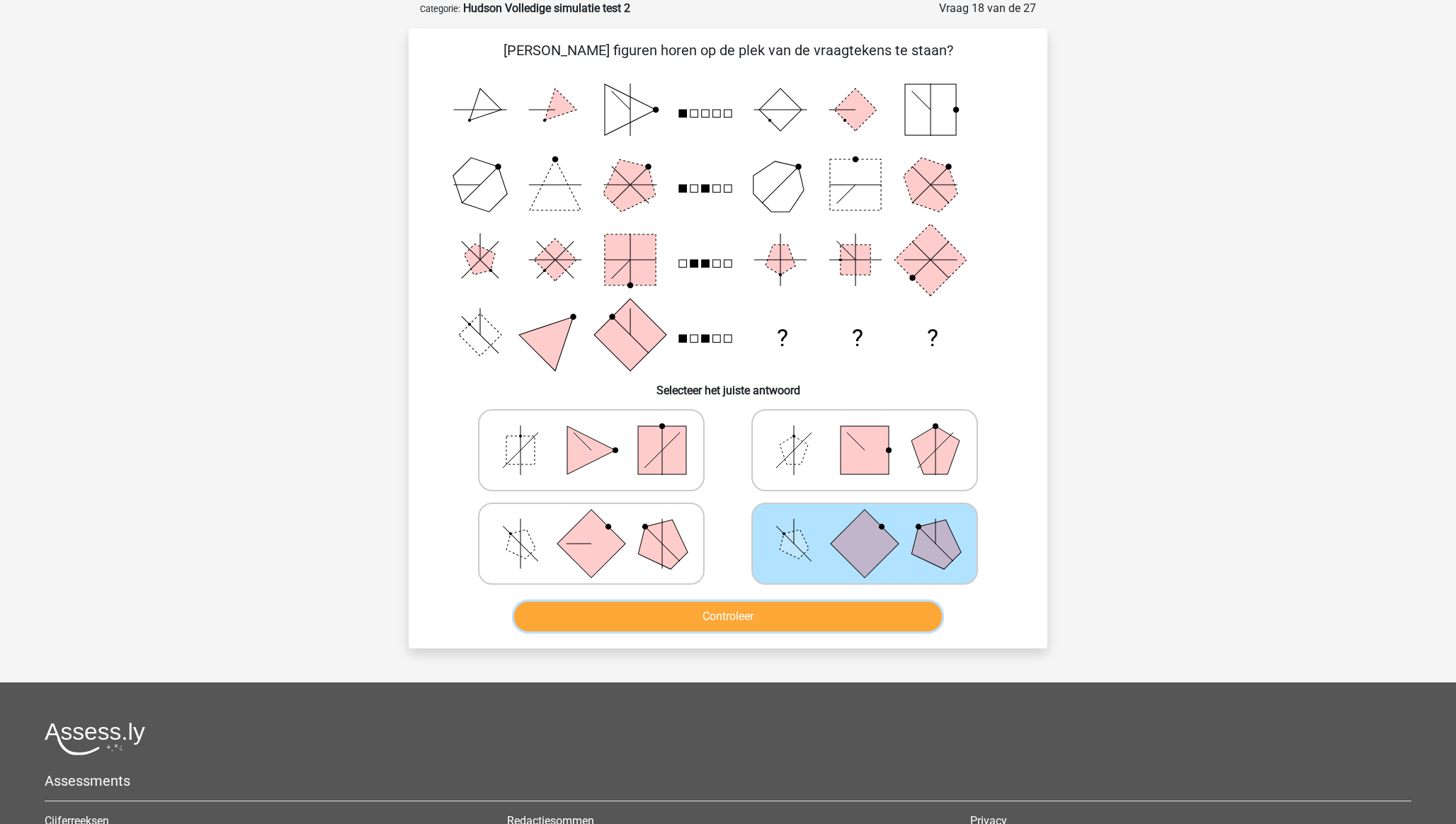
click at [813, 612] on button "Controleer" at bounding box center [728, 617] width 428 height 30
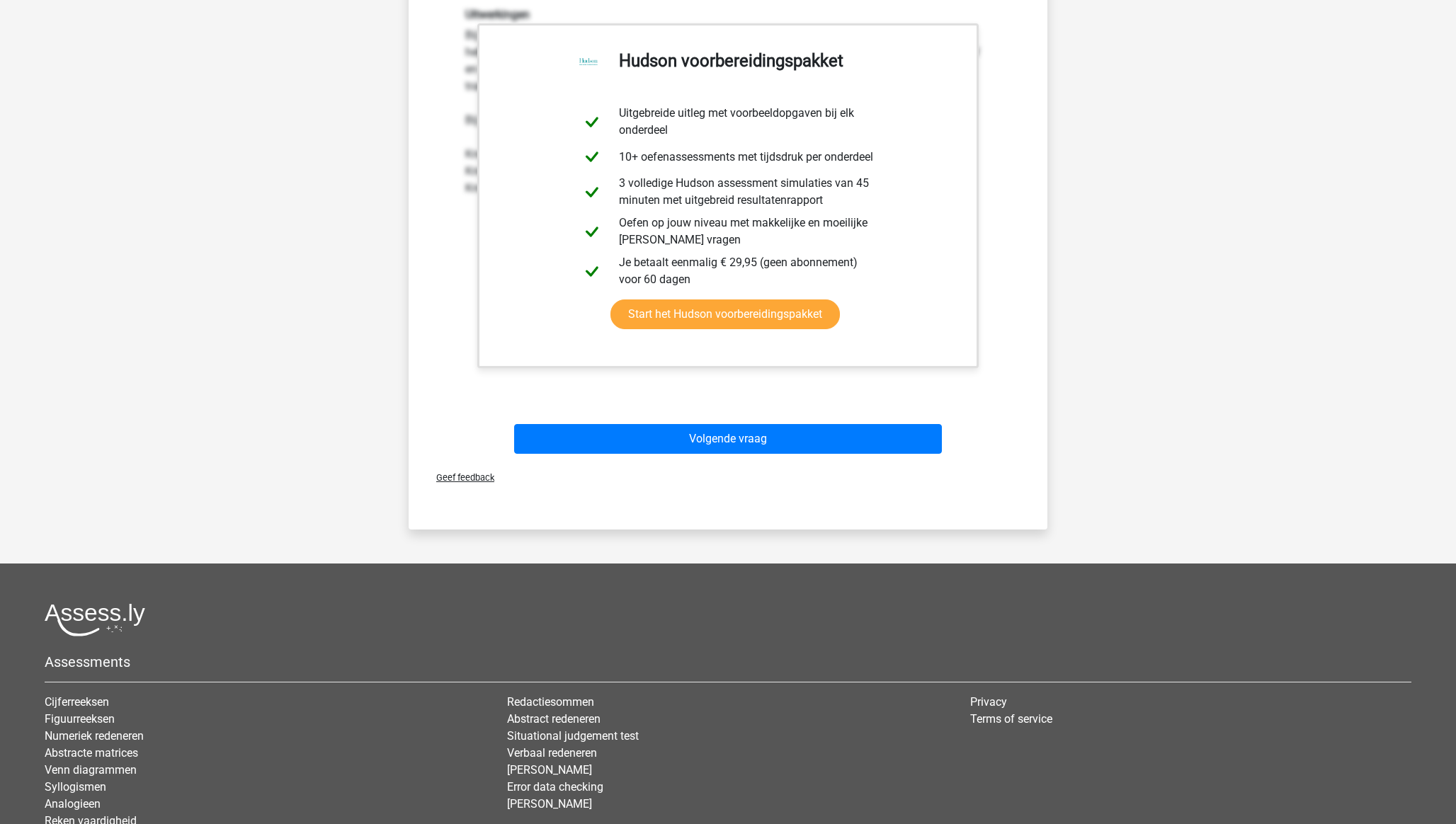
scroll to position [714, 0]
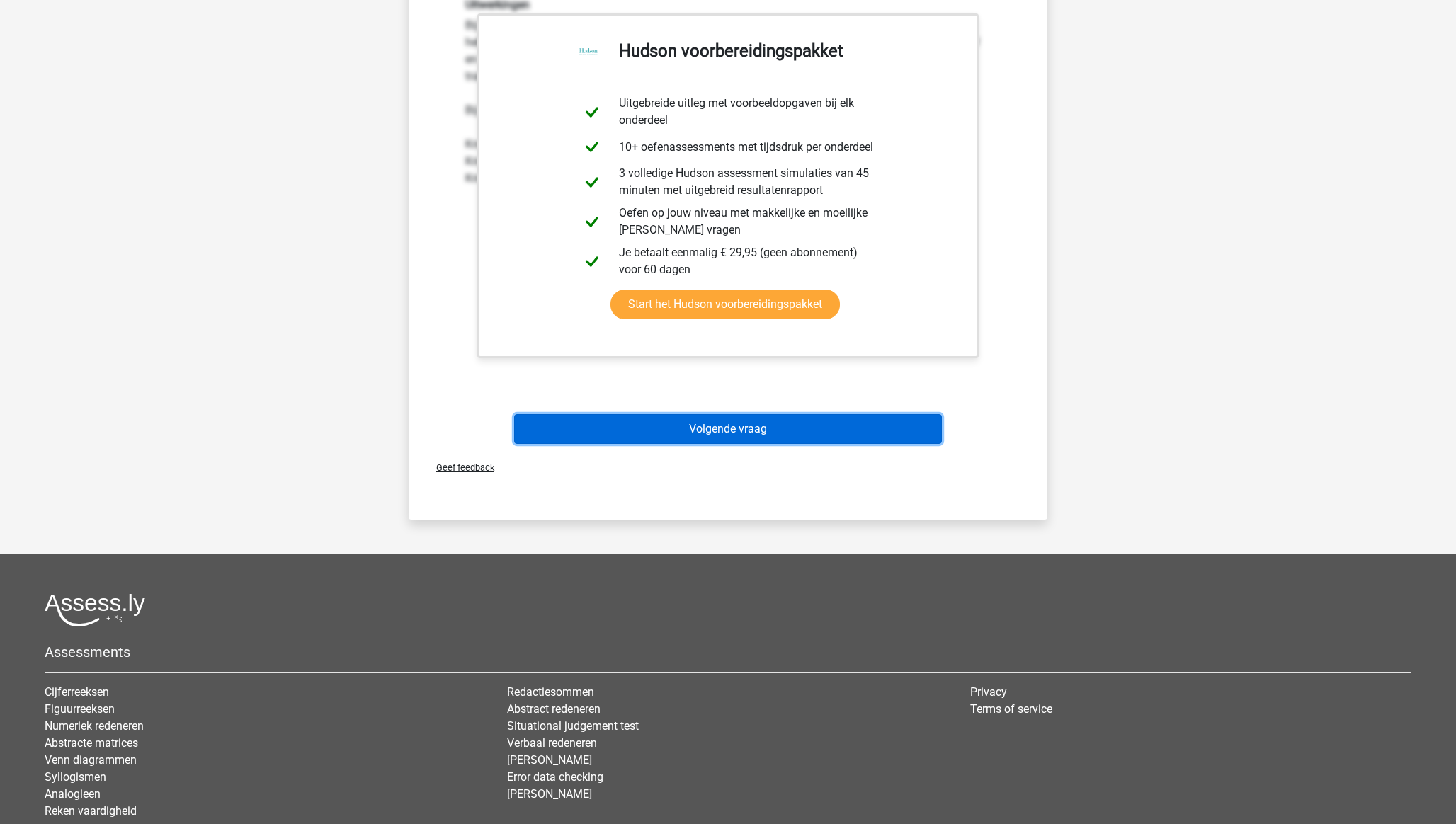
click at [737, 416] on button "Volgende vraag" at bounding box center [728, 429] width 428 height 30
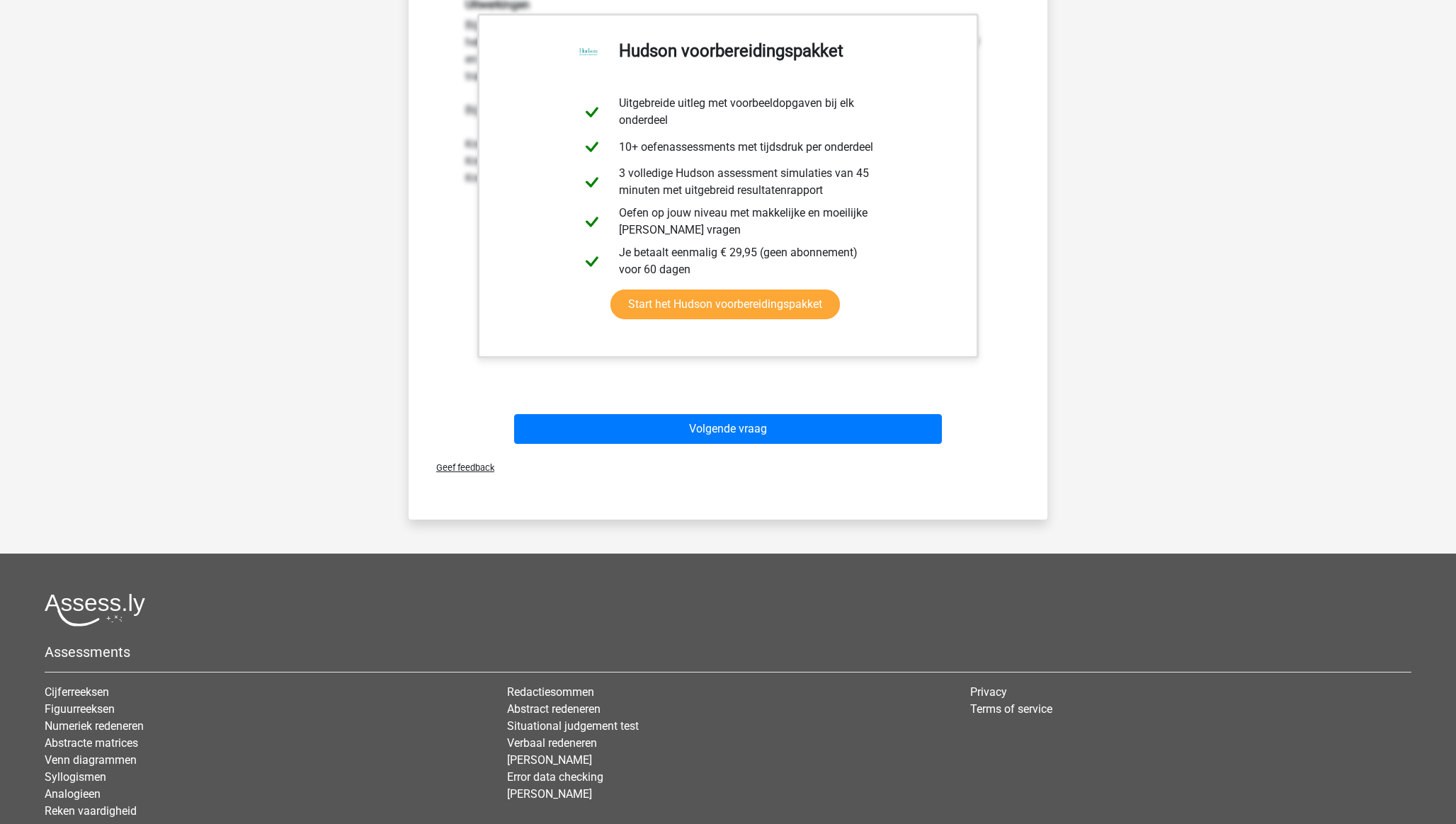
scroll to position [0, 0]
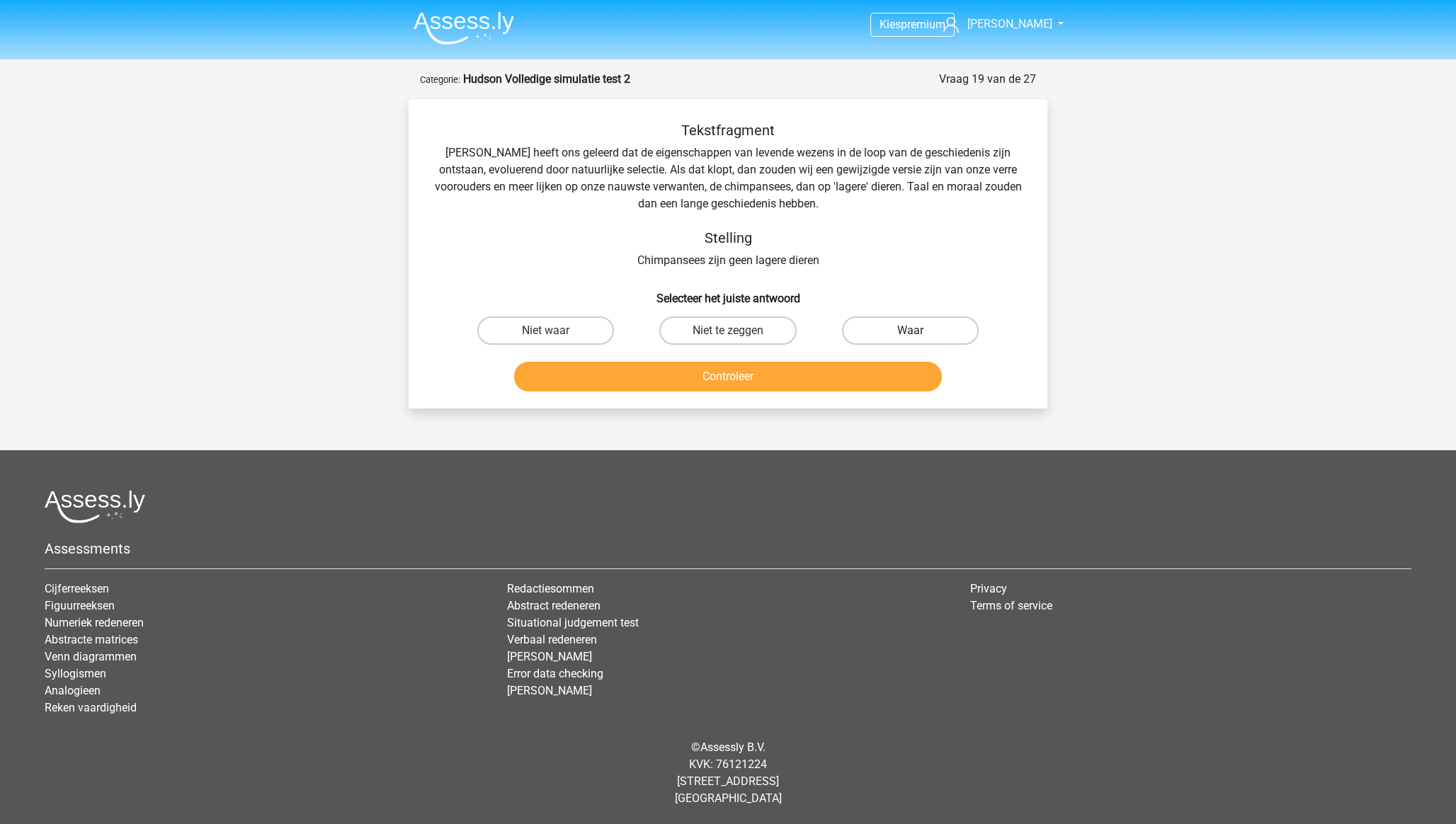
click at [895, 332] on label "Waar" at bounding box center [910, 331] width 136 height 28
click at [910, 332] on input "Waar" at bounding box center [914, 335] width 9 height 9
radio input "true"
click at [891, 366] on button "Controleer" at bounding box center [728, 377] width 428 height 30
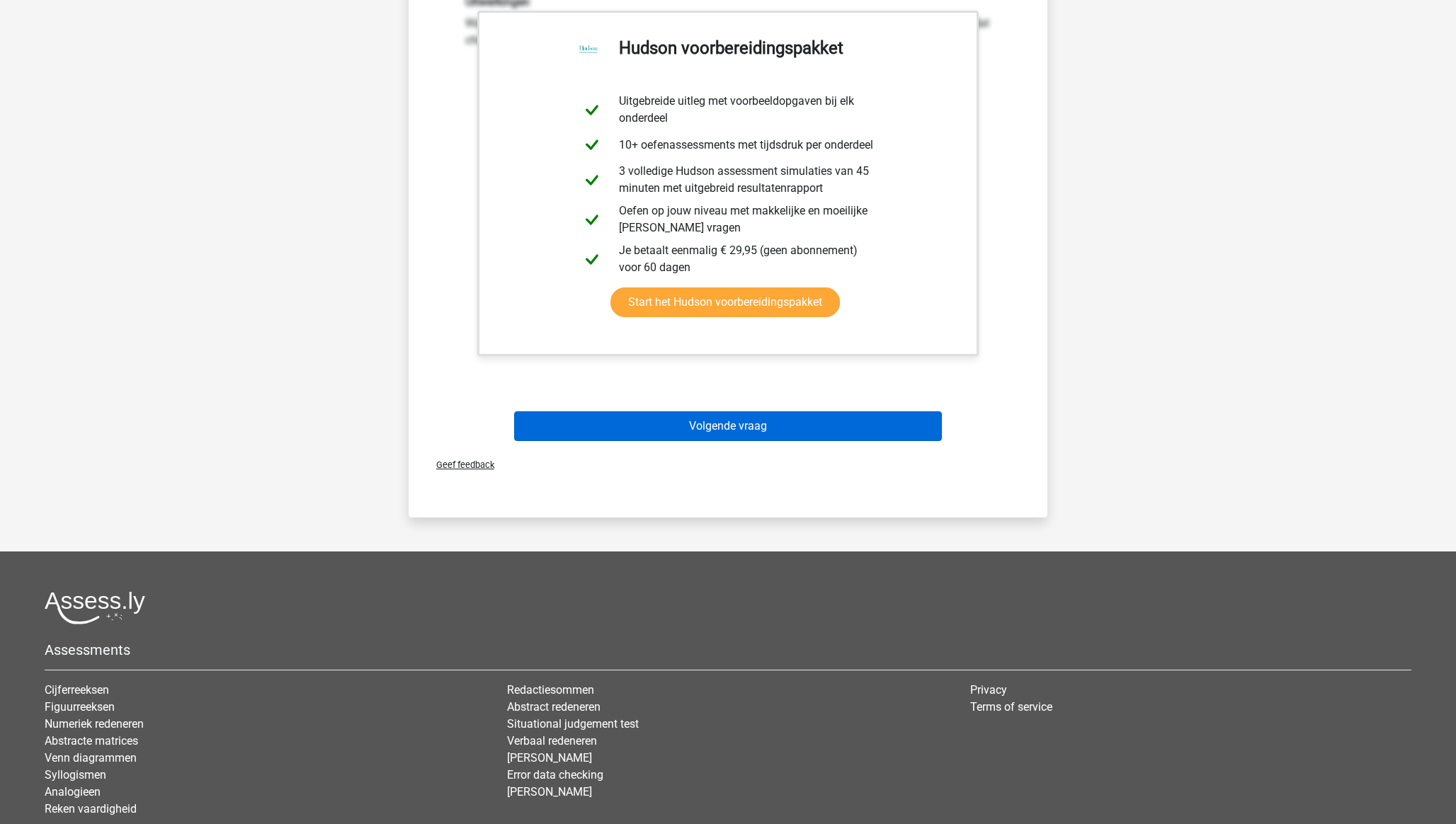
scroll to position [413, 0]
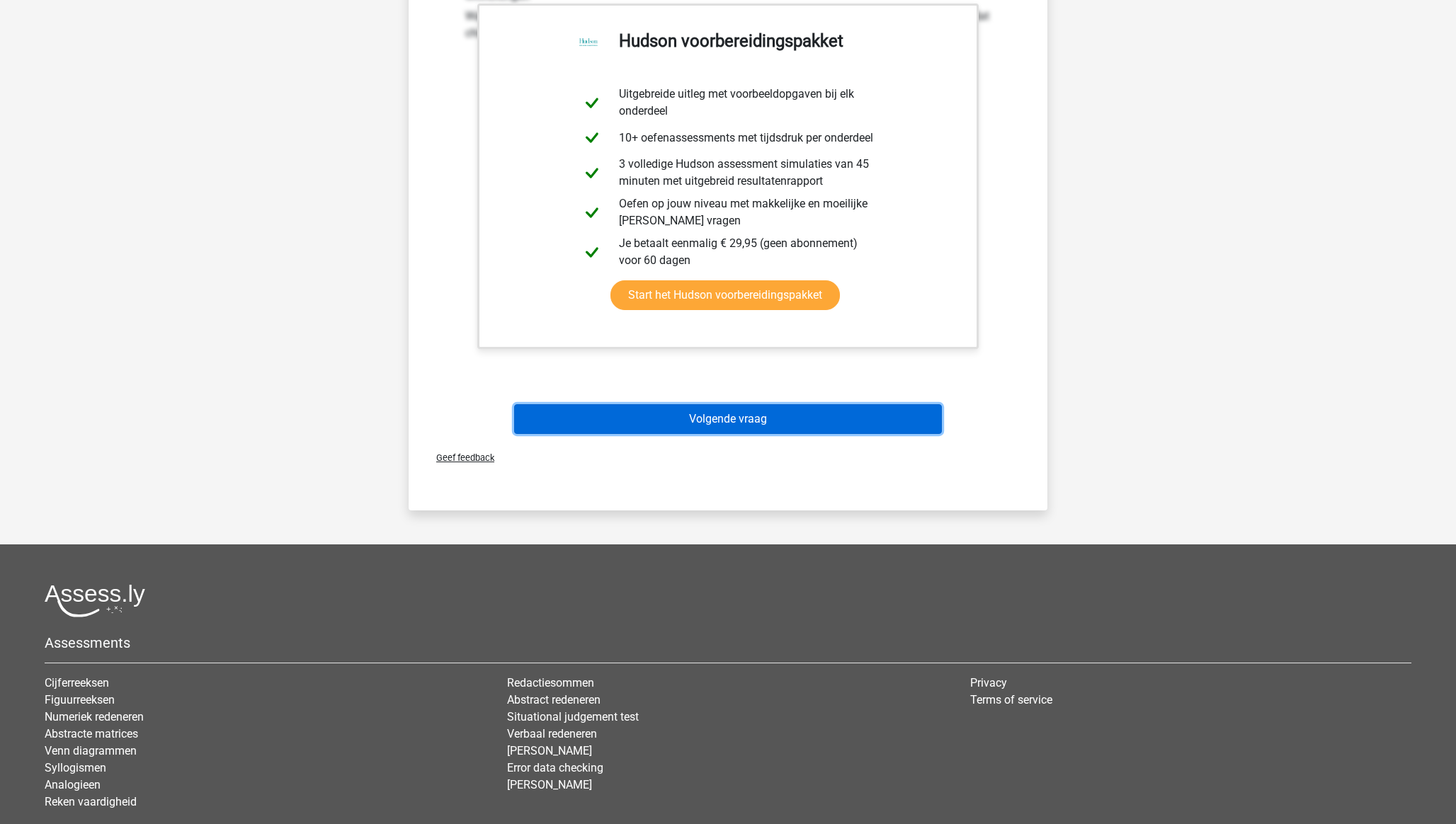
click at [803, 420] on button "Volgende vraag" at bounding box center [728, 420] width 428 height 30
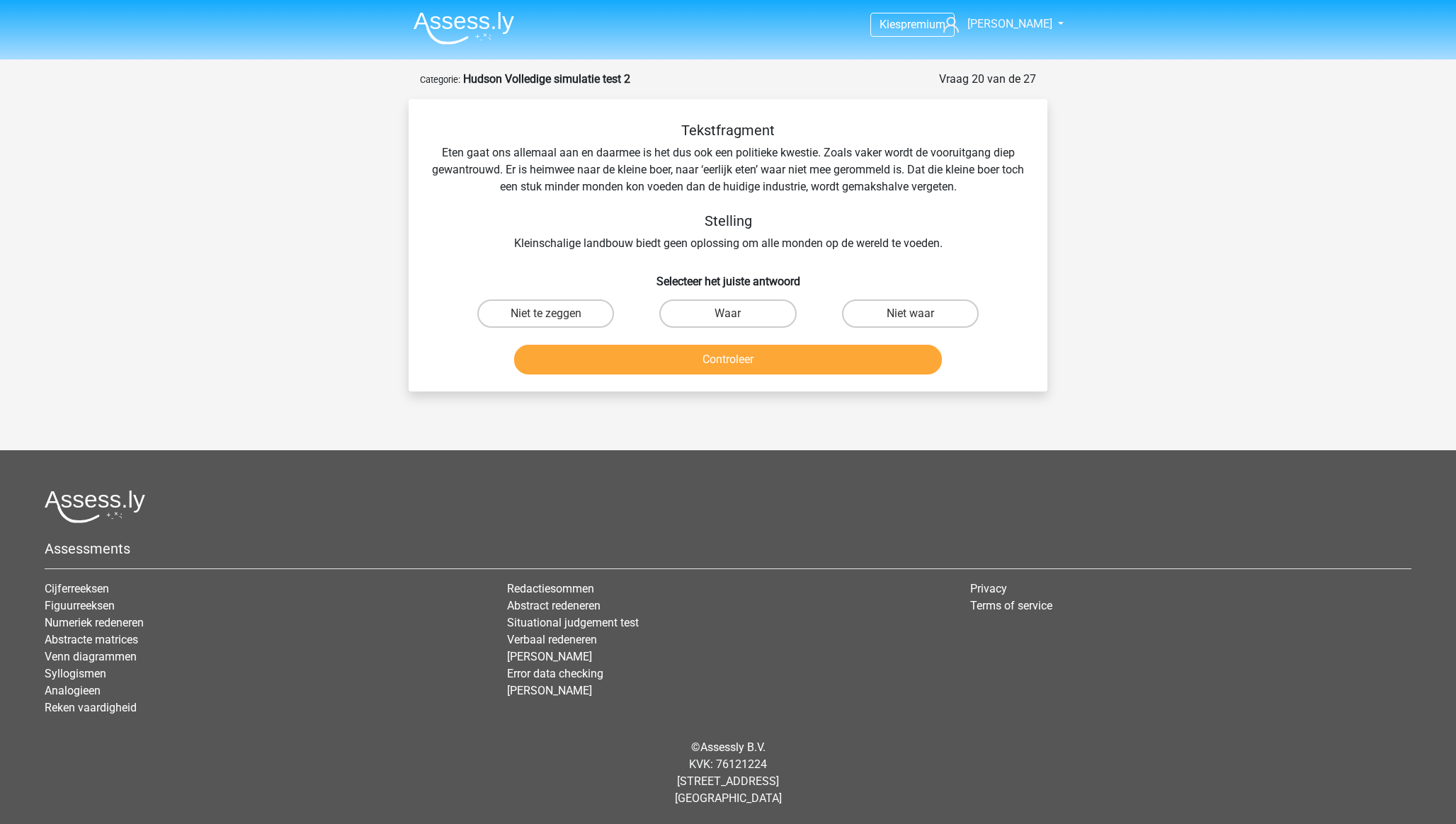
scroll to position [0, 0]
drag, startPoint x: 726, startPoint y: 313, endPoint x: 732, endPoint y: 342, distance: 29.6
click at [726, 313] on label "Waar" at bounding box center [728, 313] width 136 height 28
click at [728, 313] on input "Waar" at bounding box center [733, 318] width 9 height 9
radio input "true"
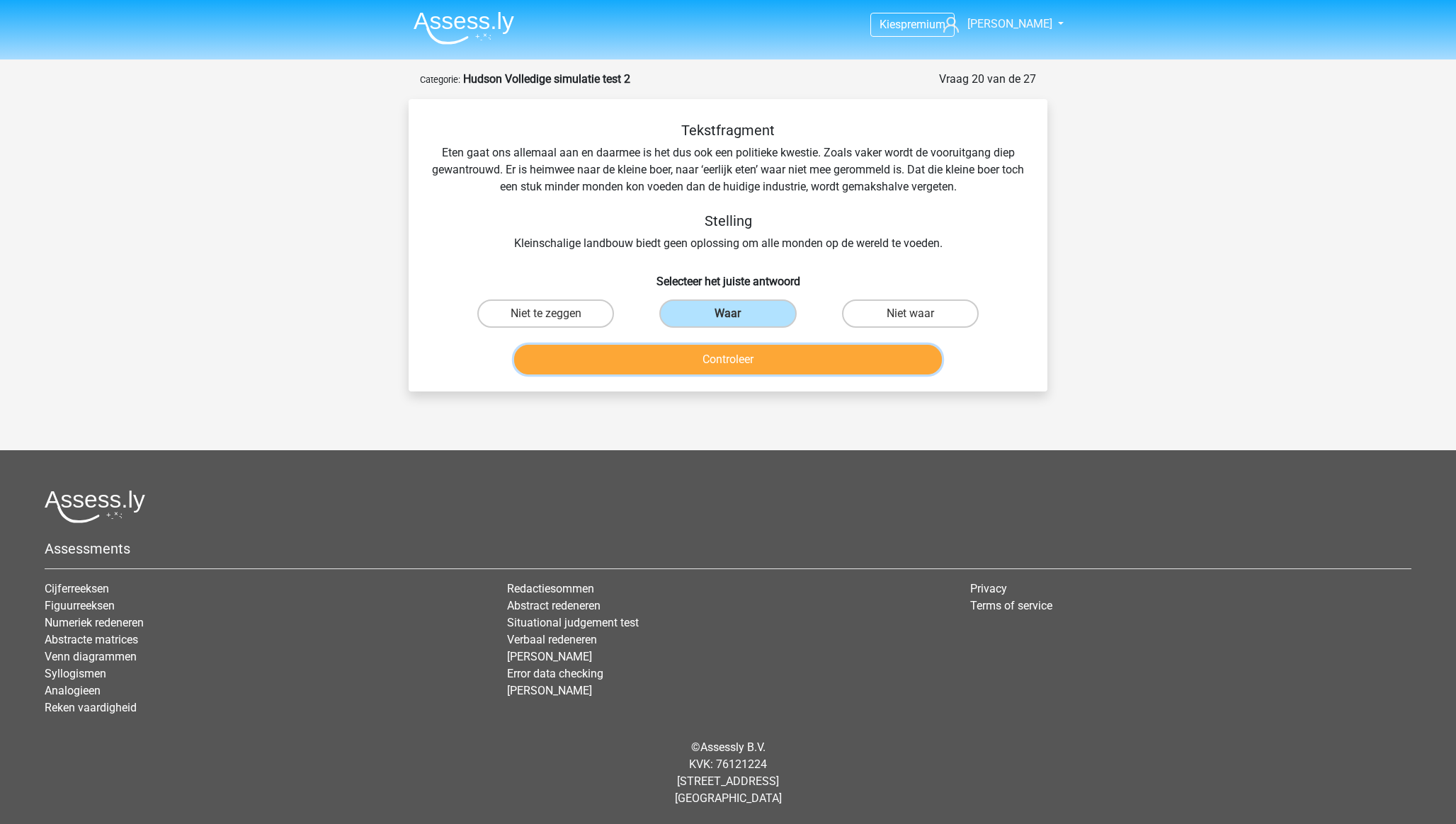
click at [737, 360] on button "Controleer" at bounding box center [728, 360] width 428 height 30
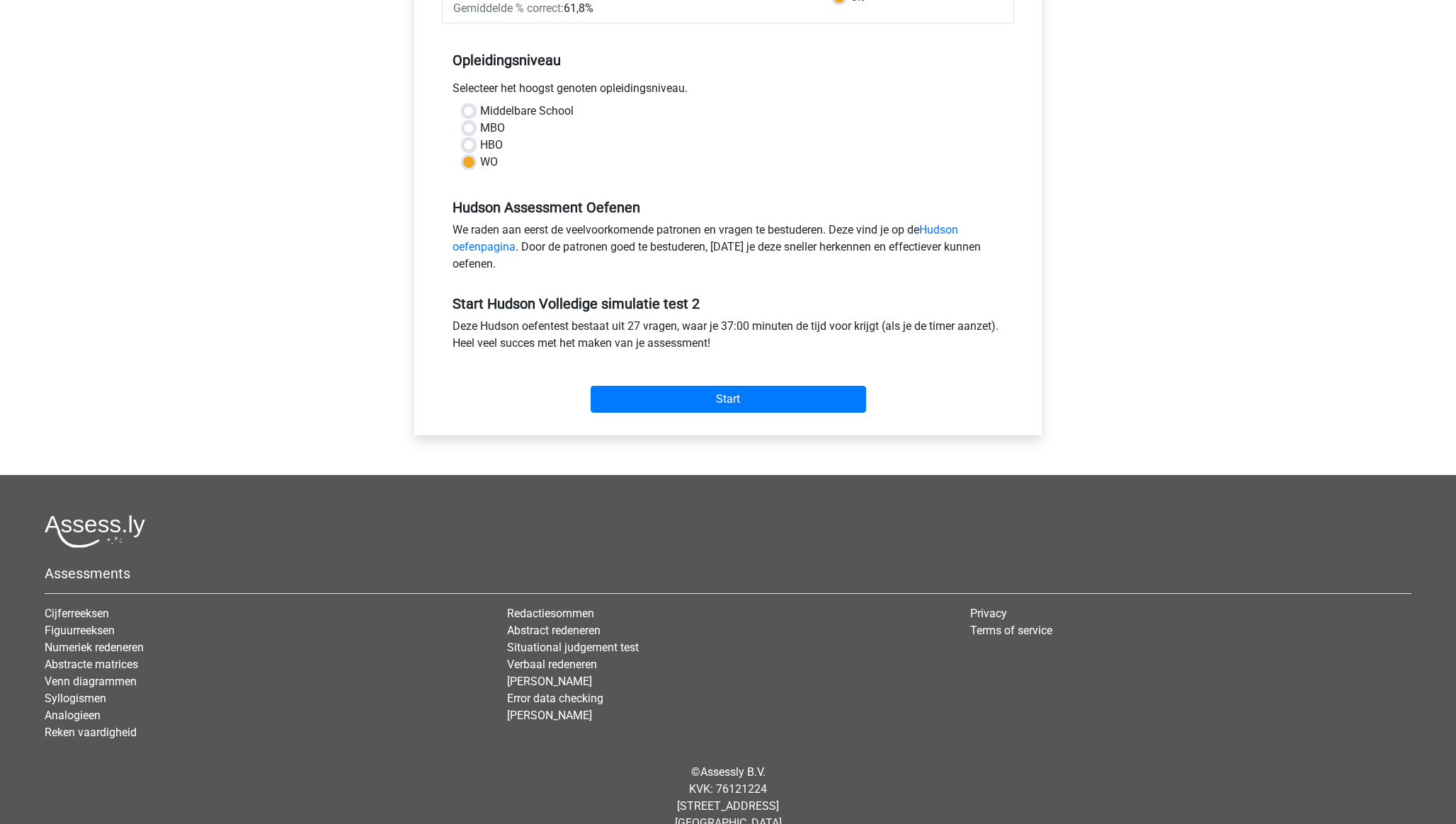
scroll to position [289, 0]
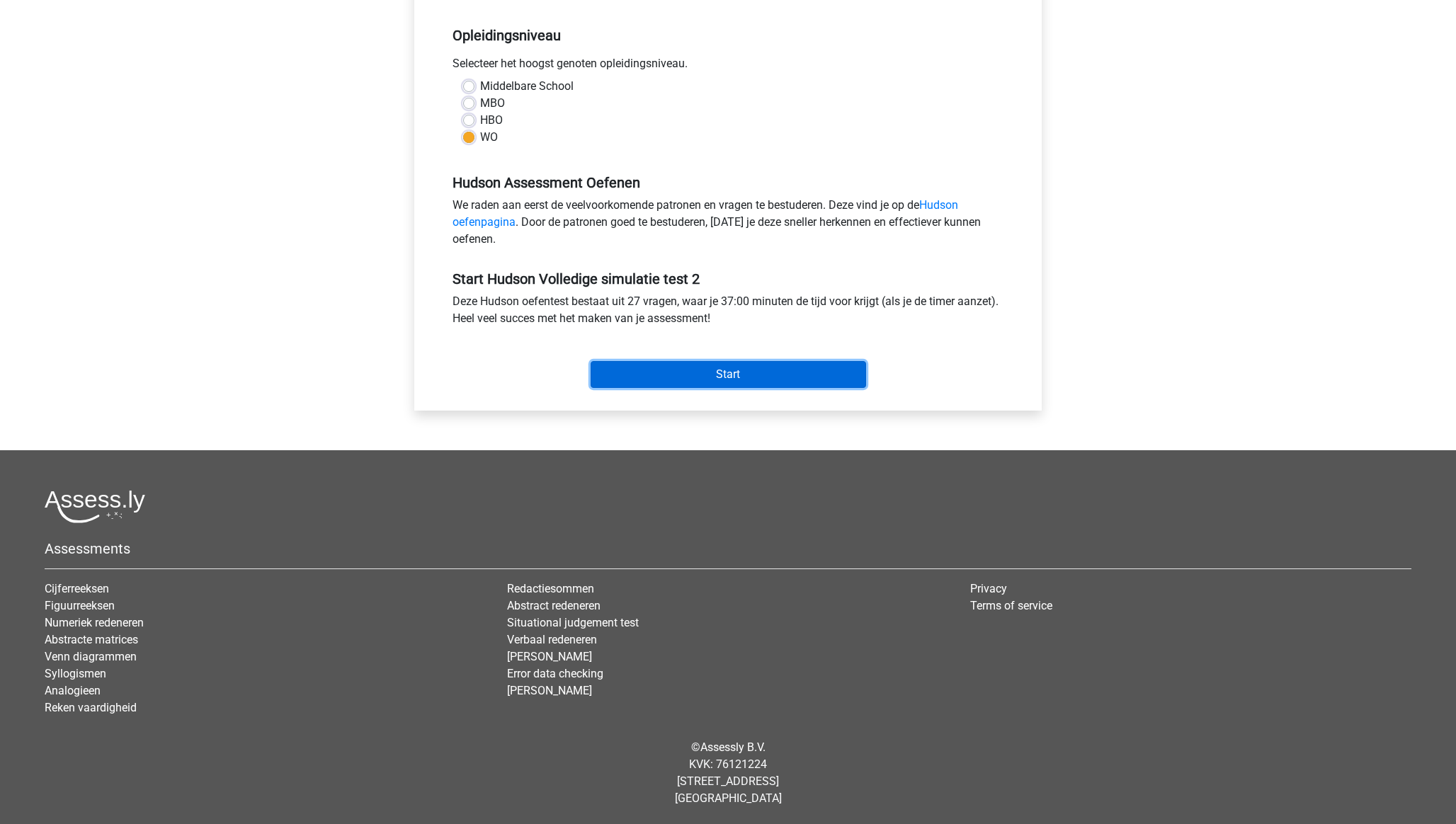
click at [689, 370] on input "Start" at bounding box center [728, 374] width 275 height 27
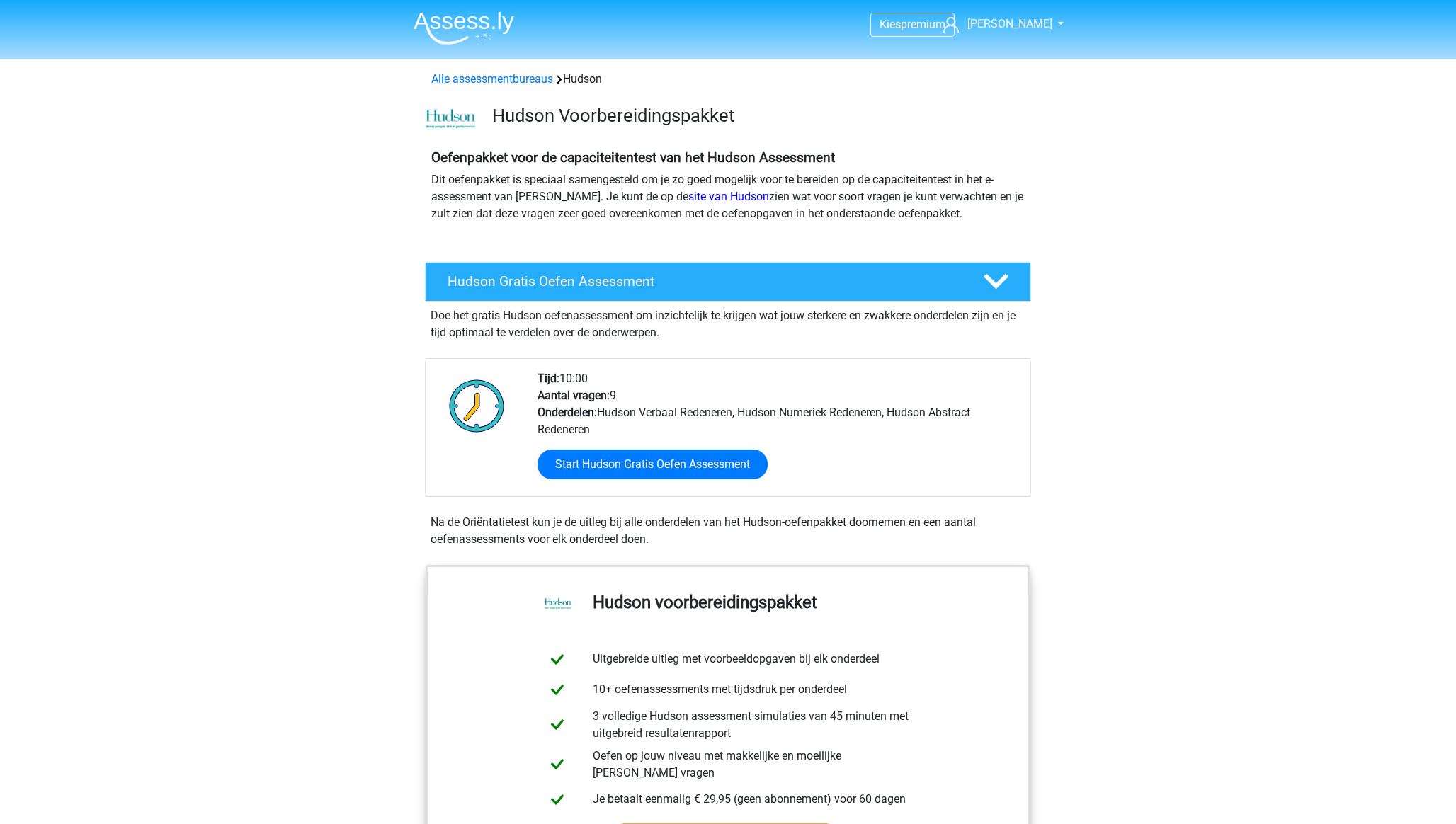
scroll to position [916, 0]
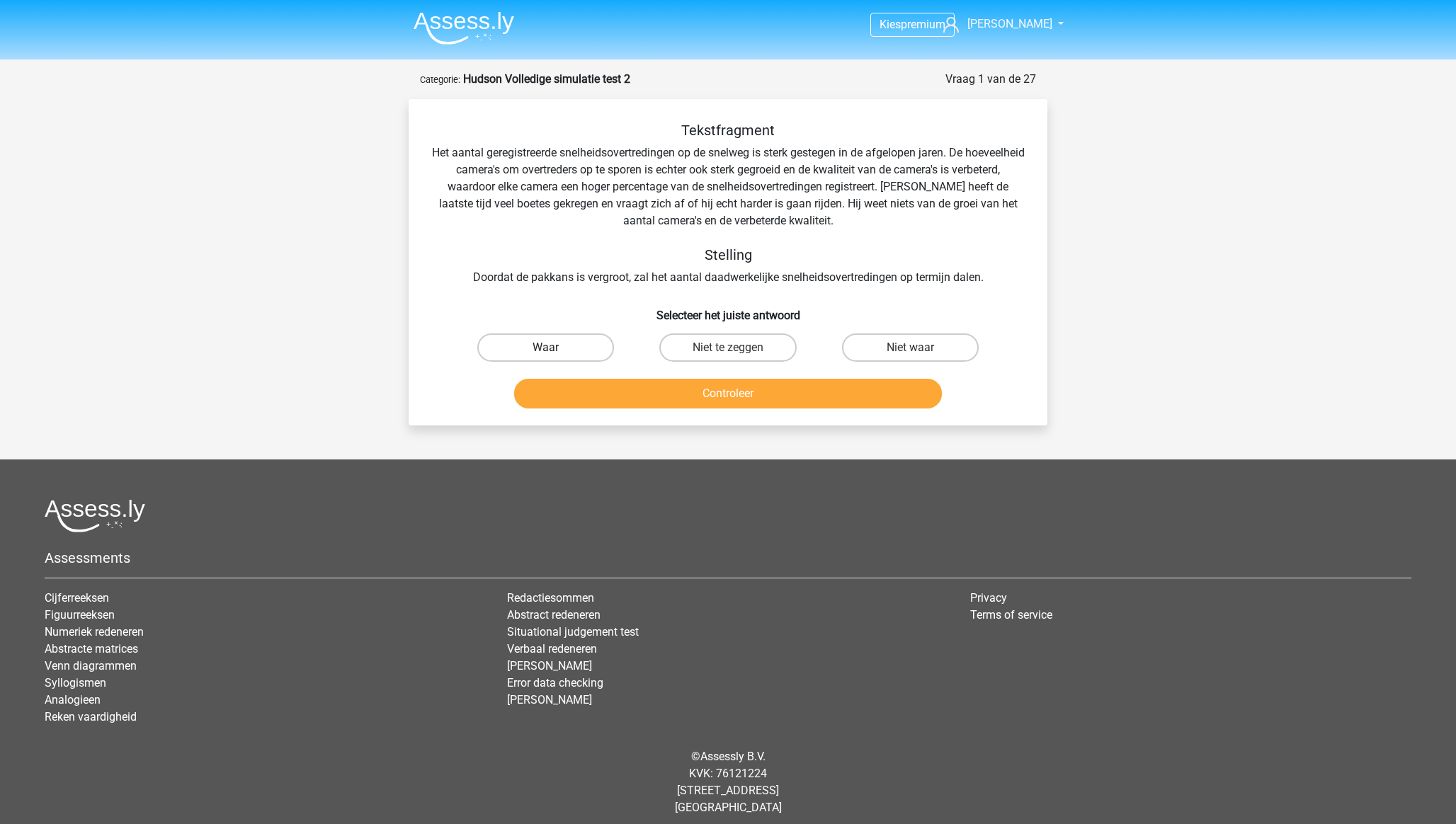
click at [594, 343] on label "Waar" at bounding box center [545, 348] width 136 height 28
click at [555, 348] on input "Waar" at bounding box center [551, 352] width 9 height 9
radio input "true"
click at [609, 385] on button "Controleer" at bounding box center [728, 394] width 428 height 30
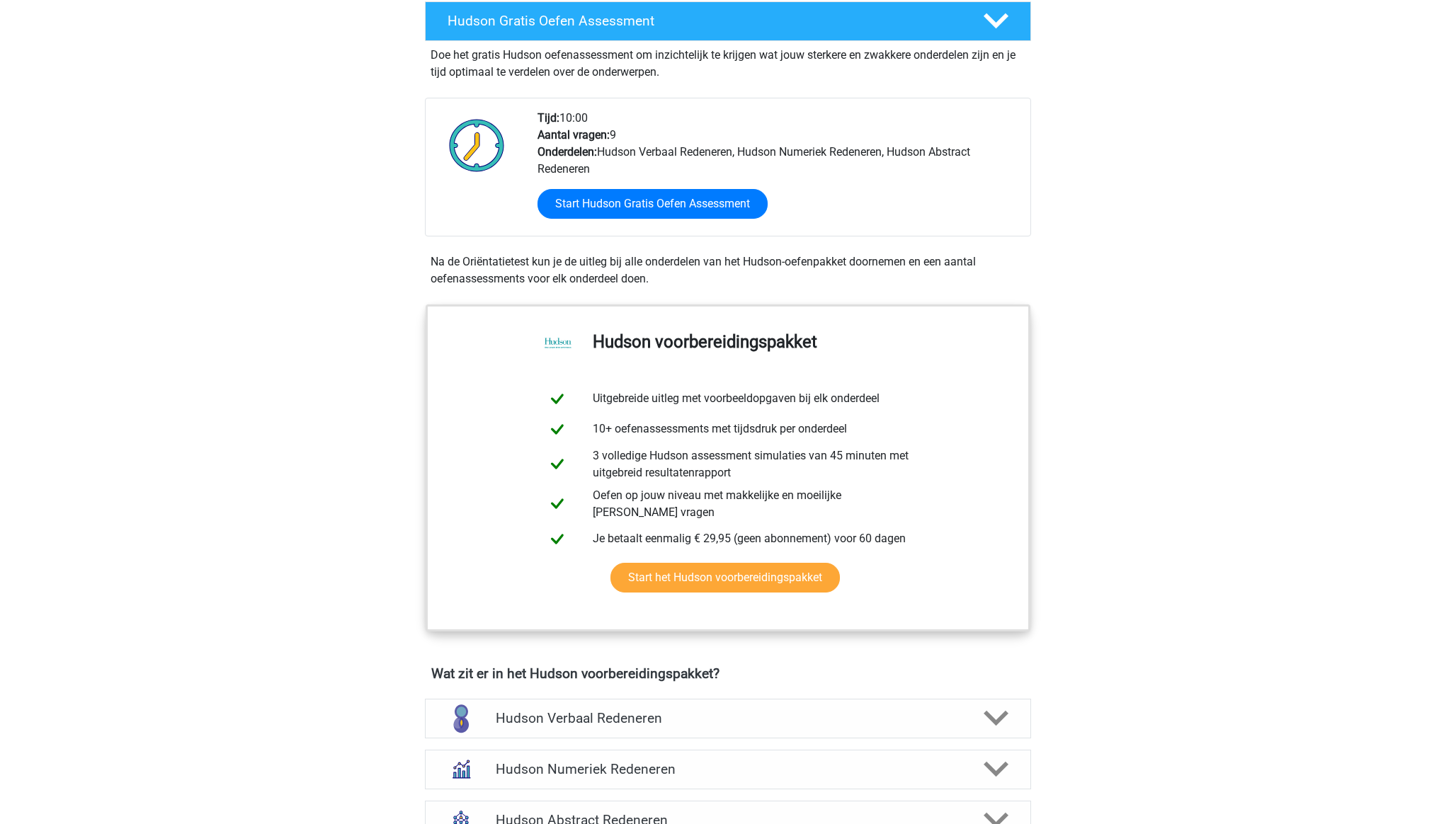
scroll to position [261, 0]
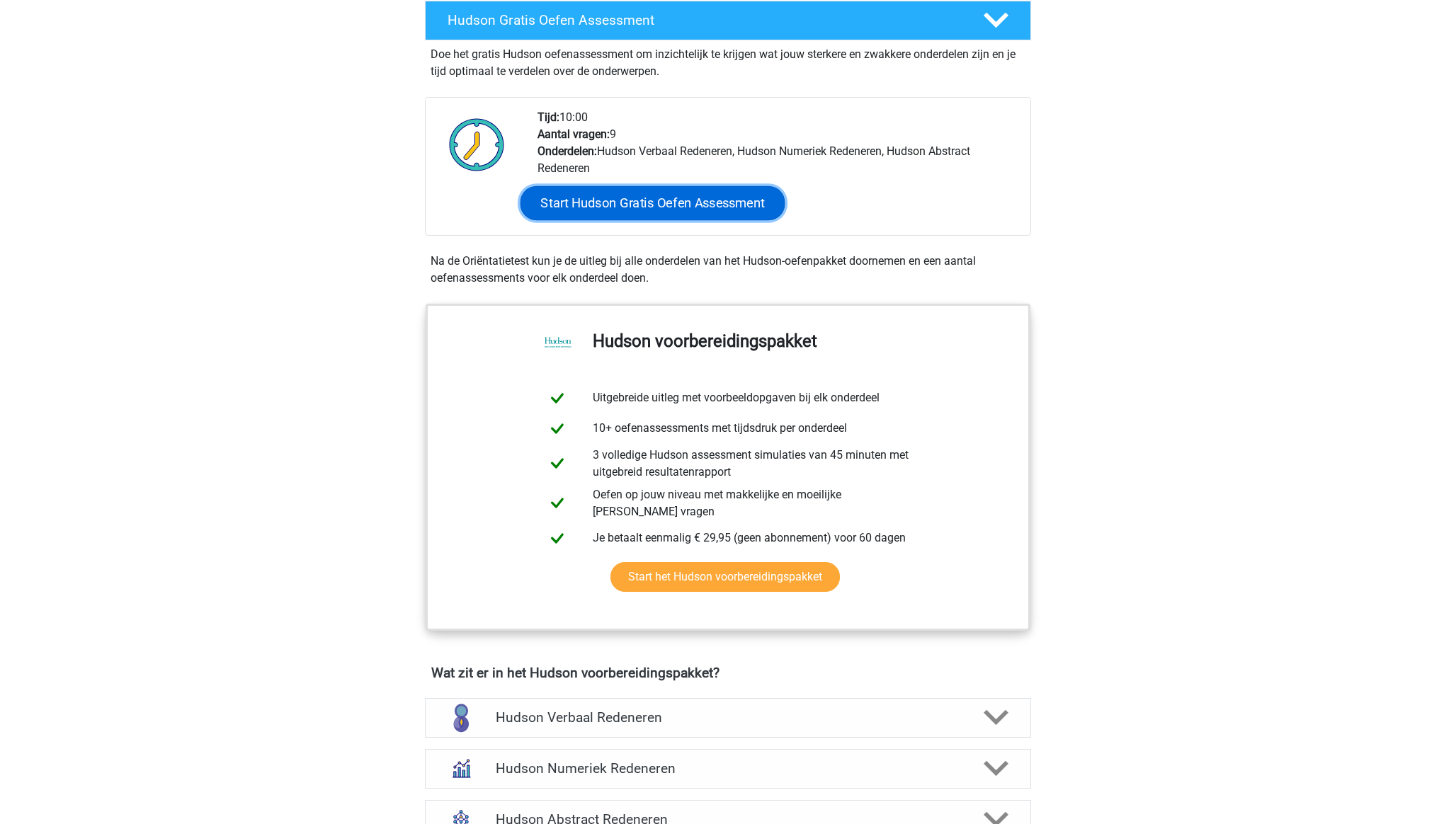
click at [665, 205] on link "Start Hudson Gratis Oefen Assessment" at bounding box center [652, 203] width 265 height 34
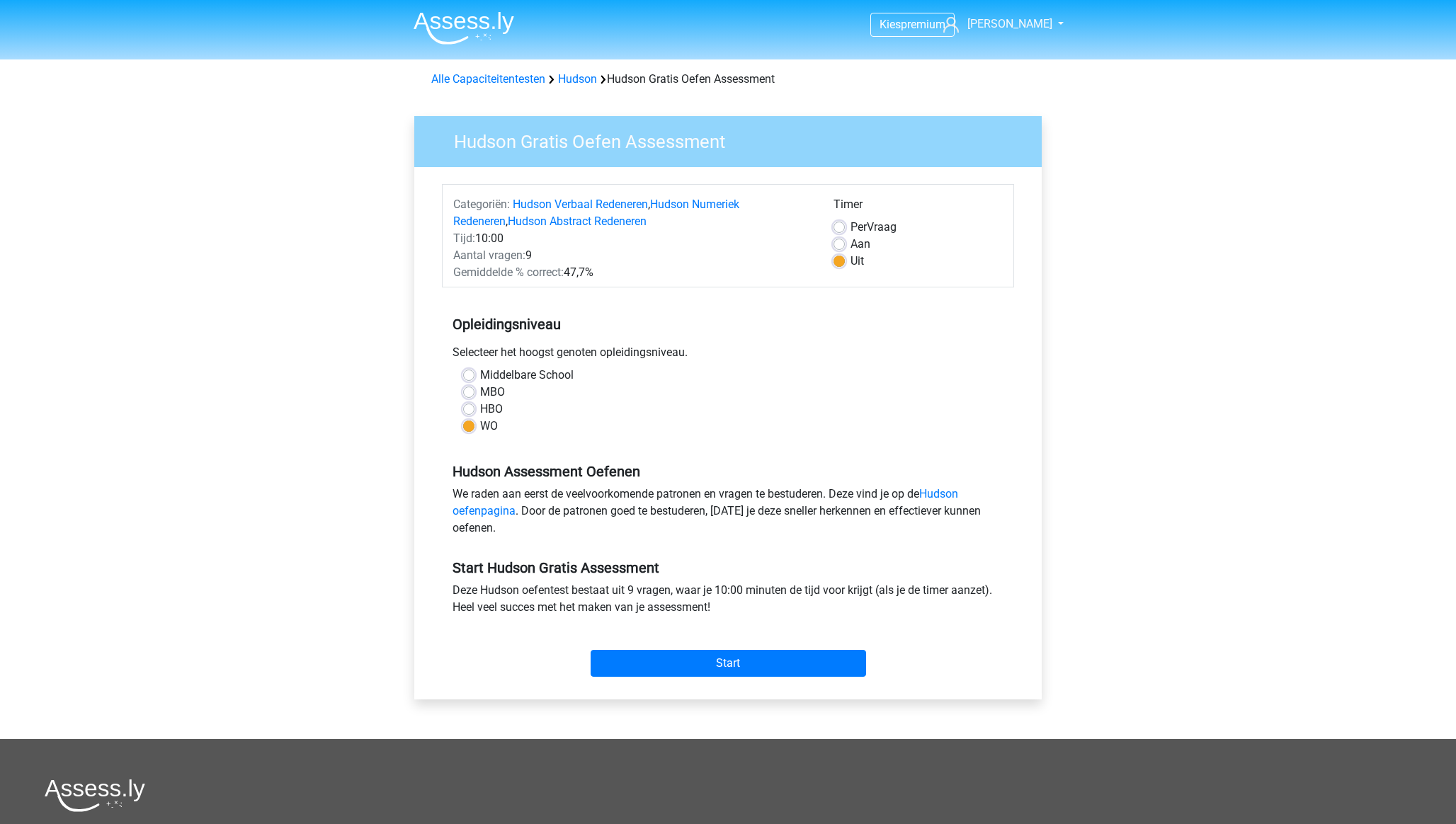
click at [851, 244] on label "Aan" at bounding box center [860, 243] width 19 height 17
click at [837, 244] on input "Aan" at bounding box center [839, 243] width 12 height 14
radio input "true"
click at [737, 663] on input "Start" at bounding box center [728, 664] width 275 height 27
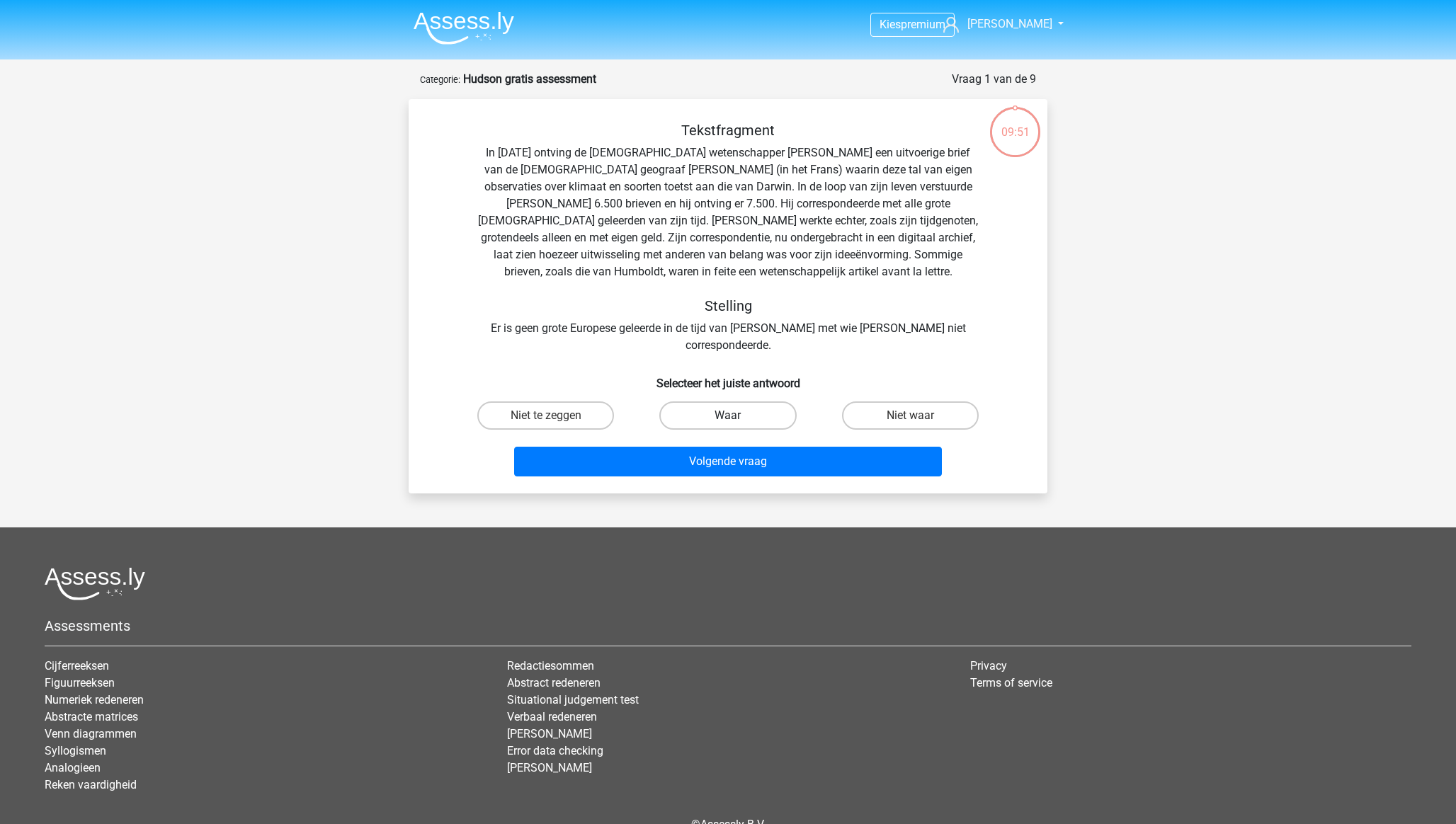
click at [731, 402] on label "Waar" at bounding box center [728, 416] width 136 height 28
click at [731, 416] on input "Waar" at bounding box center [733, 420] width 9 height 9
radio input "true"
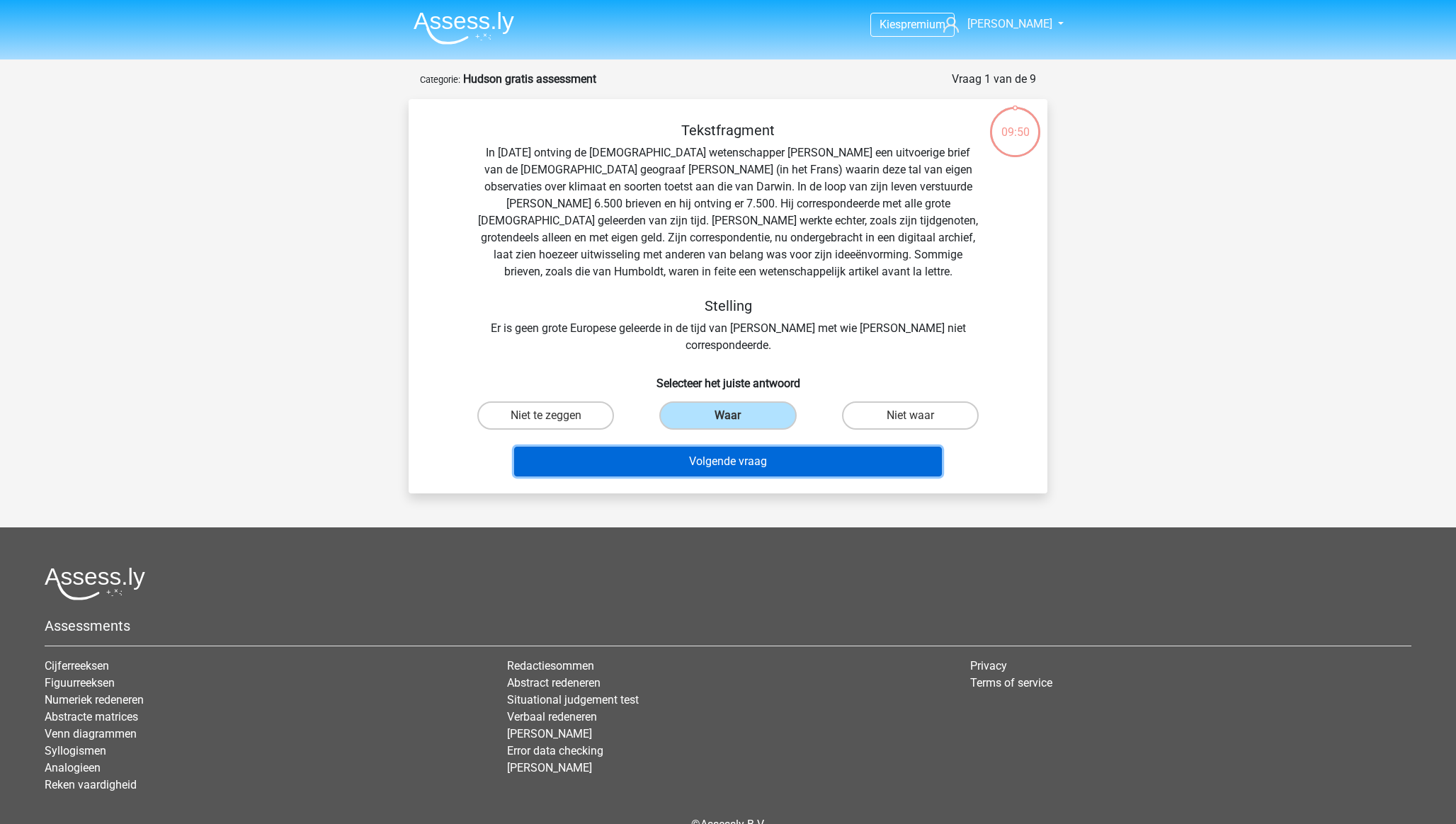
click at [737, 458] on button "Volgende vraag" at bounding box center [728, 462] width 428 height 30
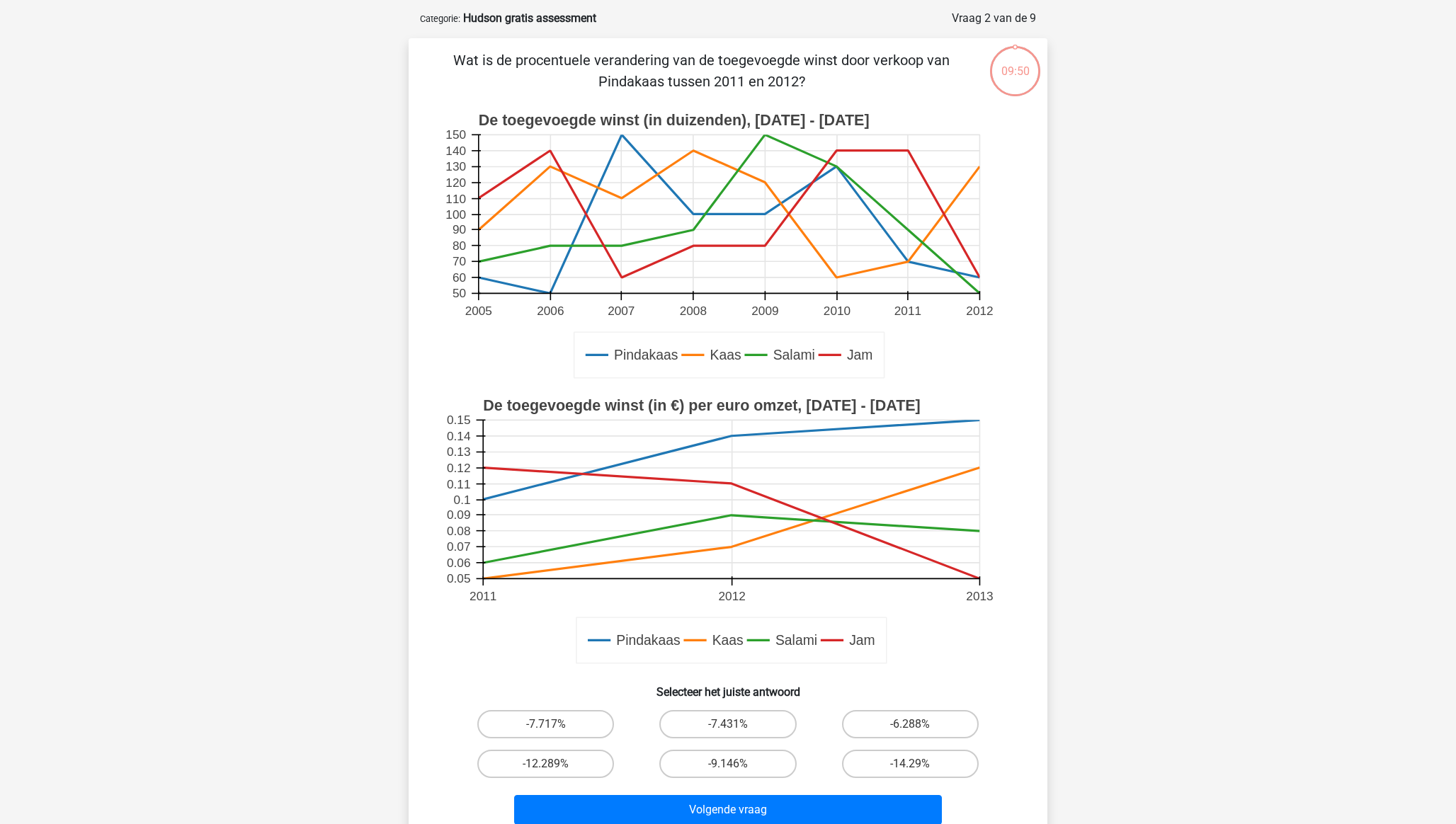
scroll to position [71, 0]
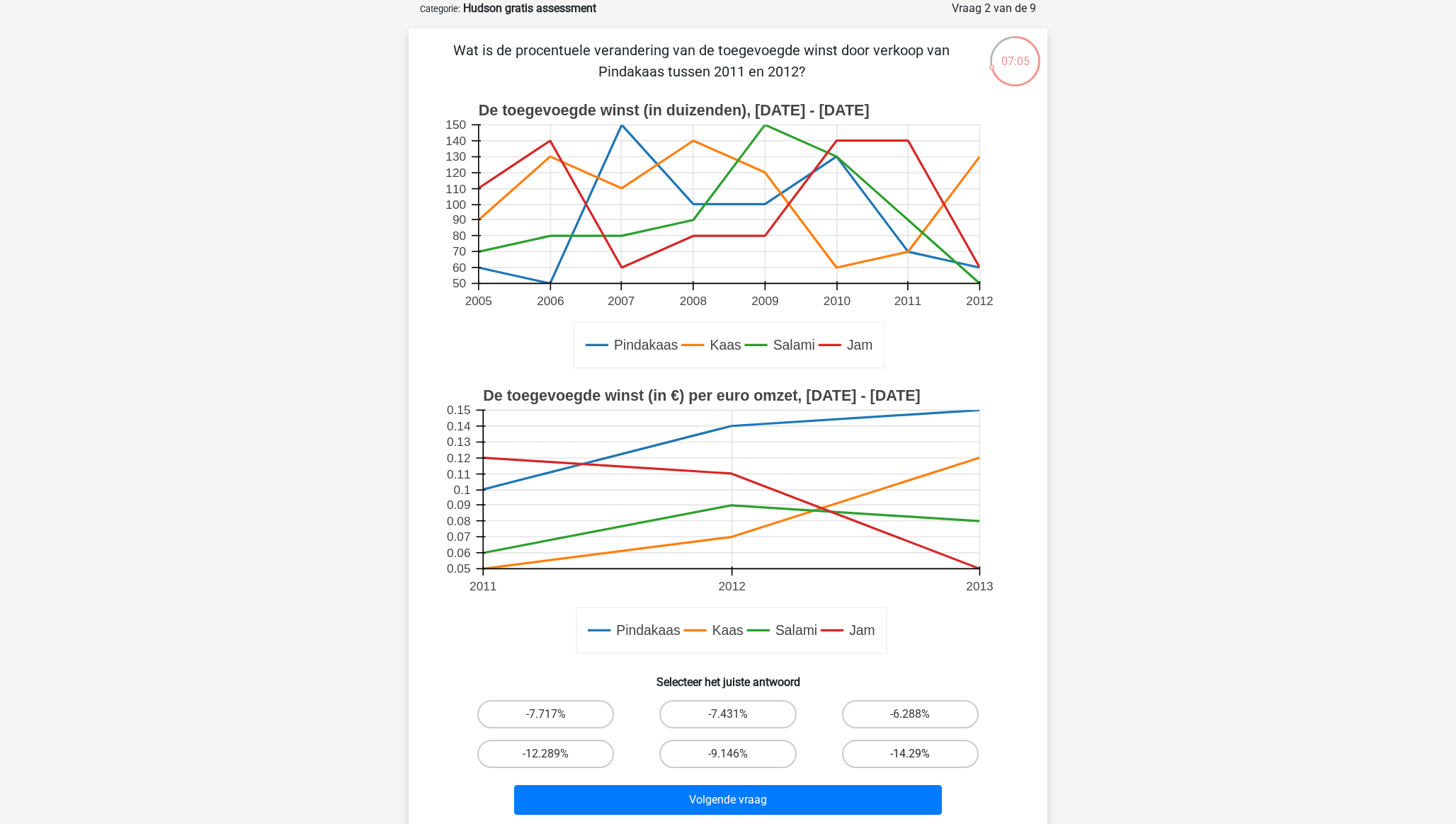
click at [874, 754] on label "-14.29%" at bounding box center [910, 754] width 136 height 28
click at [910, 754] on input "-14.29%" at bounding box center [914, 759] width 9 height 9
radio input "true"
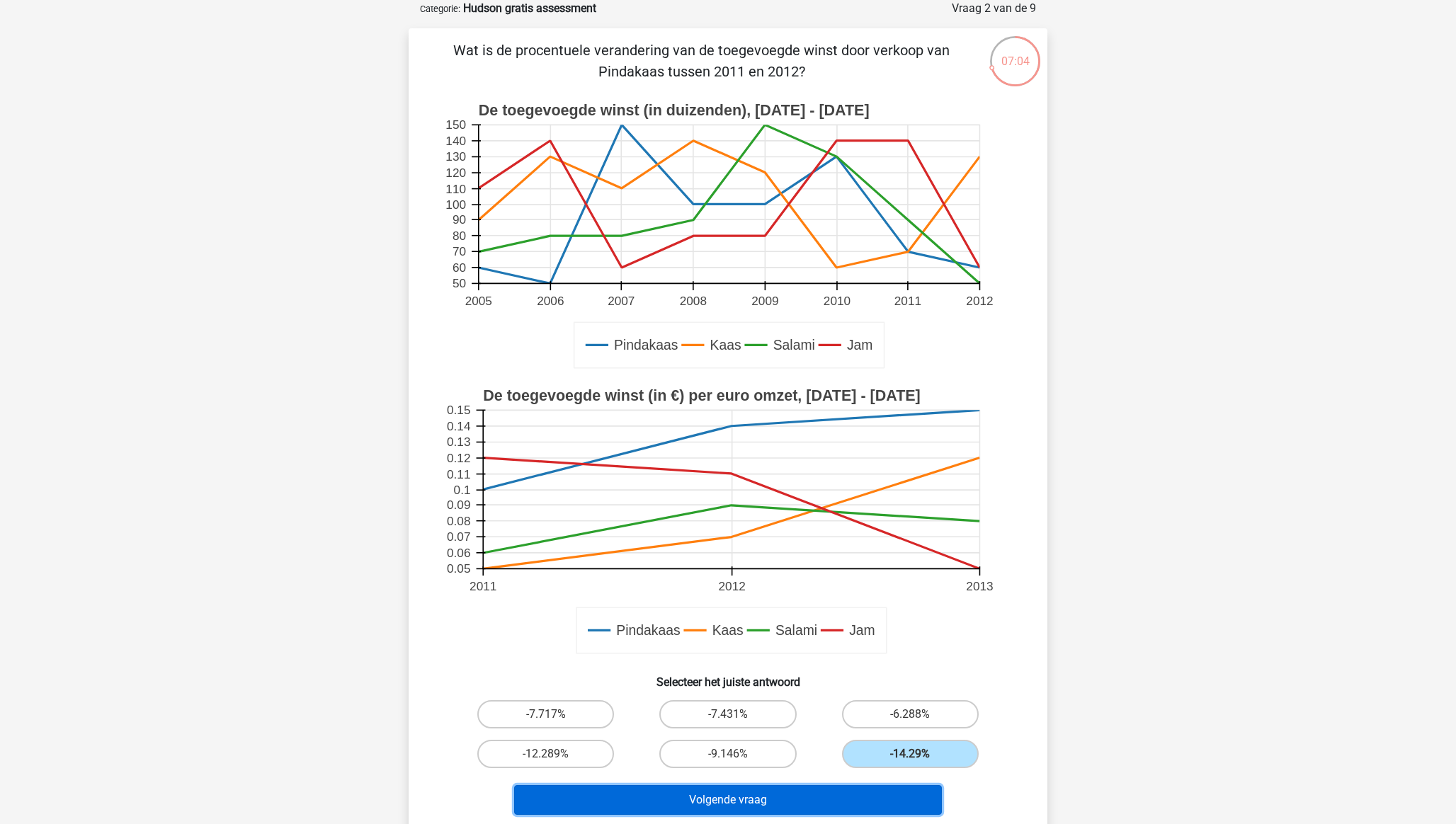
click at [867, 795] on button "Volgende vraag" at bounding box center [728, 800] width 428 height 30
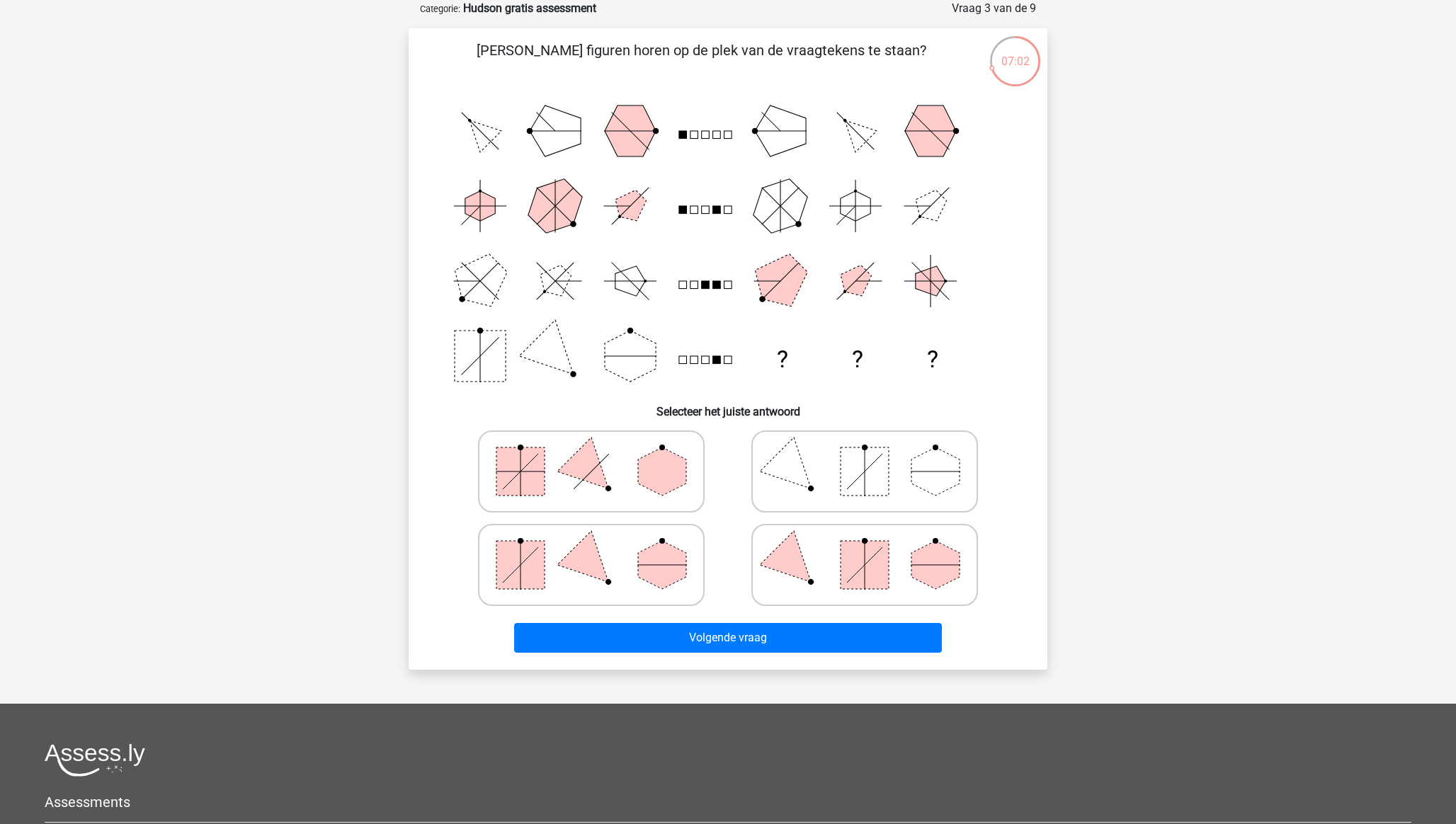
scroll to position [0, 0]
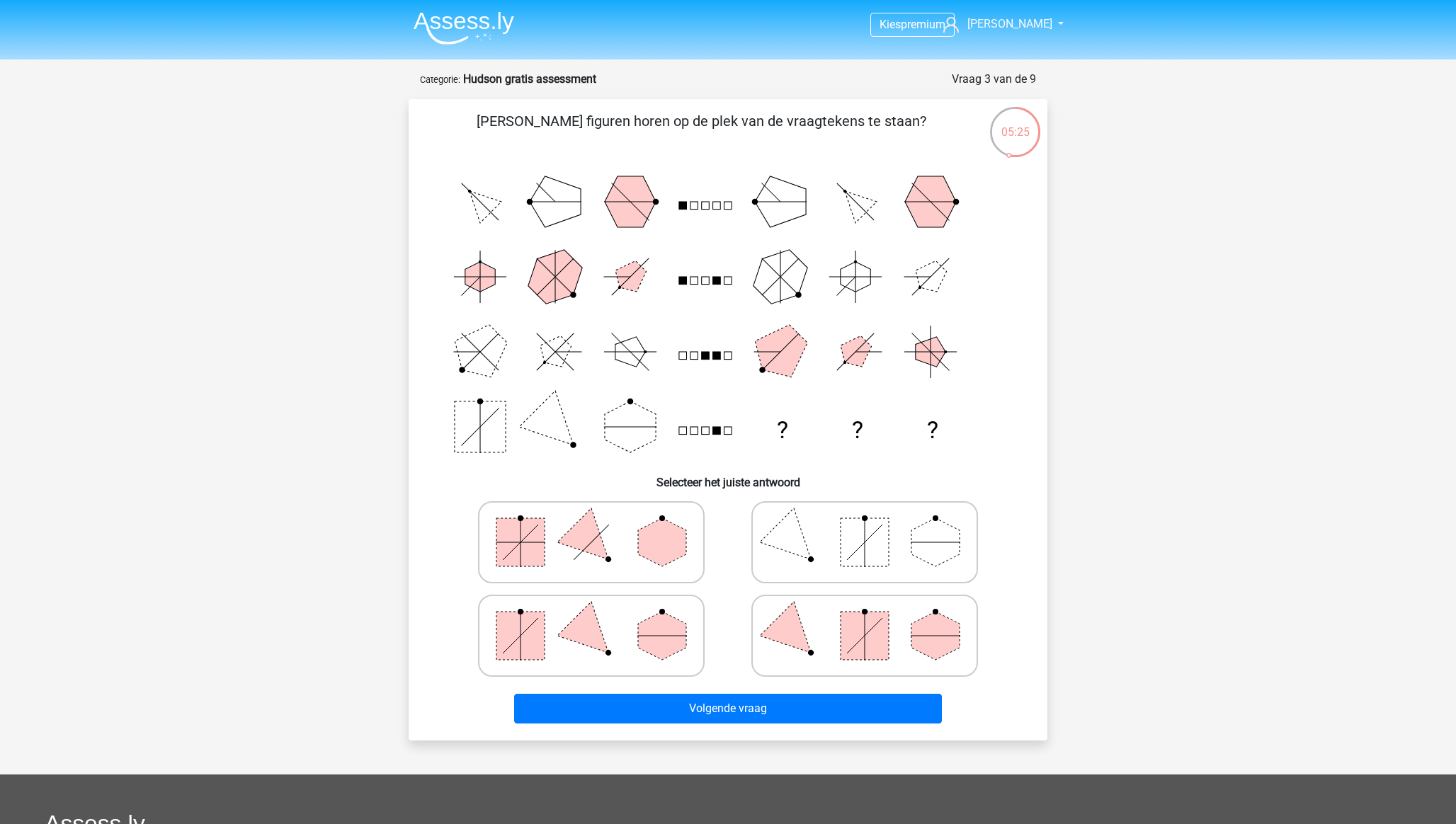
click at [736, 356] on icon "? ? ?" at bounding box center [728, 314] width 571 height 300
click at [605, 536] on icon at bounding box center [591, 543] width 212 height 71
click at [601, 525] on input "radio" at bounding box center [596, 520] width 9 height 9
radio input "true"
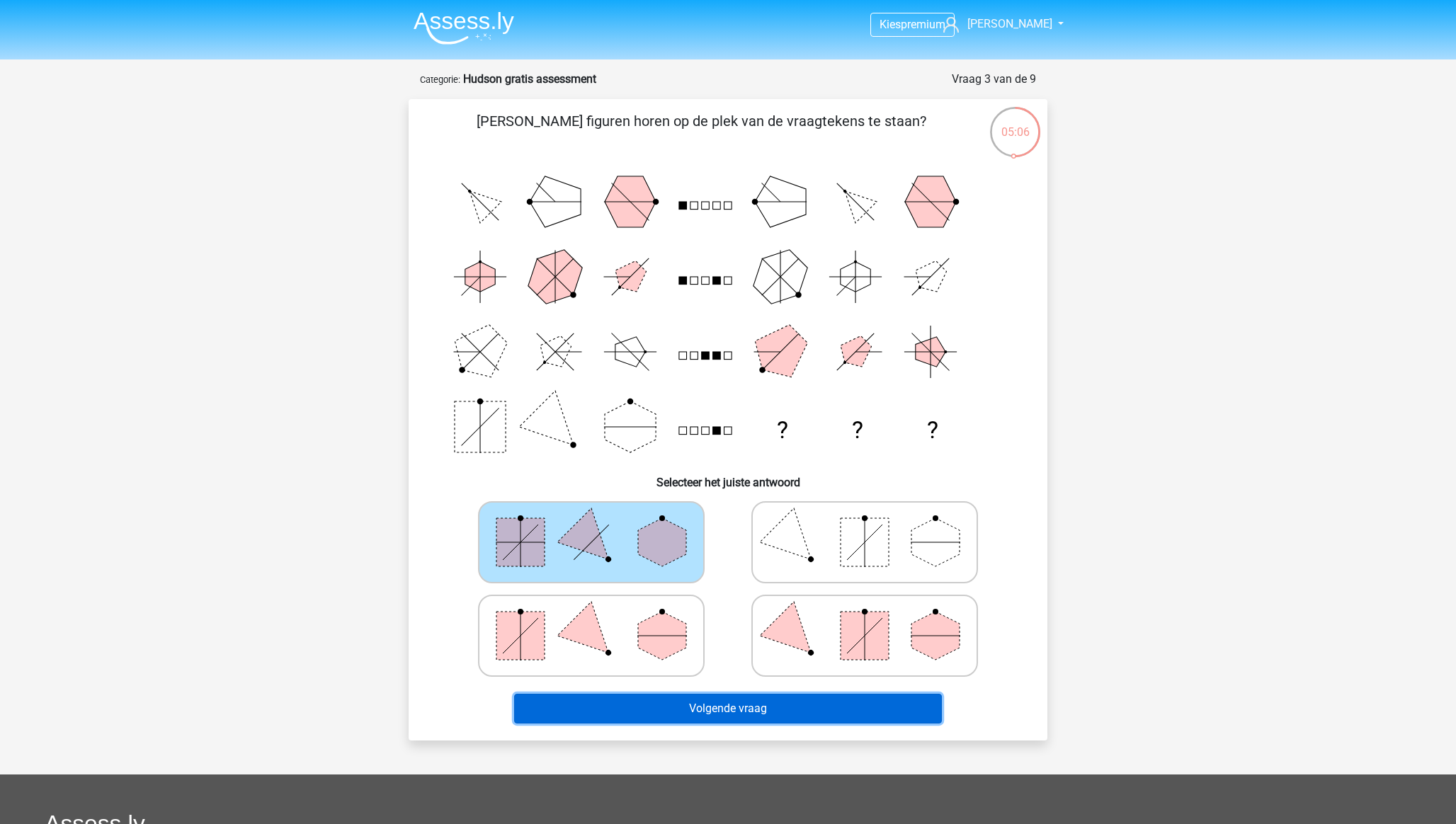
click at [619, 709] on button "Volgende vraag" at bounding box center [728, 709] width 428 height 30
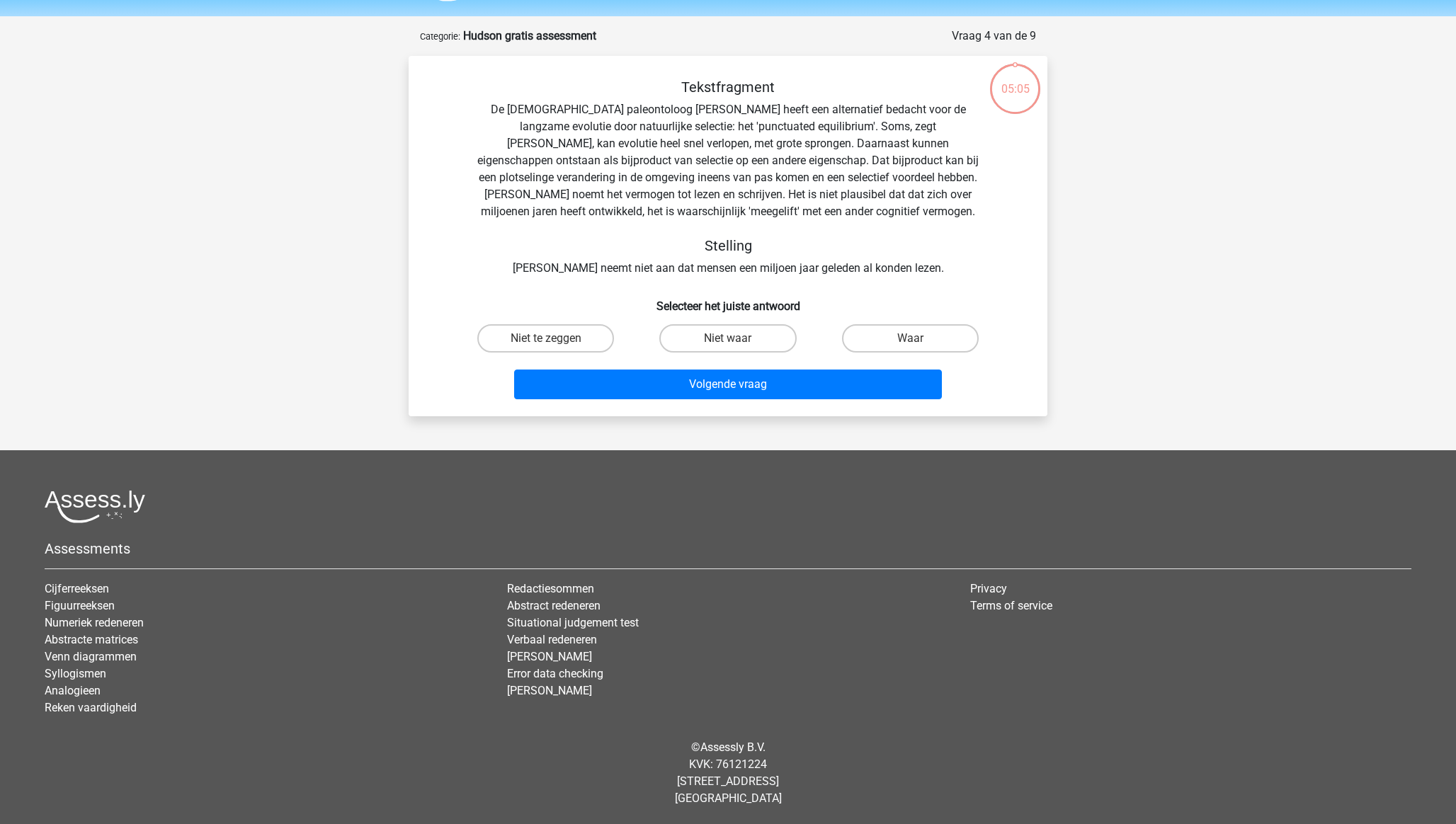
scroll to position [43, 0]
click at [567, 337] on label "Niet te zeggen" at bounding box center [545, 338] width 136 height 28
click at [555, 338] on input "Niet te zeggen" at bounding box center [551, 343] width 9 height 9
radio input "true"
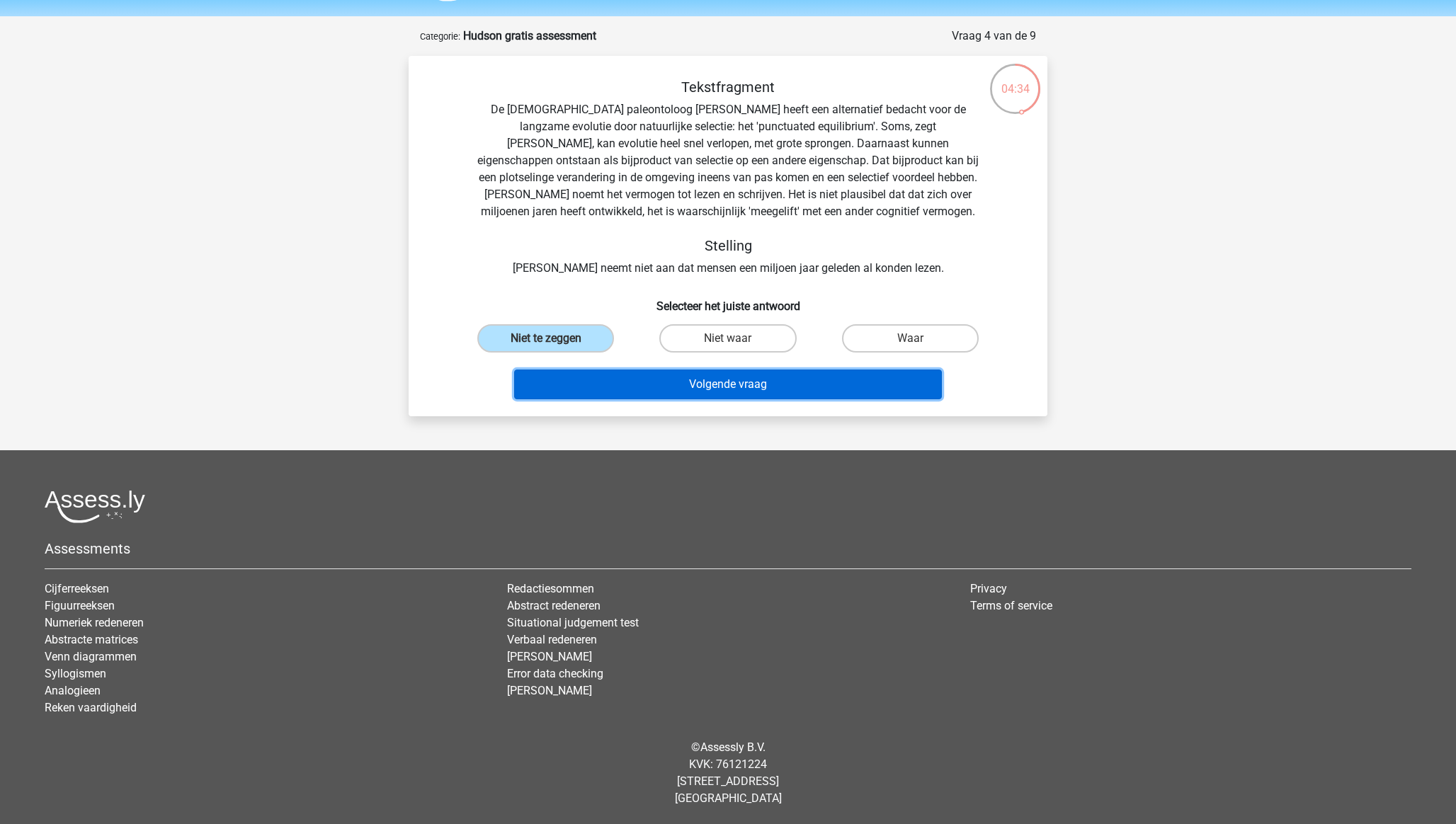
click at [599, 384] on button "Volgende vraag" at bounding box center [728, 385] width 428 height 30
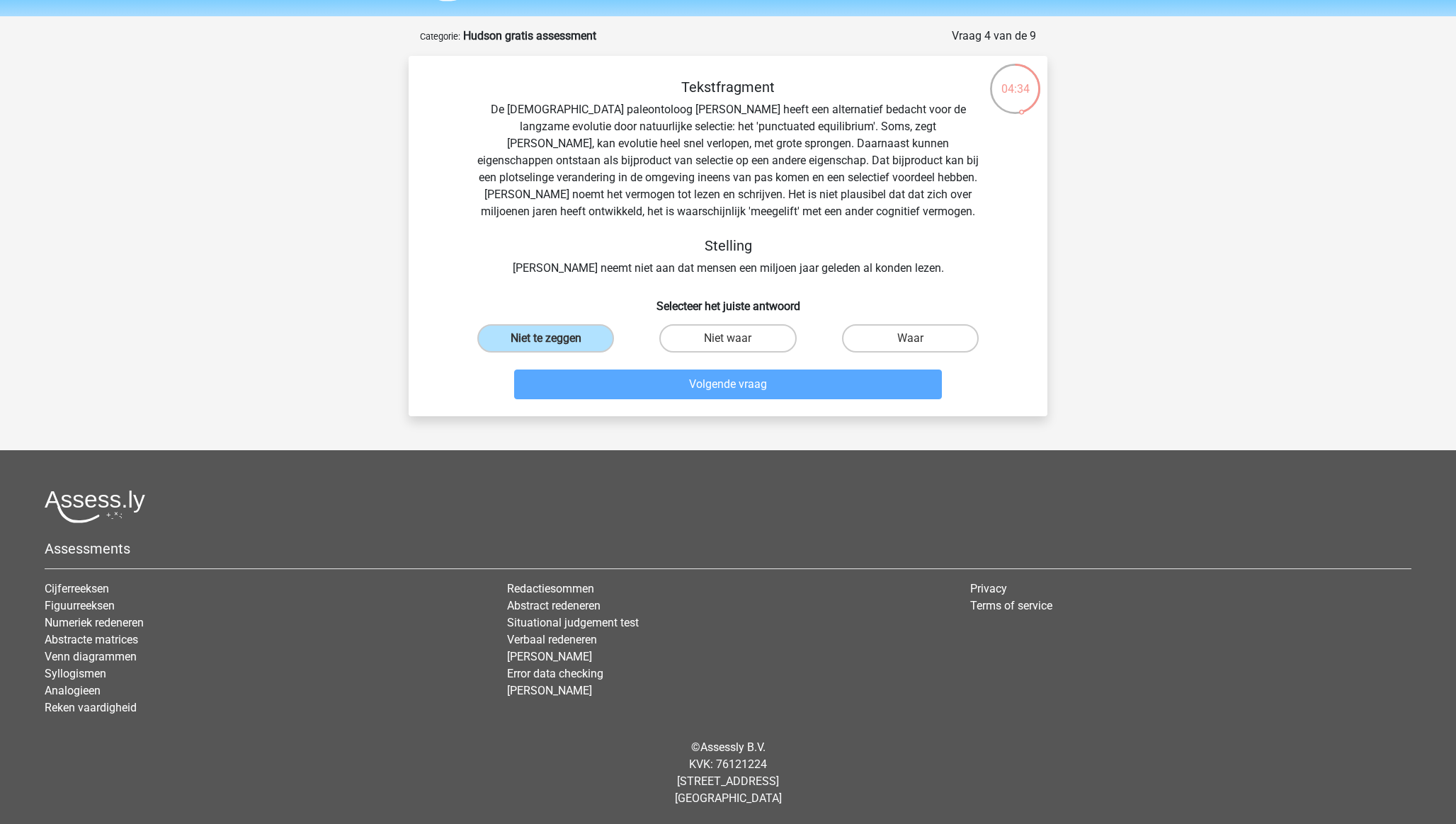
scroll to position [71, 0]
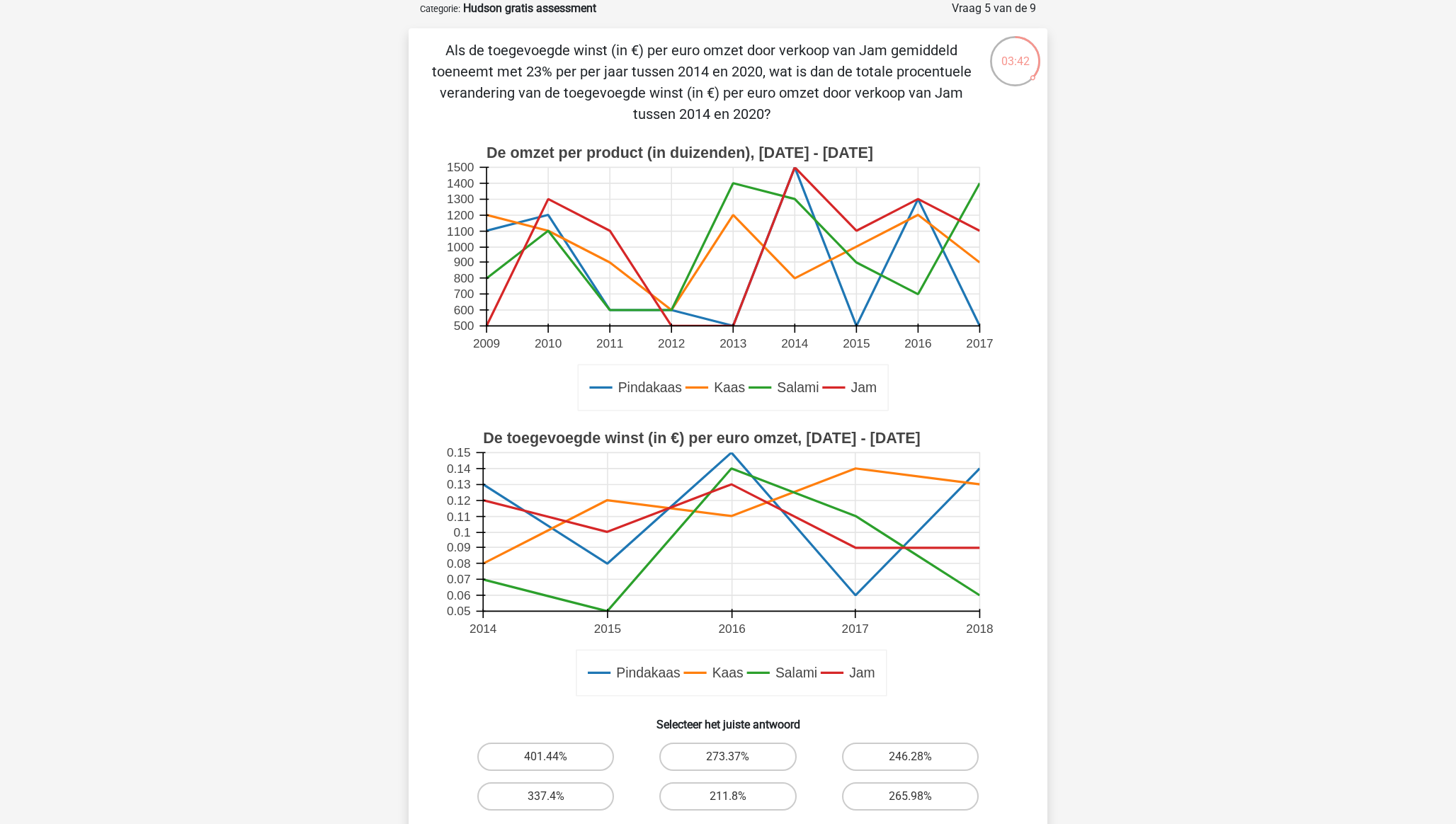
click at [728, 800] on input "211.8%" at bounding box center [733, 801] width 9 height 9
radio input "true"
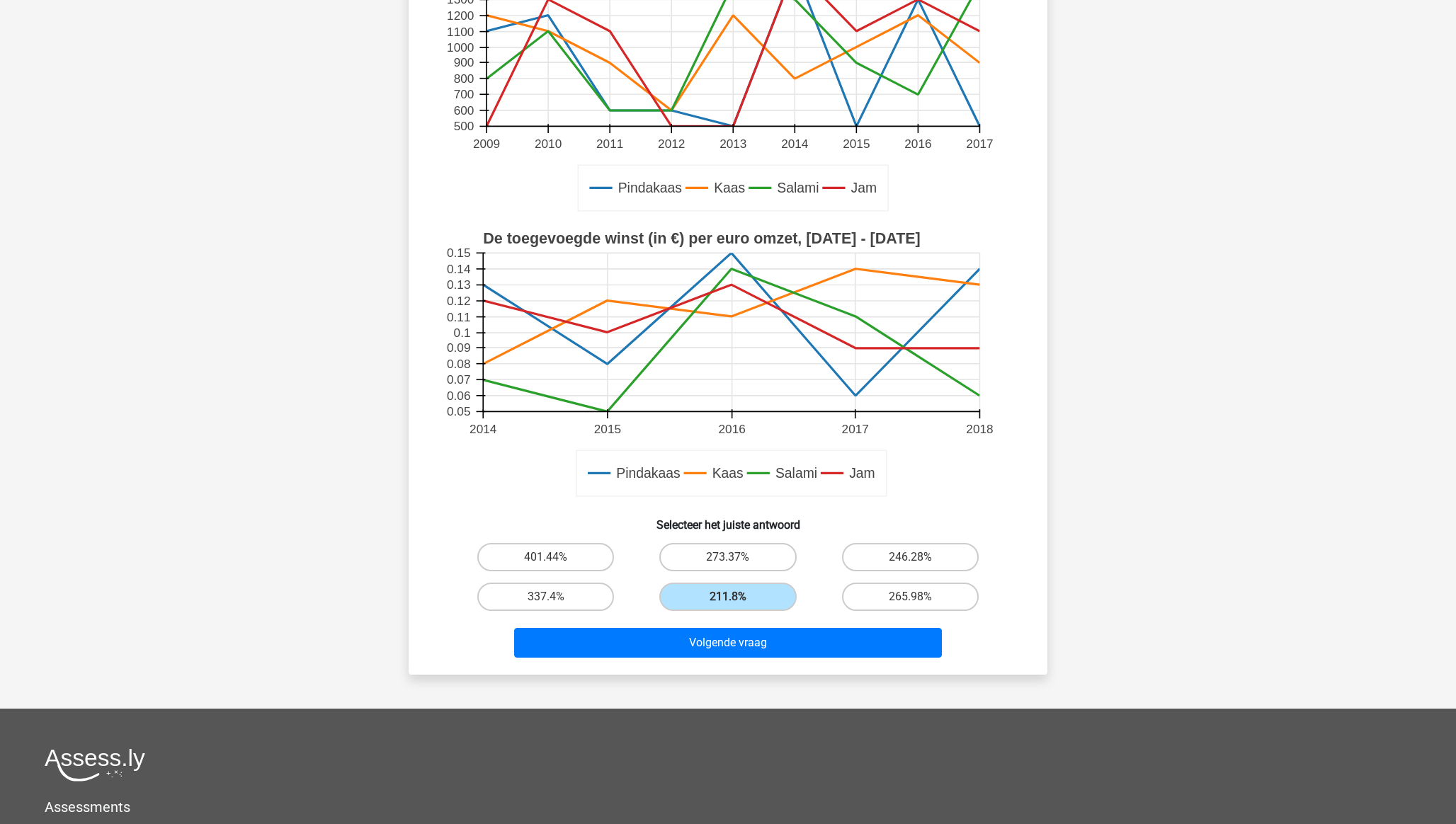
scroll to position [283, 0]
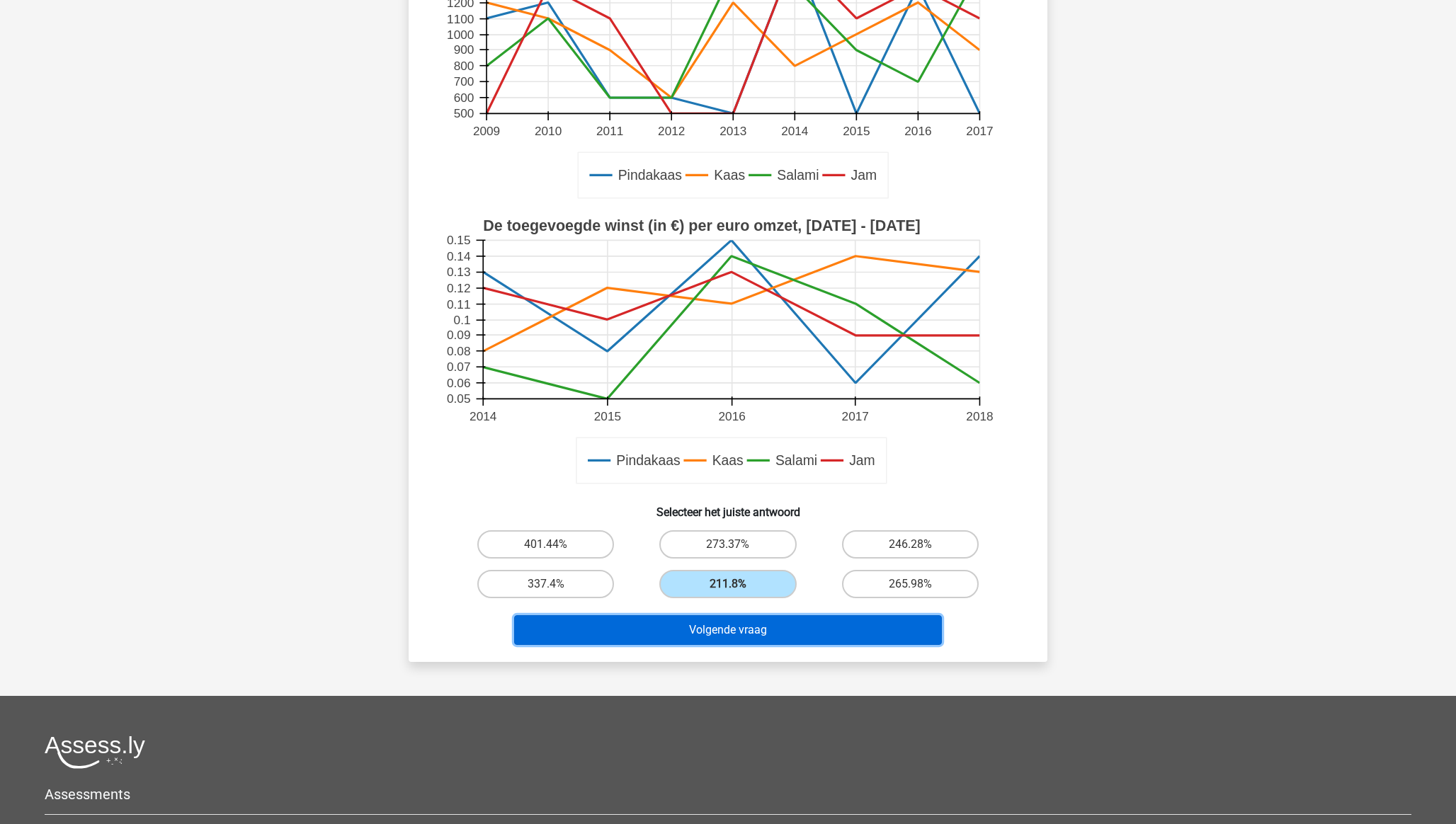
click at [746, 636] on button "Volgende vraag" at bounding box center [728, 630] width 428 height 30
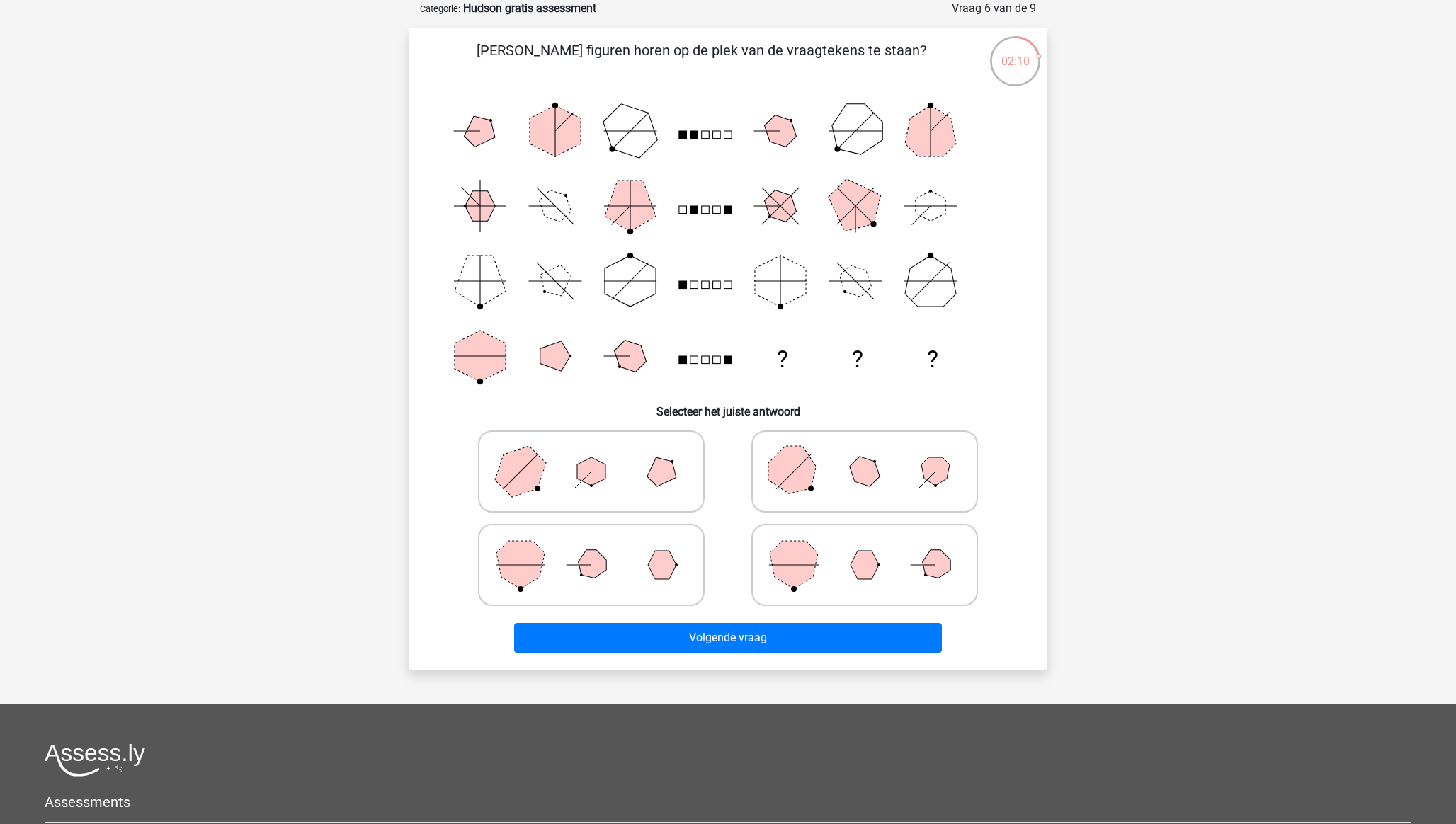
scroll to position [83, 0]
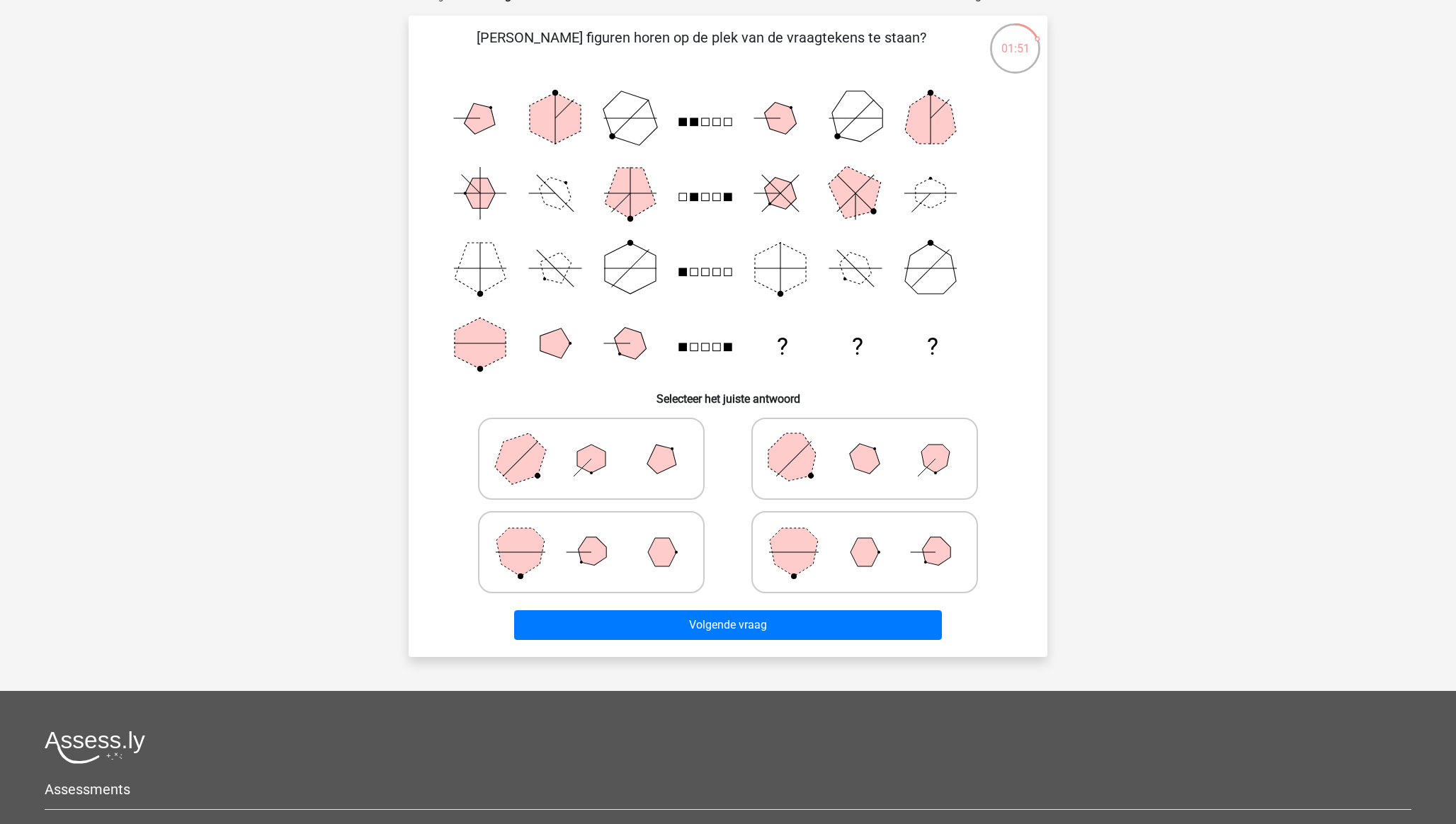
click at [520, 546] on polygon at bounding box center [520, 552] width 48 height 48
click at [591, 535] on input "radio" at bounding box center [596, 530] width 9 height 9
radio input "true"
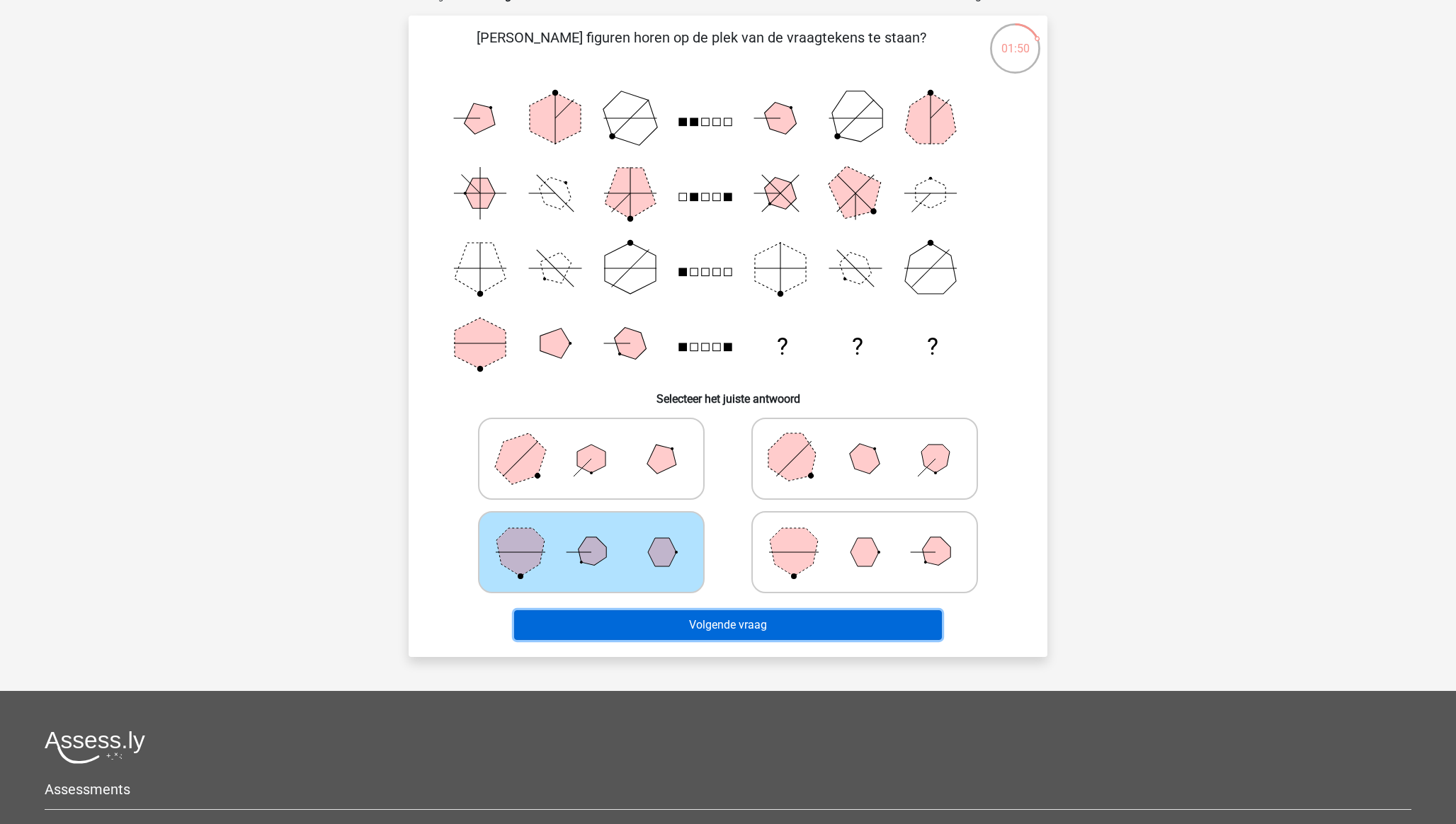
click at [607, 625] on button "Volgende vraag" at bounding box center [728, 626] width 428 height 30
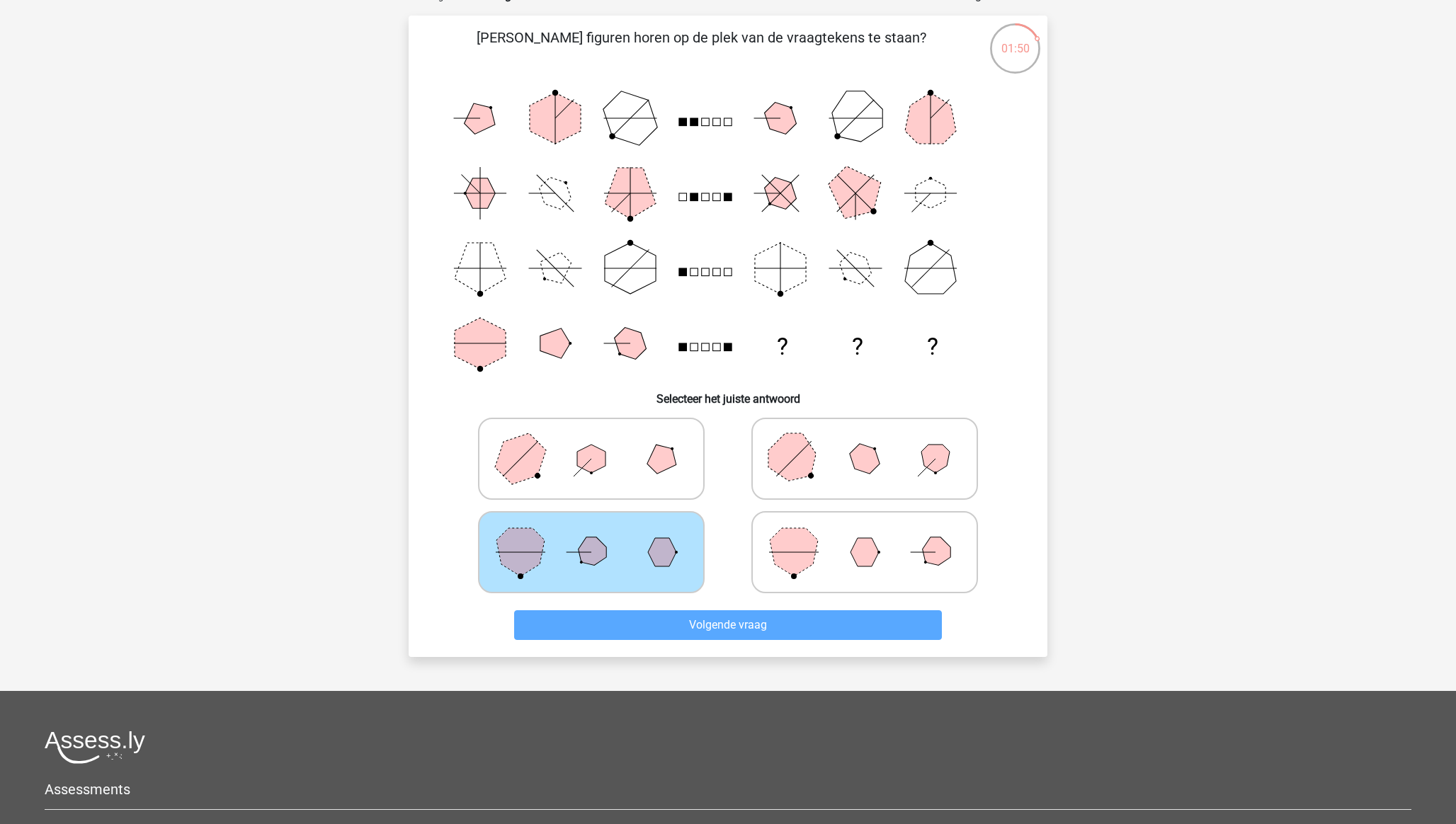
scroll to position [0, 0]
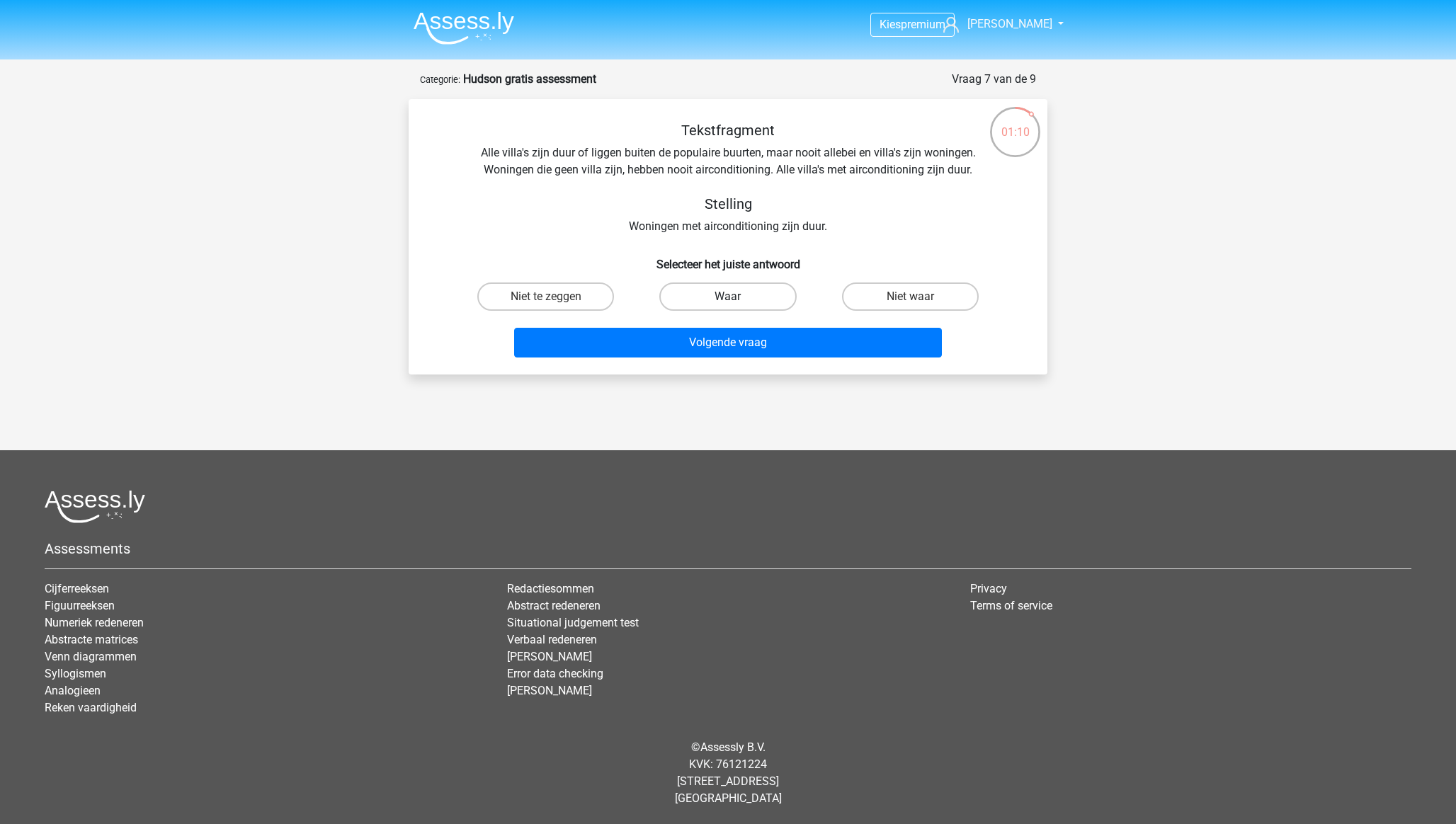
drag, startPoint x: 746, startPoint y: 296, endPoint x: 750, endPoint y: 307, distance: 11.7
click at [746, 296] on label "Waar" at bounding box center [728, 296] width 136 height 28
click at [737, 296] on input "Waar" at bounding box center [733, 301] width 9 height 9
radio input "true"
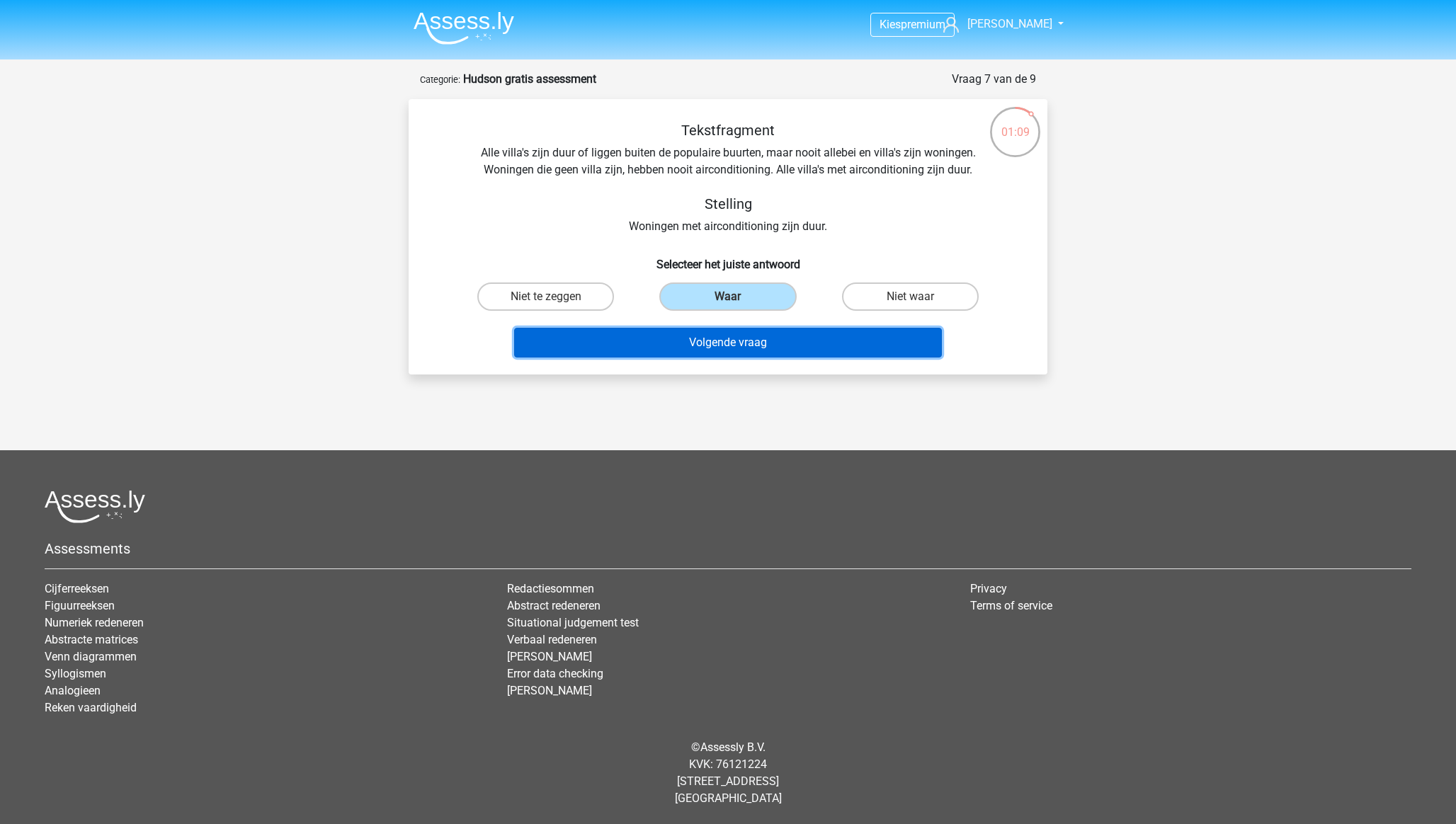
click at [757, 345] on button "Volgende vraag" at bounding box center [728, 343] width 428 height 30
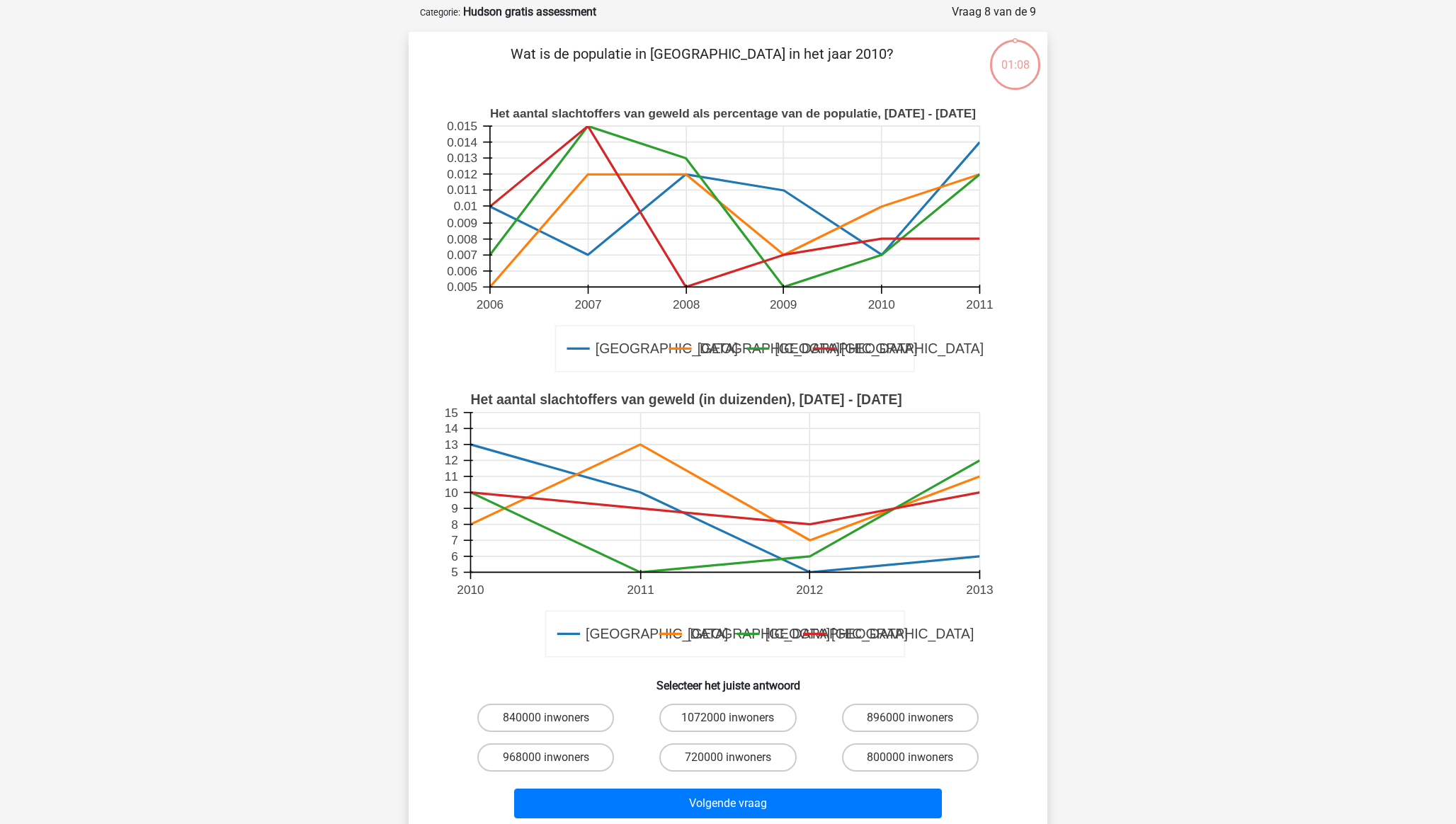
scroll to position [71, 0]
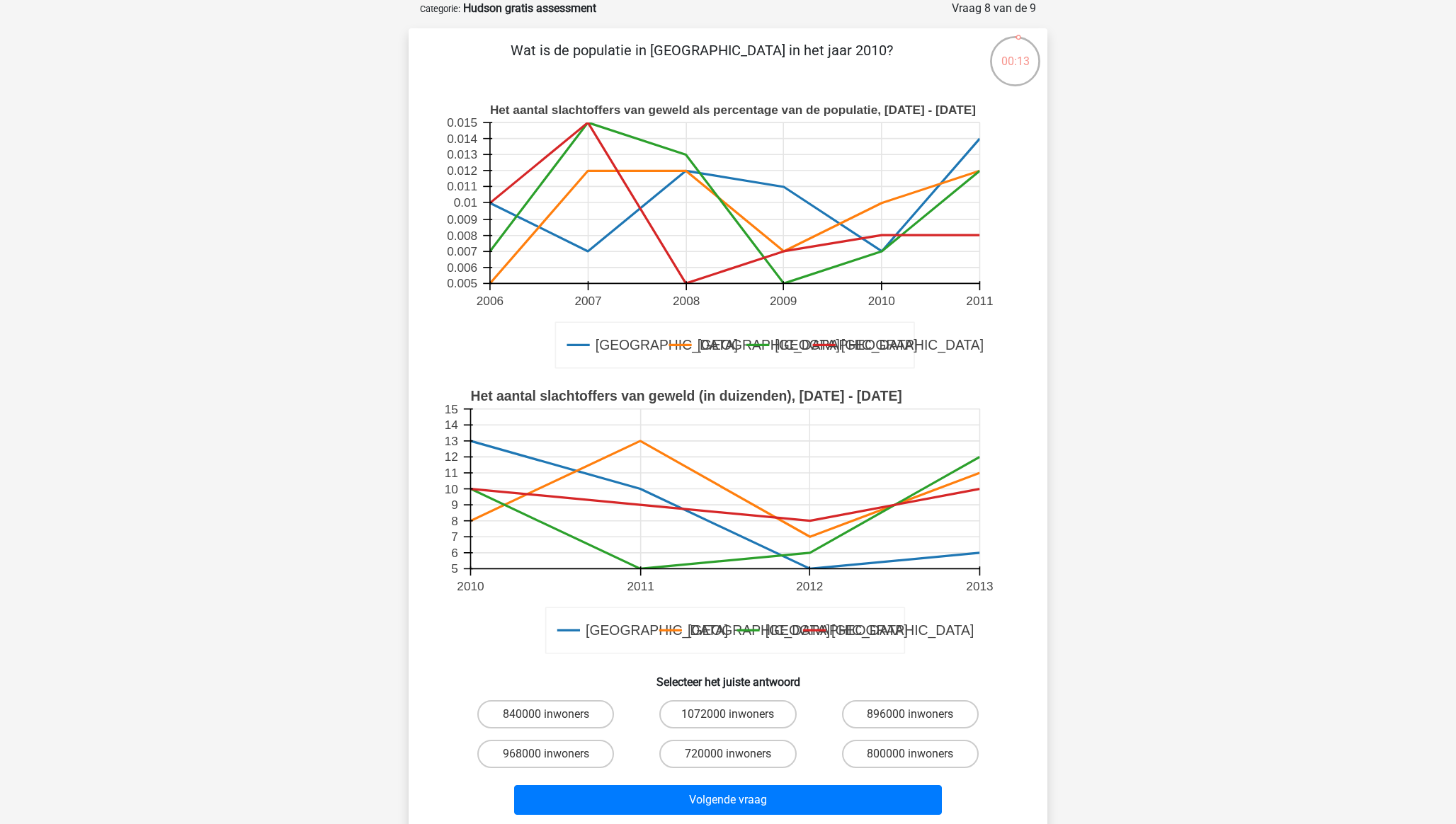
drag, startPoint x: 901, startPoint y: 759, endPoint x: 901, endPoint y: 771, distance: 12.0
click at [901, 759] on label "800000 inwoners" at bounding box center [910, 754] width 136 height 28
click at [910, 759] on input "800000 inwoners" at bounding box center [914, 759] width 9 height 9
radio input "true"
click at [904, 785] on div "Volgende vraag" at bounding box center [728, 797] width 594 height 47
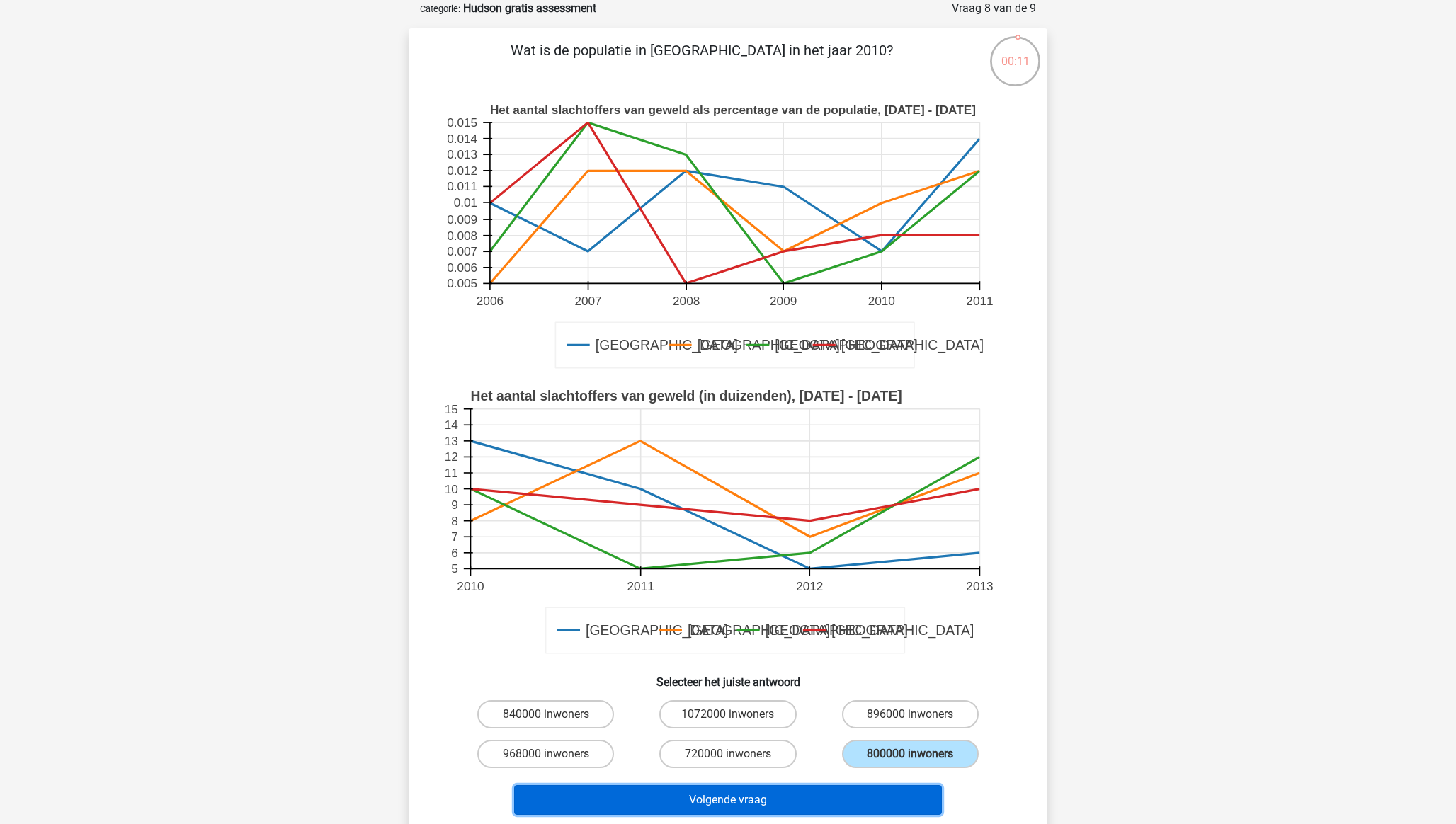
click at [905, 798] on button "Volgende vraag" at bounding box center [728, 800] width 428 height 30
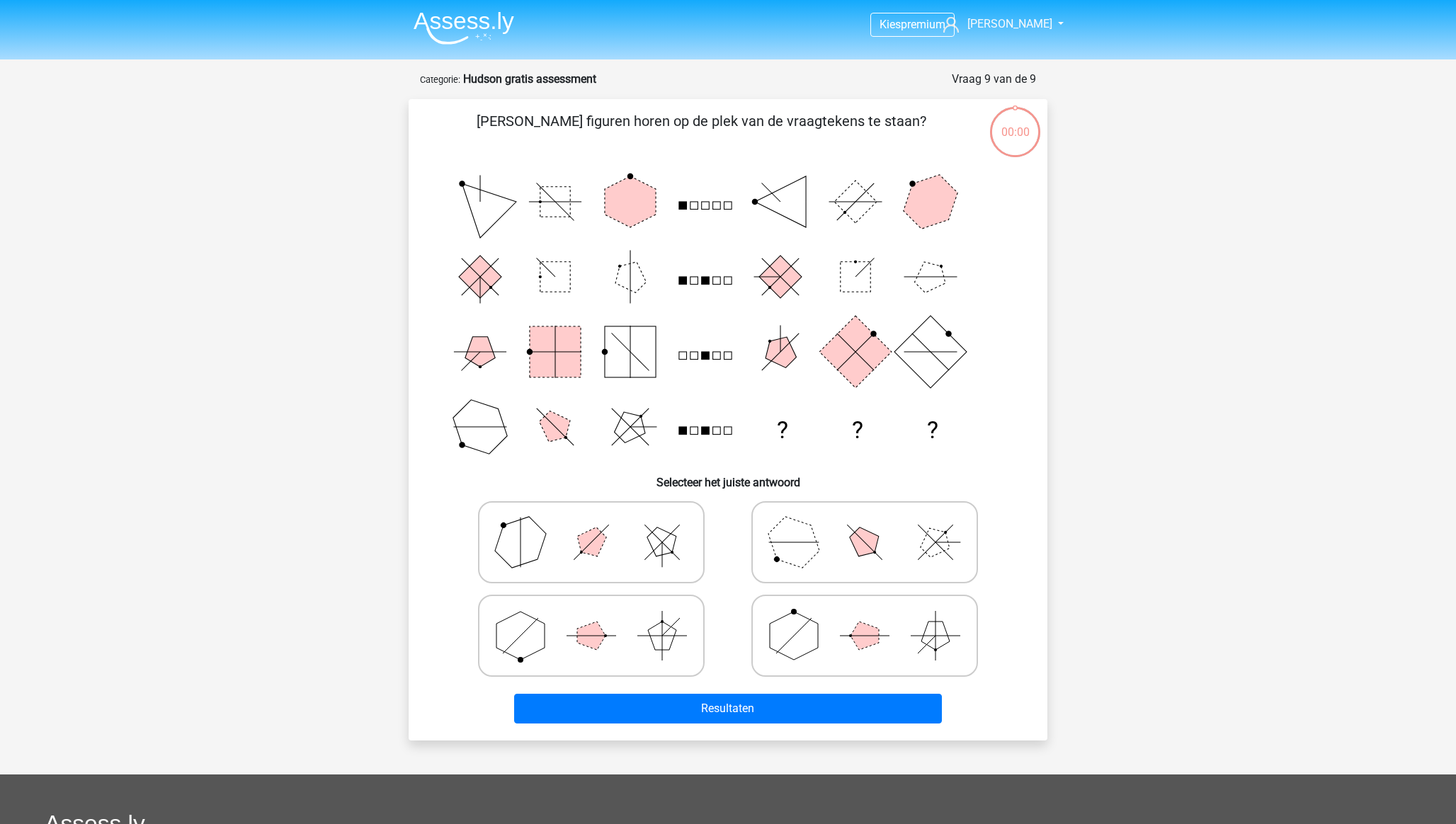
scroll to position [71, 0]
